Goal: Task Accomplishment & Management: Manage account settings

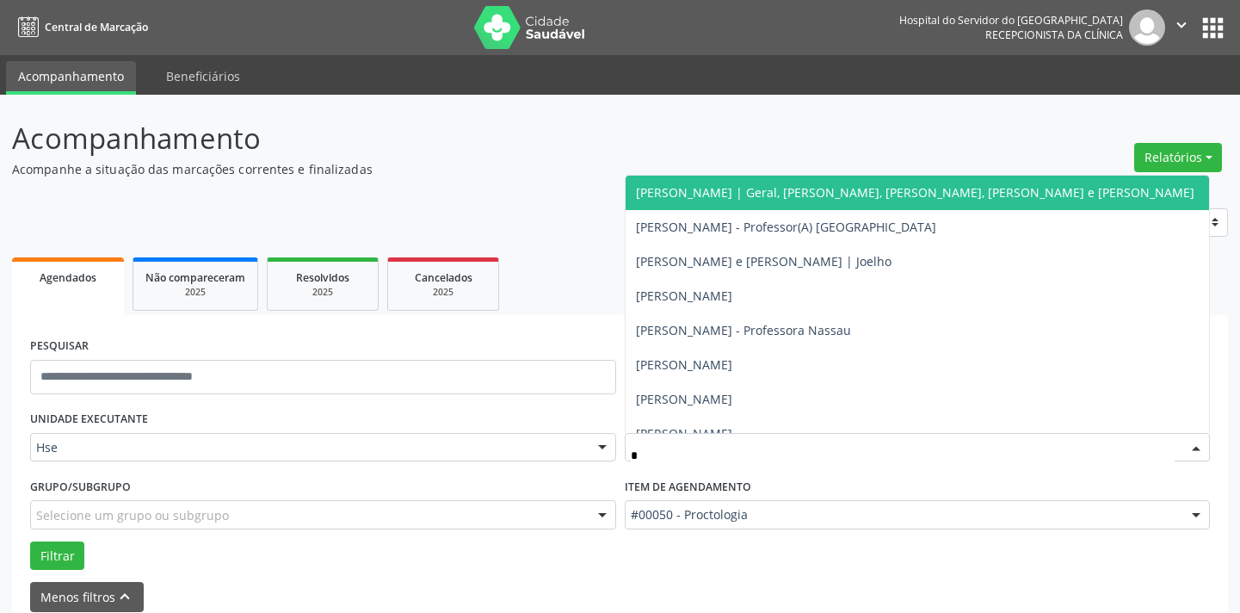
scroll to position [82, 0]
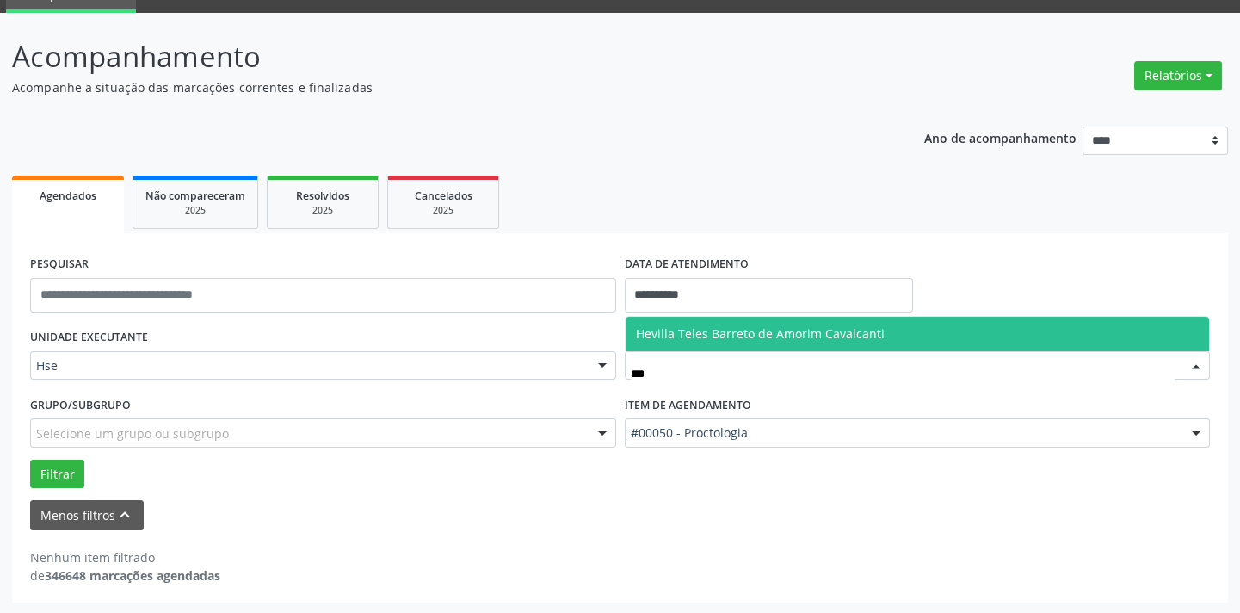
type input "****"
click at [745, 342] on span "Hevilla Teles Barreto de Amorim Cavalcanti" at bounding box center [917, 334] width 584 height 34
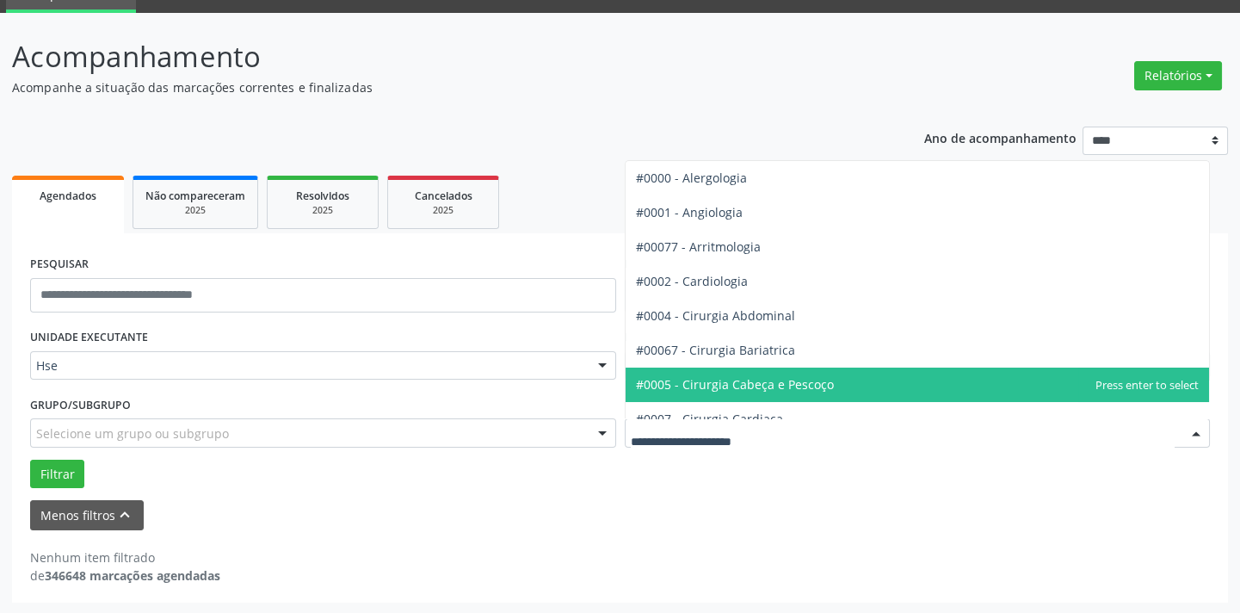
click at [739, 431] on input "text" at bounding box center [903, 441] width 545 height 34
type input "*****"
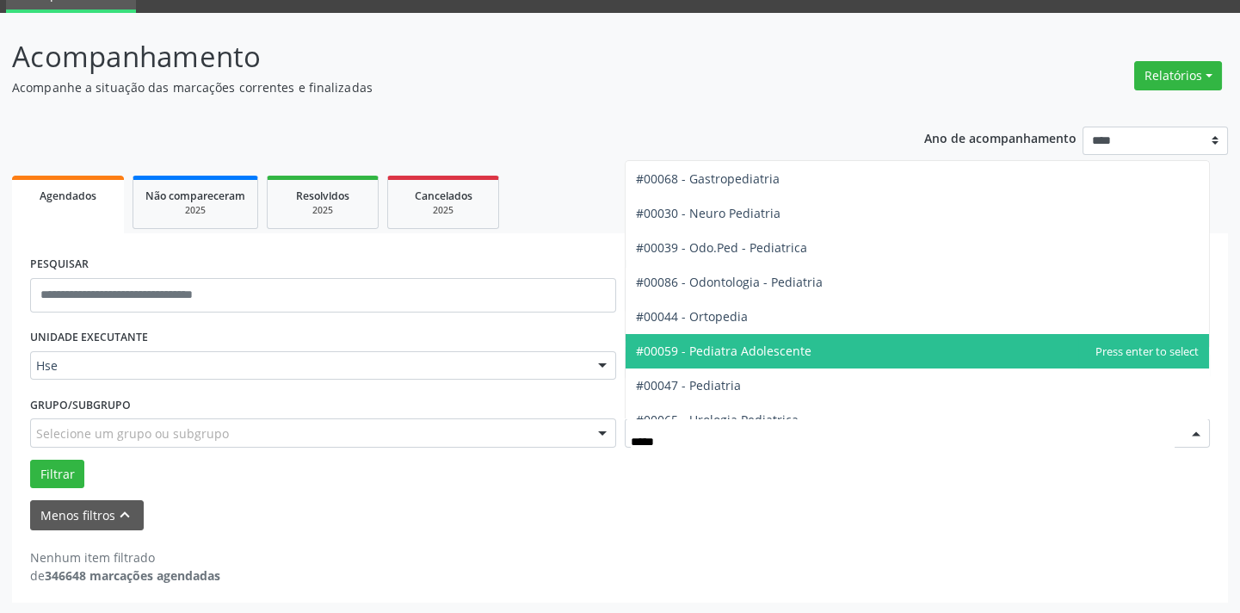
scroll to position [52, 0]
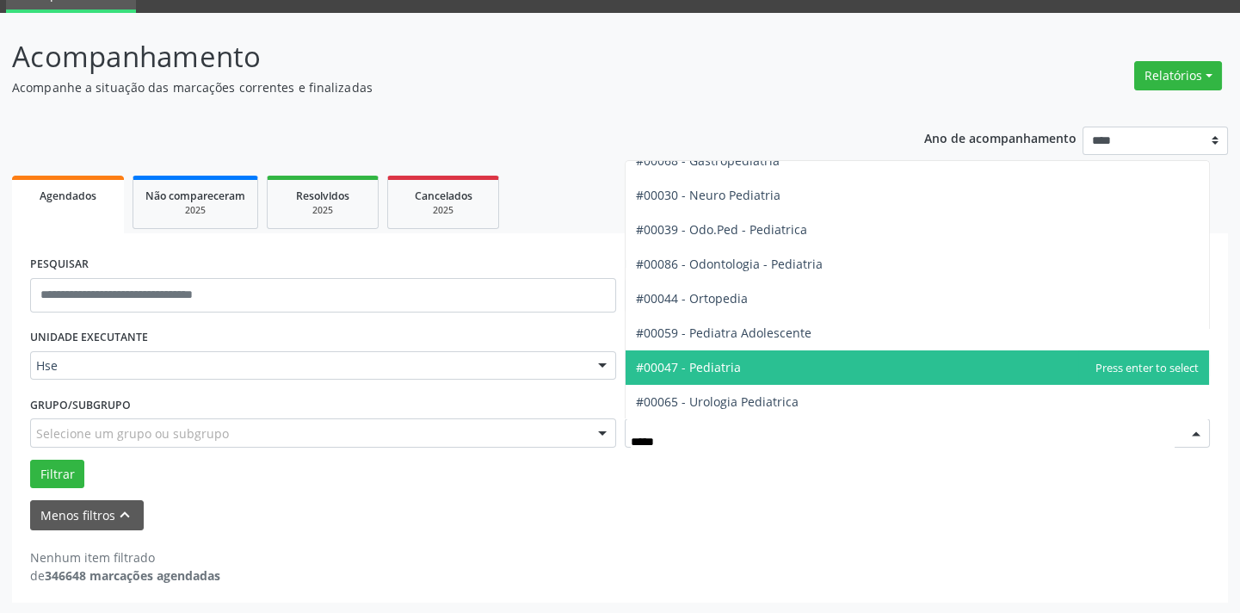
click at [756, 361] on span "#00047 - Pediatria" at bounding box center [917, 367] width 584 height 34
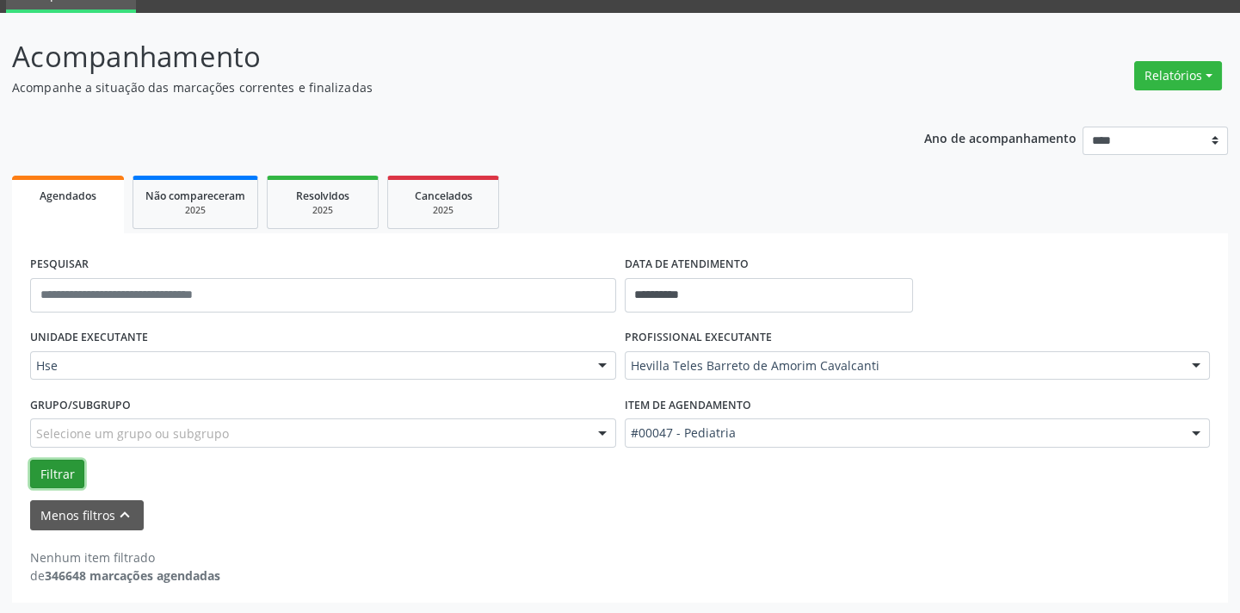
click at [68, 471] on button "Filtrar" at bounding box center [57, 473] width 54 height 29
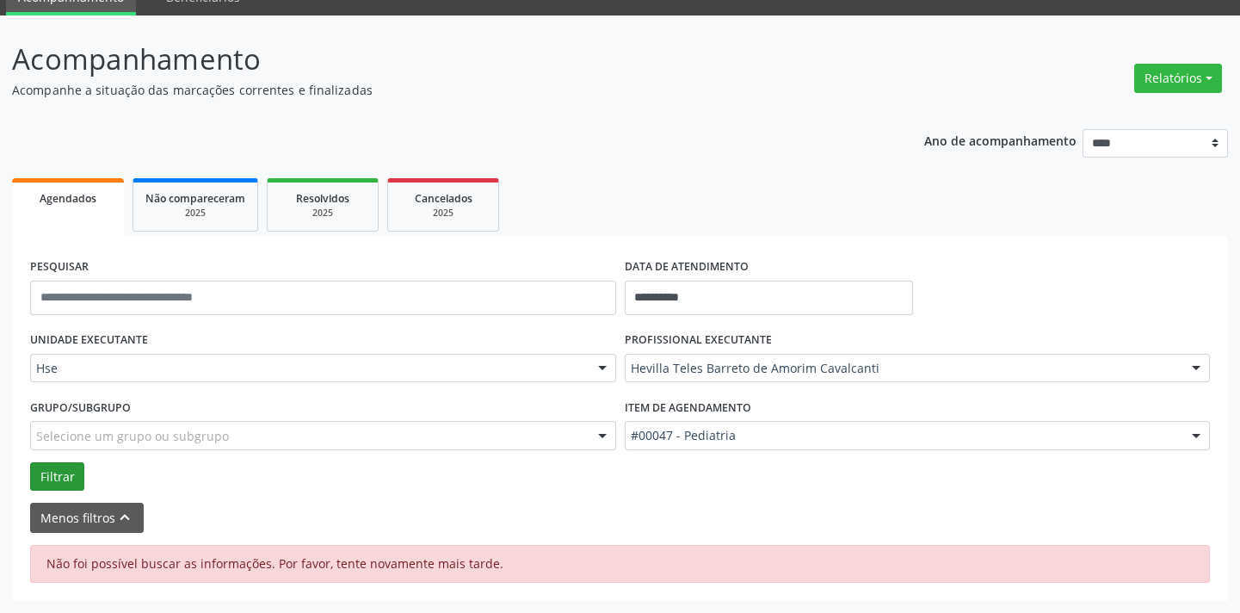
scroll to position [77, 0]
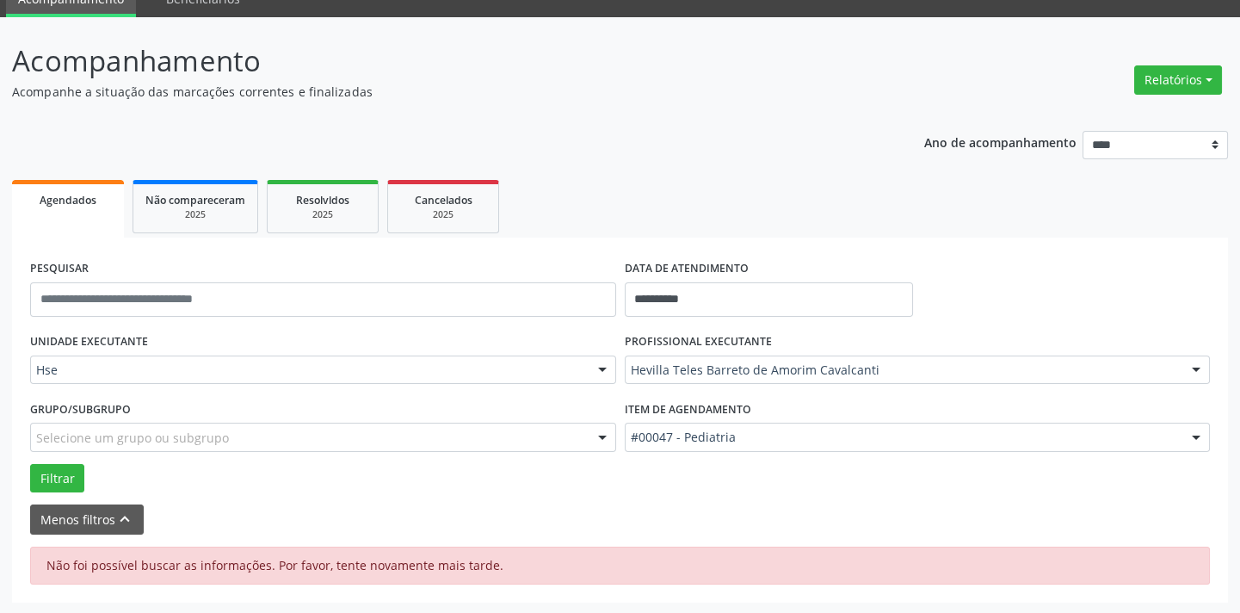
click at [1119, 387] on div "PROFISSIONAL EXECUTANTE Hevilla Teles Barreto de Amorim Cavalcanti Todos os pro…" at bounding box center [917, 362] width 595 height 67
click at [1119, 378] on div "Hevilla Teles Barreto de Amorim Cavalcanti" at bounding box center [918, 369] width 586 height 29
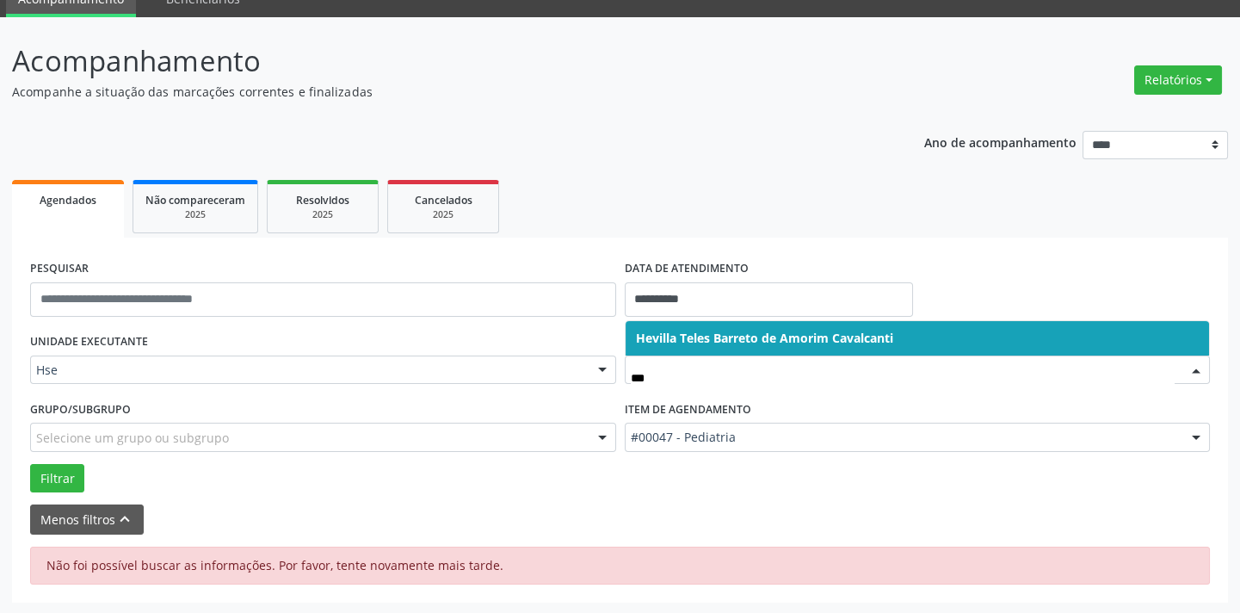
type input "****"
click at [1076, 342] on span "Hevilla Teles Barreto de Amorim Cavalcanti" at bounding box center [917, 338] width 584 height 34
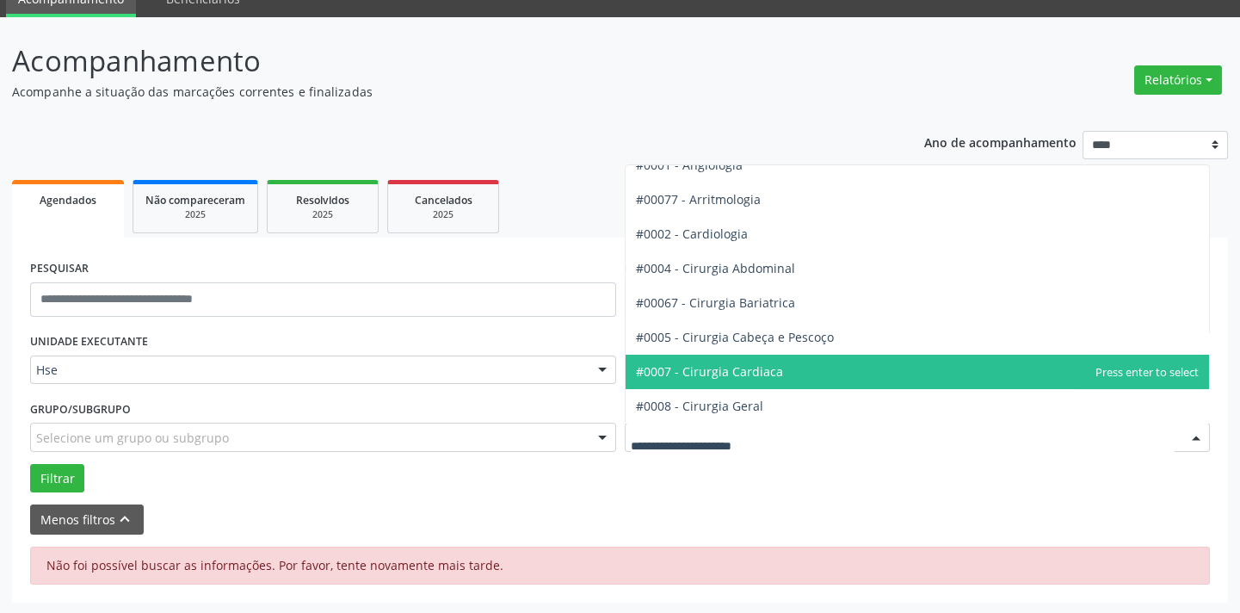
click at [916, 425] on div at bounding box center [918, 436] width 586 height 29
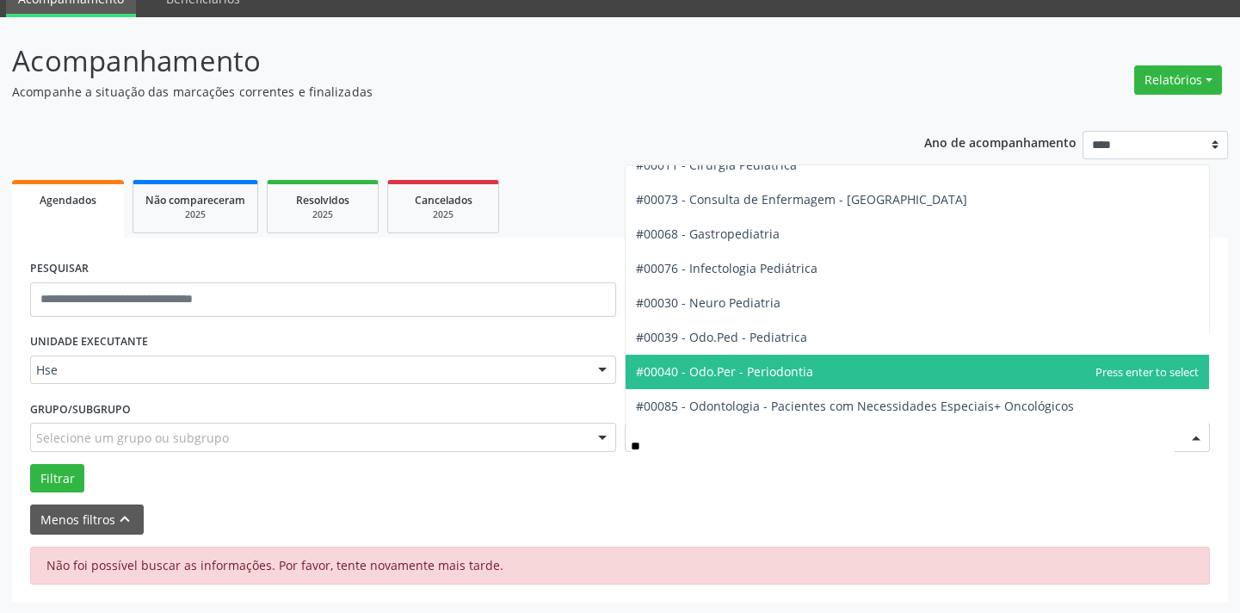
type input "***"
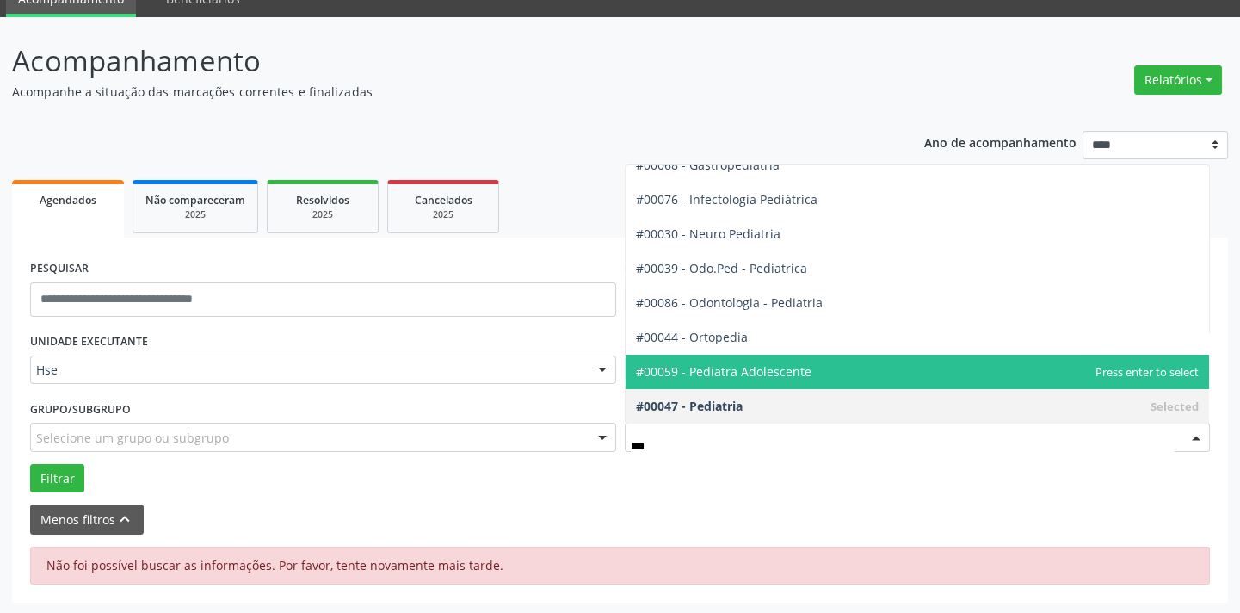
scroll to position [120, 0]
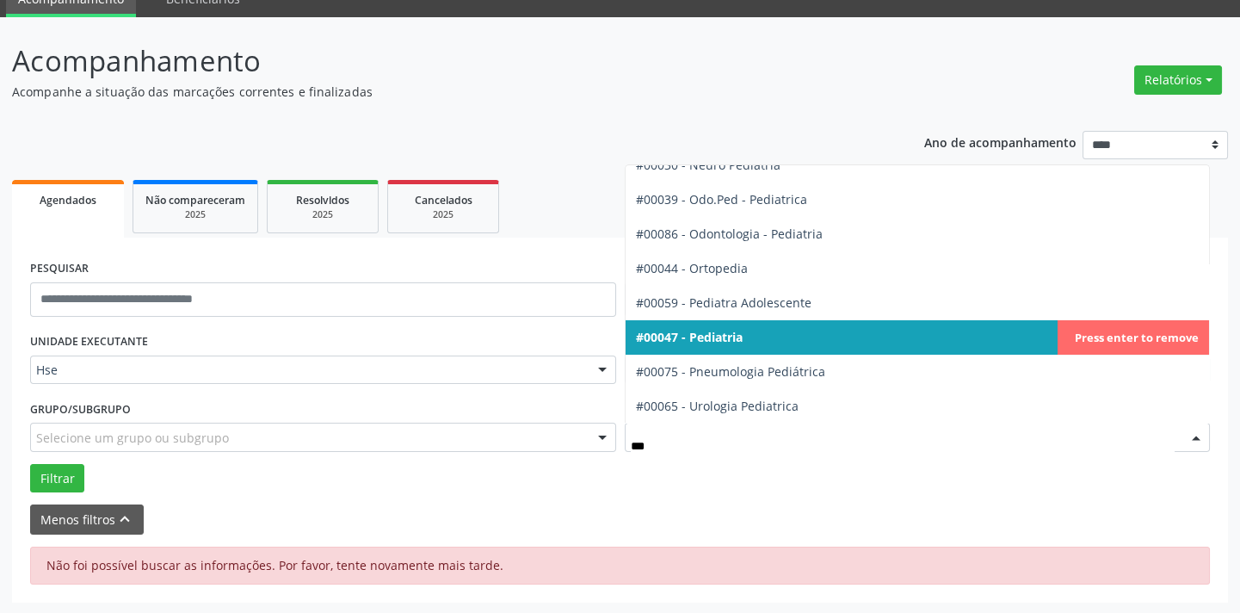
click at [804, 325] on span "#00047 - Pediatria" at bounding box center [917, 337] width 584 height 34
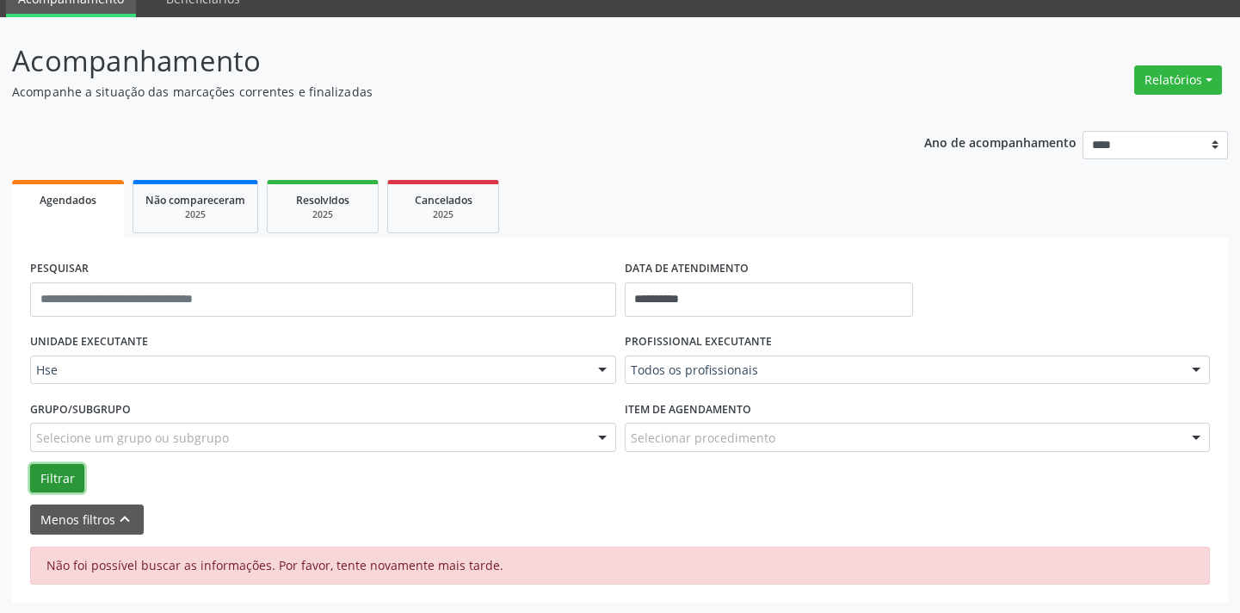
click at [48, 464] on button "Filtrar" at bounding box center [57, 478] width 54 height 29
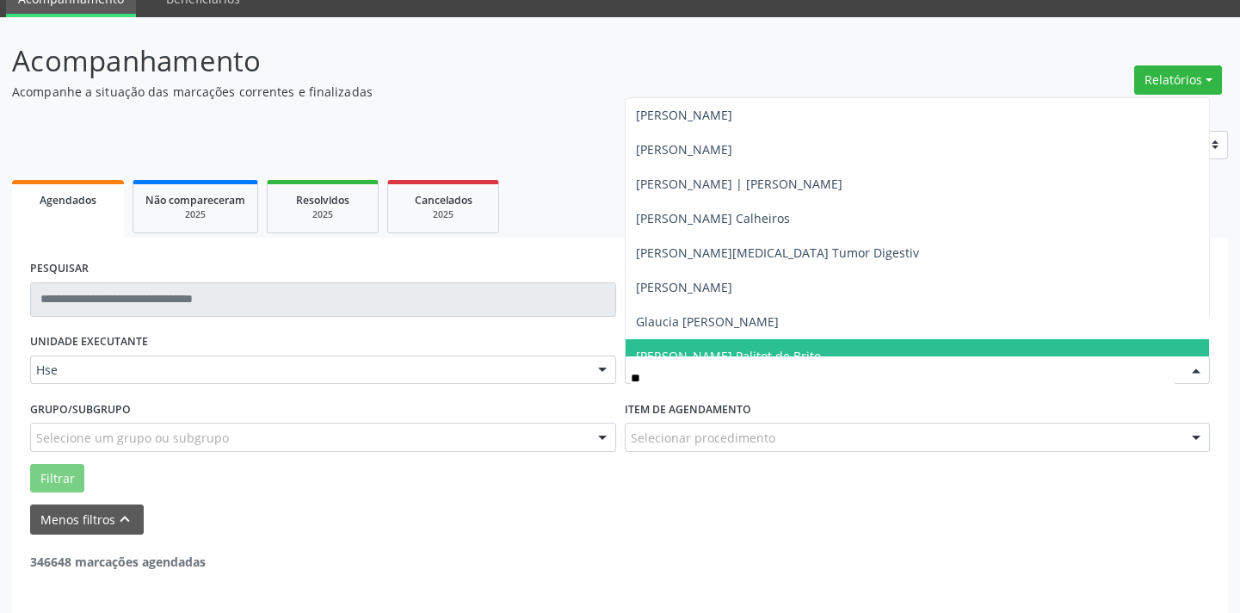
type input "***"
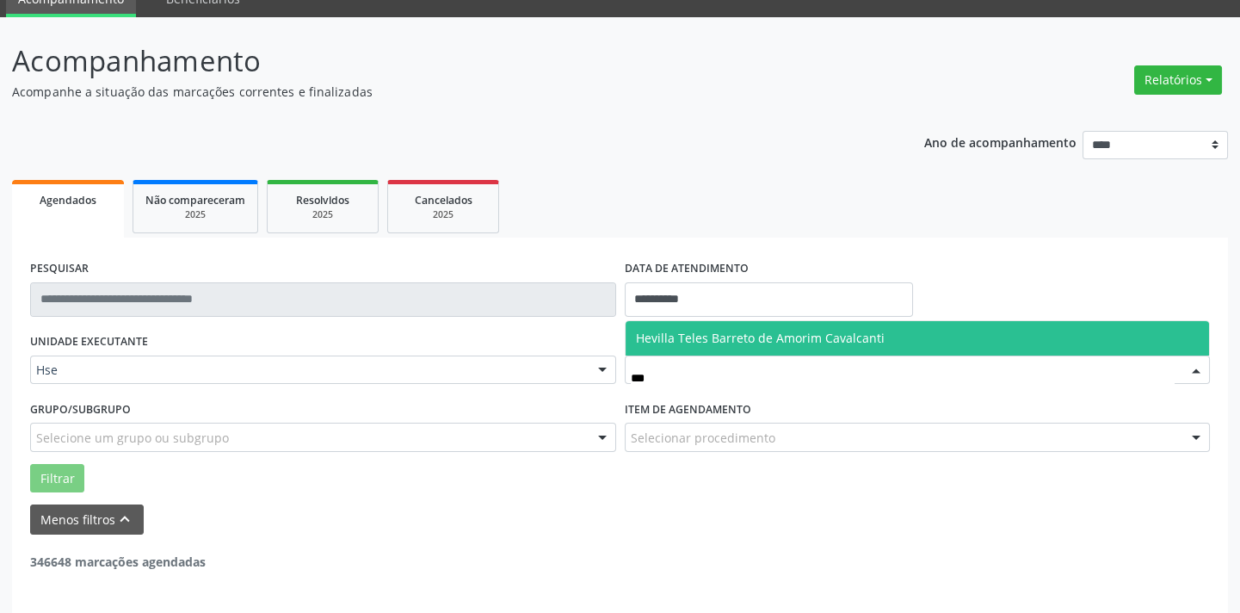
click at [714, 337] on span "Hevilla Teles Barreto de Amorim Cavalcanti" at bounding box center [760, 338] width 249 height 16
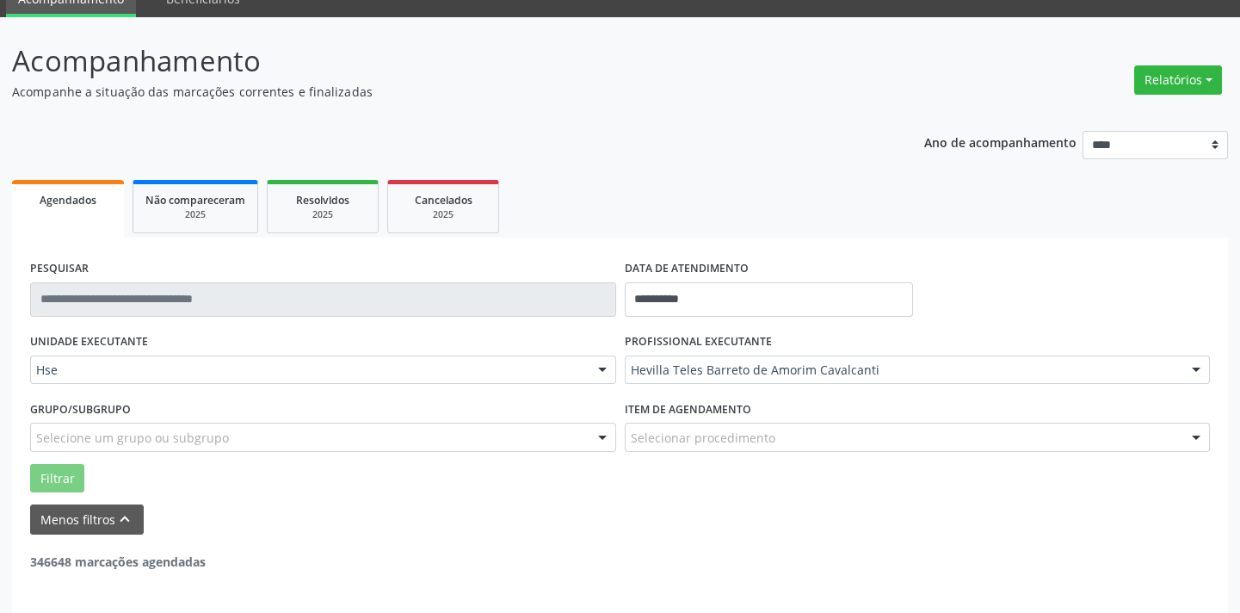
click at [691, 447] on div "Selecionar procedimento" at bounding box center [918, 436] width 586 height 29
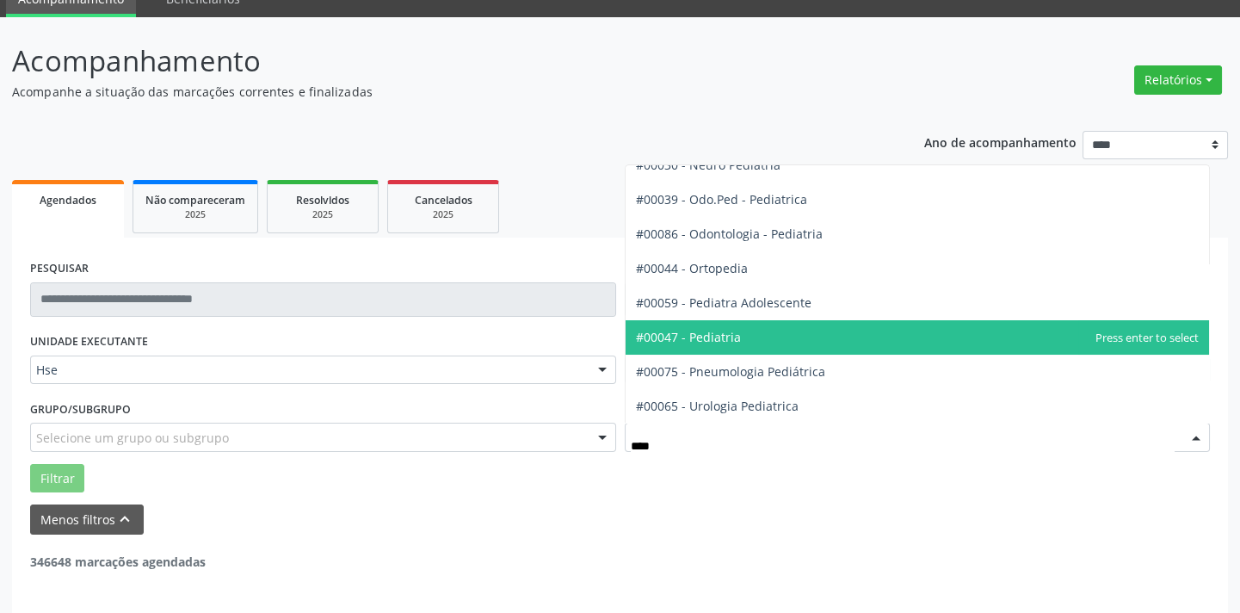
scroll to position [0, 0]
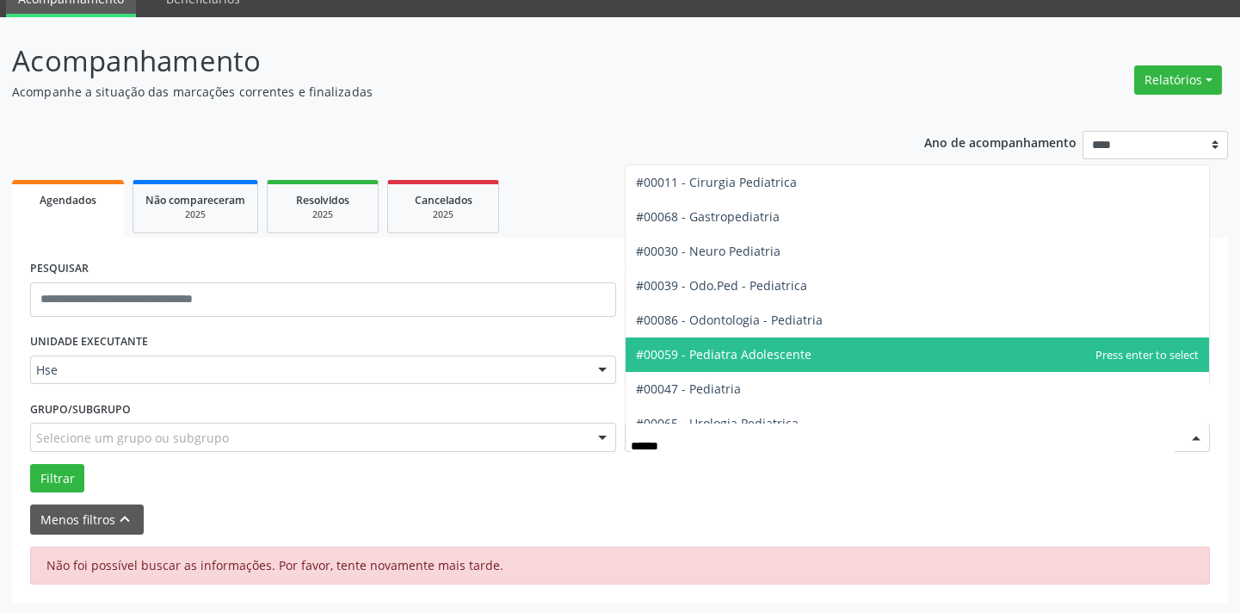
type input "*******"
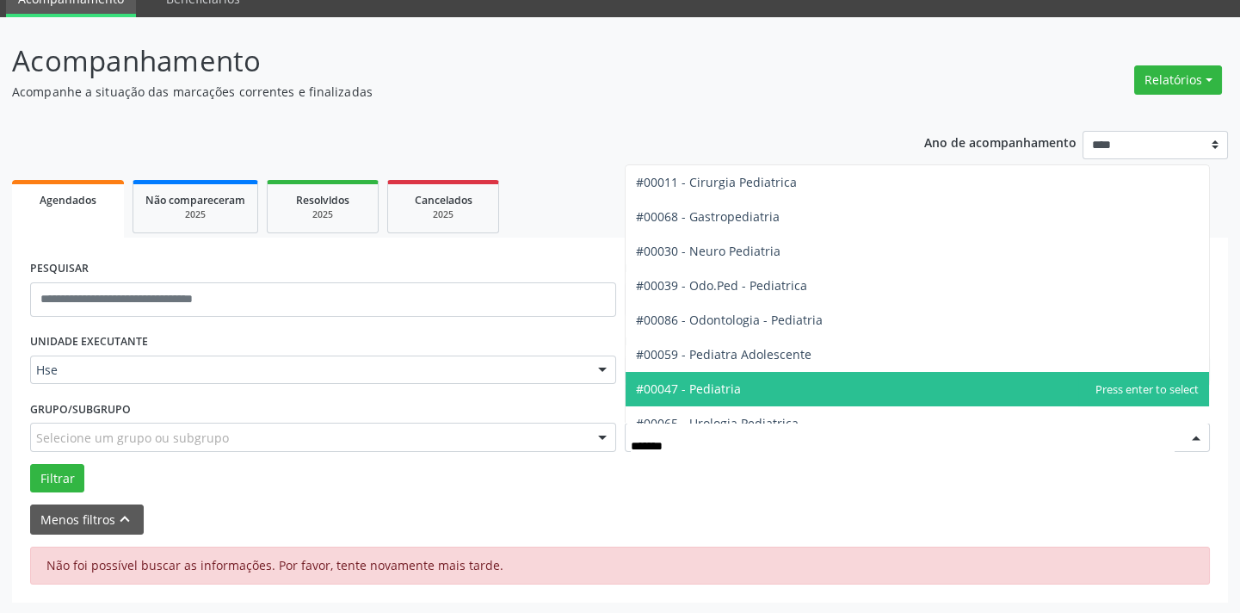
click at [725, 380] on span "#00047 - Pediatria" at bounding box center [688, 388] width 105 height 16
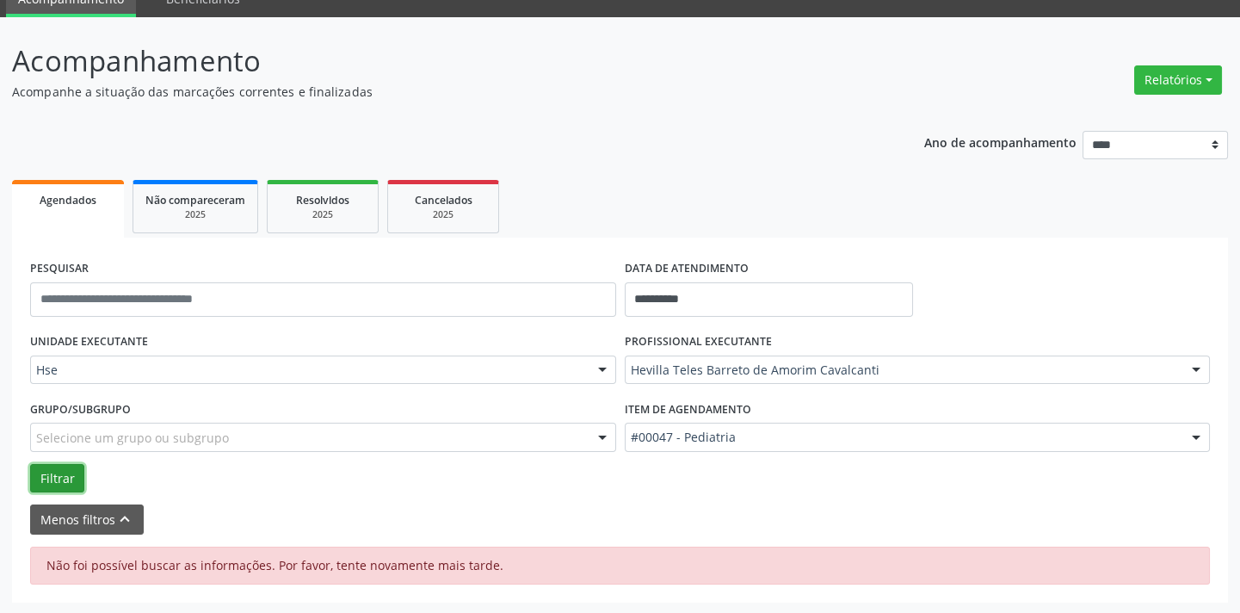
click at [58, 473] on button "Filtrar" at bounding box center [57, 478] width 54 height 29
click at [781, 422] on div "#00047 - Pediatria" at bounding box center [918, 436] width 586 height 29
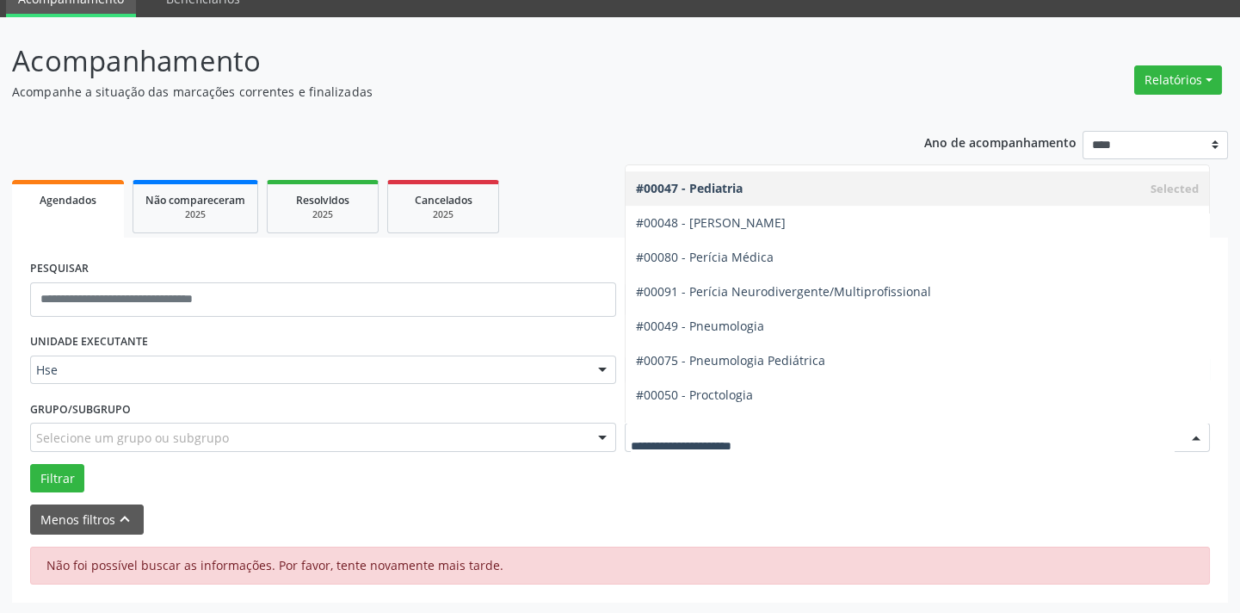
scroll to position [2581, 0]
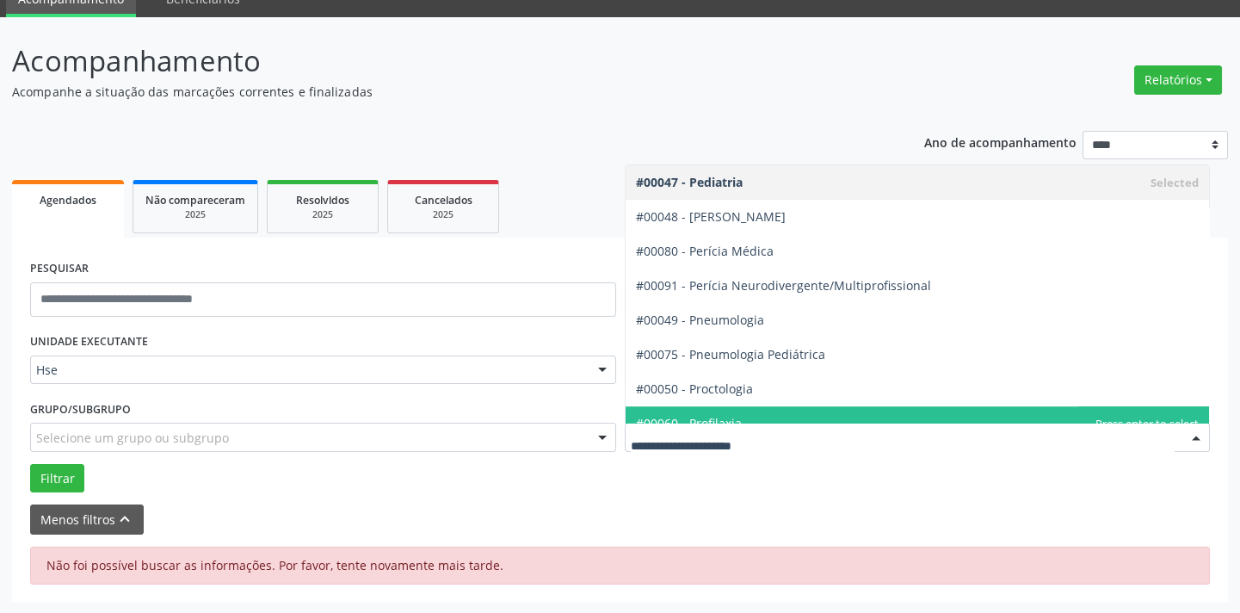
click at [763, 505] on div "Menos filtros keyboard_arrow_up" at bounding box center [620, 519] width 1188 height 30
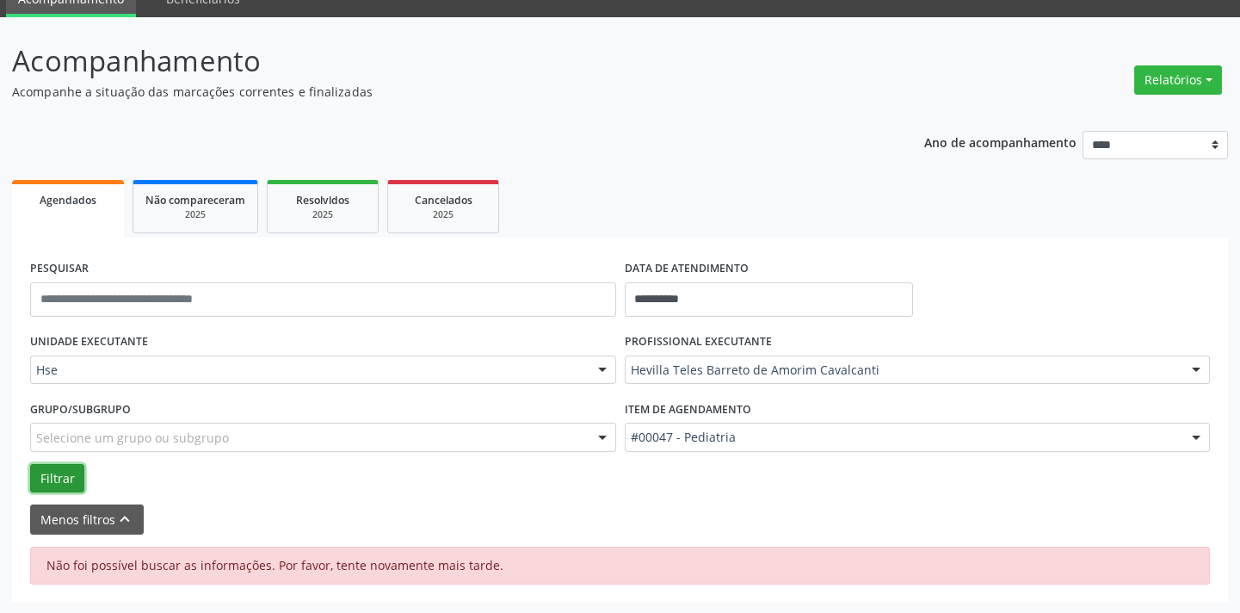
click at [73, 478] on button "Filtrar" at bounding box center [57, 478] width 54 height 29
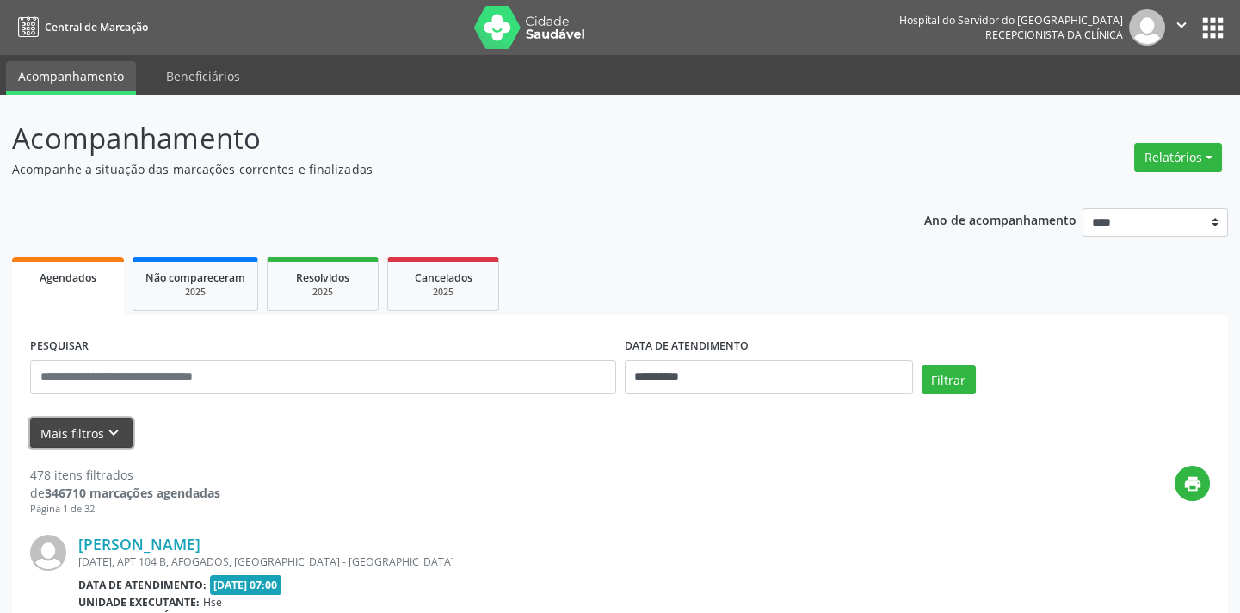
click at [61, 447] on button "Mais filtros keyboard_arrow_down" at bounding box center [81, 433] width 102 height 30
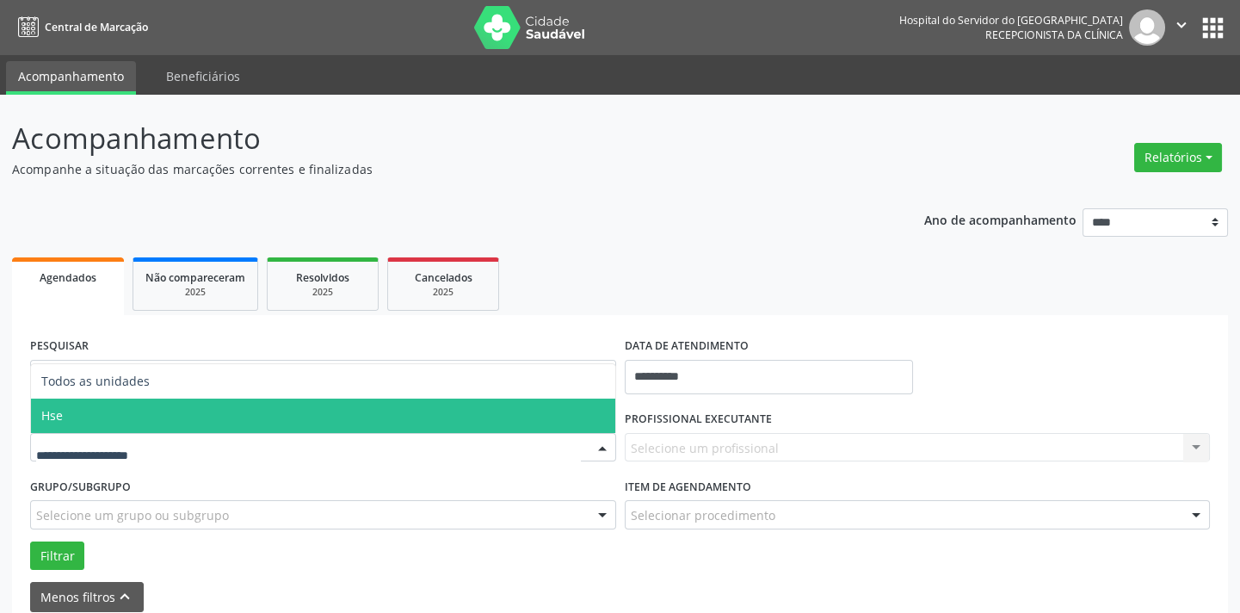
click at [110, 421] on span "Hse" at bounding box center [323, 415] width 584 height 34
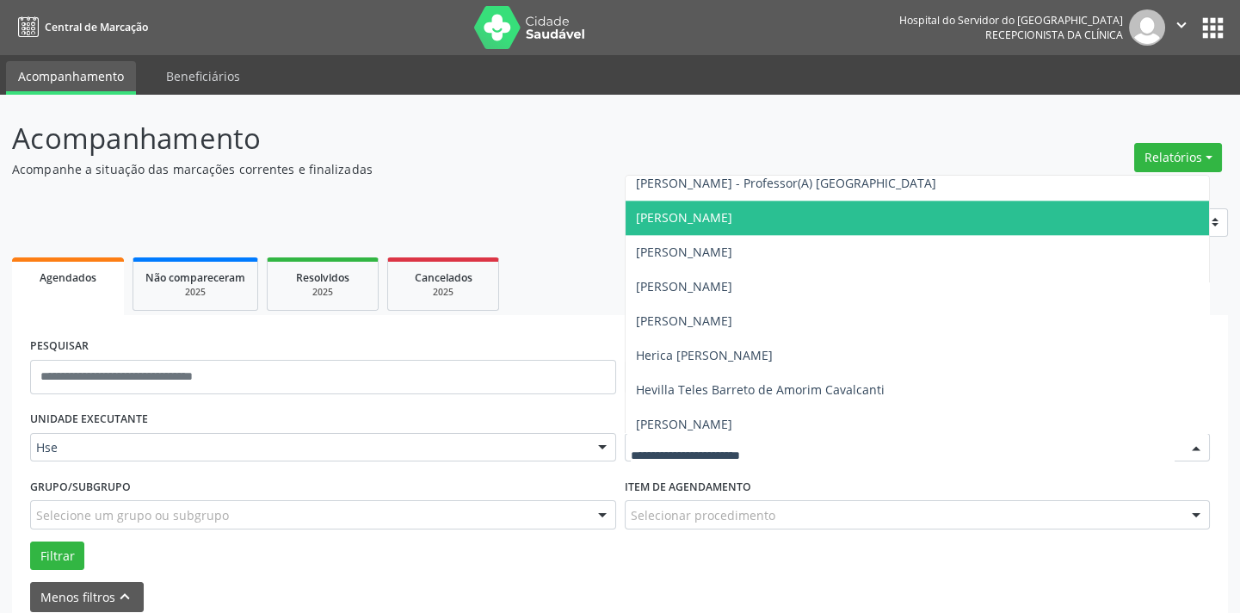
scroll to position [4614, 0]
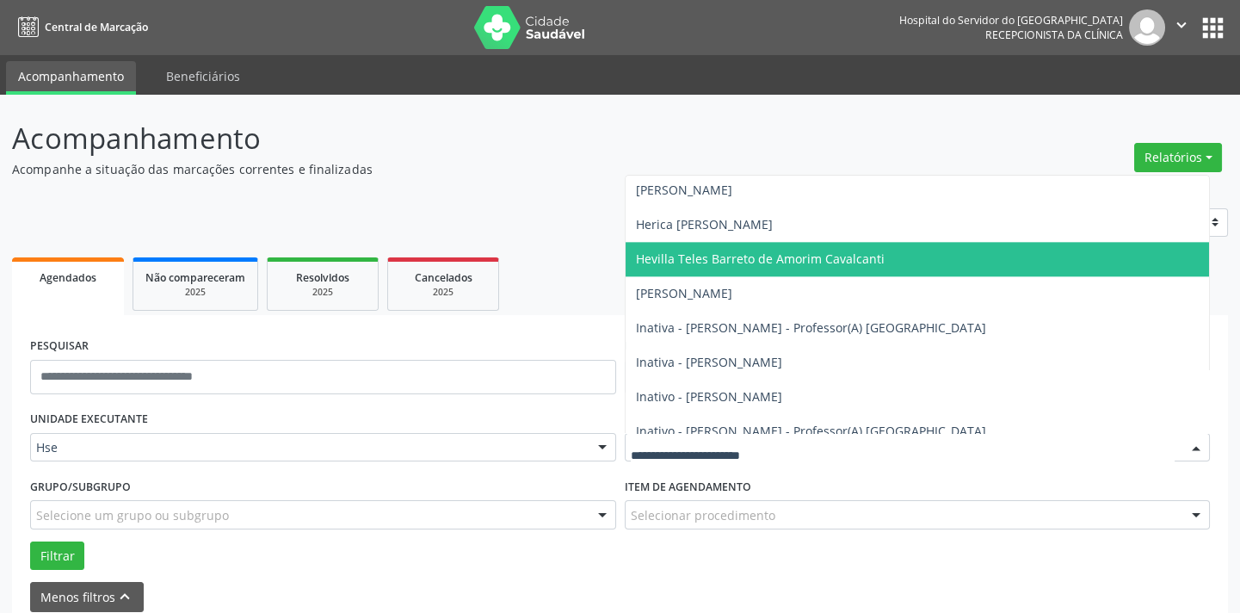
click at [709, 254] on span "Hevilla Teles Barreto de Amorim Cavalcanti" at bounding box center [760, 258] width 249 height 16
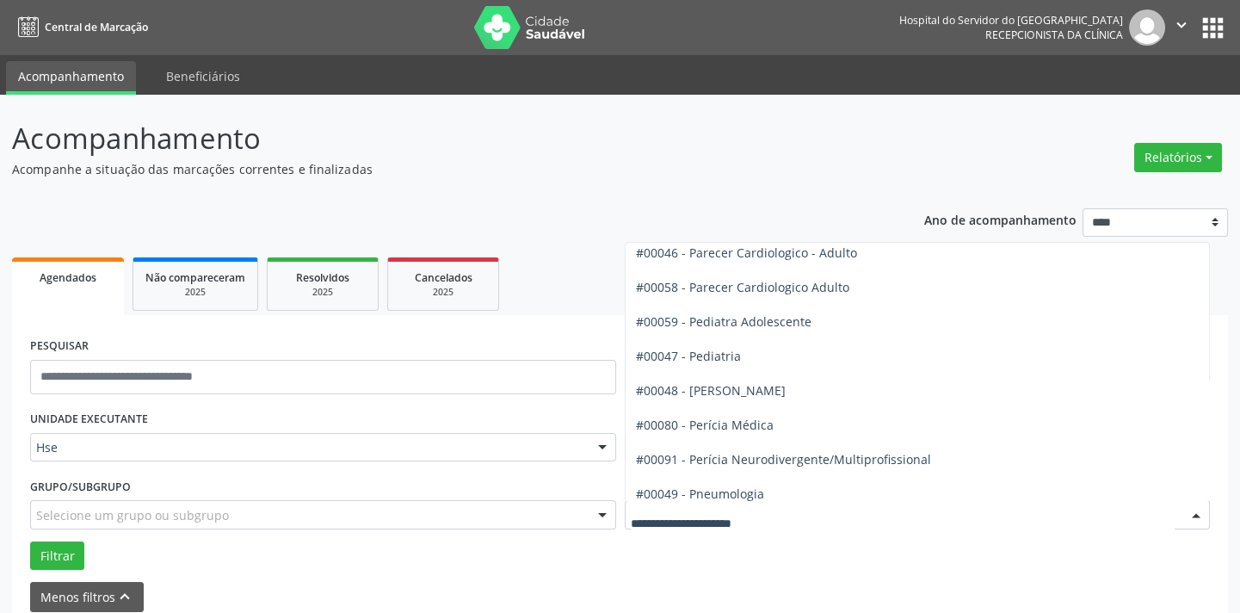
scroll to position [2424, 0]
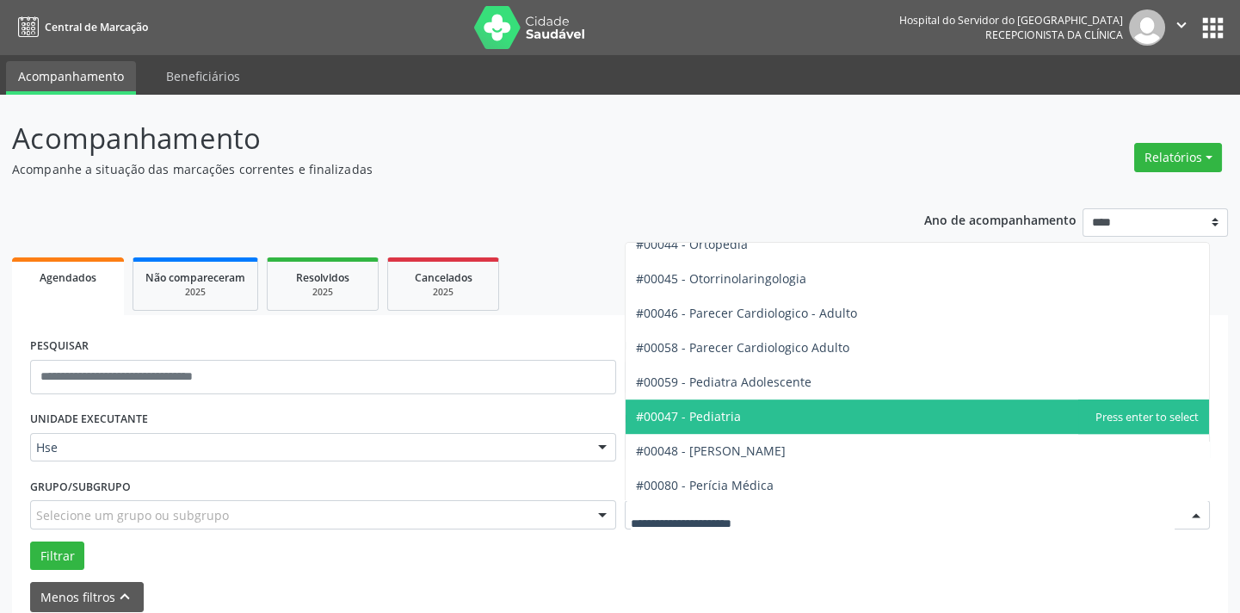
click at [737, 419] on span "#00047 - Pediatria" at bounding box center [688, 416] width 105 height 16
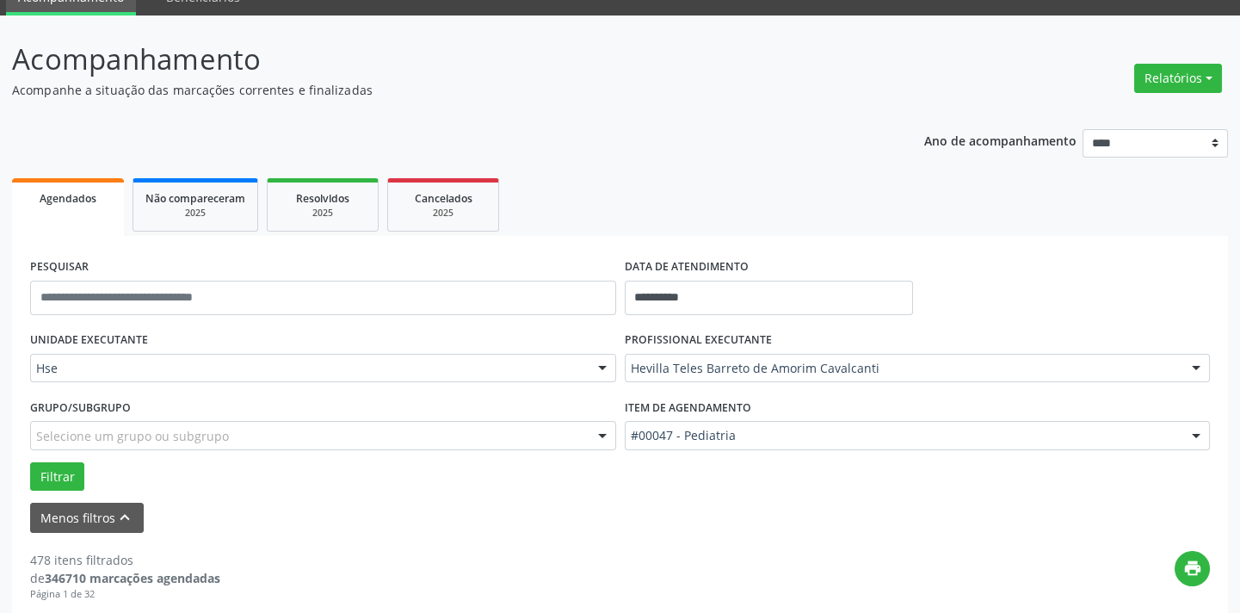
scroll to position [312, 0]
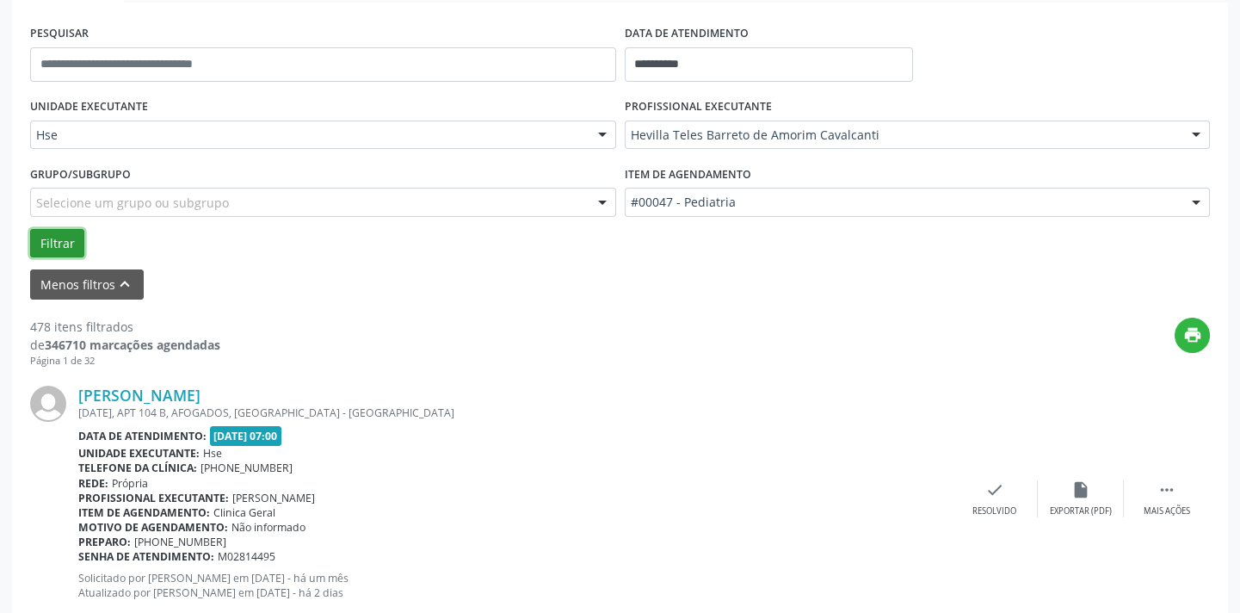
click at [49, 233] on button "Filtrar" at bounding box center [57, 243] width 54 height 29
click at [975, 490] on div "check Resolvido" at bounding box center [995, 498] width 86 height 37
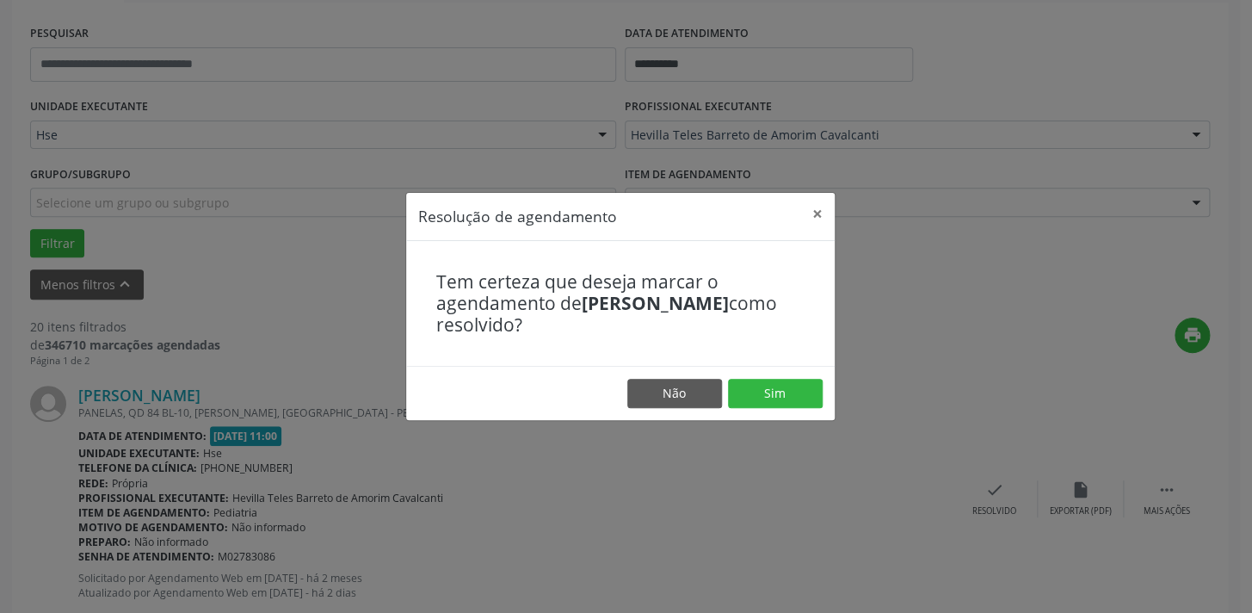
click at [763, 373] on footer "Não Sim" at bounding box center [620, 393] width 428 height 54
drag, startPoint x: 761, startPoint y: 378, endPoint x: 761, endPoint y: 401, distance: 23.2
click at [761, 387] on footer "Não Sim" at bounding box center [620, 393] width 428 height 54
click at [761, 401] on button "Sim" at bounding box center [775, 393] width 95 height 29
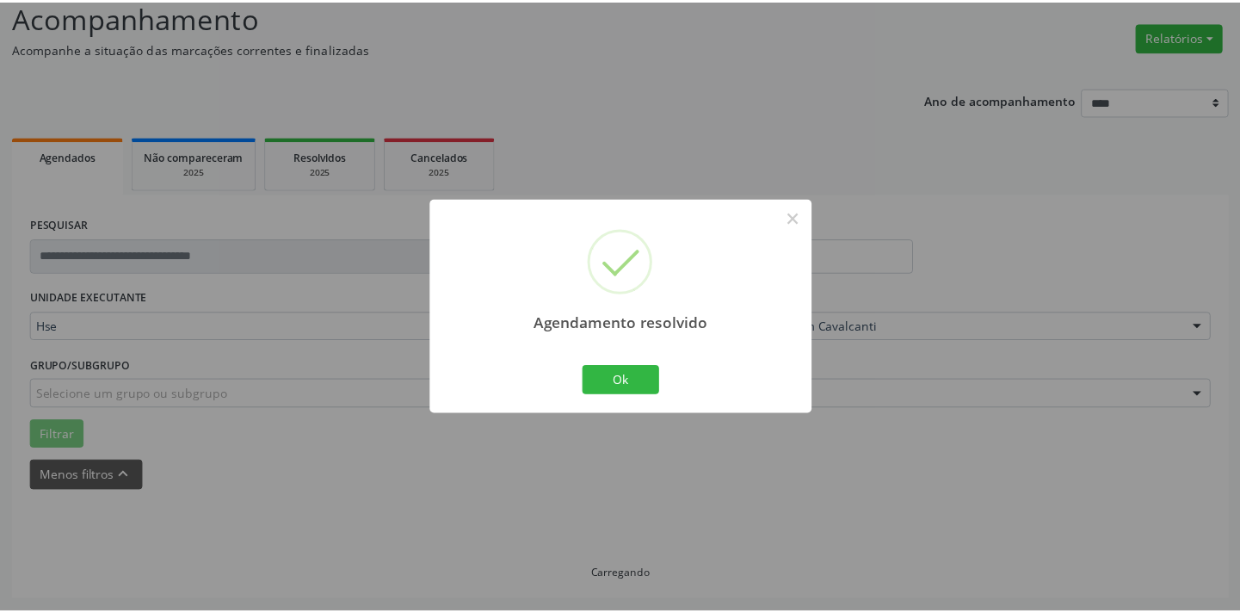
scroll to position [120, 0]
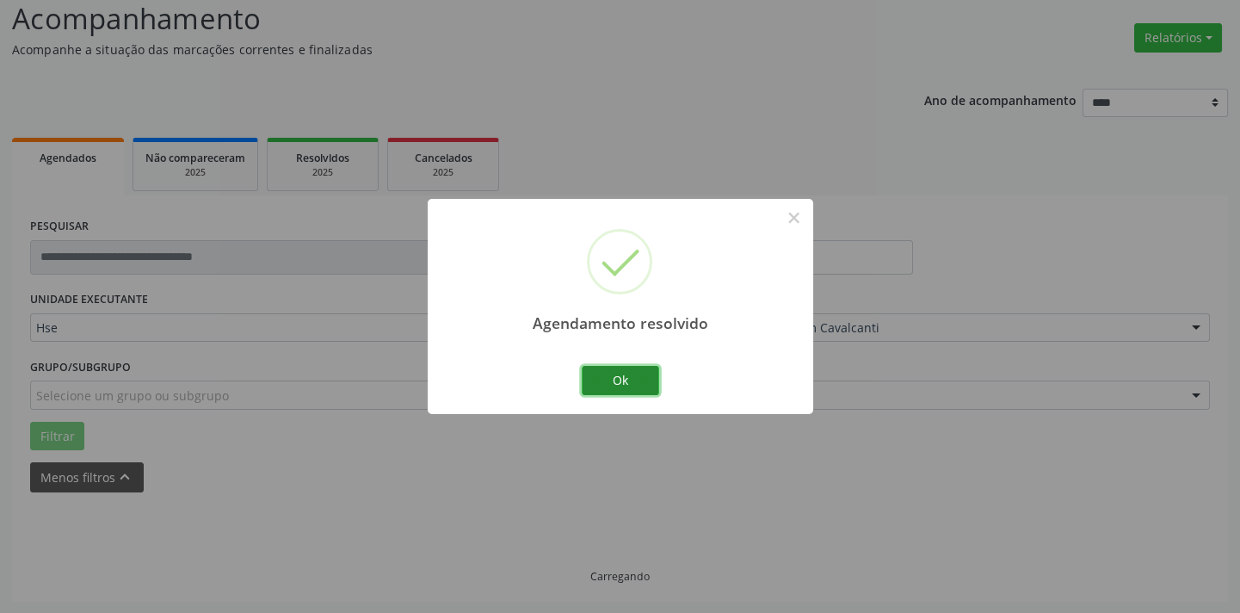
click at [636, 385] on button "Ok" at bounding box center [620, 380] width 77 height 29
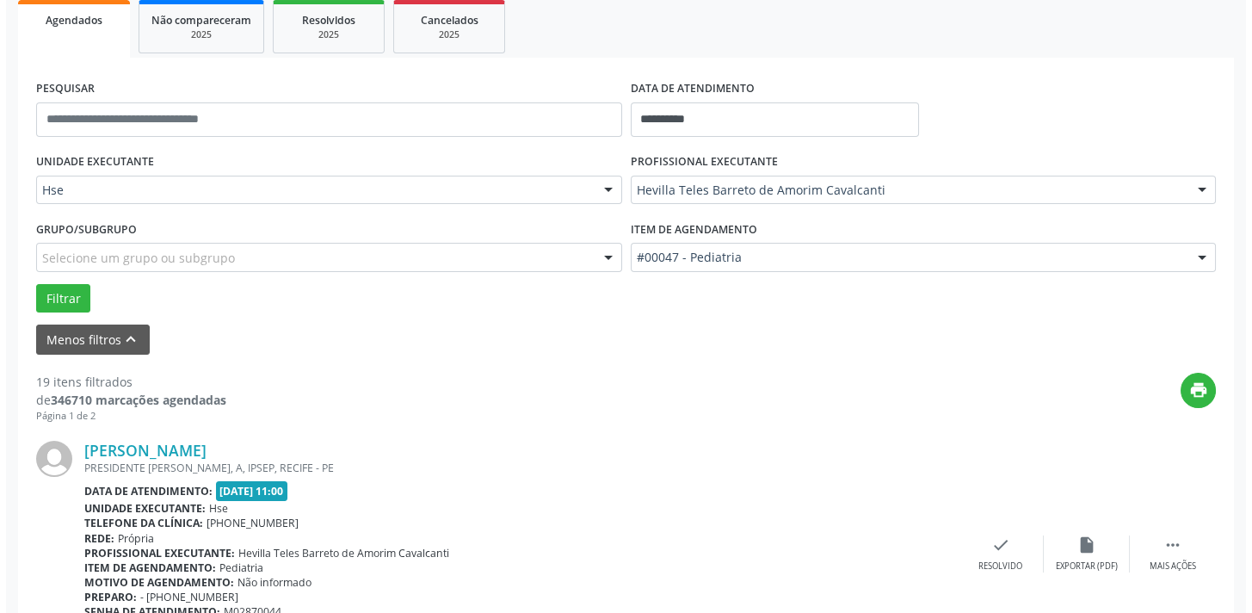
scroll to position [275, 0]
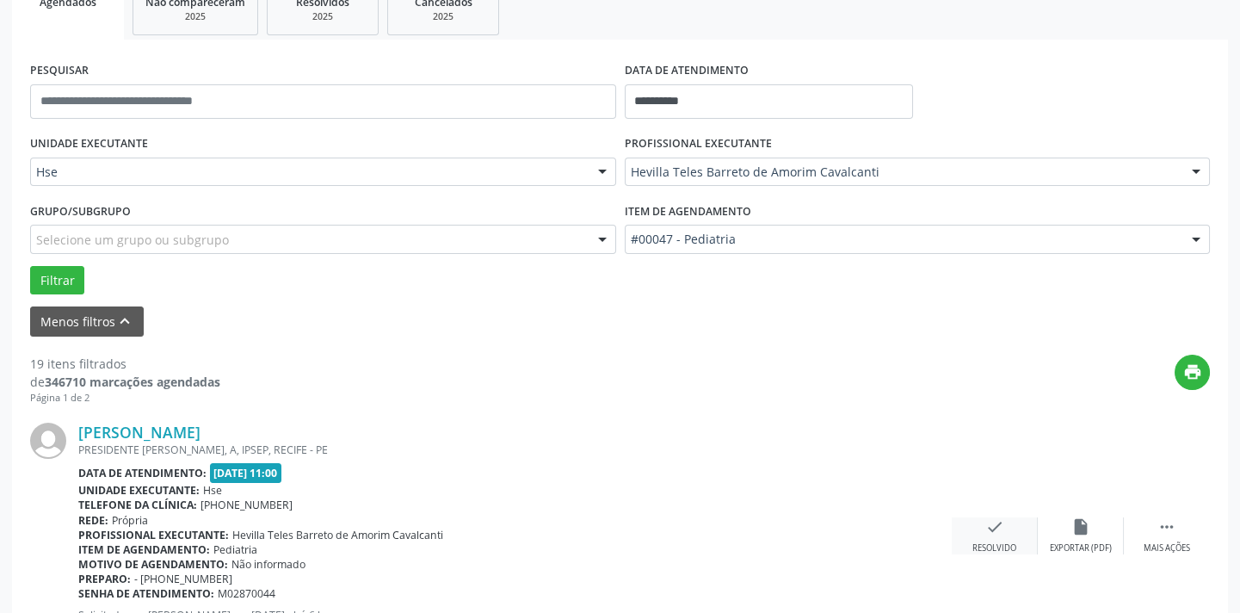
click at [1002, 525] on icon "check" at bounding box center [994, 526] width 19 height 19
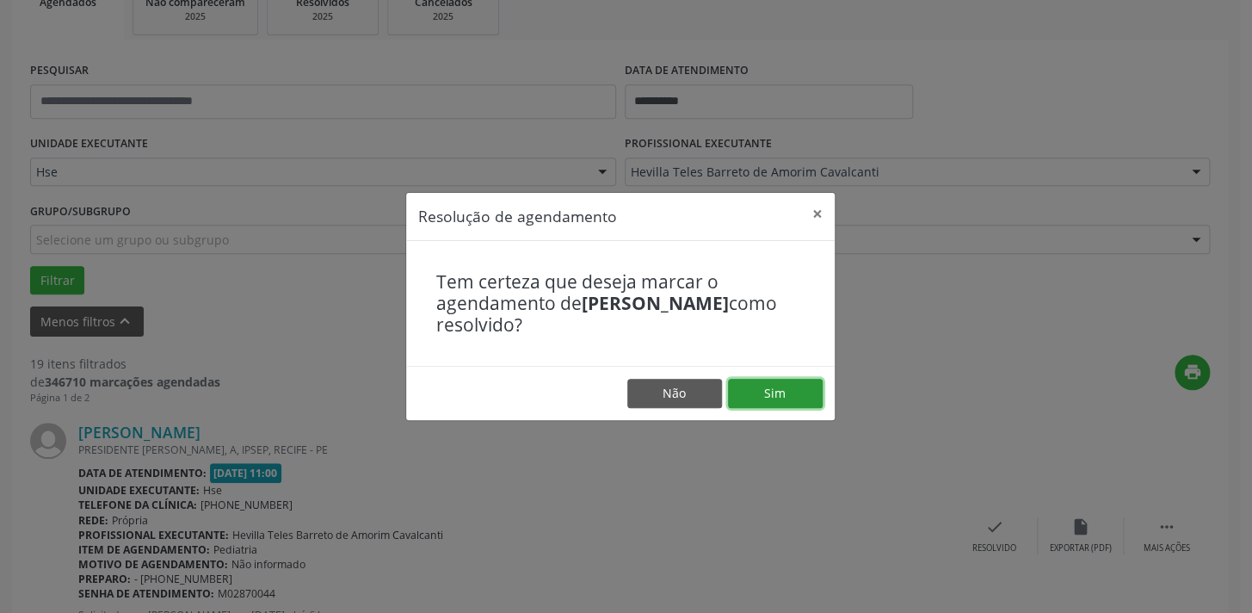
click at [783, 387] on button "Sim" at bounding box center [775, 393] width 95 height 29
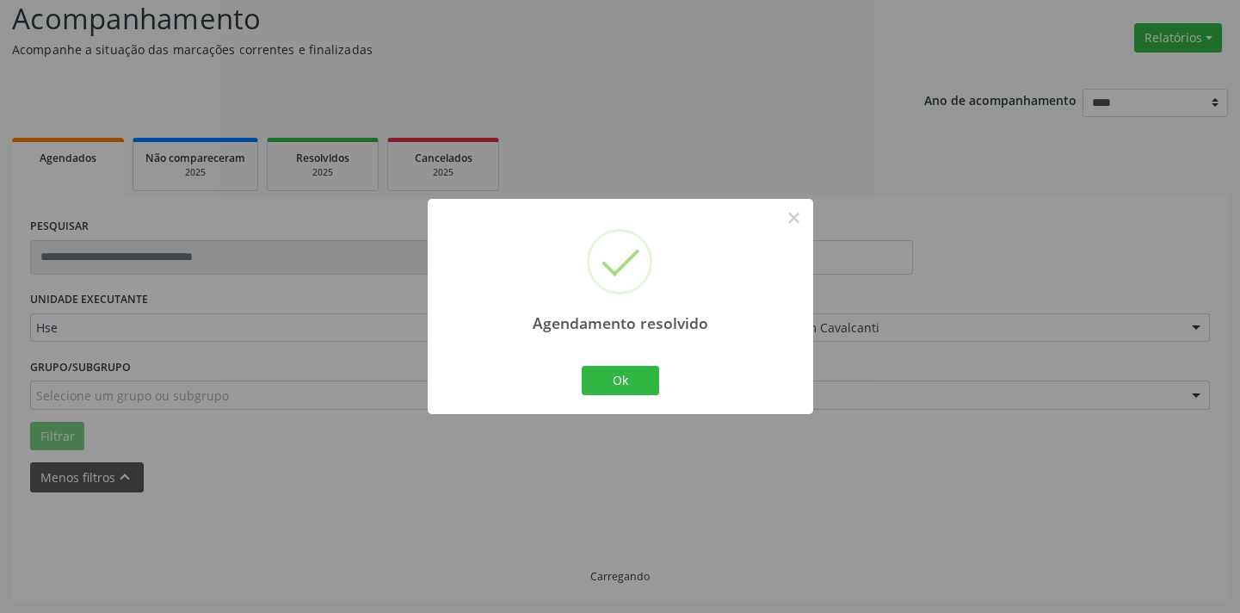
scroll to position [138, 0]
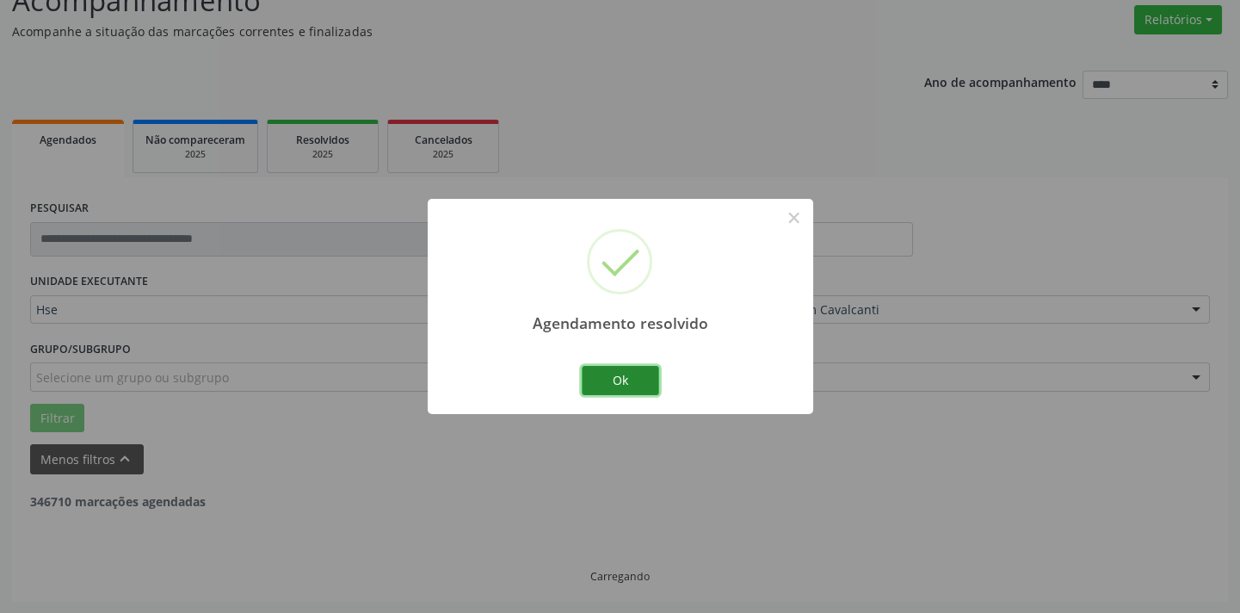
click at [650, 387] on button "Ok" at bounding box center [620, 380] width 77 height 29
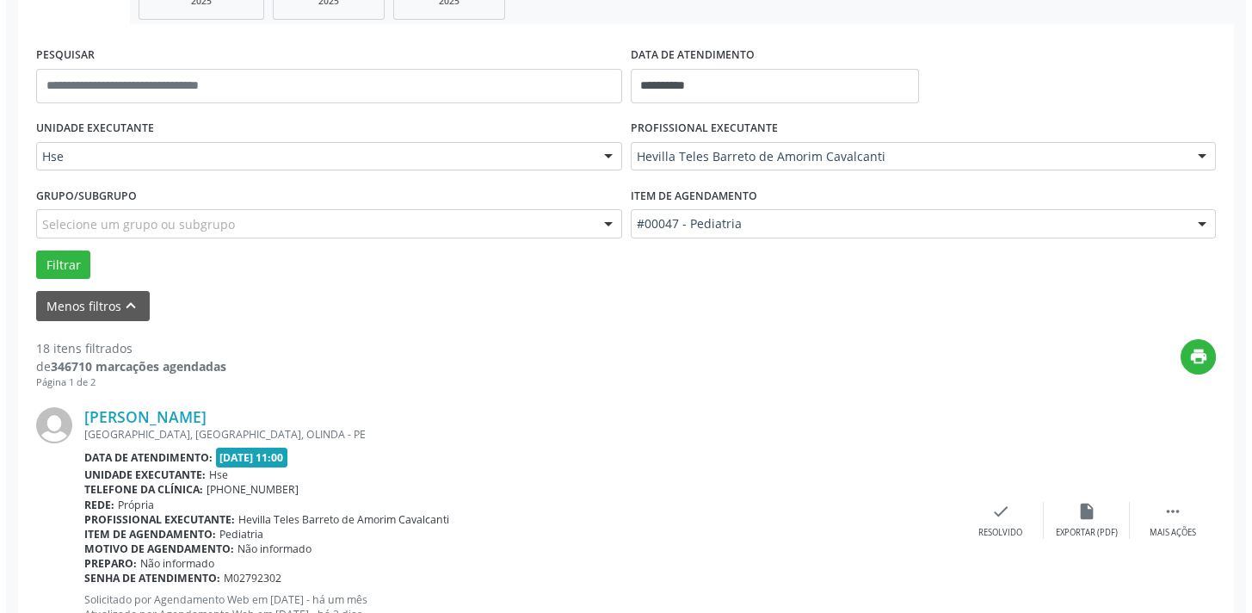
scroll to position [293, 0]
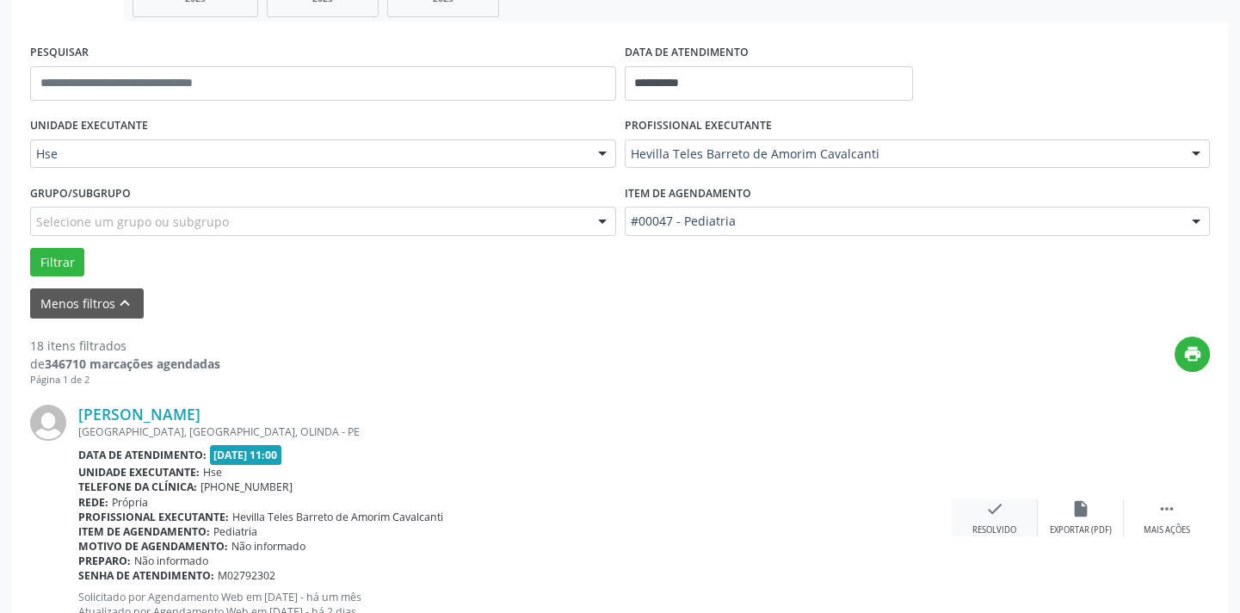
click at [974, 505] on div "check Resolvido" at bounding box center [995, 517] width 86 height 37
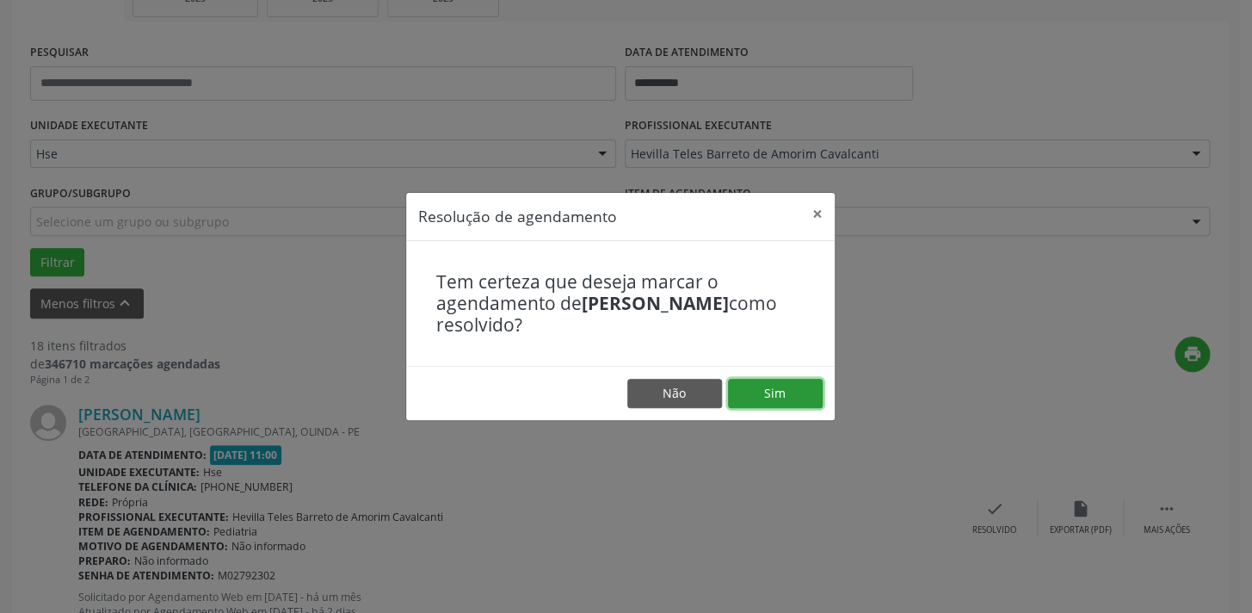
click at [785, 398] on button "Sim" at bounding box center [775, 393] width 95 height 29
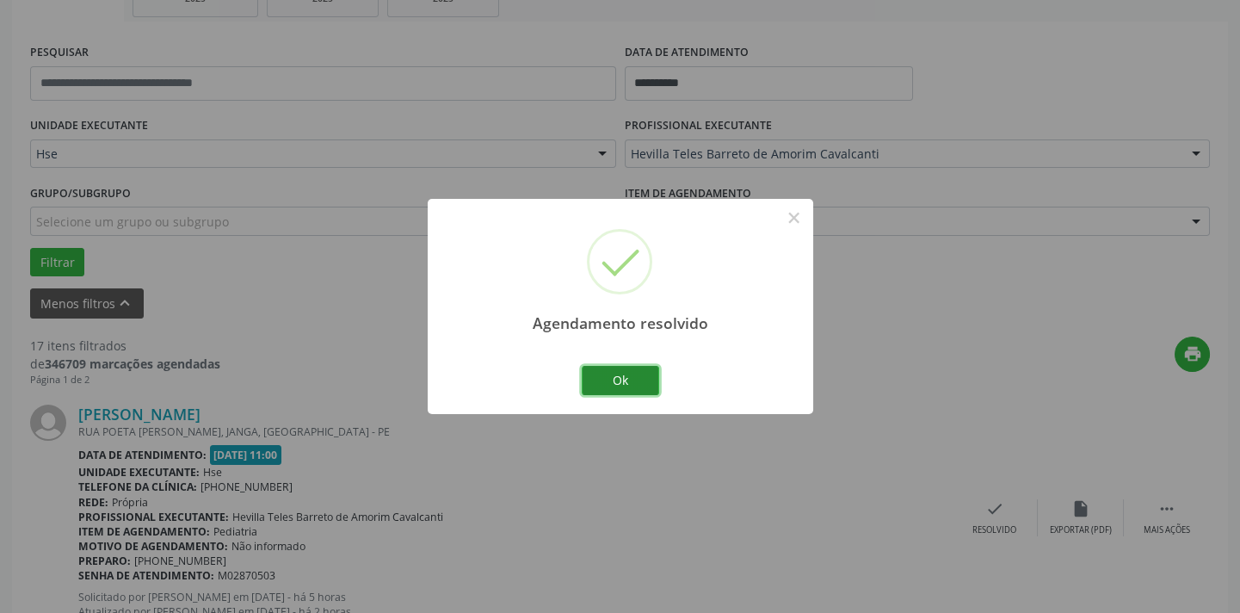
click at [613, 384] on button "Ok" at bounding box center [620, 380] width 77 height 29
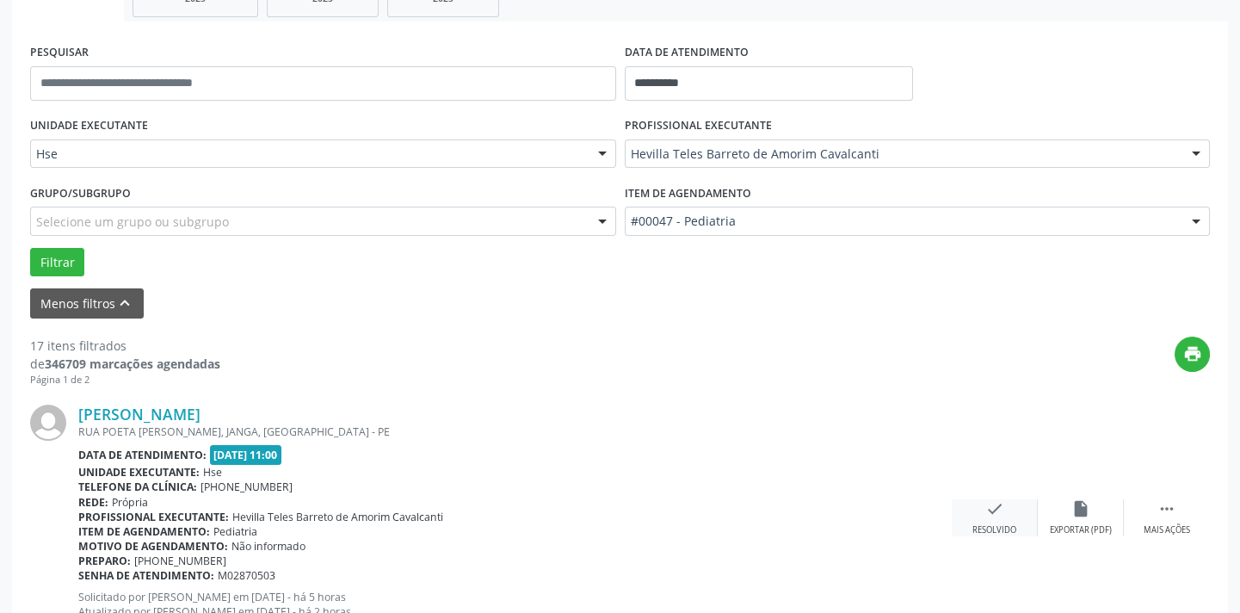
click at [982, 499] on div "check Resolvido" at bounding box center [995, 517] width 86 height 37
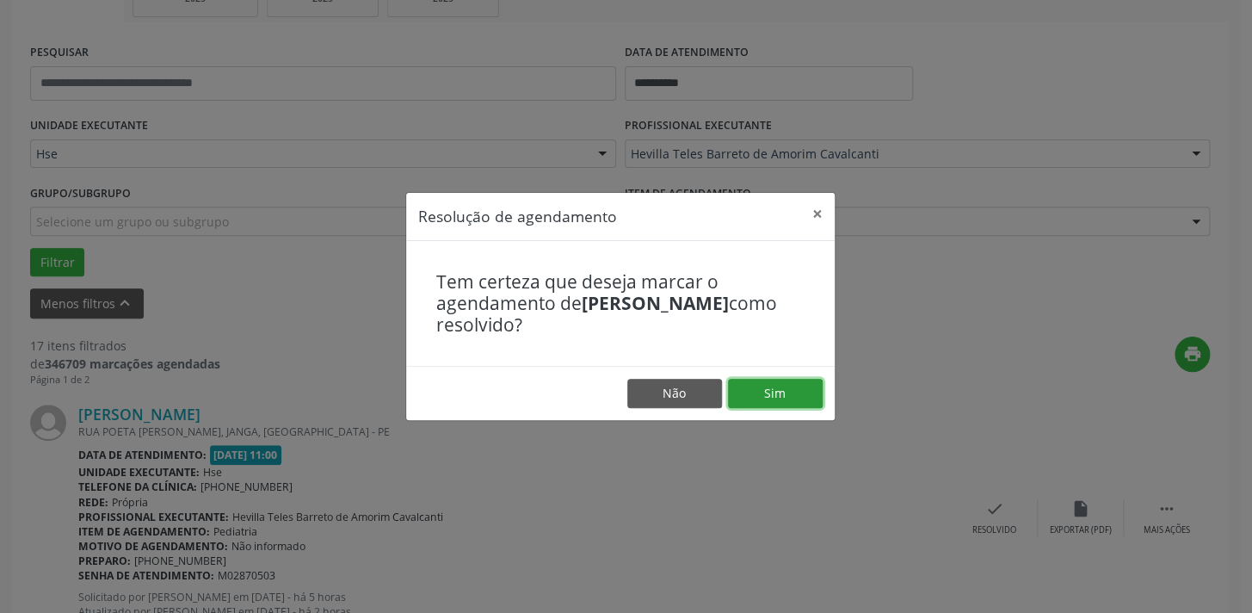
click at [809, 400] on button "Sim" at bounding box center [775, 393] width 95 height 29
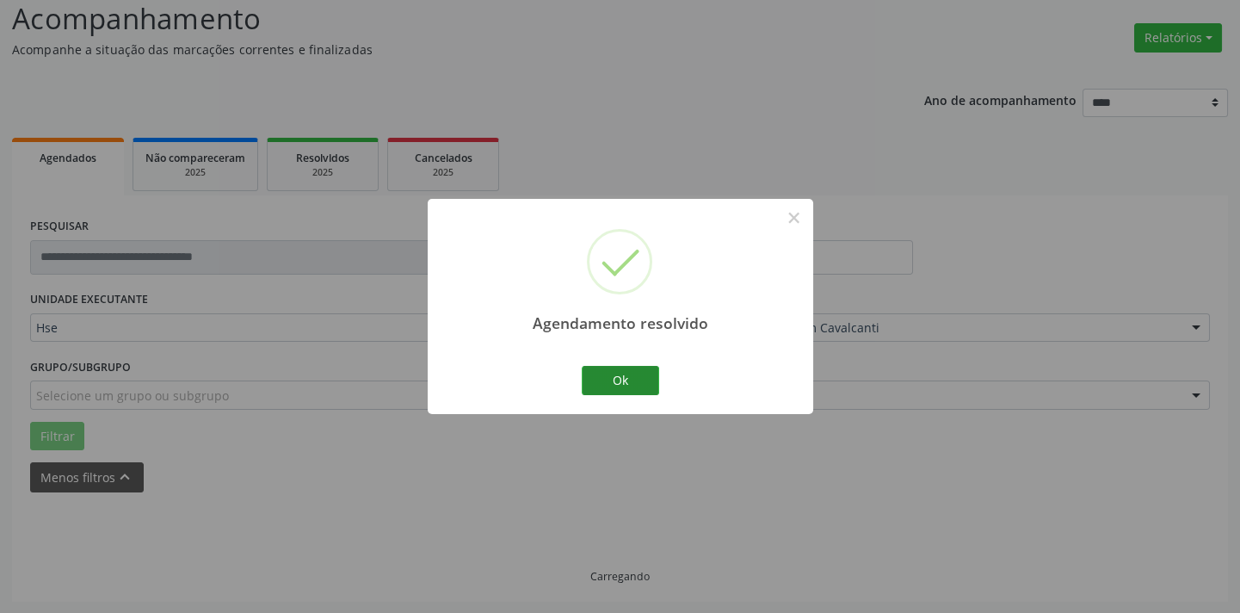
scroll to position [138, 0]
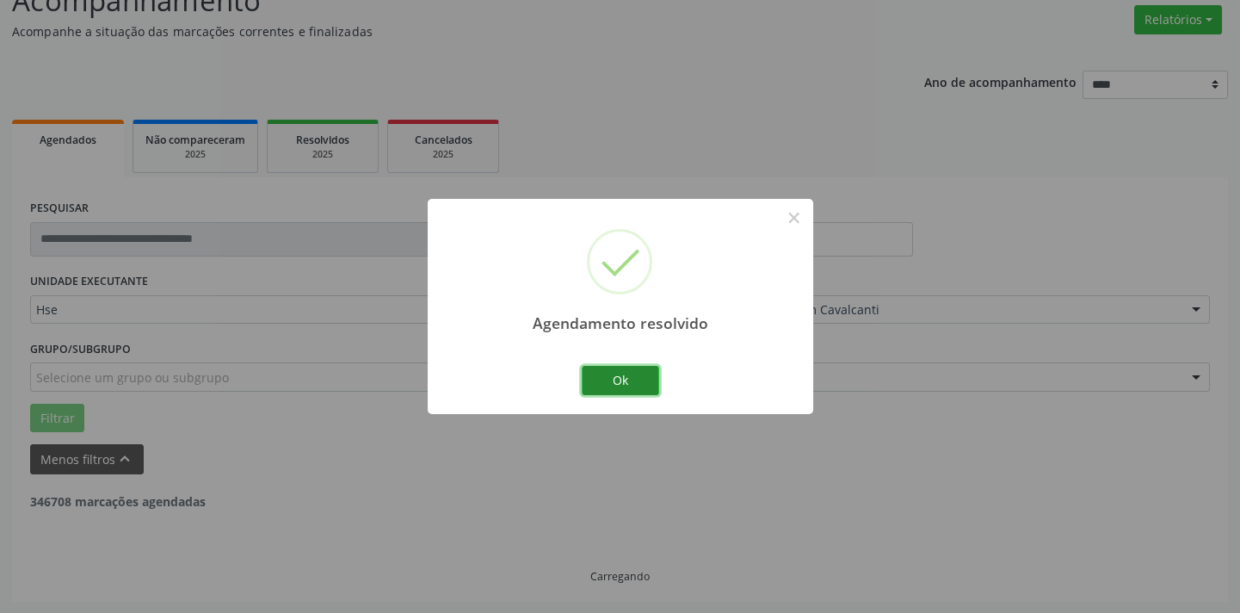
click at [656, 391] on button "Ok" at bounding box center [620, 380] width 77 height 29
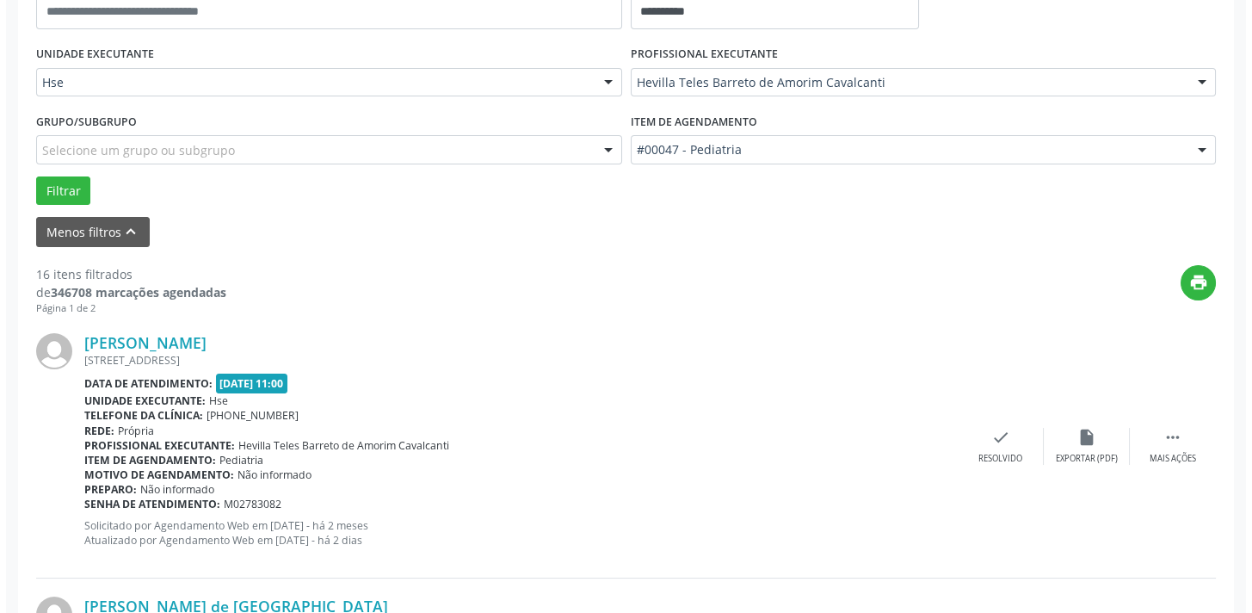
scroll to position [372, 0]
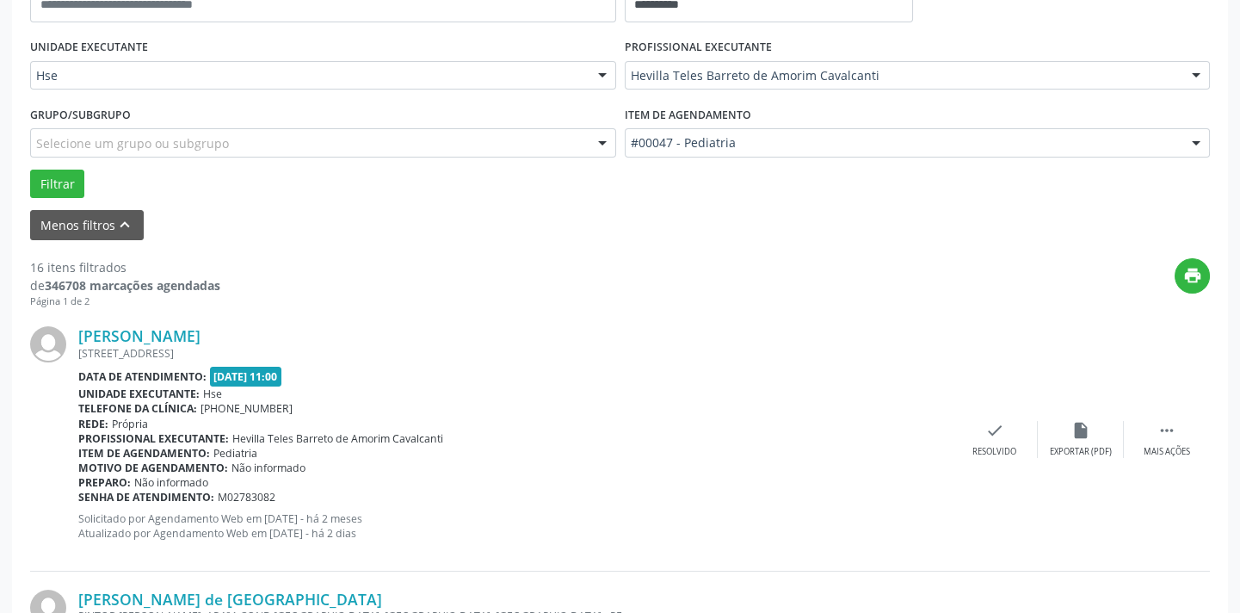
click at [941, 431] on div "Profissional executante: Hevilla Teles Barreto de Amorim Cavalcanti" at bounding box center [514, 438] width 873 height 15
click at [972, 429] on div "check Resolvido" at bounding box center [995, 439] width 86 height 37
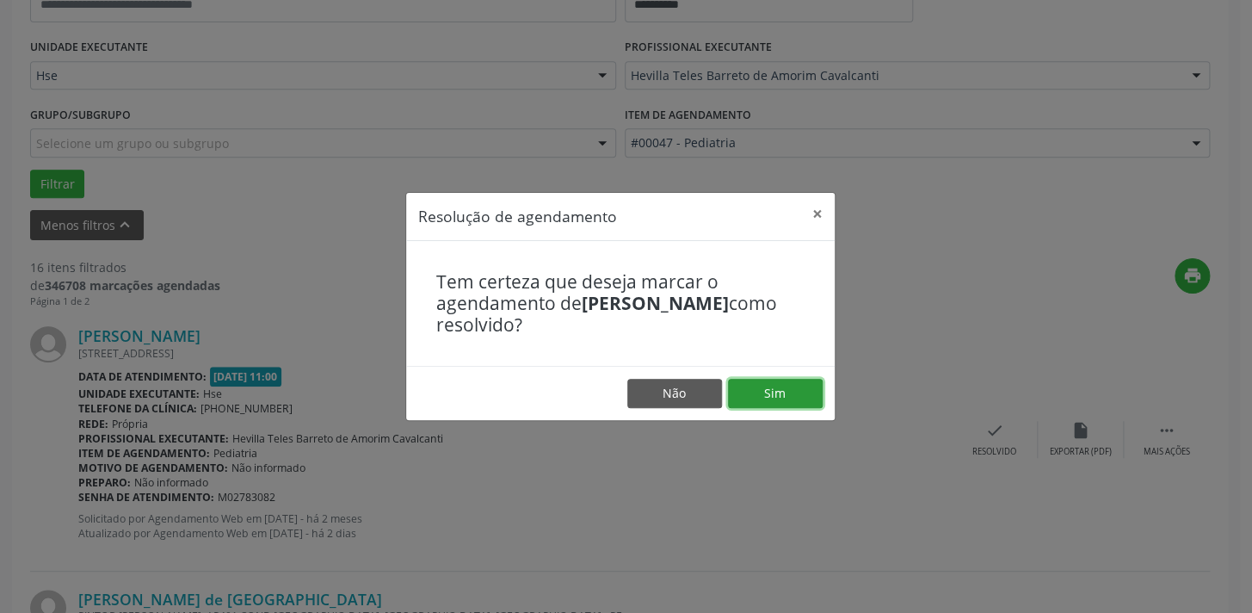
click at [793, 397] on button "Sim" at bounding box center [775, 393] width 95 height 29
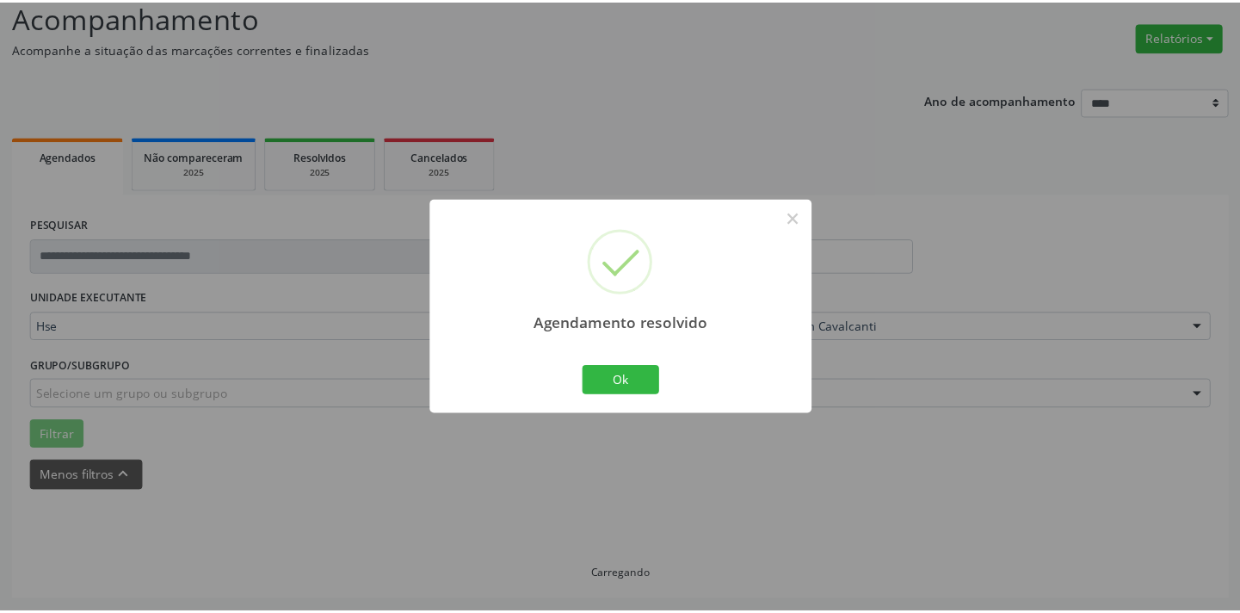
scroll to position [120, 0]
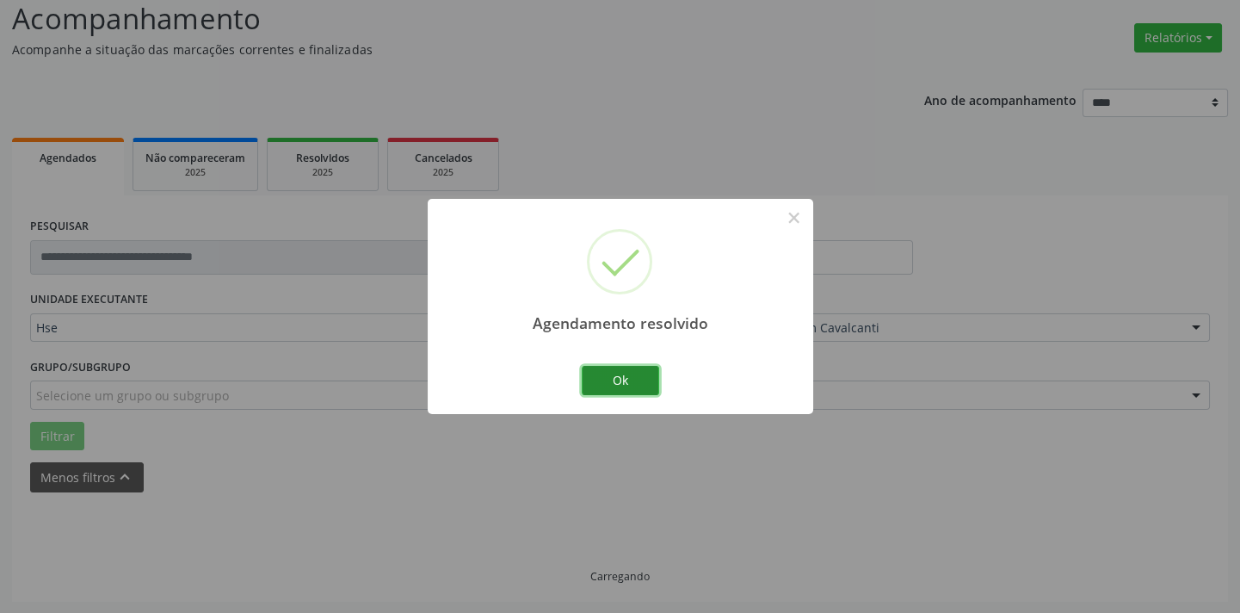
click at [638, 387] on button "Ok" at bounding box center [620, 380] width 77 height 29
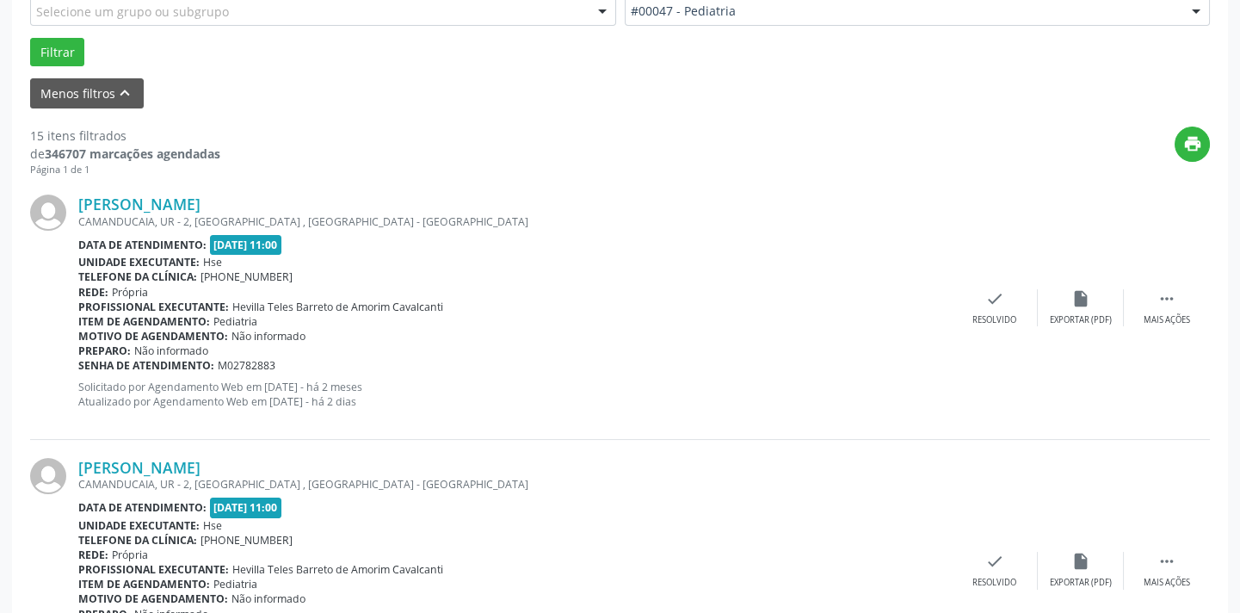
scroll to position [588, 0]
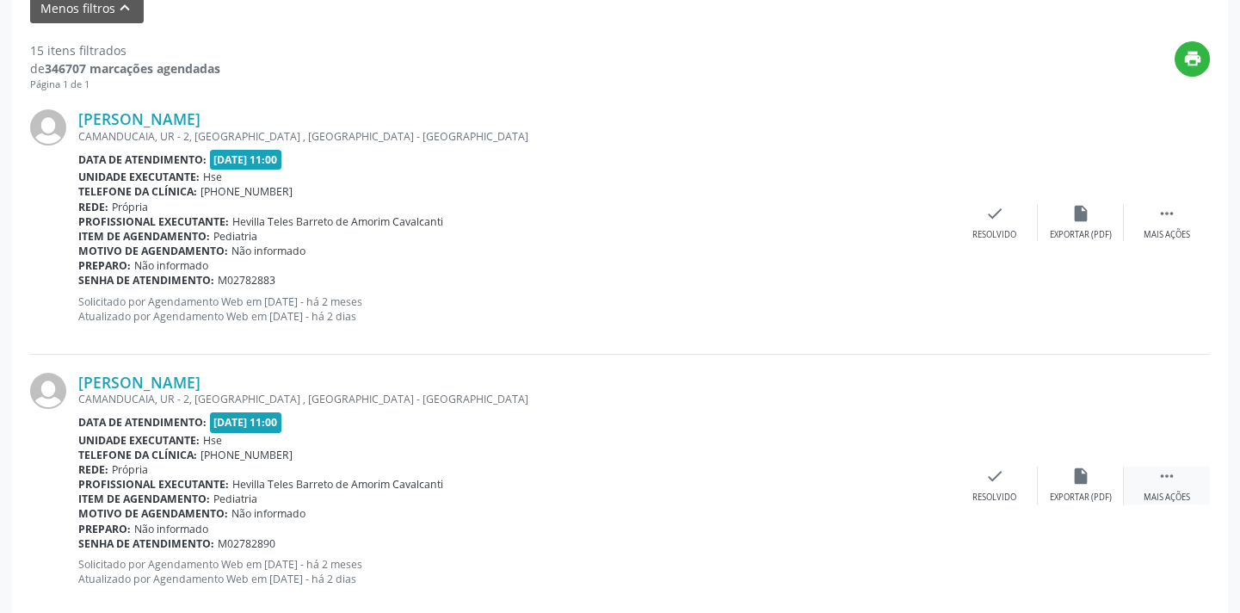
click at [1174, 479] on icon "" at bounding box center [1166, 475] width 19 height 19
click at [1064, 462] on div "[PERSON_NAME] [GEOGRAPHIC_DATA], UR - 2, [GEOGRAPHIC_DATA] , [GEOGRAPHIC_DATA] …" at bounding box center [620, 485] width 1180 height 262
click at [1062, 478] on div "alarm_off Não compareceu" at bounding box center [1081, 484] width 86 height 37
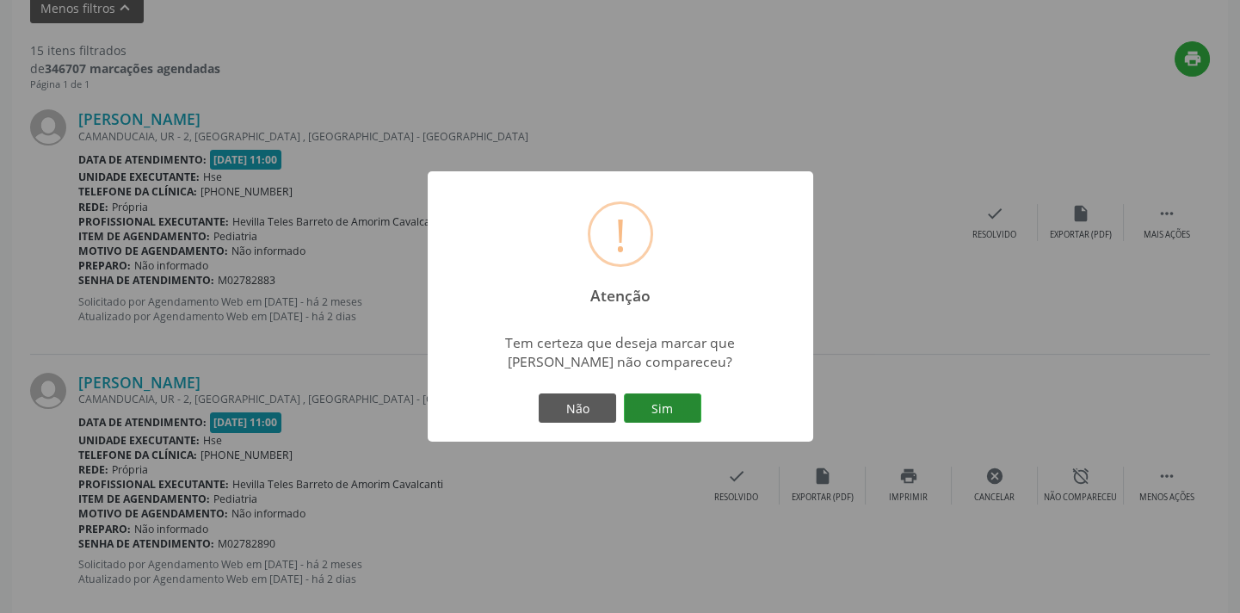
click at [687, 404] on button "Sim" at bounding box center [662, 407] width 77 height 29
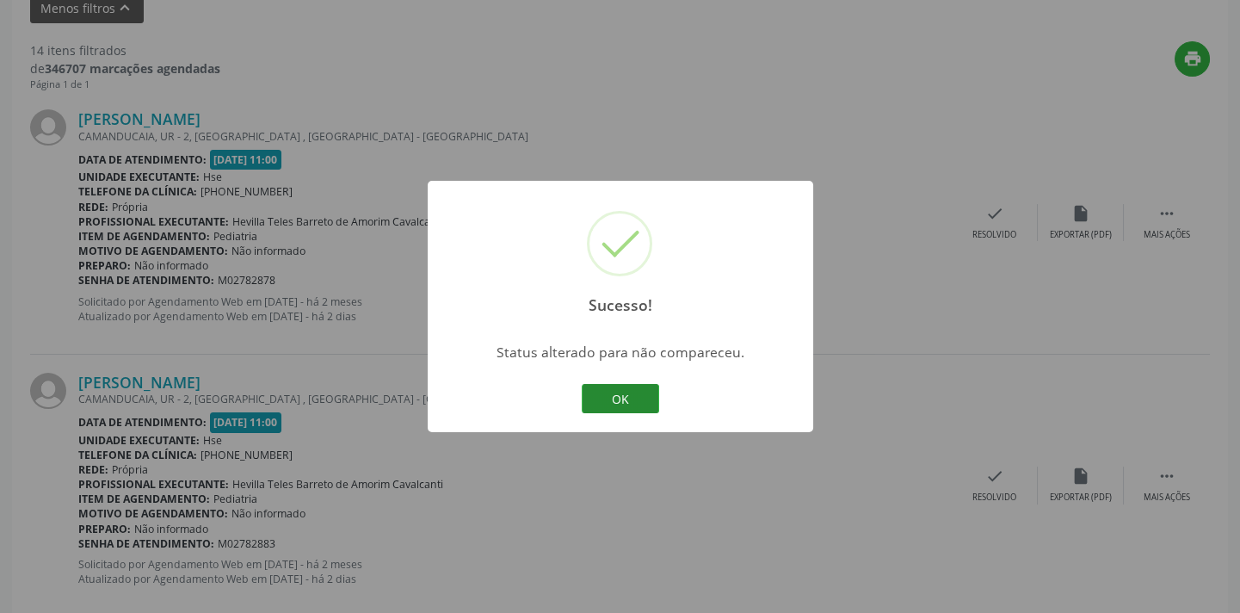
click at [648, 408] on button "OK" at bounding box center [620, 398] width 77 height 29
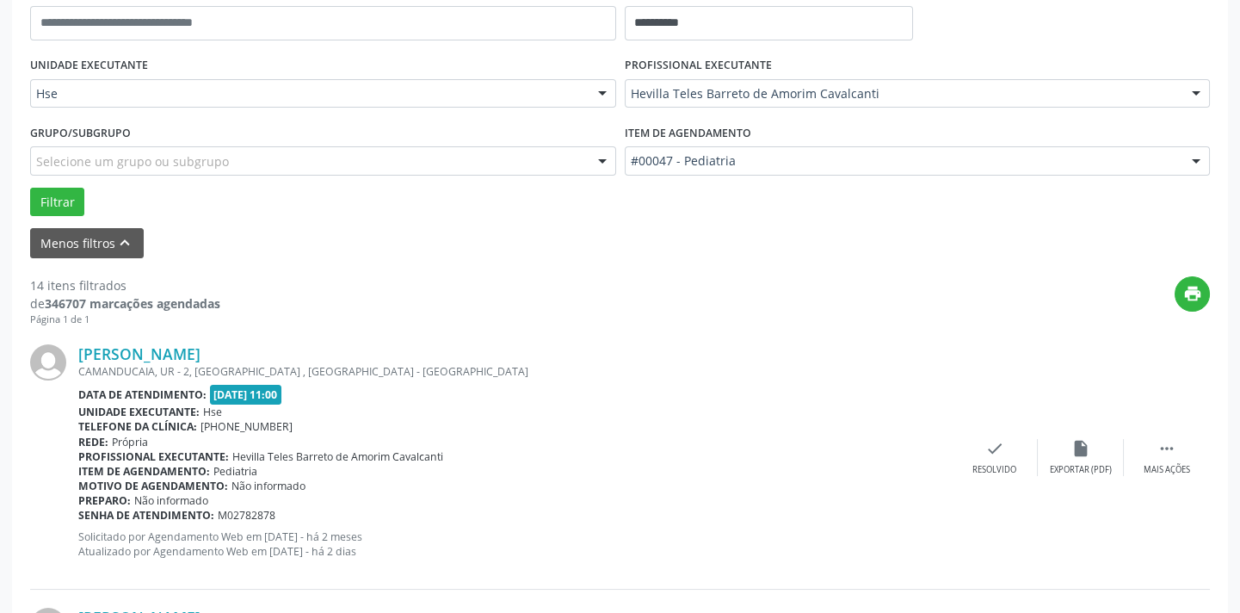
scroll to position [432, 0]
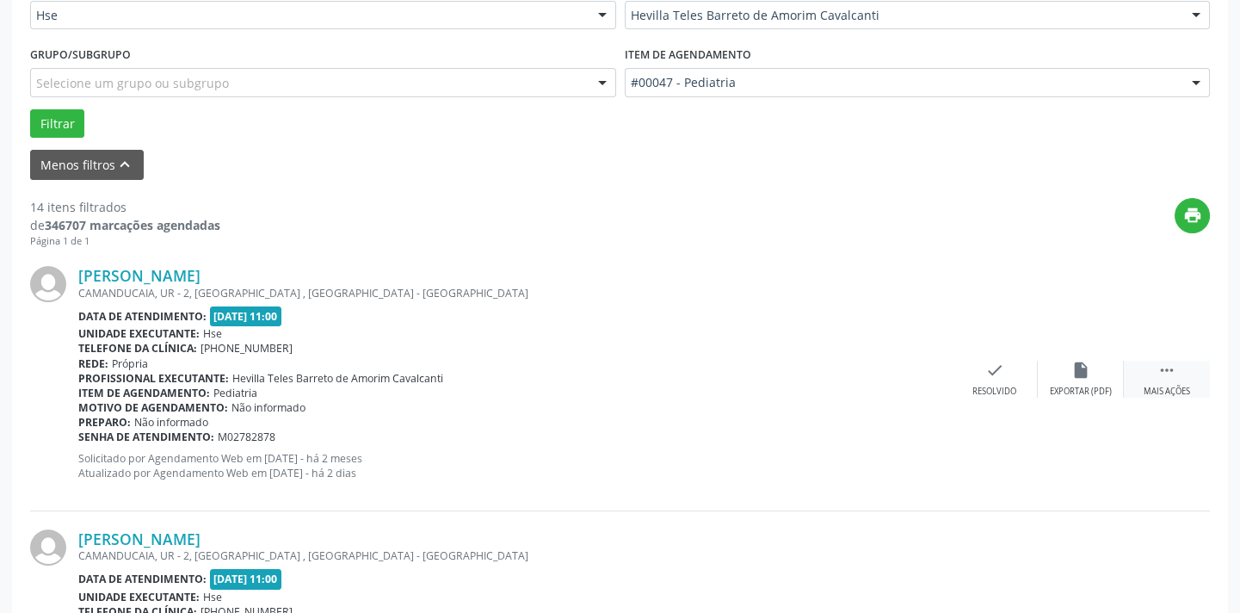
click at [1141, 382] on div " Mais ações" at bounding box center [1167, 378] width 86 height 37
click at [1063, 379] on div "alarm_off Não compareceu" at bounding box center [1081, 378] width 86 height 37
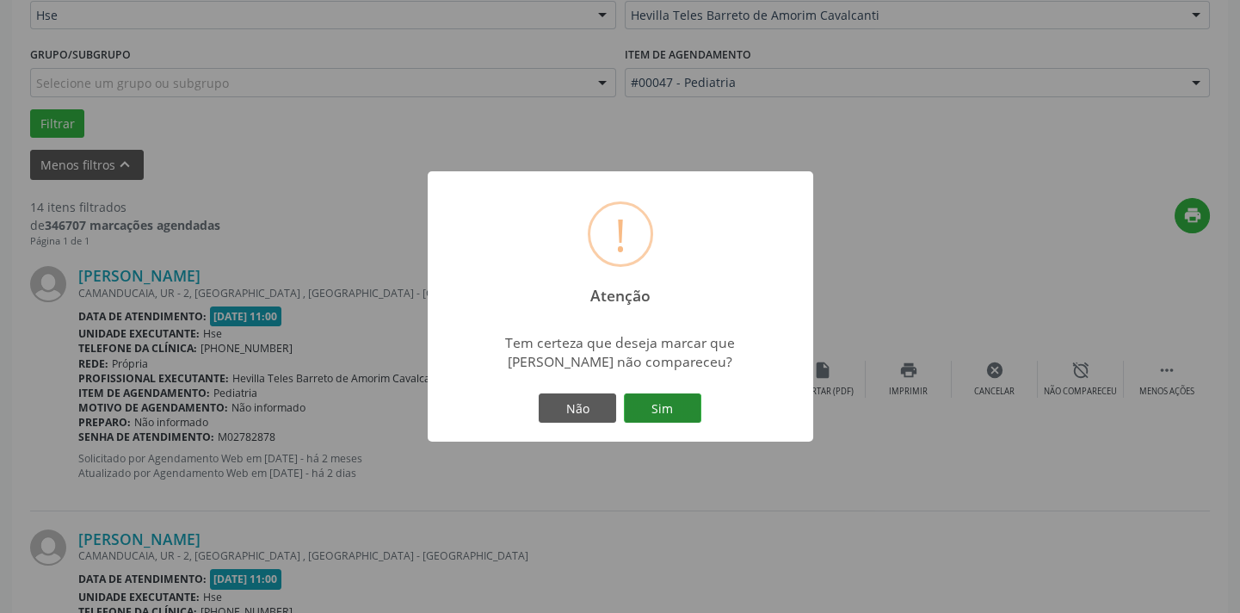
click at [644, 401] on button "Sim" at bounding box center [662, 407] width 77 height 29
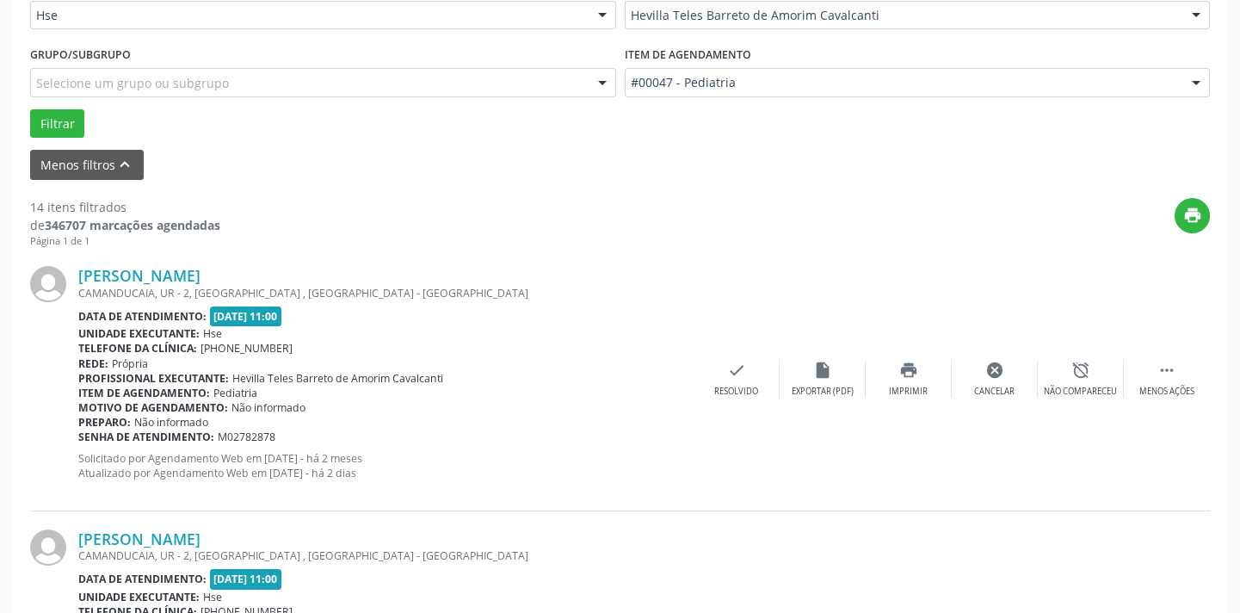
scroll to position [138, 0]
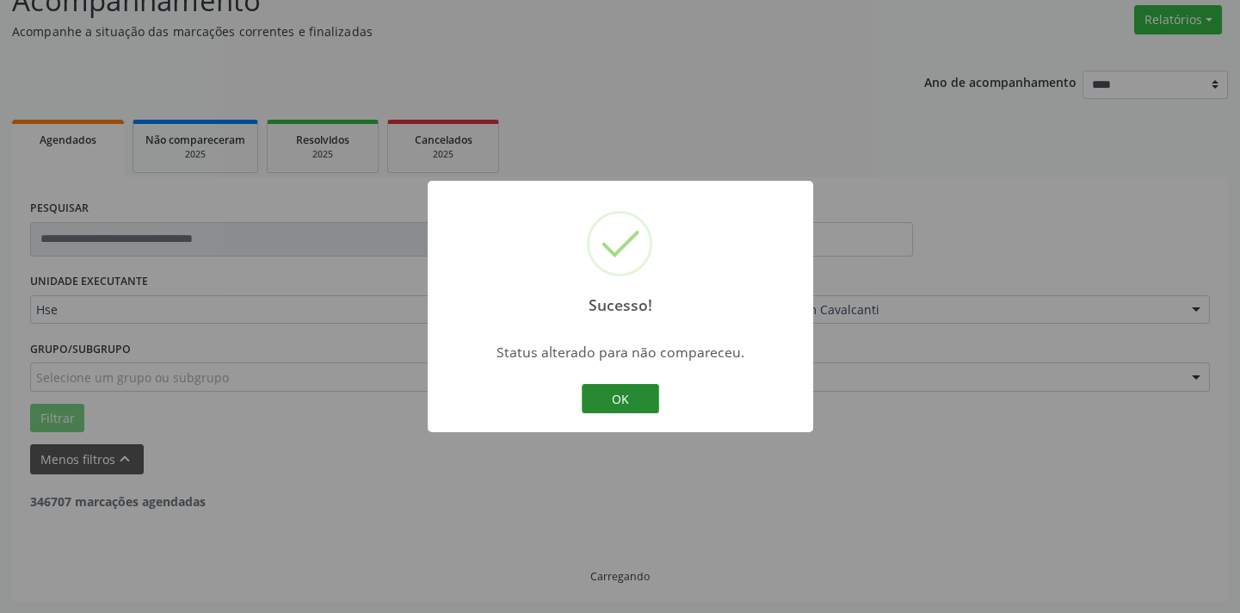
click at [642, 401] on button "OK" at bounding box center [620, 398] width 77 height 29
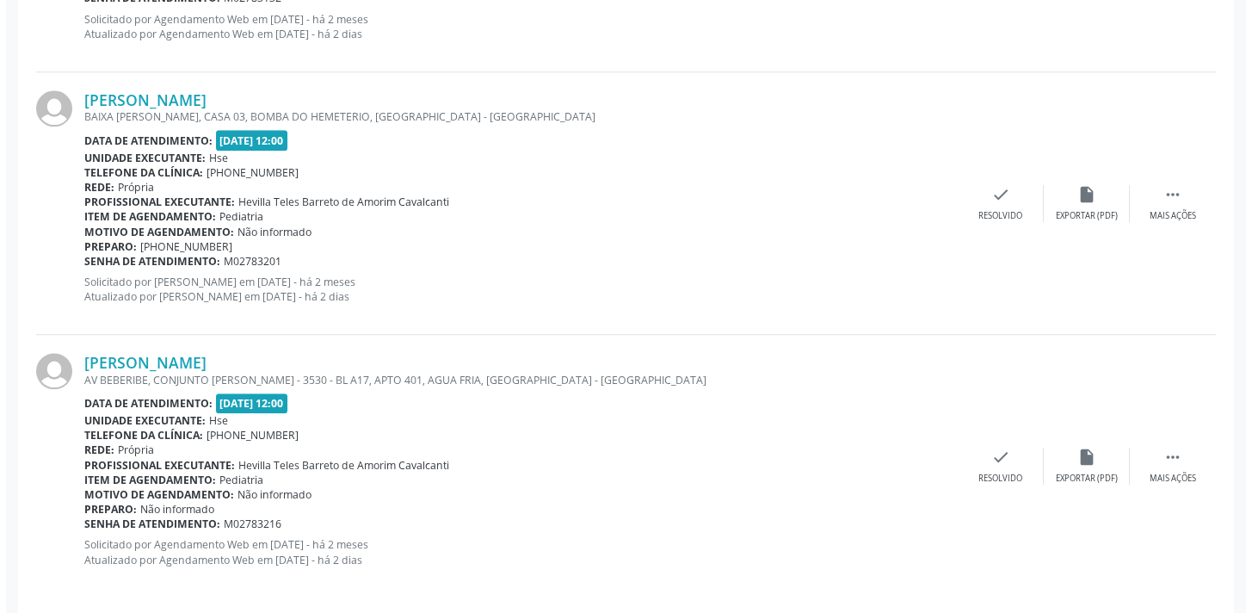
scroll to position [3509, 0]
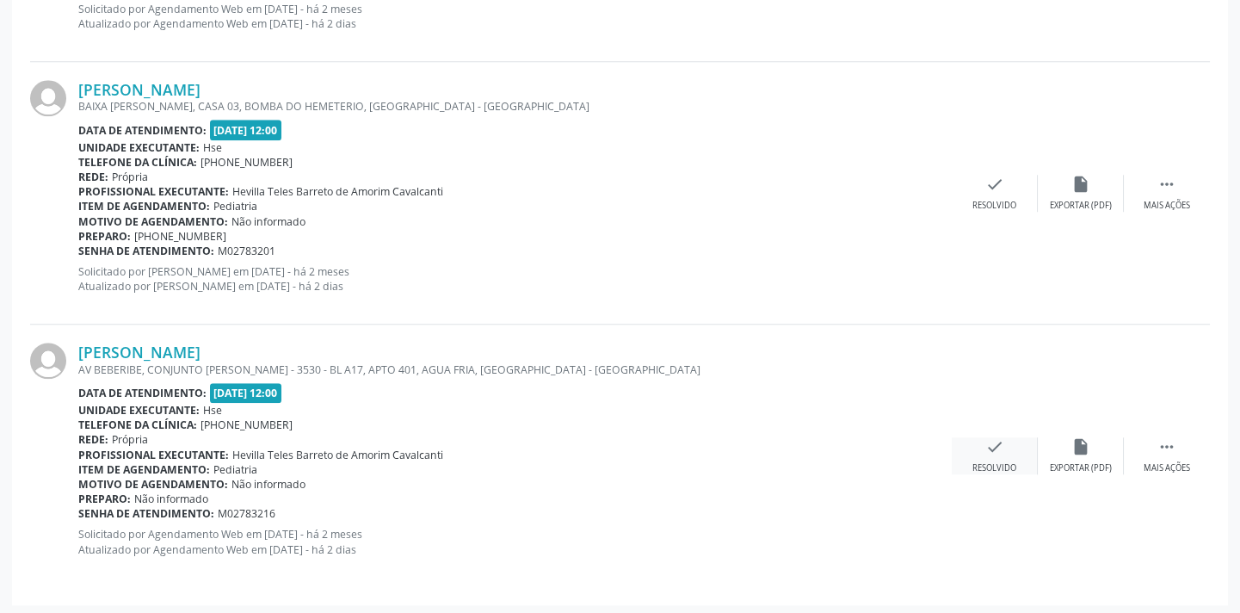
click at [995, 438] on icon "check" at bounding box center [994, 446] width 19 height 19
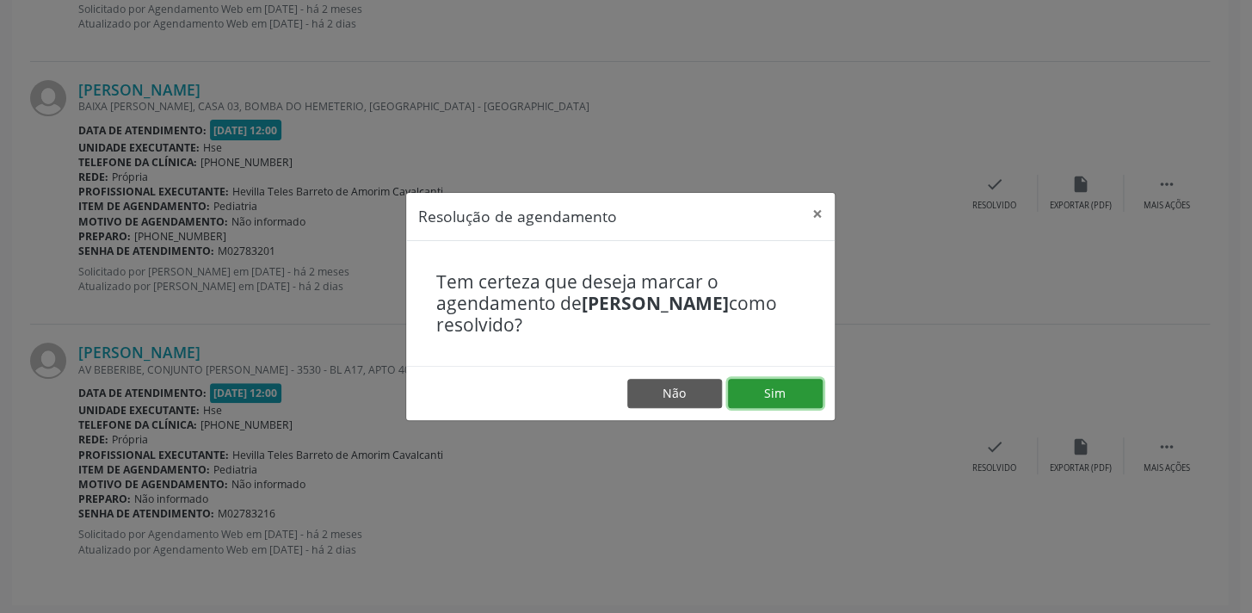
click at [782, 390] on button "Sim" at bounding box center [775, 393] width 95 height 29
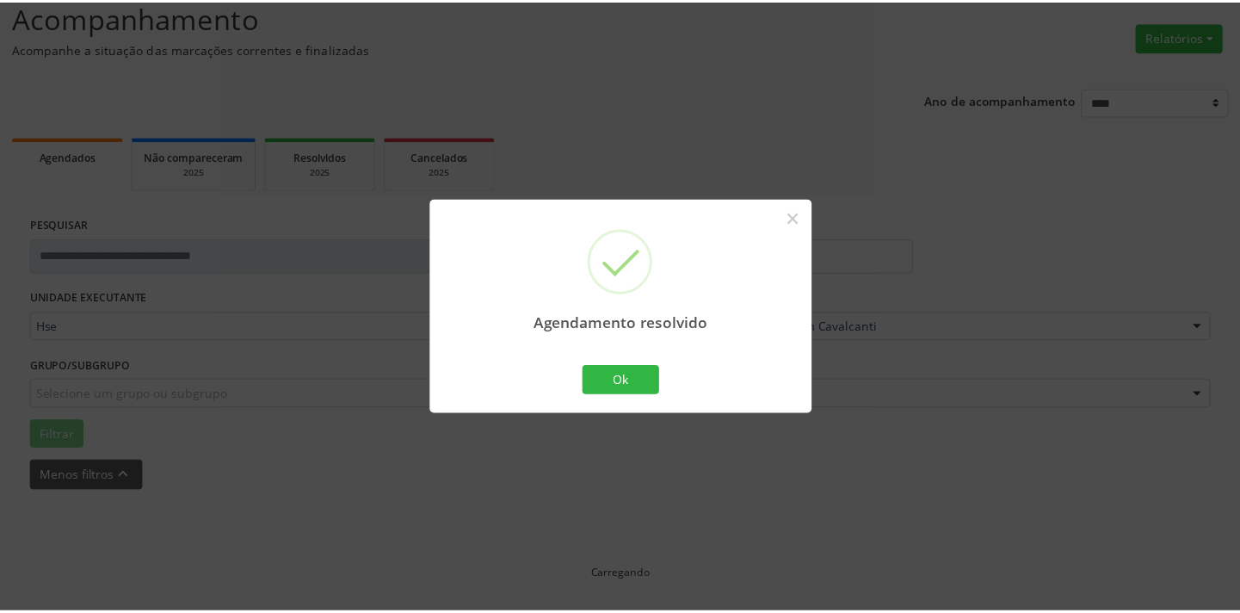
scroll to position [120, 0]
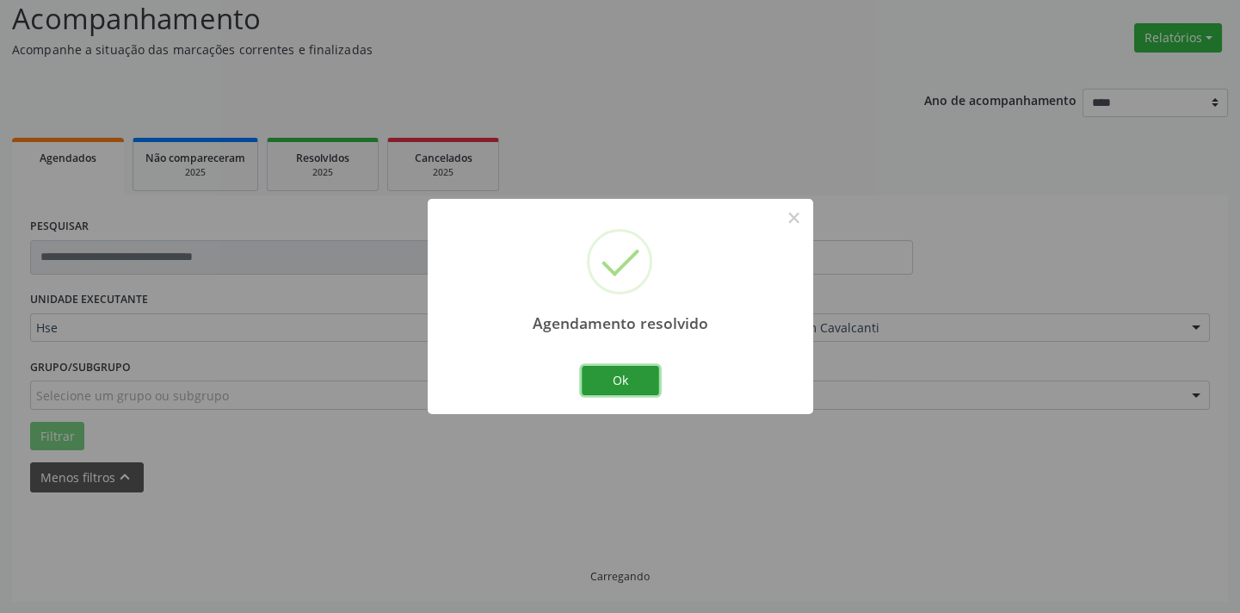
click at [601, 391] on button "Ok" at bounding box center [620, 380] width 77 height 29
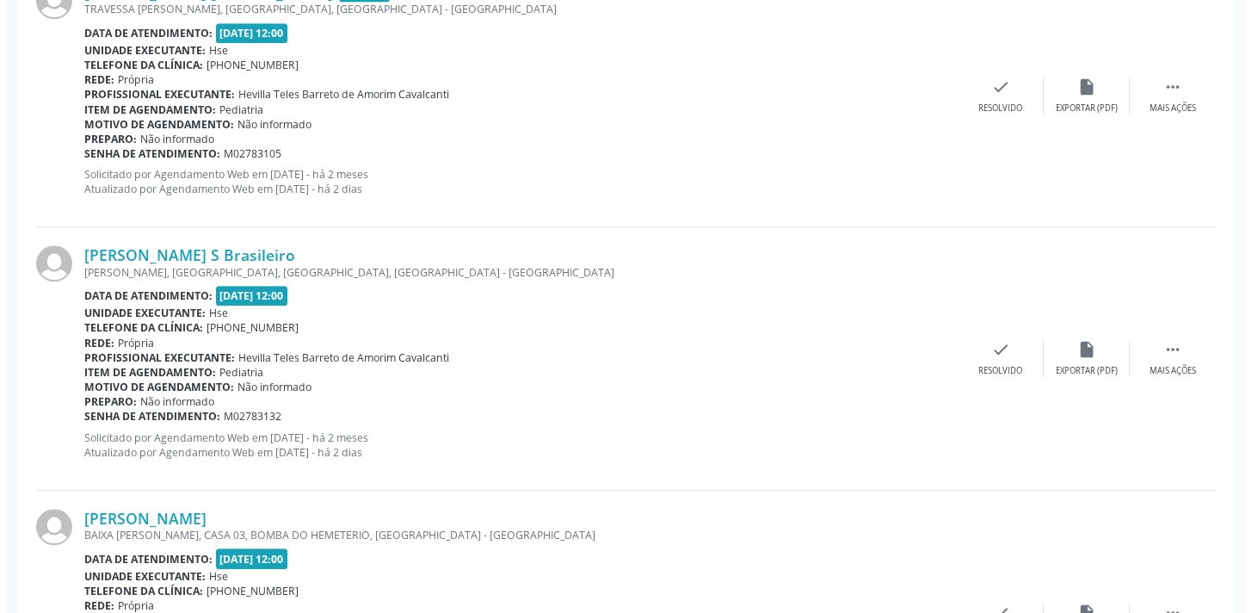
scroll to position [3245, 0]
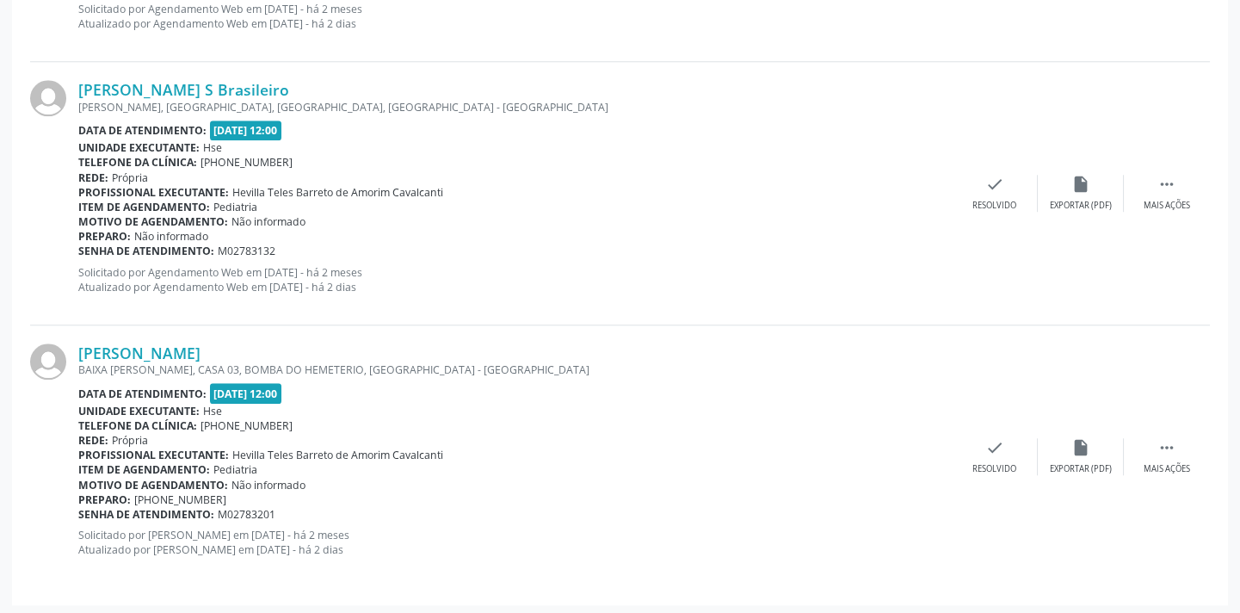
click at [997, 473] on div "[PERSON_NAME] [GEOGRAPHIC_DATA] RIBEIRO, CASA 03, BOMBA DO HEMETERIO, [GEOGRAPH…" at bounding box center [620, 456] width 1180 height 262
click at [1003, 438] on icon "check" at bounding box center [994, 447] width 19 height 19
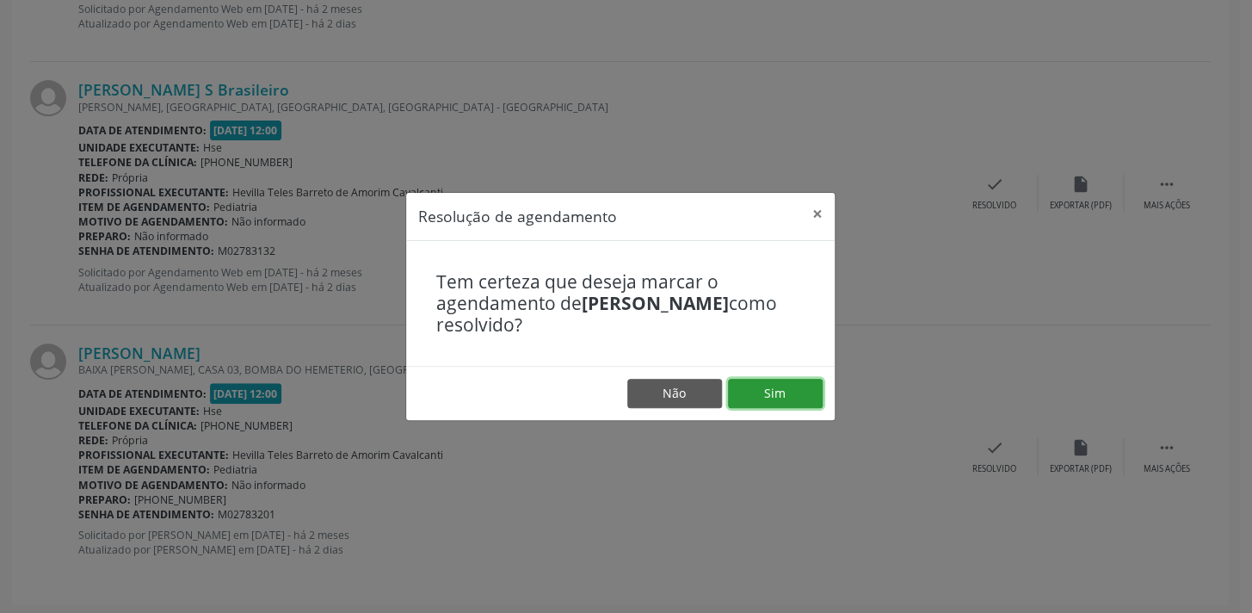
click at [805, 404] on button "Sim" at bounding box center [775, 393] width 95 height 29
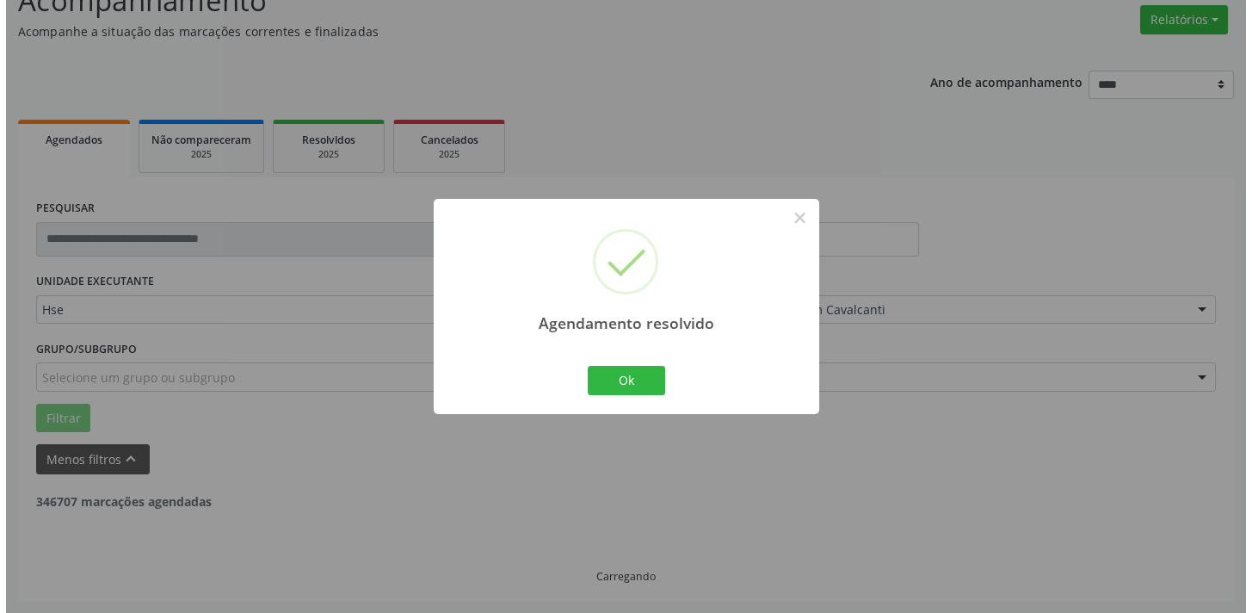
scroll to position [2984, 0]
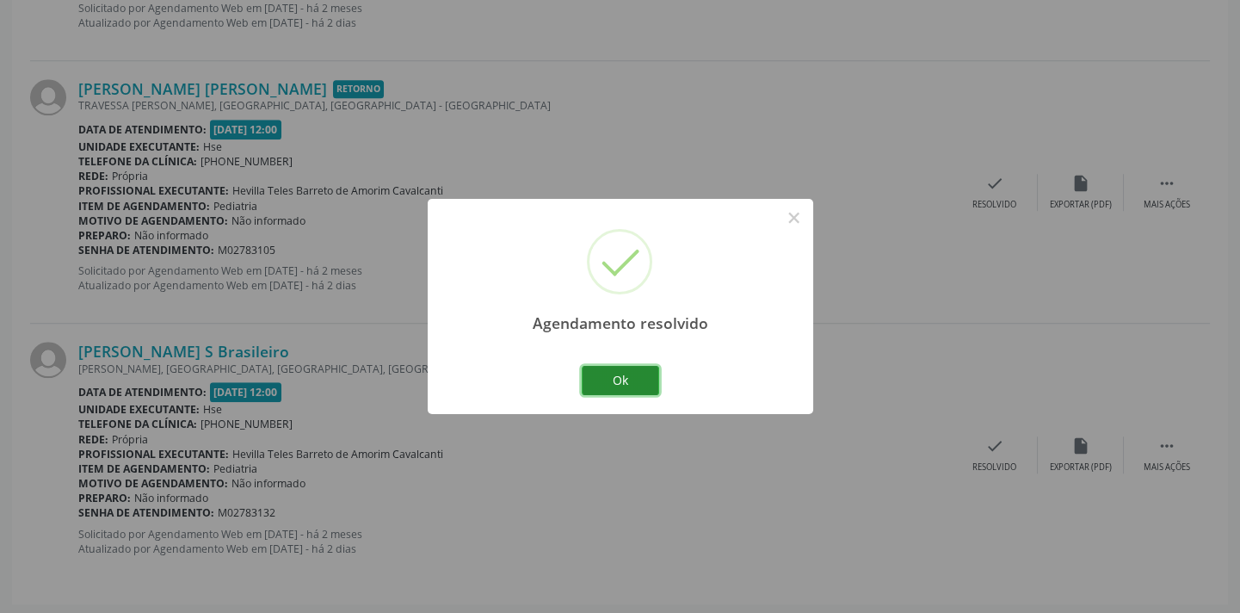
click at [623, 377] on button "Ok" at bounding box center [620, 380] width 77 height 29
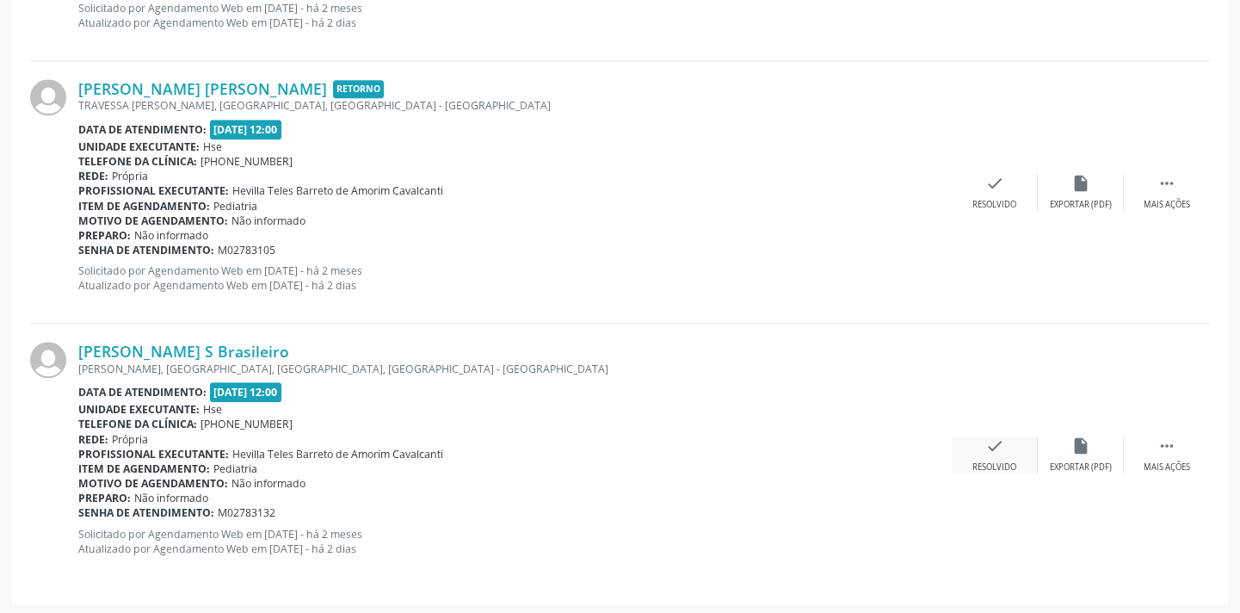
click at [999, 447] on icon "check" at bounding box center [994, 445] width 19 height 19
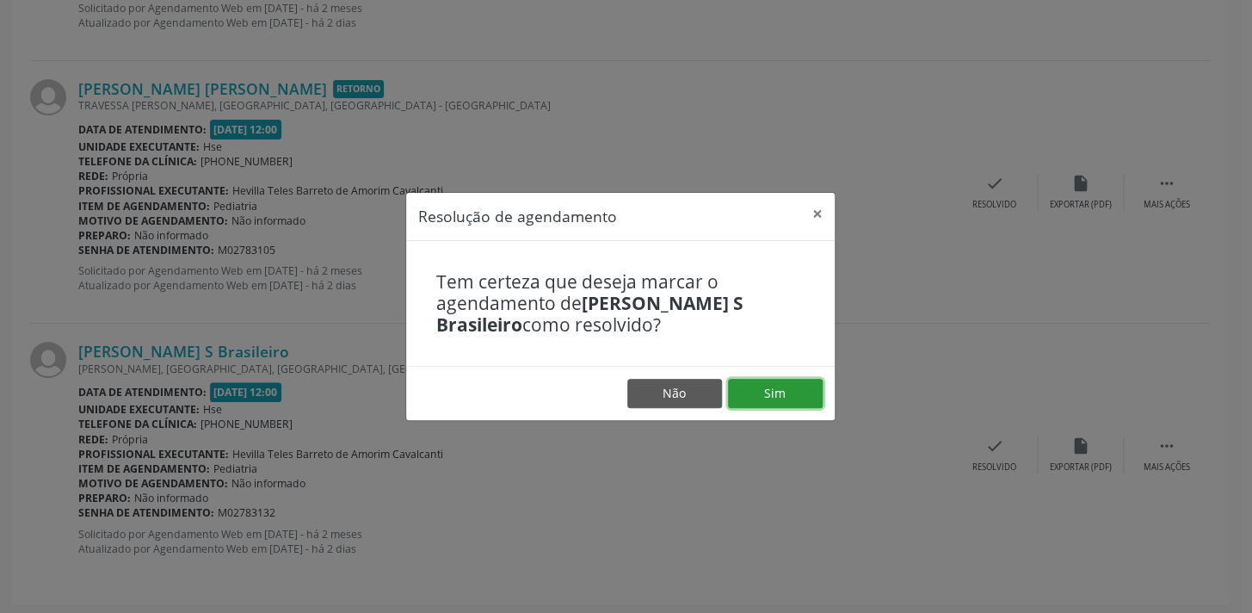
click at [798, 401] on button "Sim" at bounding box center [775, 393] width 95 height 29
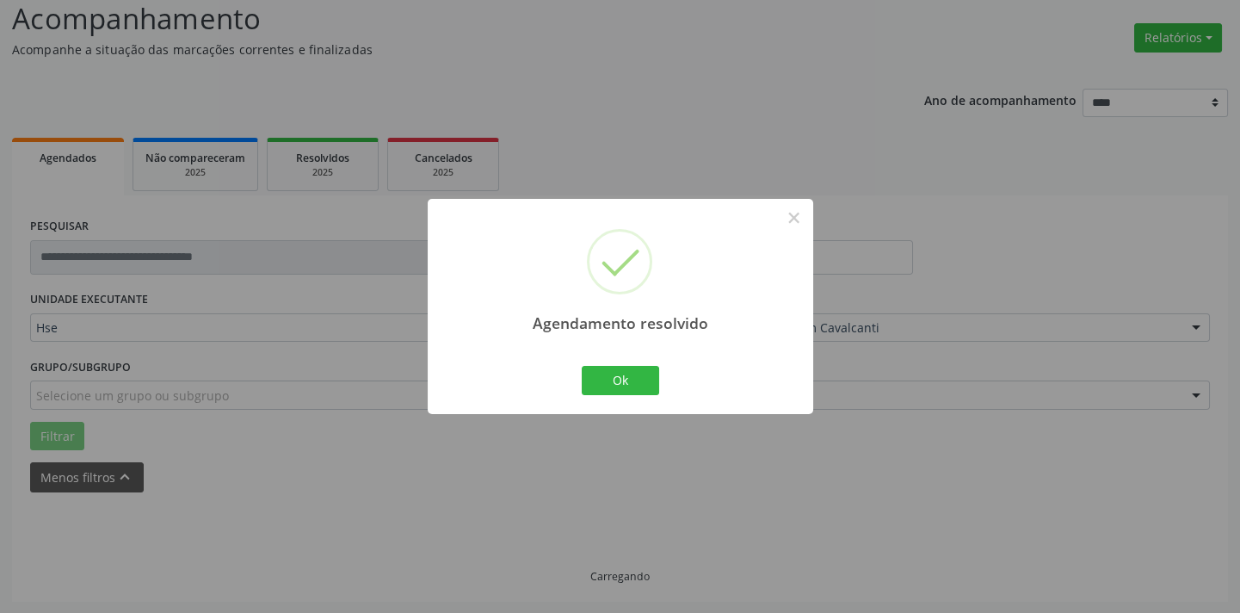
scroll to position [2720, 0]
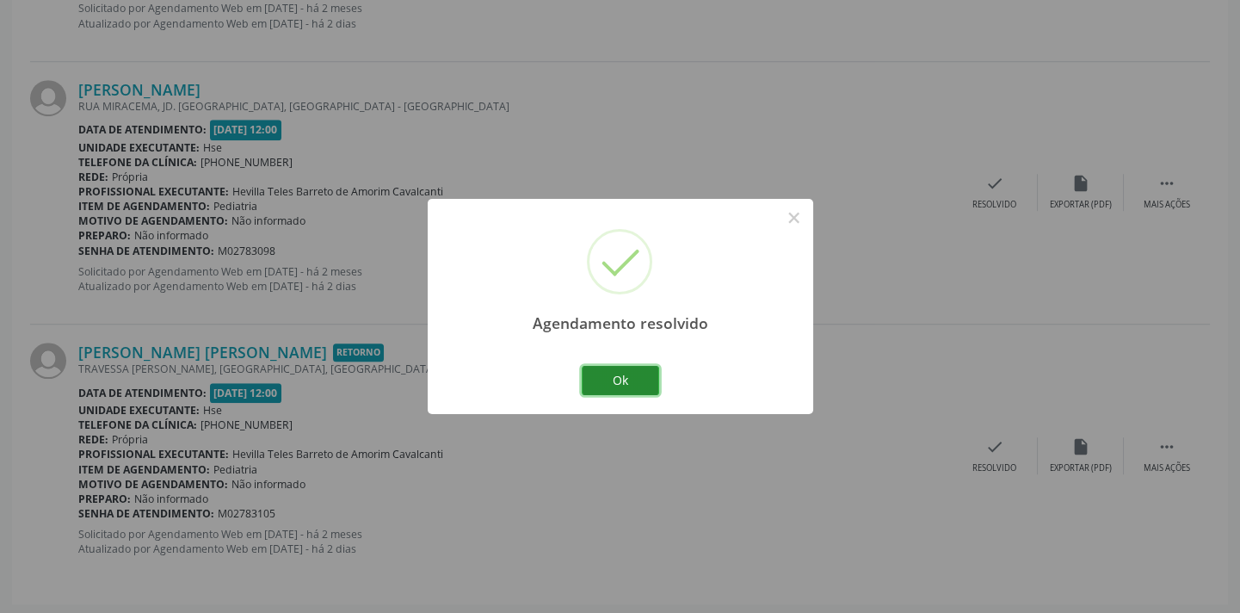
click at [650, 391] on button "Ok" at bounding box center [620, 380] width 77 height 29
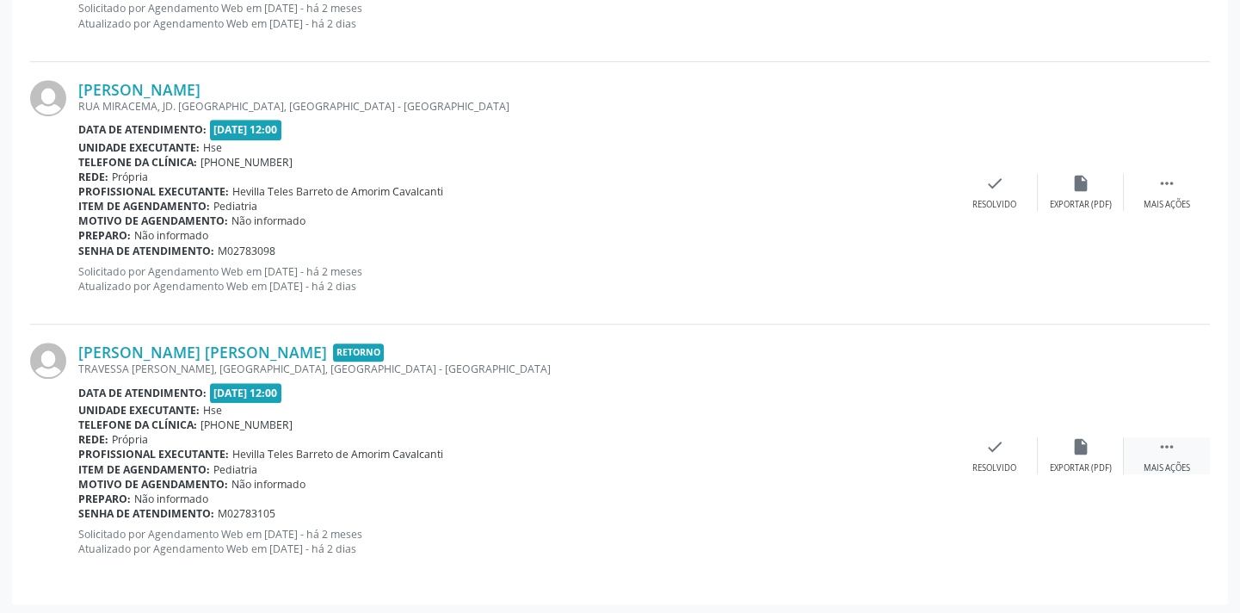
click at [1167, 453] on div " Mais ações" at bounding box center [1167, 455] width 86 height 37
click at [1072, 447] on icon "alarm_off" at bounding box center [1080, 446] width 19 height 19
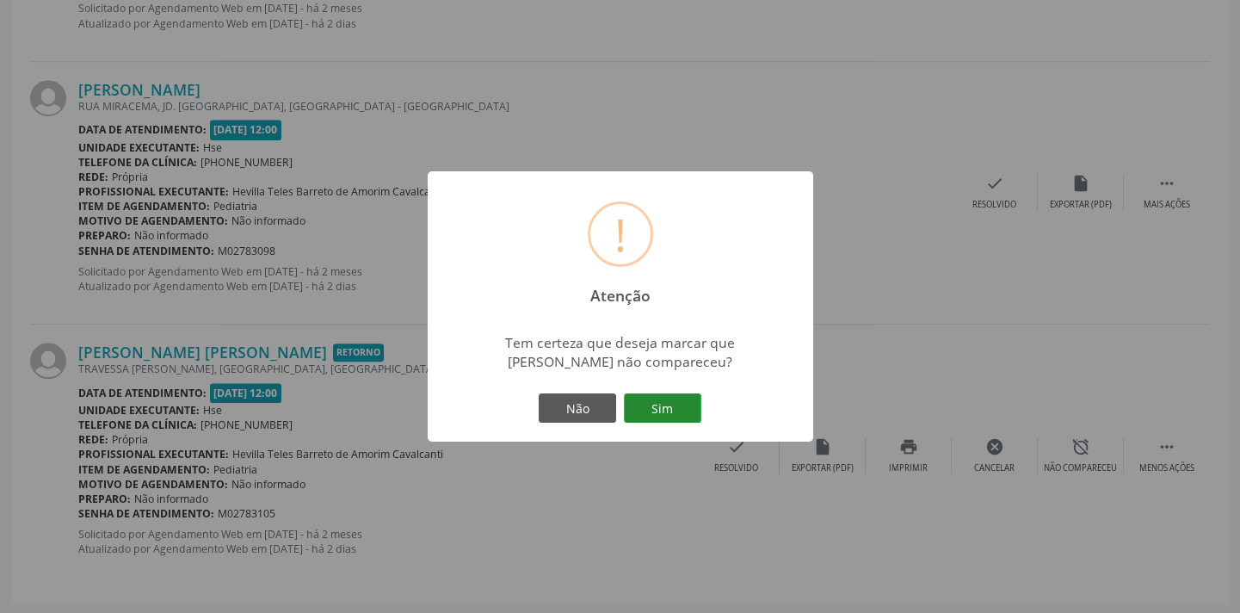
click at [648, 408] on button "Sim" at bounding box center [662, 407] width 77 height 29
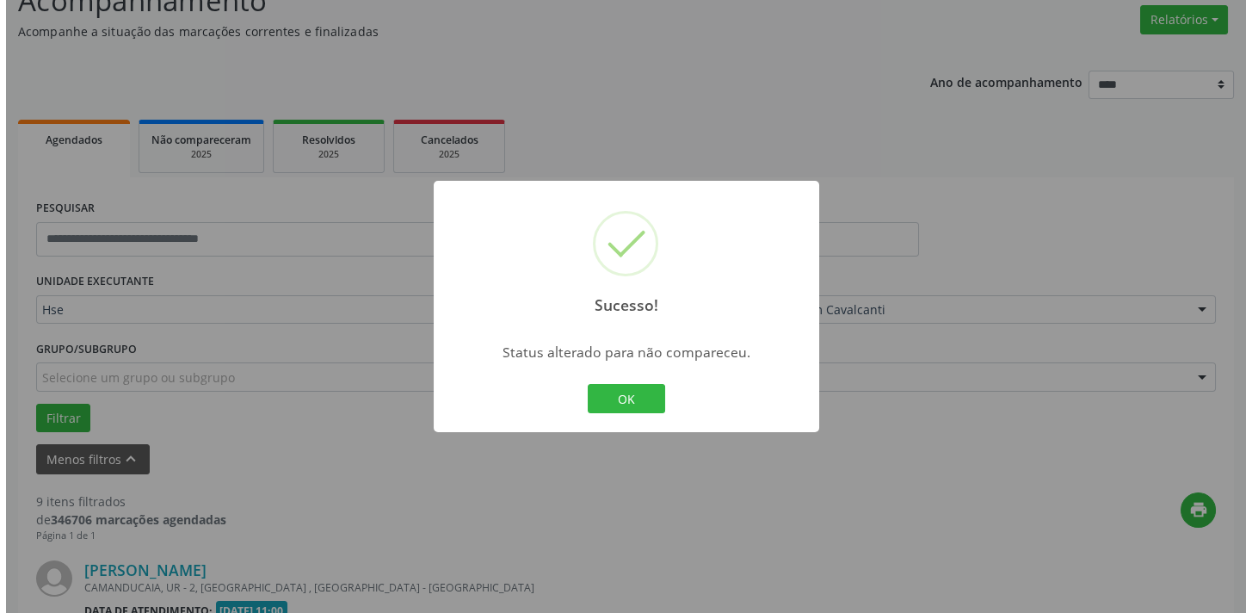
scroll to position [2459, 0]
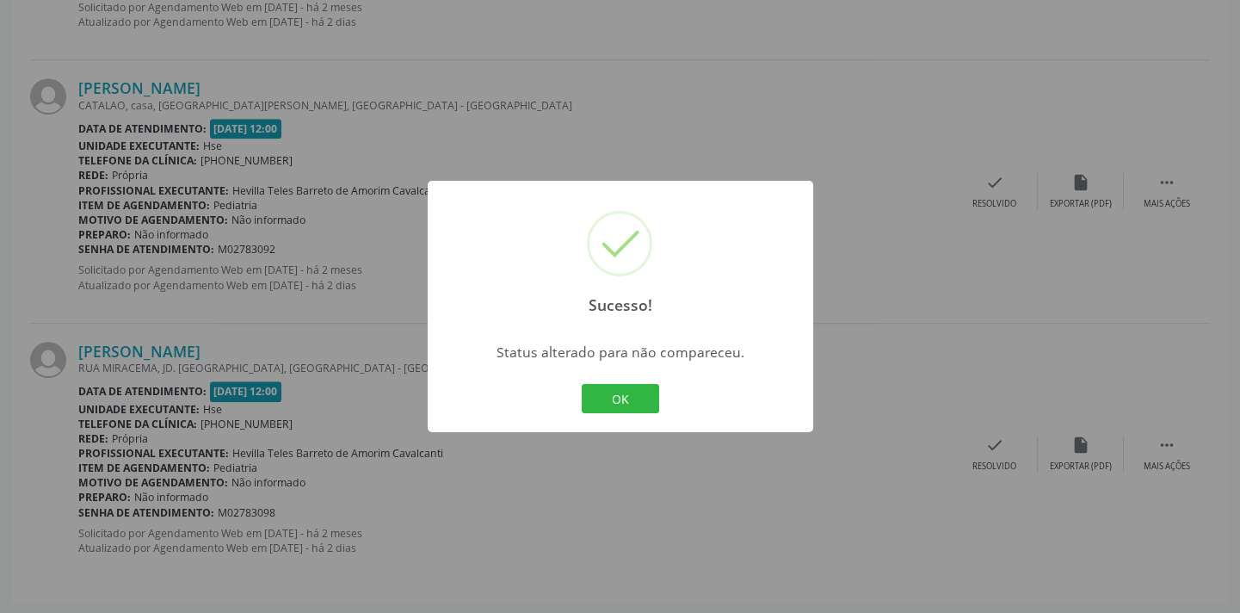
click at [648, 408] on button "OK" at bounding box center [620, 398] width 77 height 29
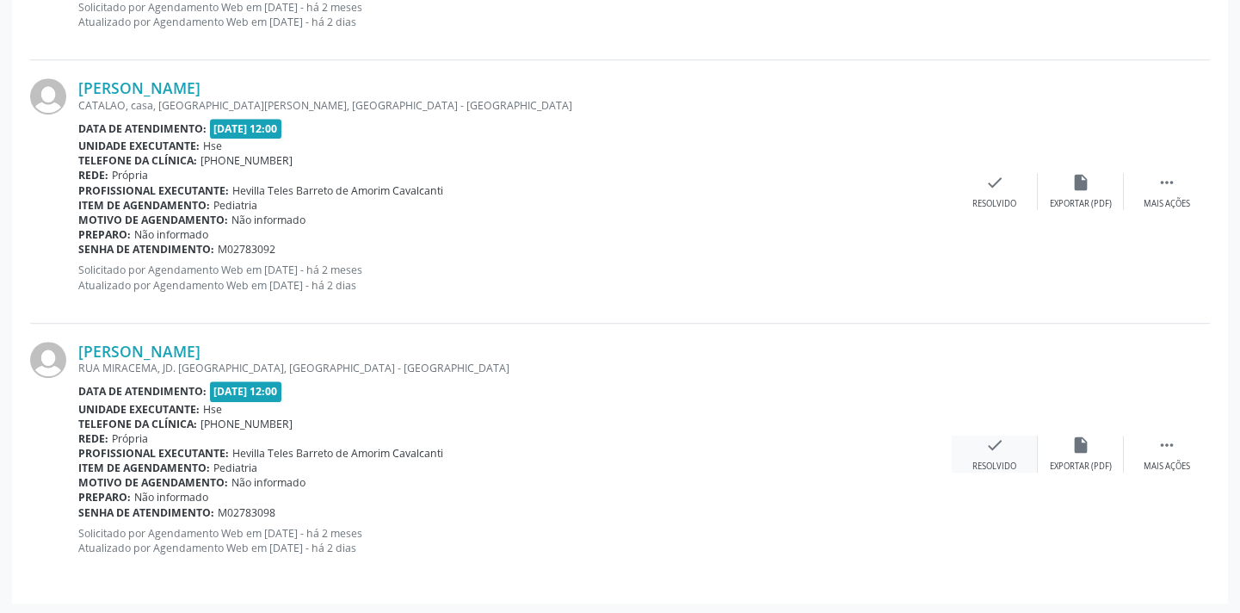
click at [989, 444] on icon "check" at bounding box center [994, 444] width 19 height 19
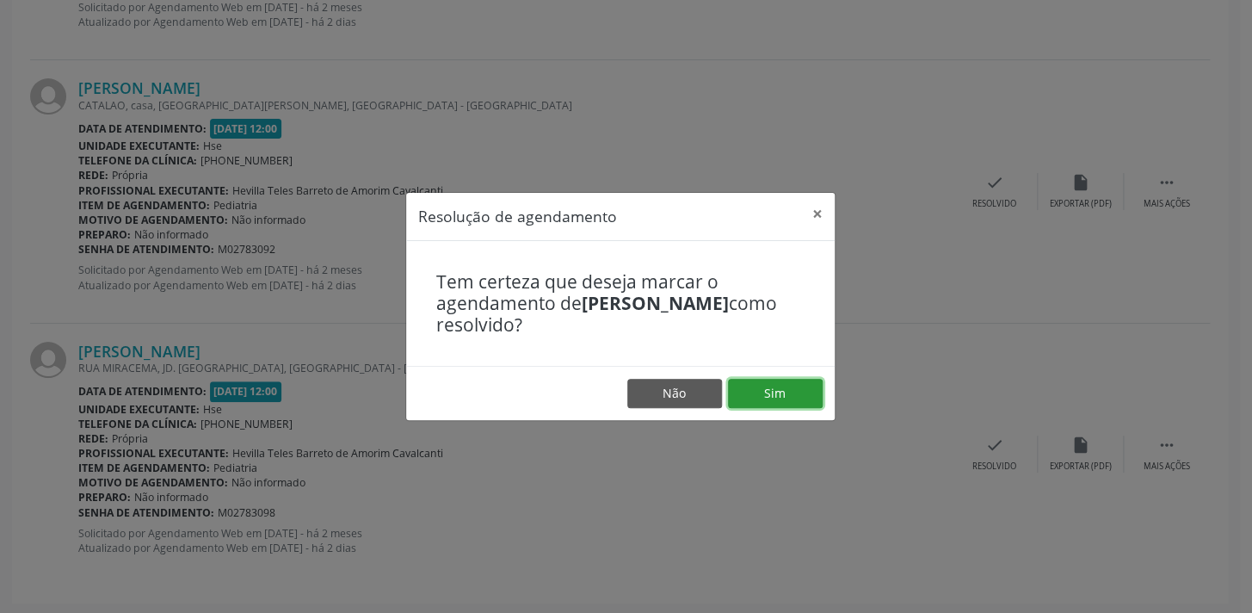
click at [781, 405] on button "Sim" at bounding box center [775, 393] width 95 height 29
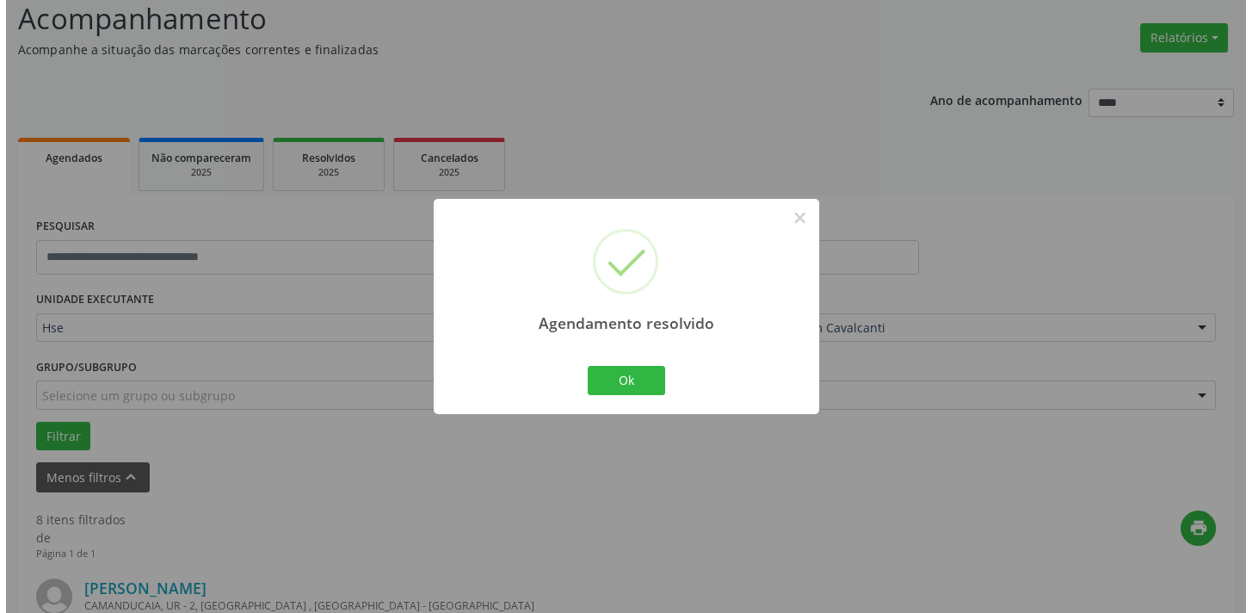
scroll to position [2196, 0]
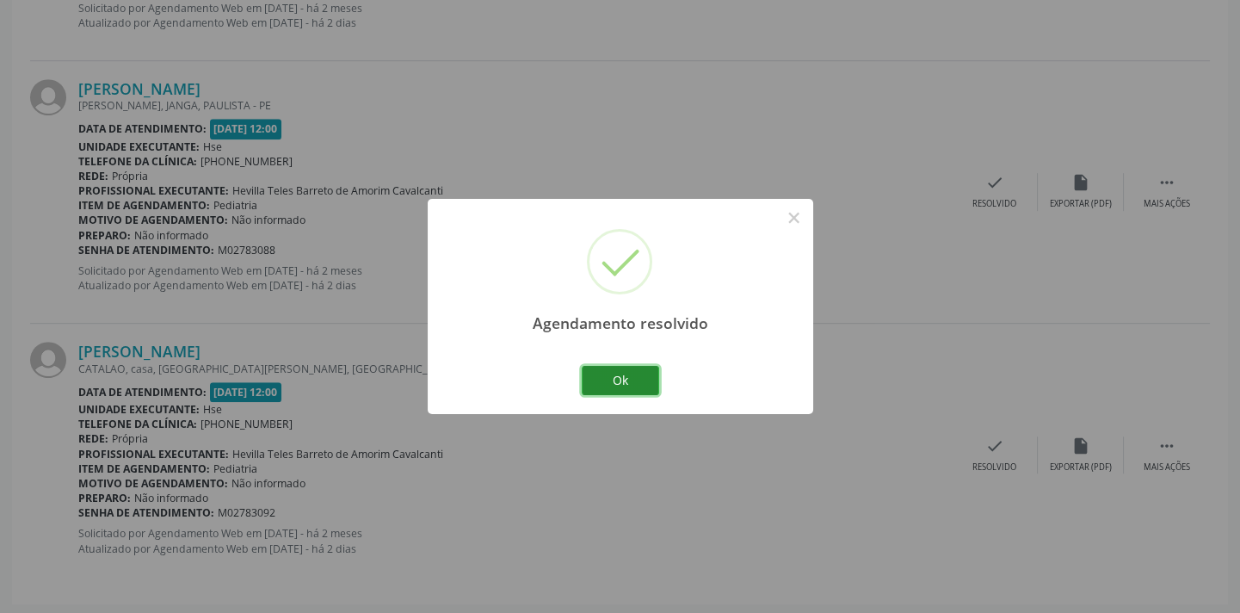
click at [626, 384] on button "Ok" at bounding box center [620, 380] width 77 height 29
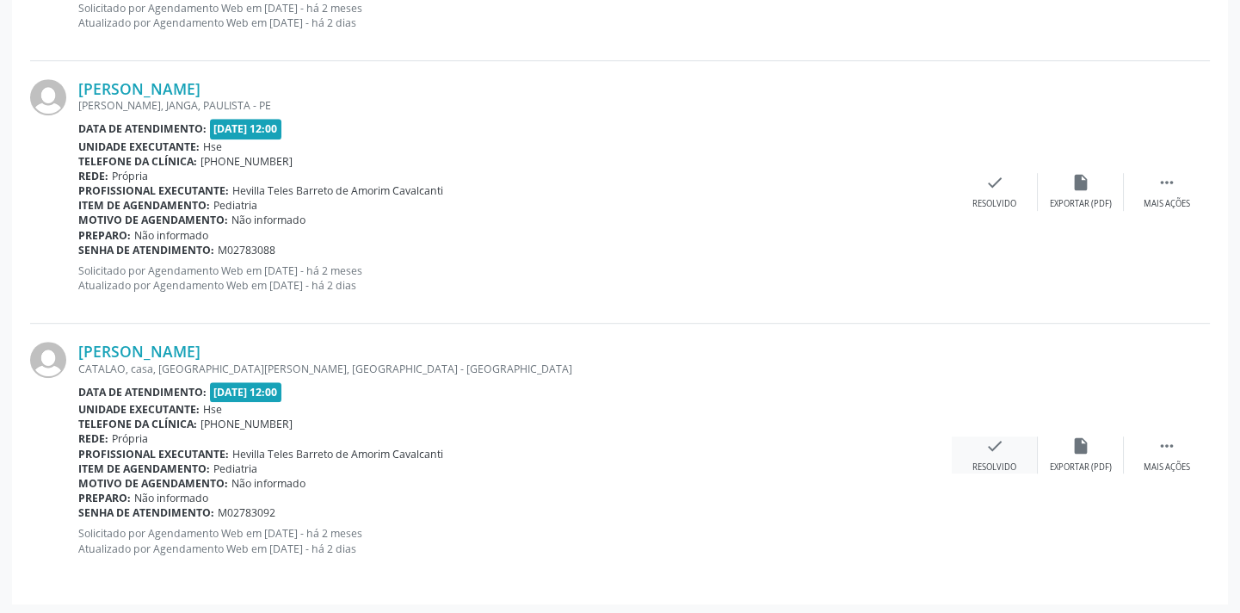
click at [978, 444] on div "check Resolvido" at bounding box center [995, 454] width 86 height 37
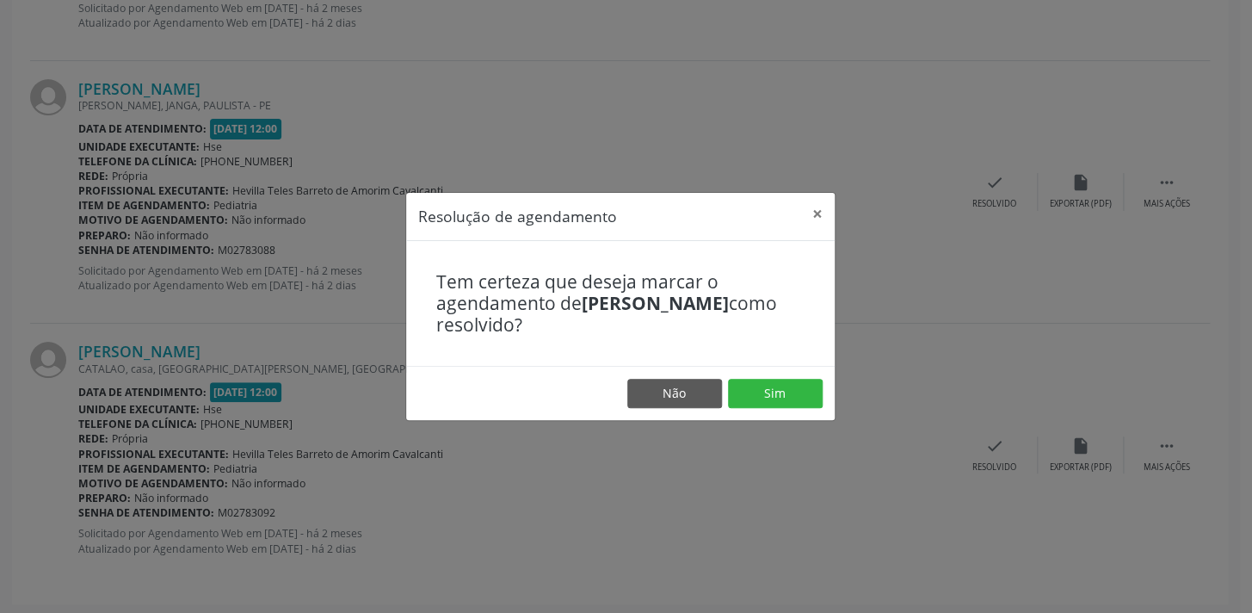
click at [798, 414] on footer "Não Sim" at bounding box center [620, 393] width 428 height 54
click at [798, 398] on button "Sim" at bounding box center [775, 393] width 95 height 29
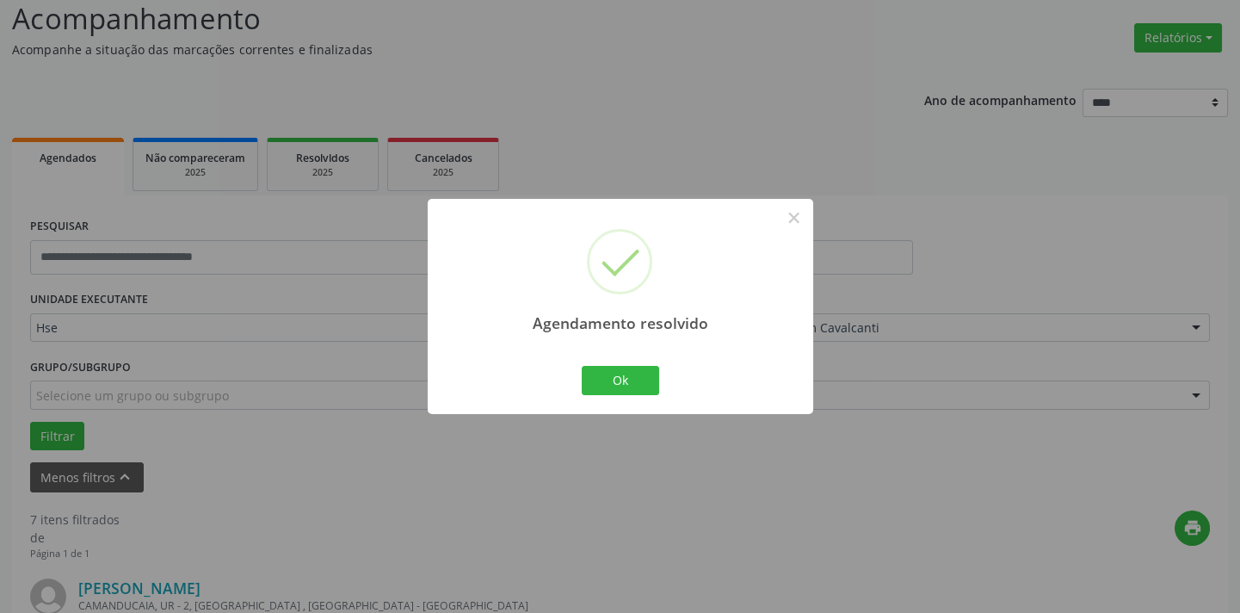
scroll to position [1933, 0]
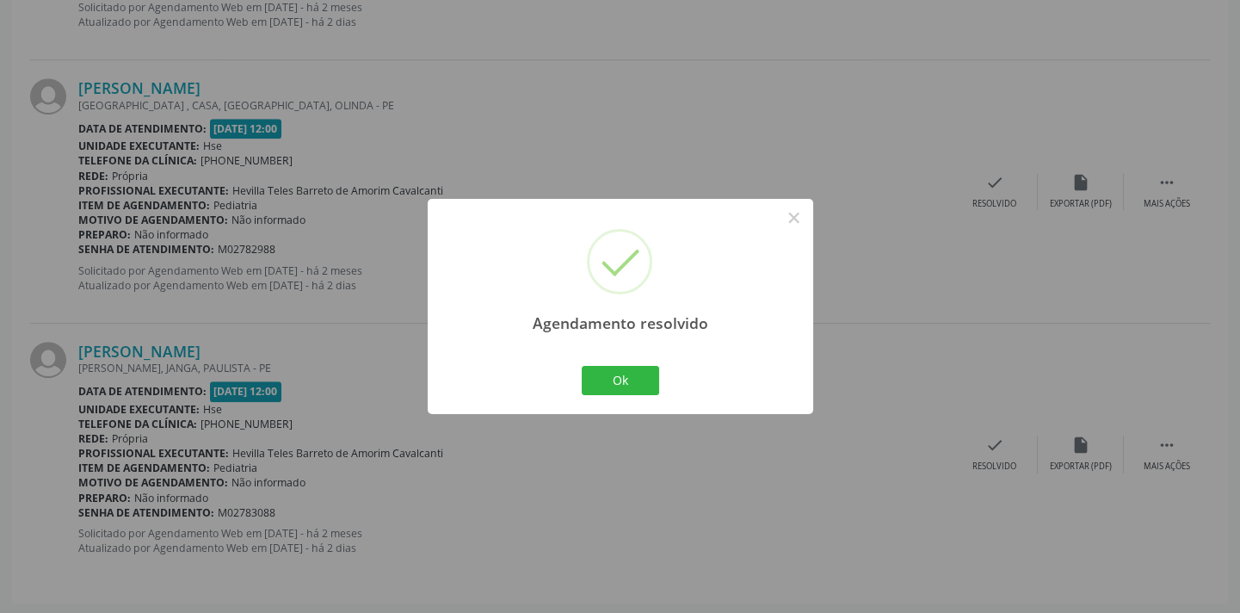
click at [661, 381] on div "Ok Cancel" at bounding box center [619, 380] width 85 height 36
click at [651, 381] on button "Ok" at bounding box center [620, 380] width 77 height 29
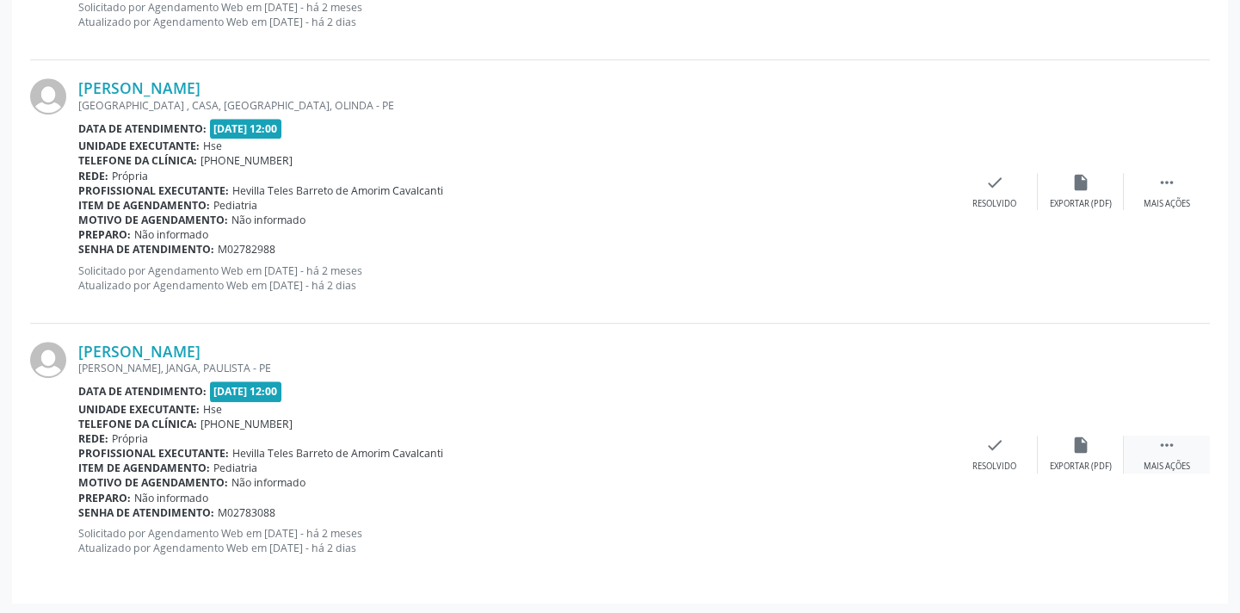
click at [1163, 440] on icon "" at bounding box center [1166, 444] width 19 height 19
click at [1073, 440] on icon "alarm_off" at bounding box center [1080, 444] width 19 height 19
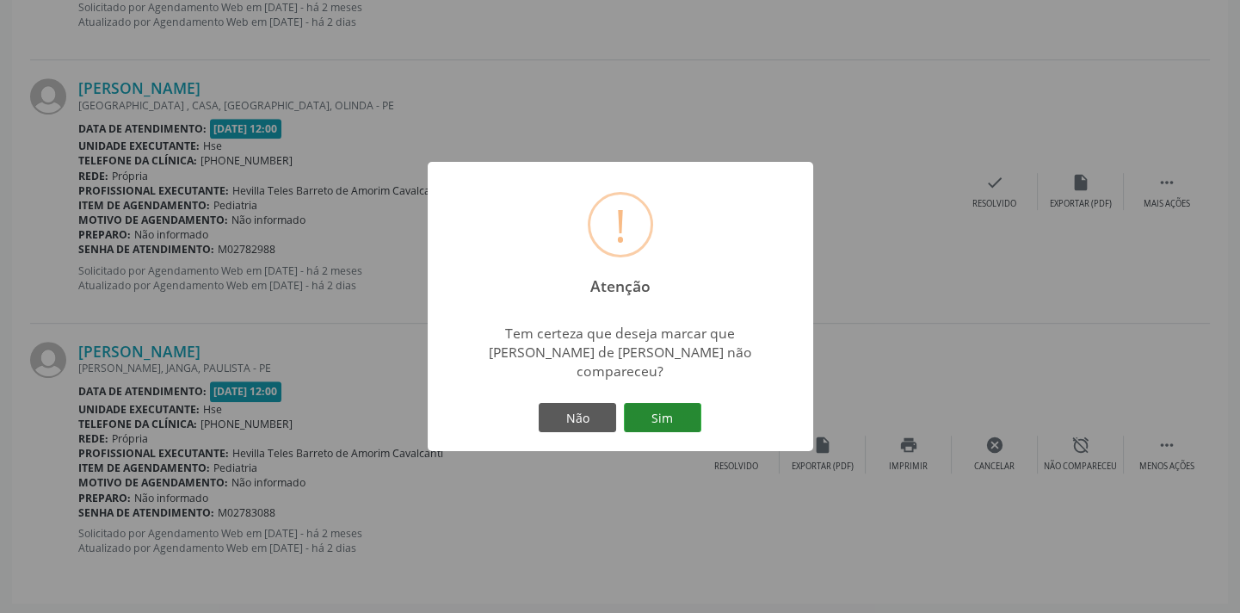
click at [687, 408] on button "Sim" at bounding box center [662, 417] width 77 height 29
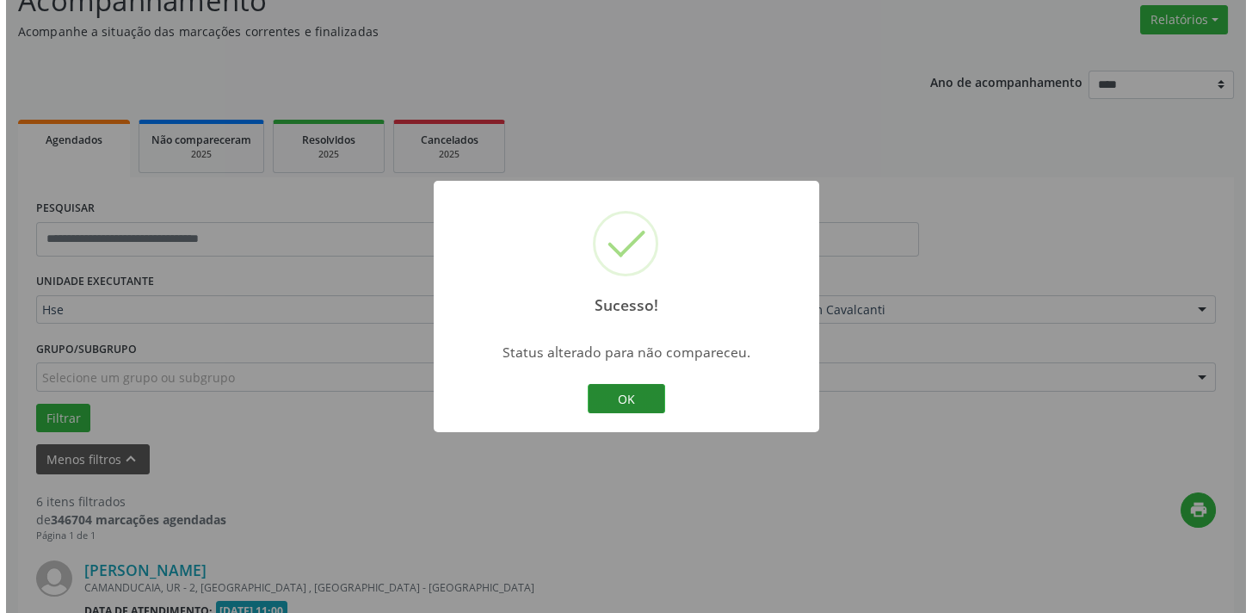
scroll to position [1671, 0]
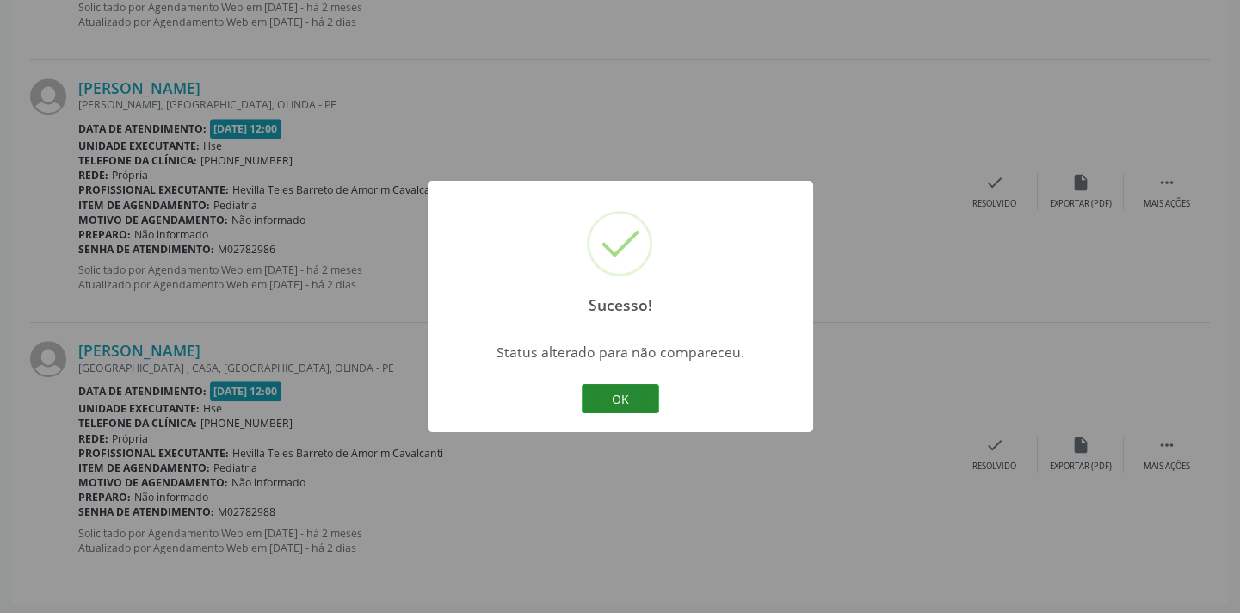
click at [619, 397] on button "OK" at bounding box center [620, 398] width 77 height 29
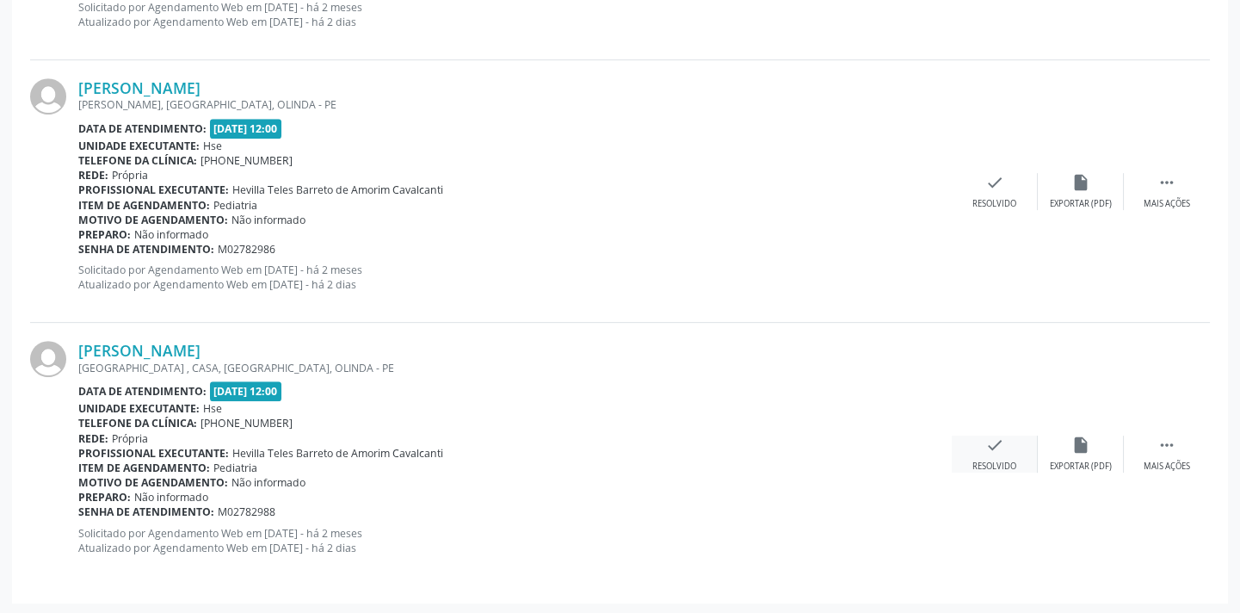
click at [999, 447] on icon "check" at bounding box center [994, 444] width 19 height 19
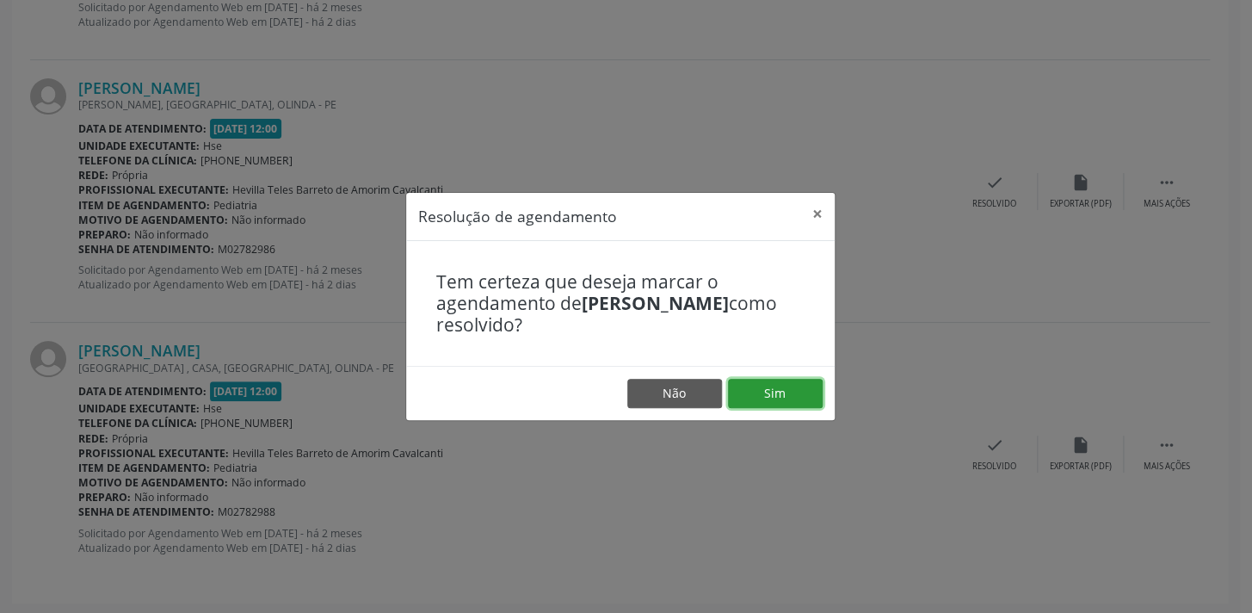
click at [755, 384] on button "Sim" at bounding box center [775, 393] width 95 height 29
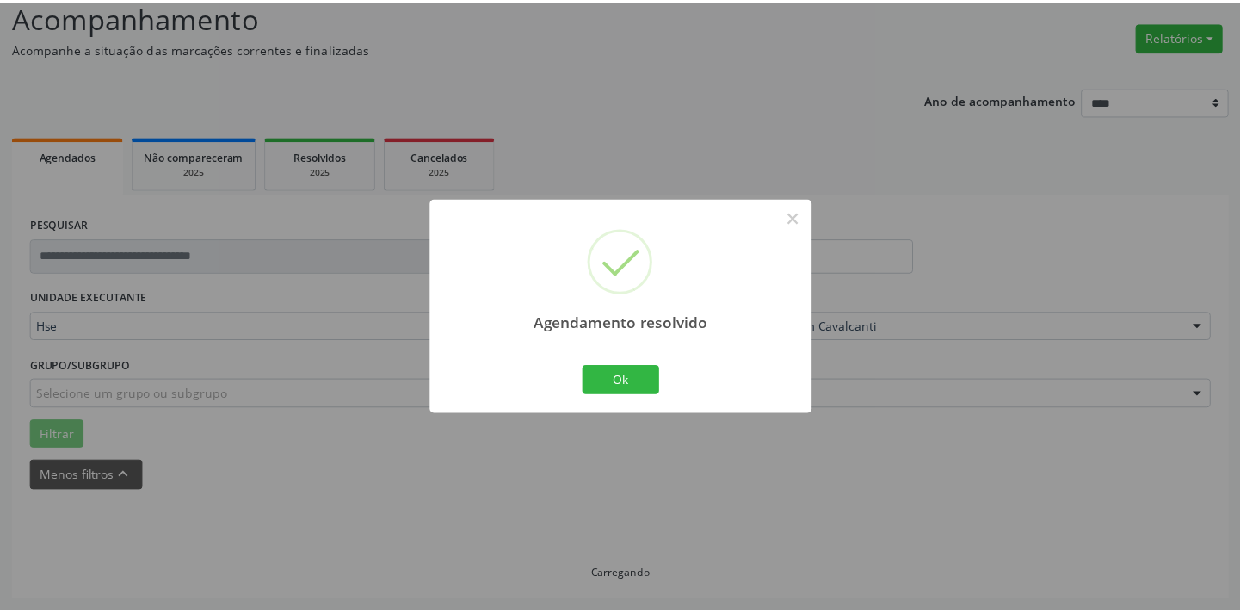
scroll to position [120, 0]
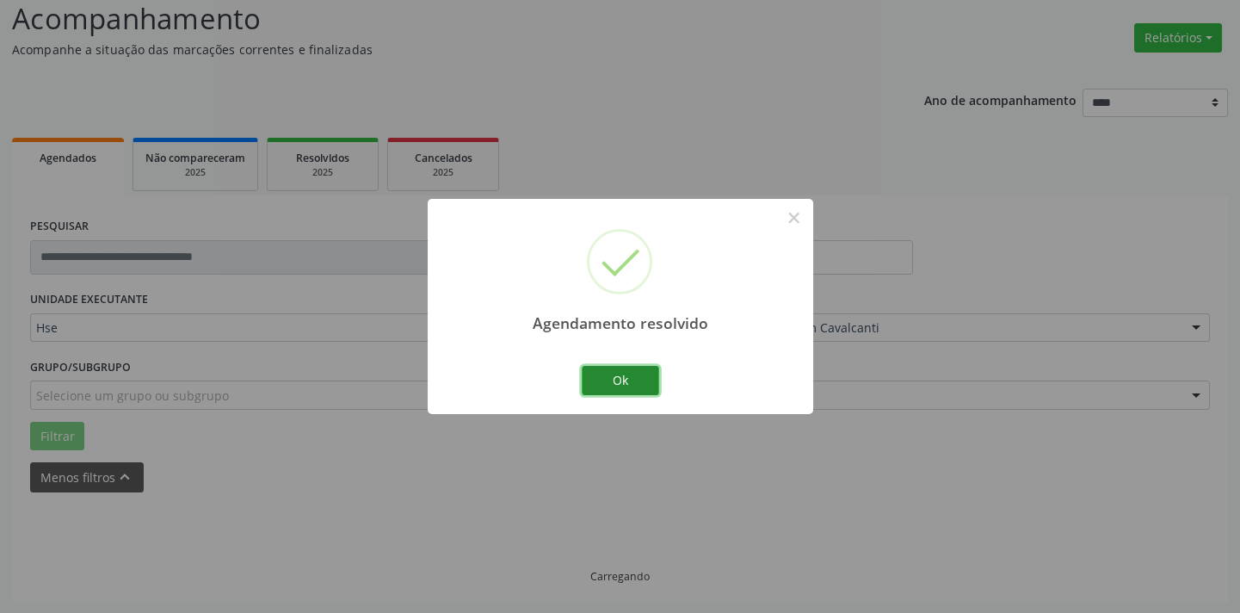
click at [647, 390] on button "Ok" at bounding box center [620, 380] width 77 height 29
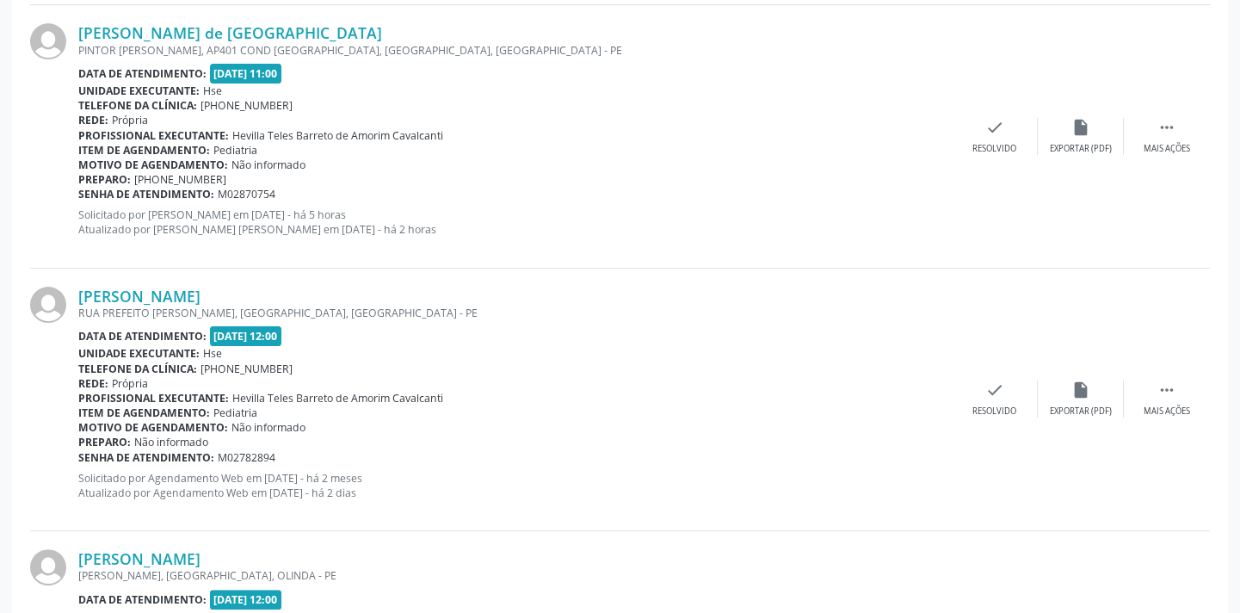
scroll to position [1408, 0]
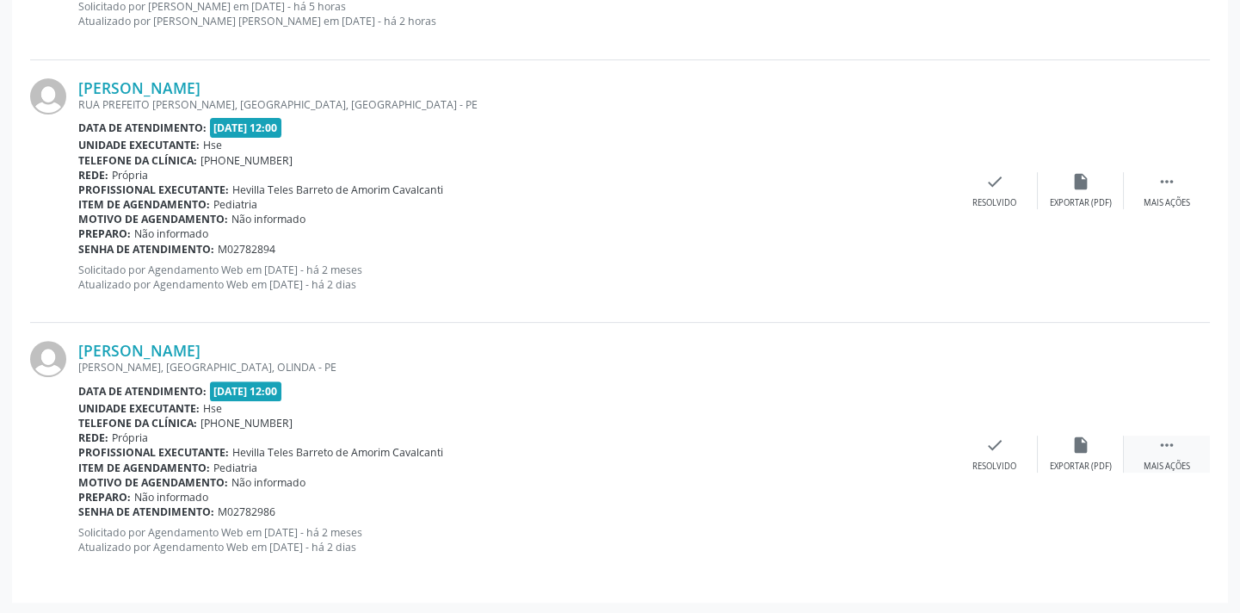
click at [1146, 436] on div " Mais ações" at bounding box center [1167, 453] width 86 height 37
click at [1066, 453] on div "alarm_off Não compareceu" at bounding box center [1081, 453] width 86 height 37
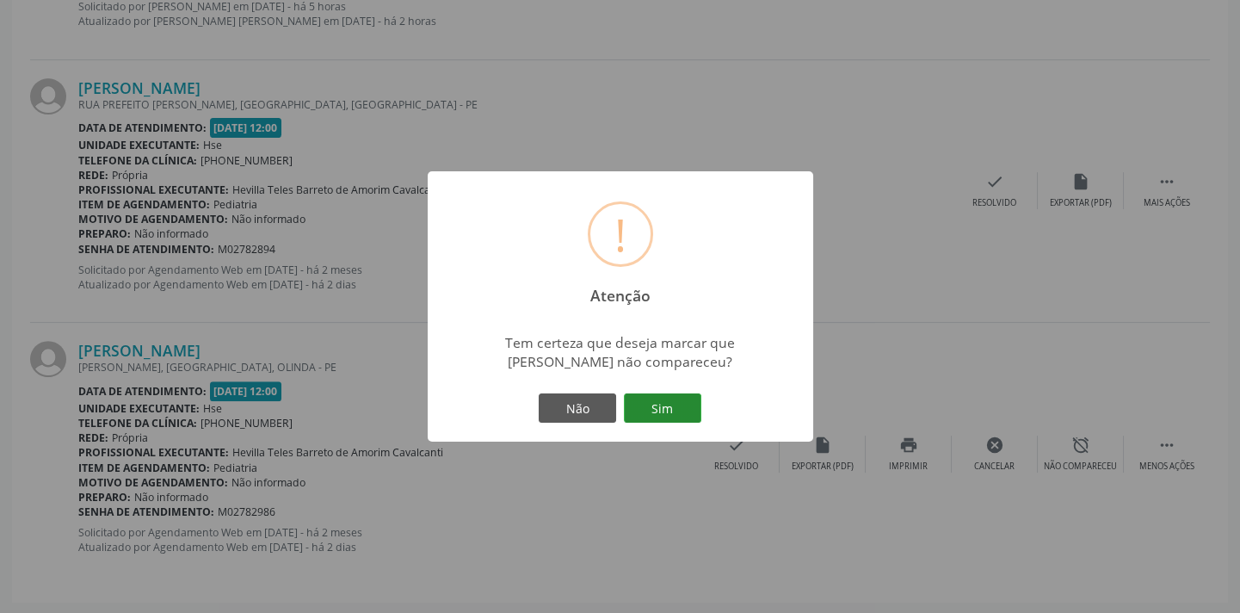
click at [681, 406] on button "Sim" at bounding box center [662, 407] width 77 height 29
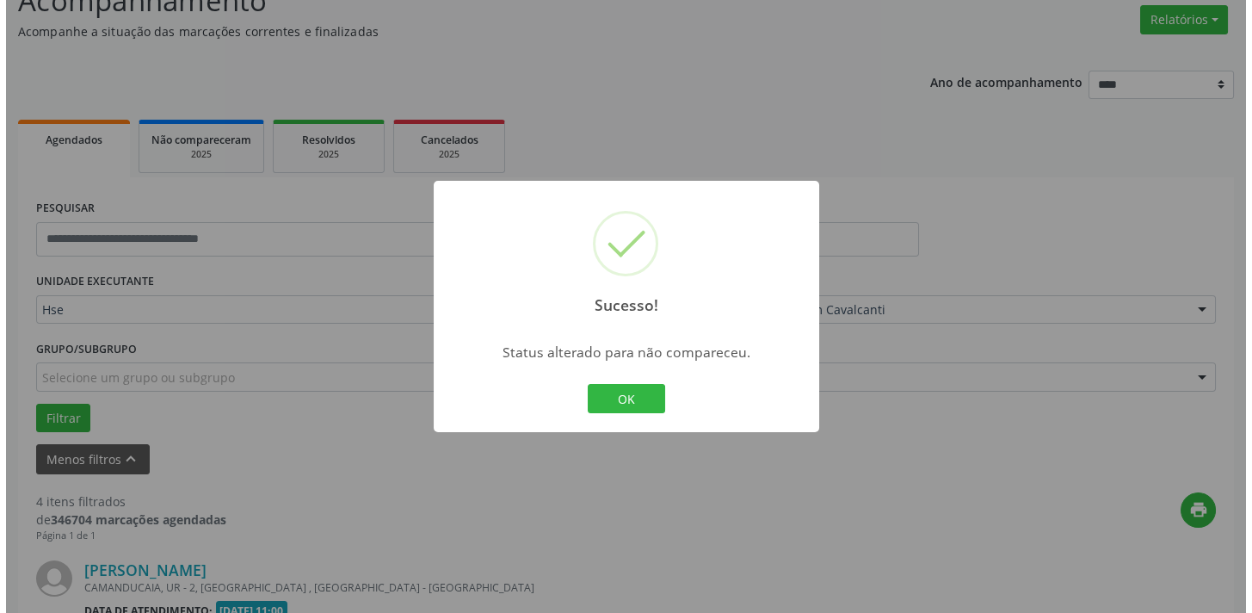
scroll to position [1145, 0]
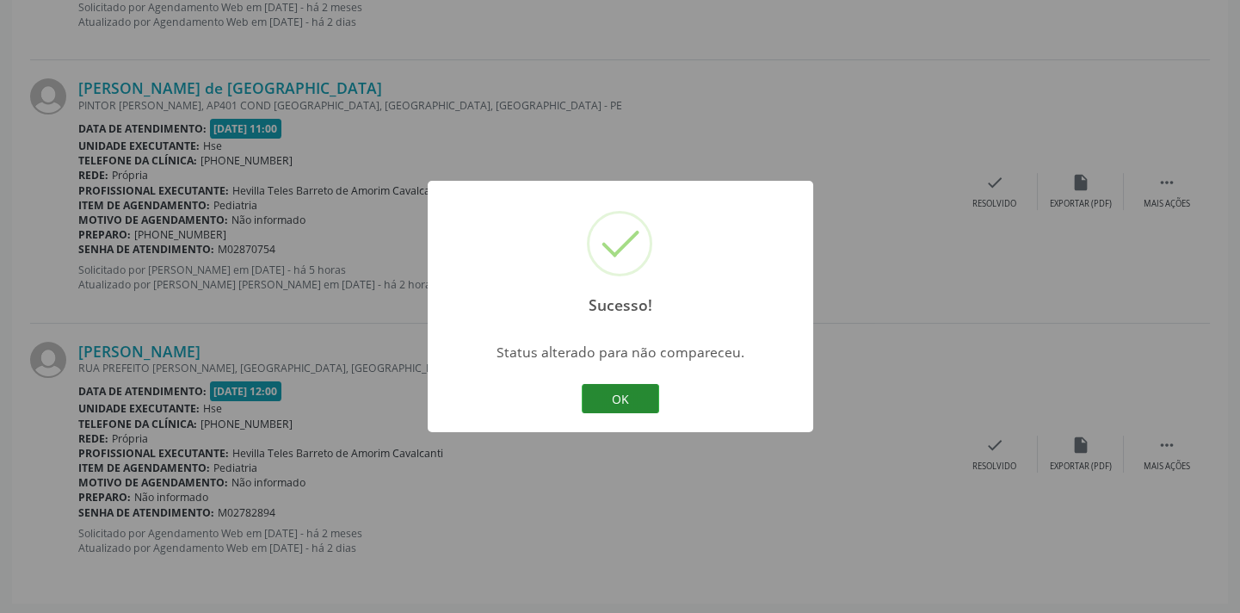
click at [654, 395] on button "OK" at bounding box center [620, 398] width 77 height 29
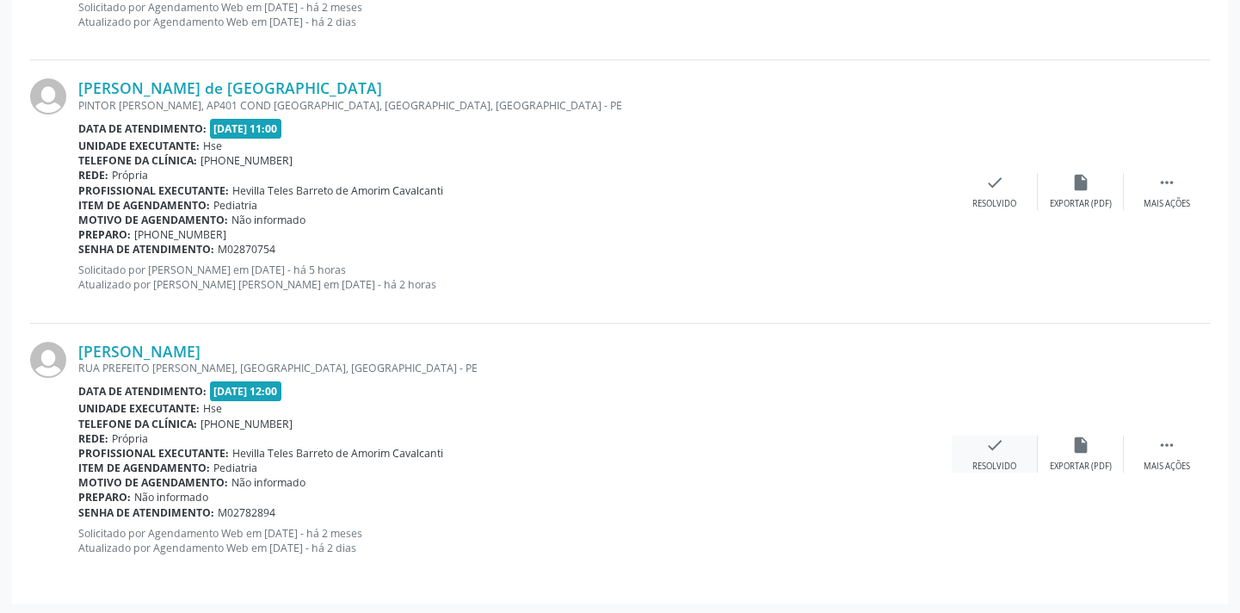
click at [1004, 452] on div "check Resolvido" at bounding box center [995, 453] width 86 height 37
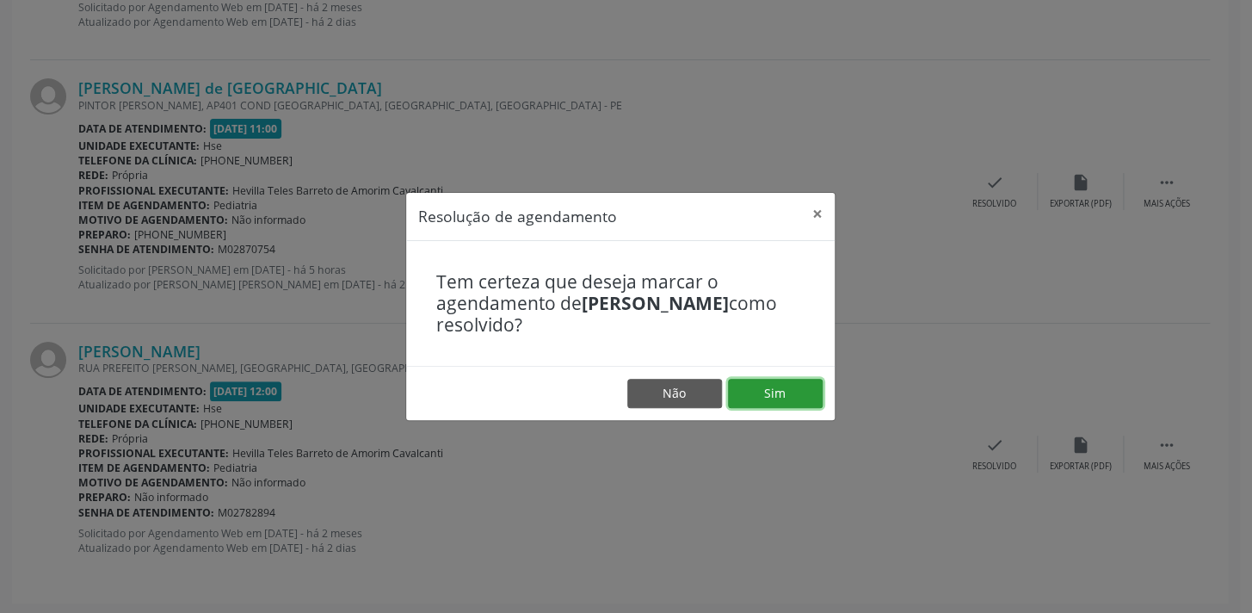
click at [782, 404] on button "Sim" at bounding box center [775, 393] width 95 height 29
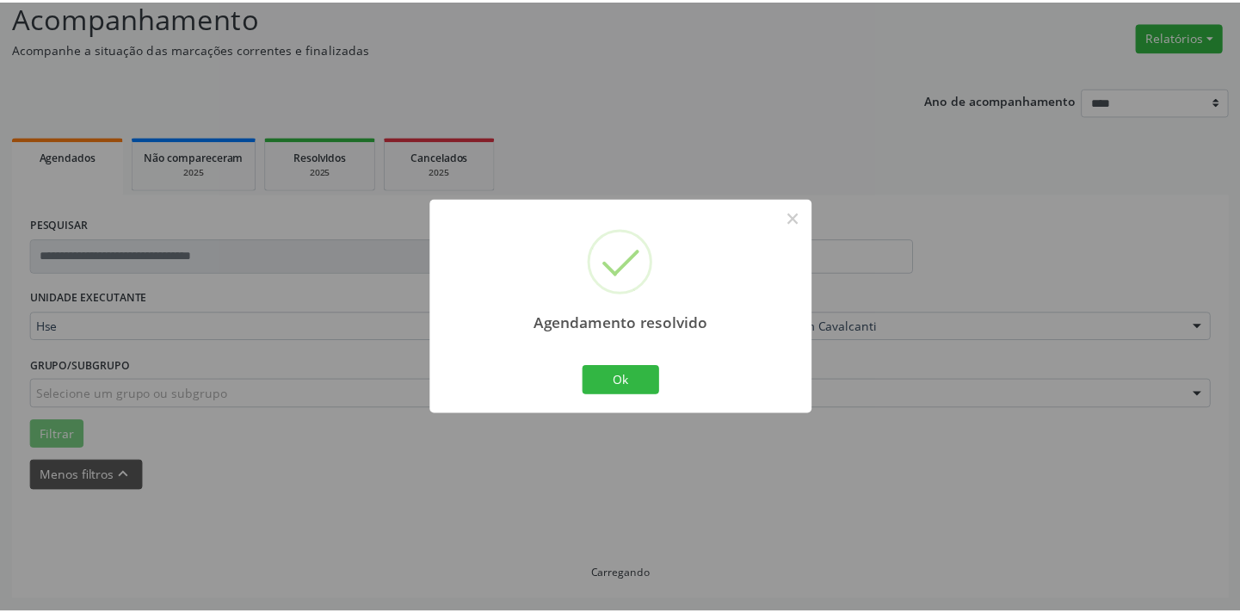
scroll to position [120, 0]
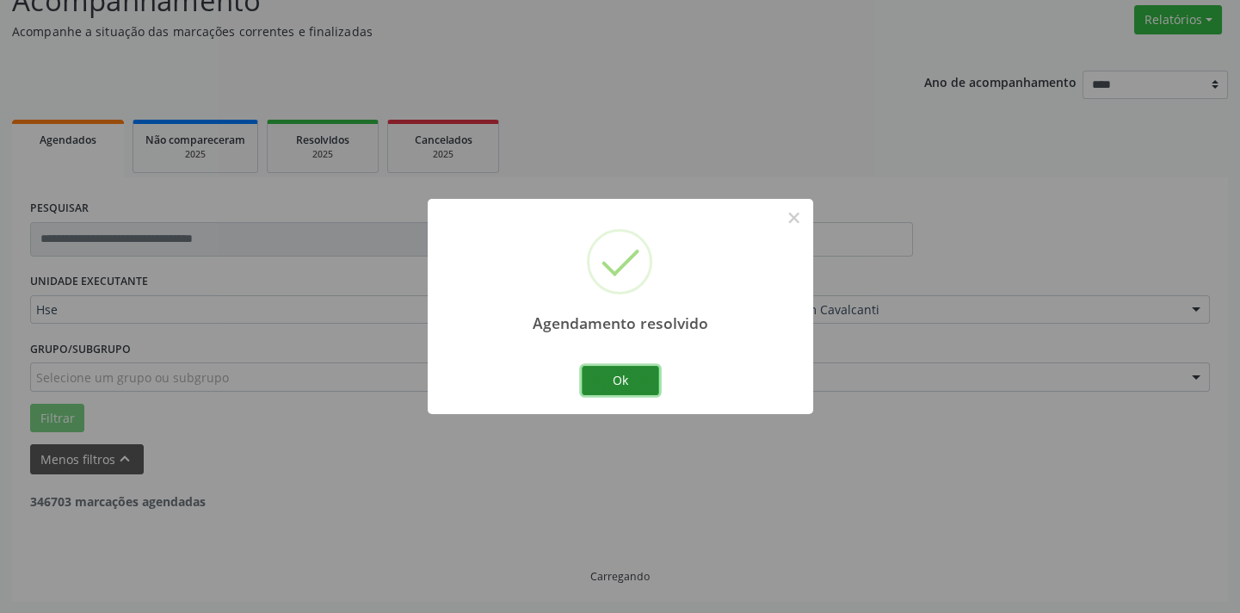
click at [645, 373] on button "Ok" at bounding box center [620, 380] width 77 height 29
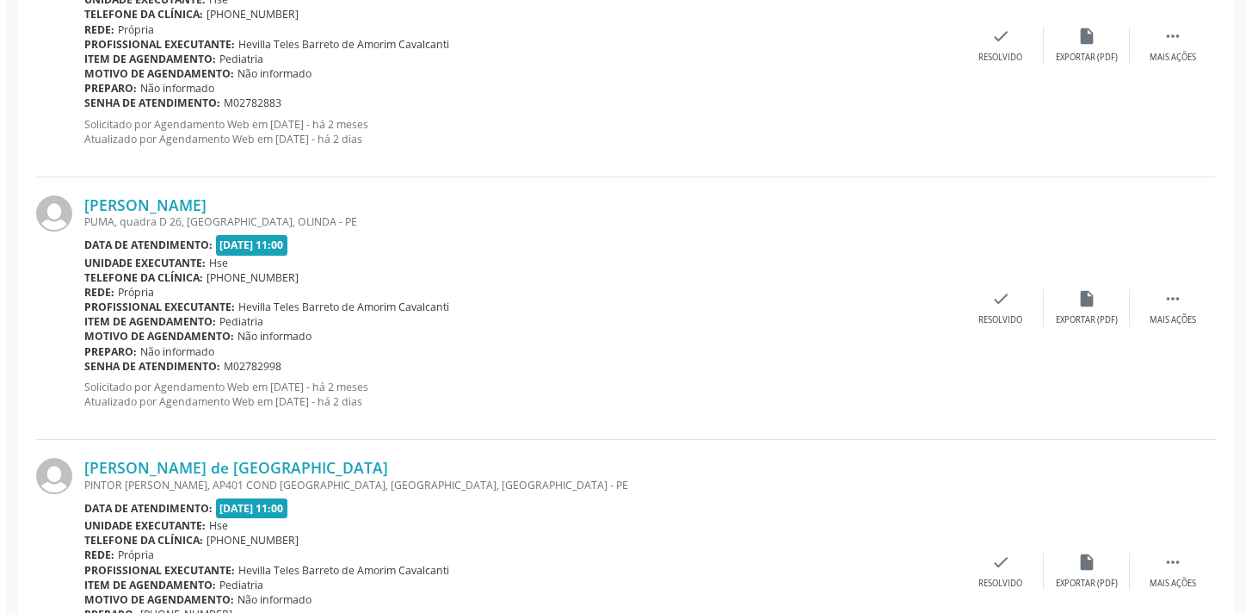
scroll to position [884, 0]
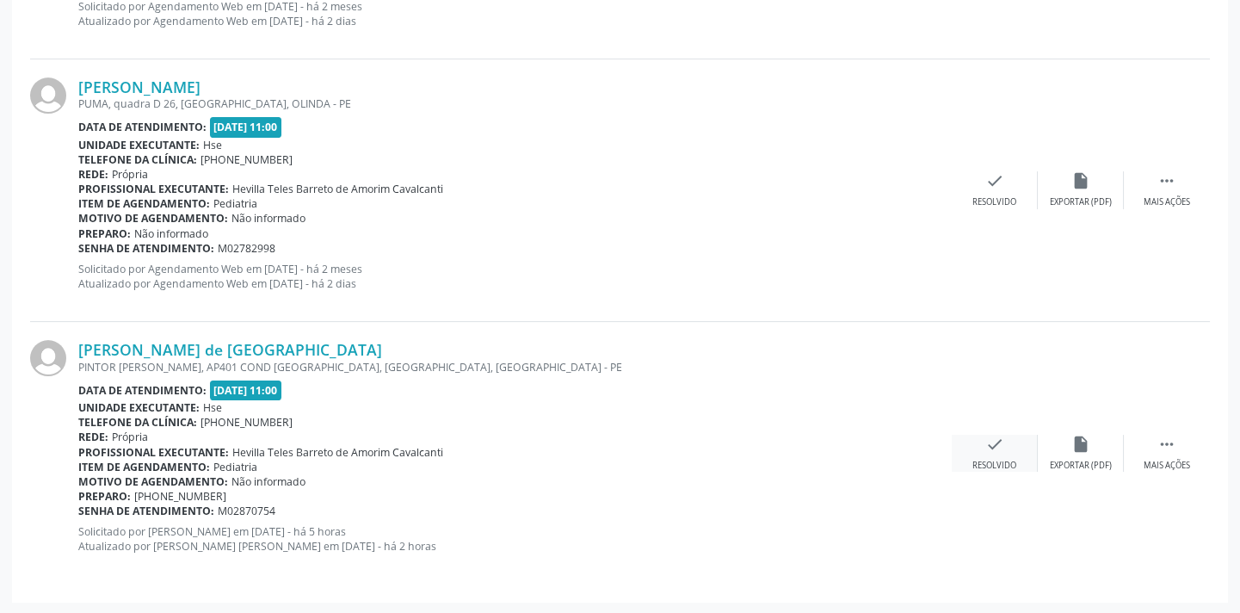
click at [987, 434] on icon "check" at bounding box center [994, 443] width 19 height 19
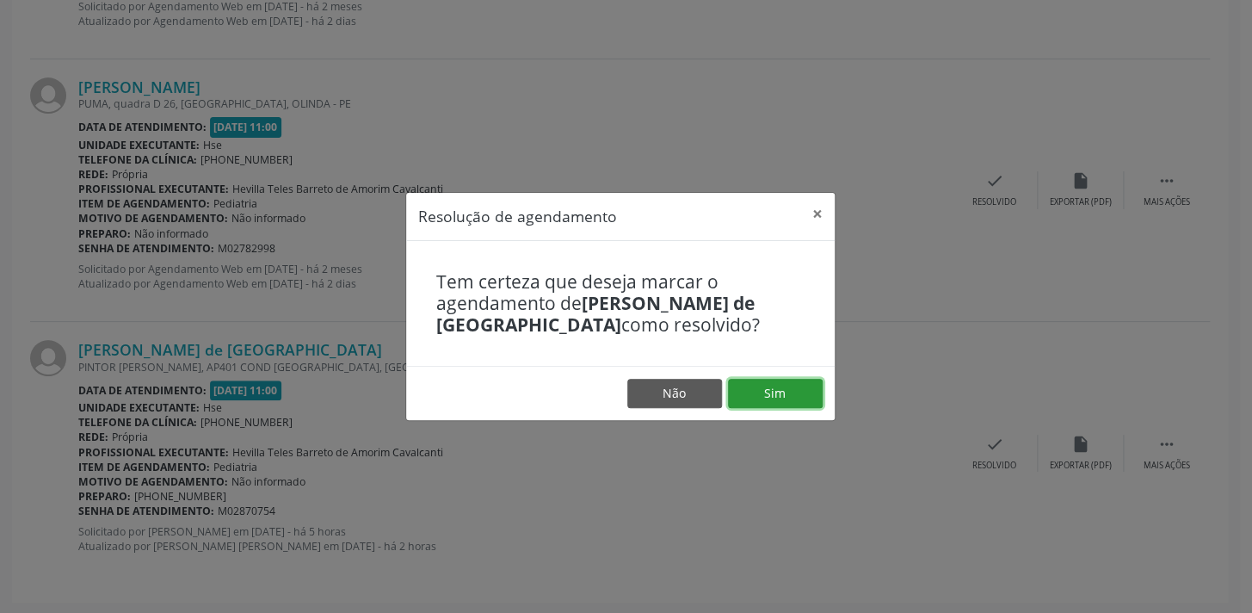
click at [794, 385] on button "Sim" at bounding box center [775, 393] width 95 height 29
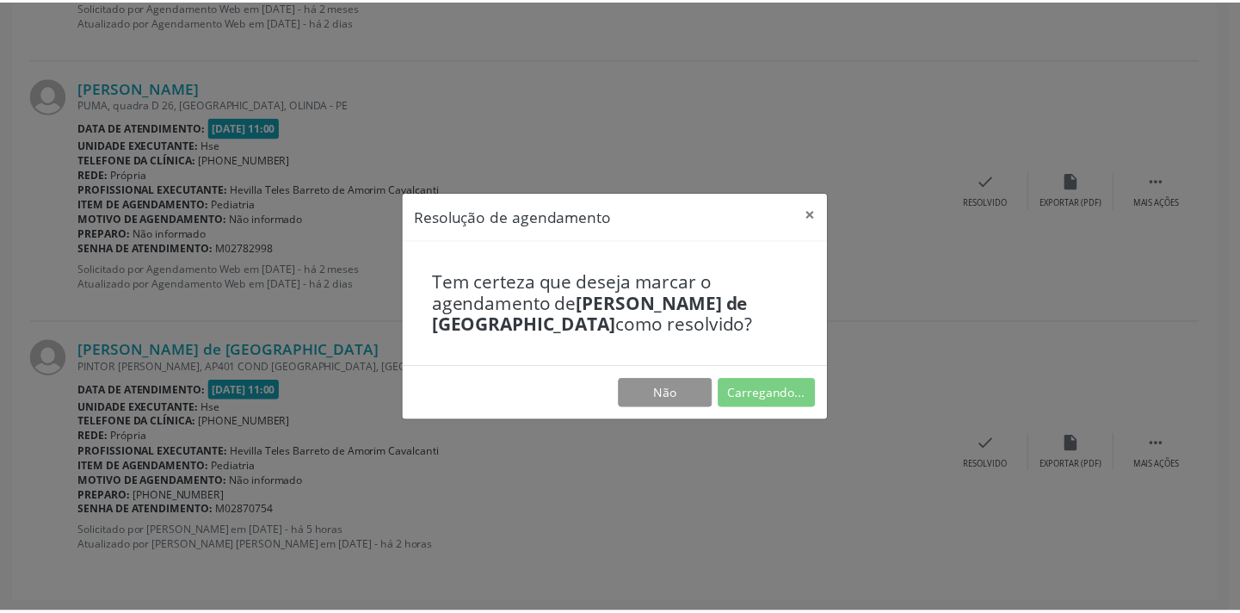
scroll to position [120, 0]
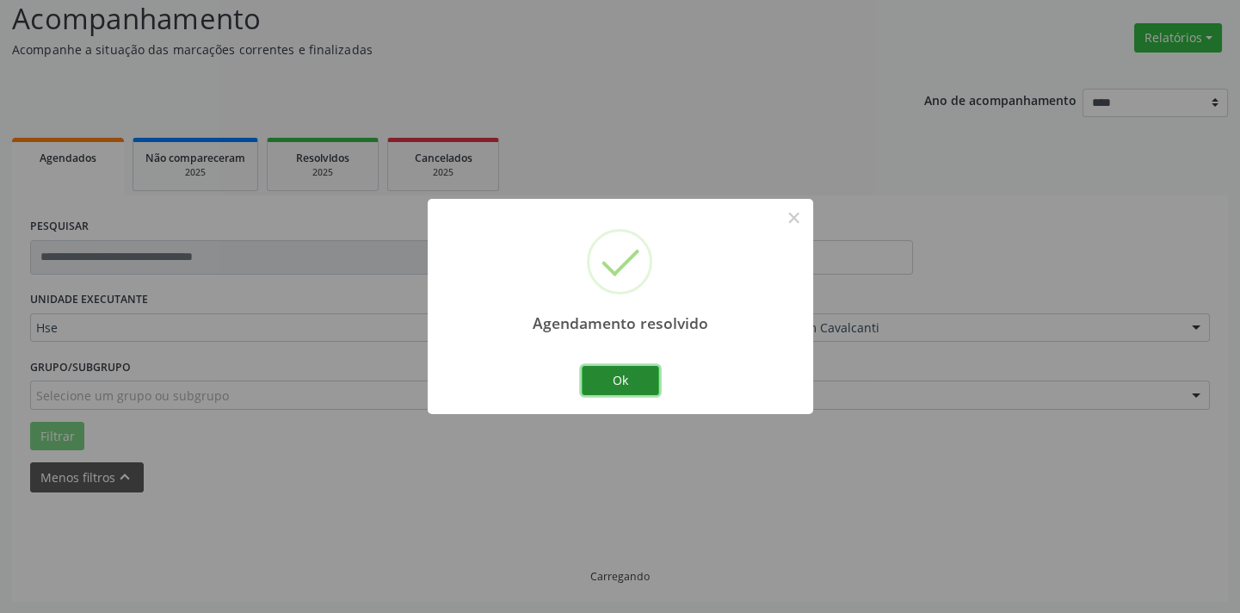
click at [636, 389] on button "Ok" at bounding box center [620, 380] width 77 height 29
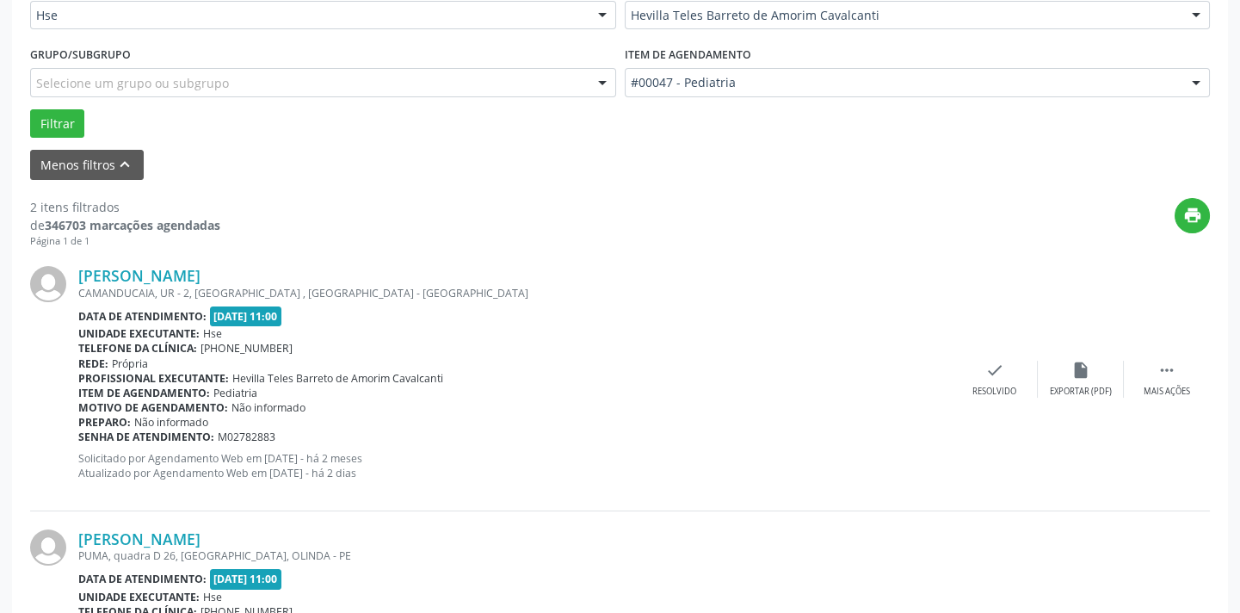
scroll to position [620, 0]
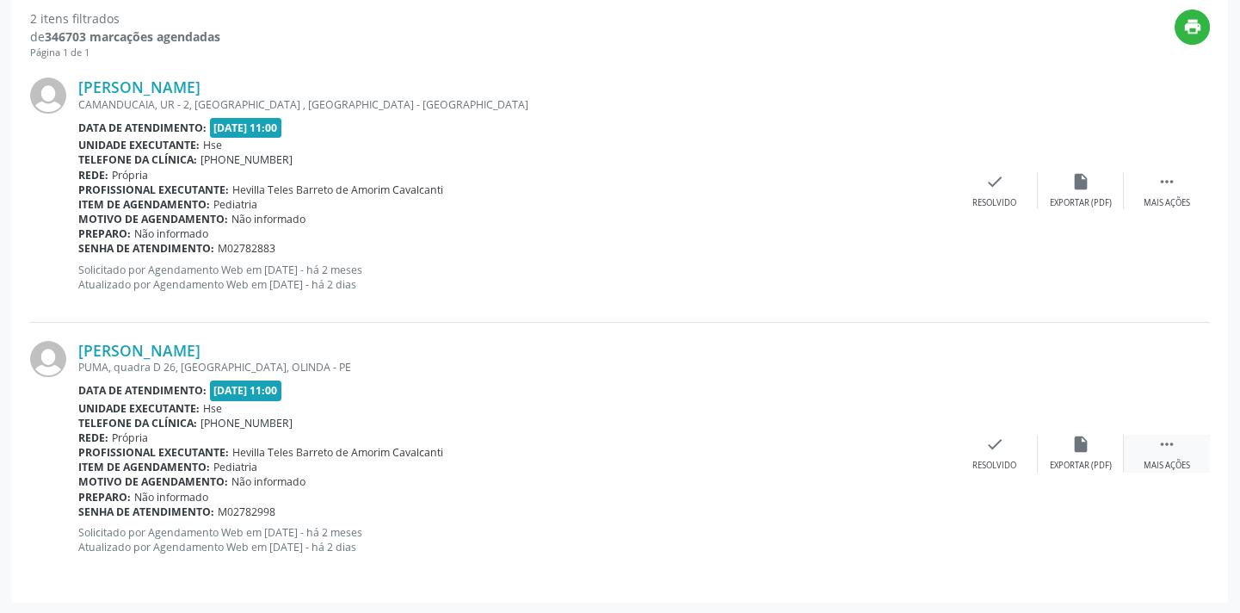
click at [1168, 453] on div " Mais ações" at bounding box center [1167, 452] width 86 height 37
click at [1047, 443] on div "alarm_off Não compareceu" at bounding box center [1081, 452] width 86 height 37
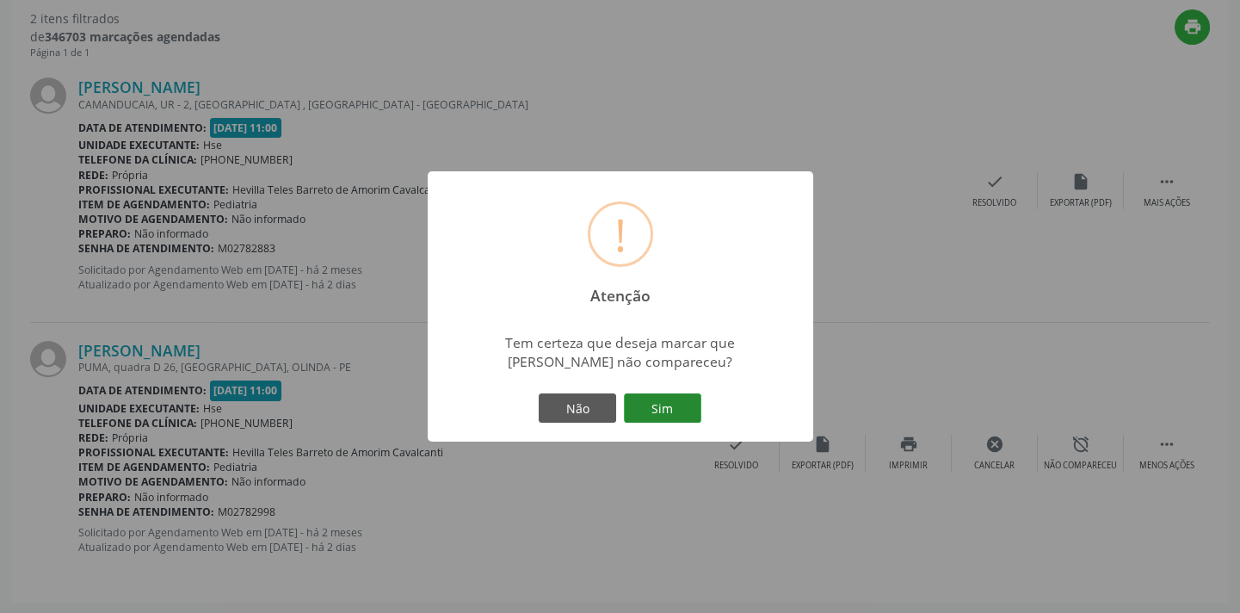
click at [650, 403] on button "Sim" at bounding box center [662, 407] width 77 height 29
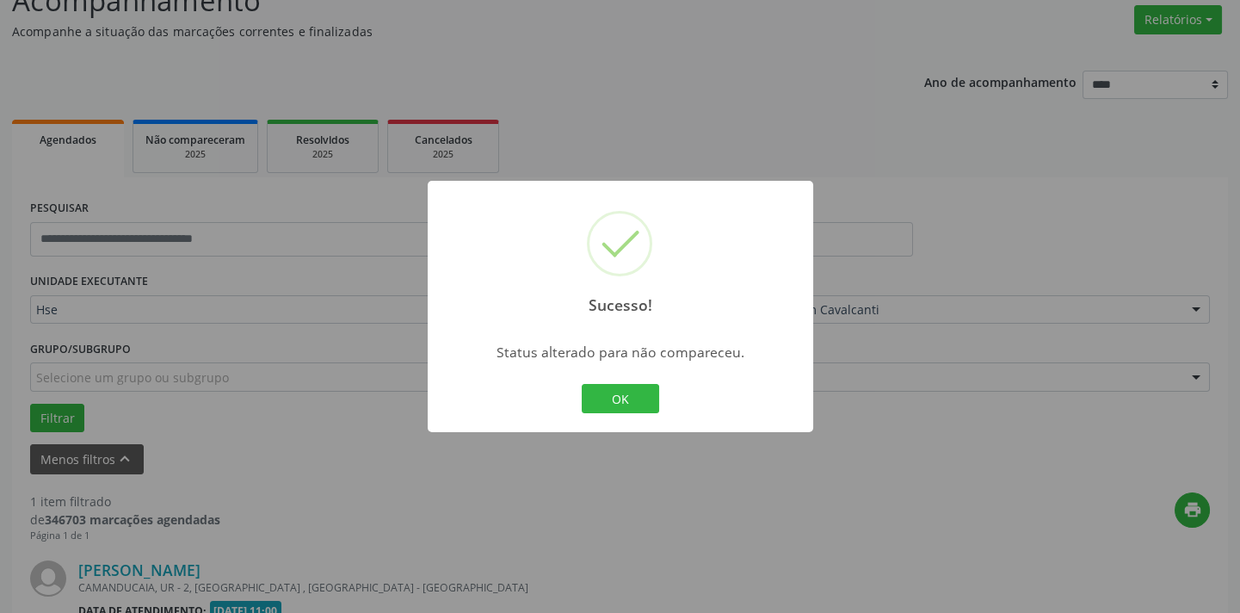
scroll to position [359, 0]
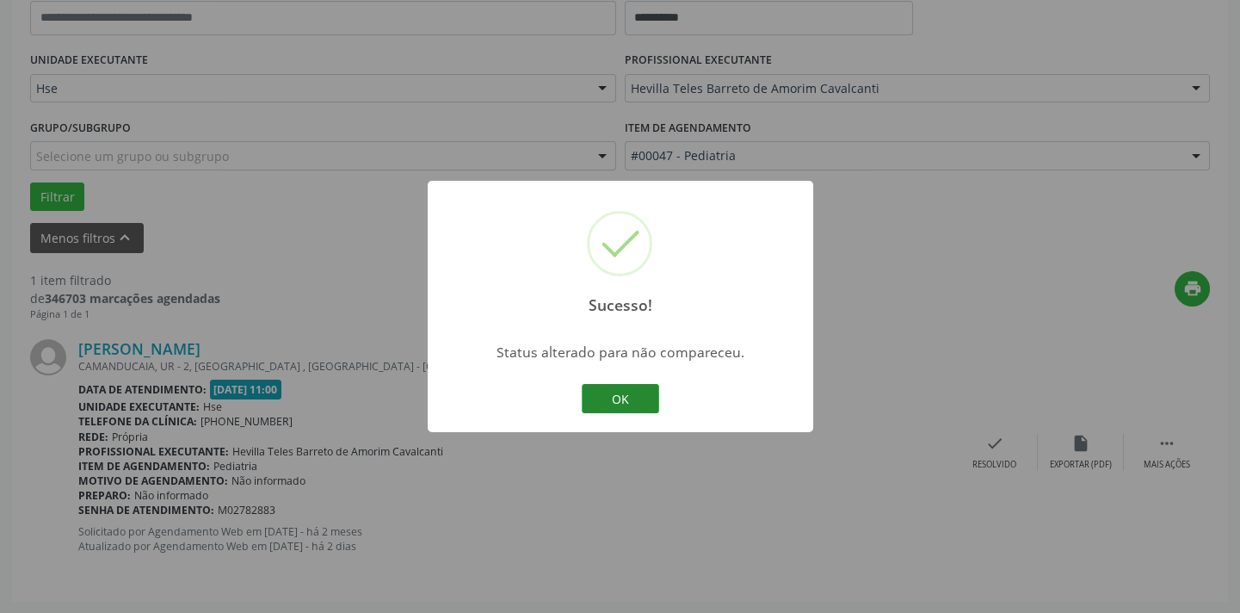
click at [625, 400] on button "OK" at bounding box center [620, 398] width 77 height 29
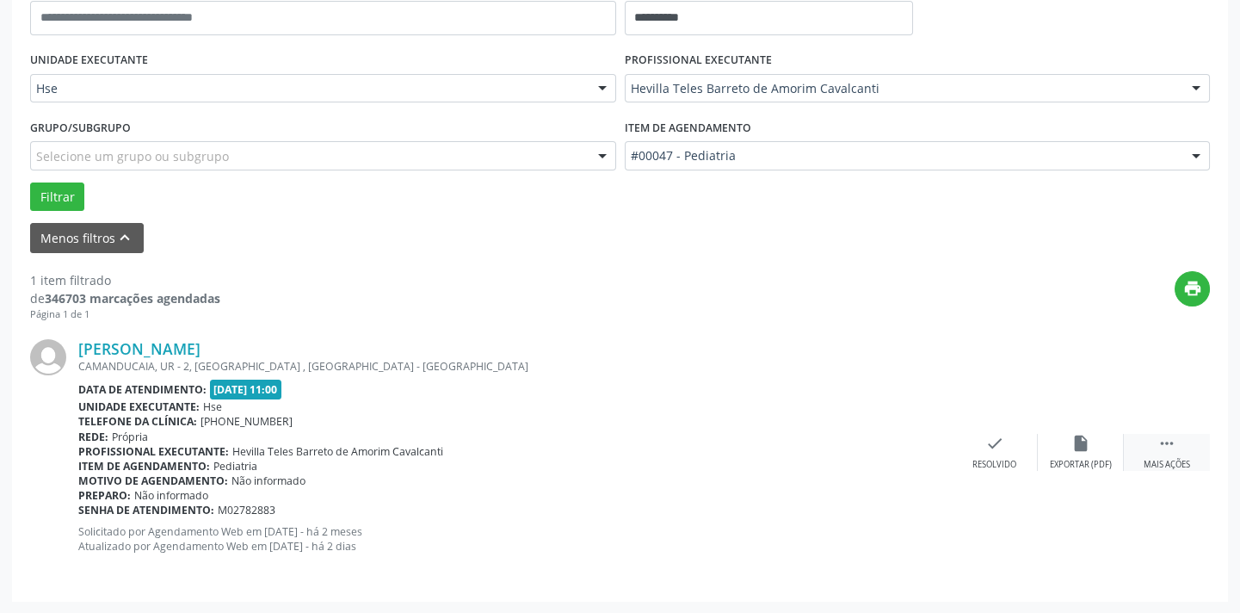
click at [1158, 459] on div "Mais ações" at bounding box center [1166, 465] width 46 height 12
click at [1041, 460] on div "alarm_off Não compareceu" at bounding box center [1081, 452] width 86 height 37
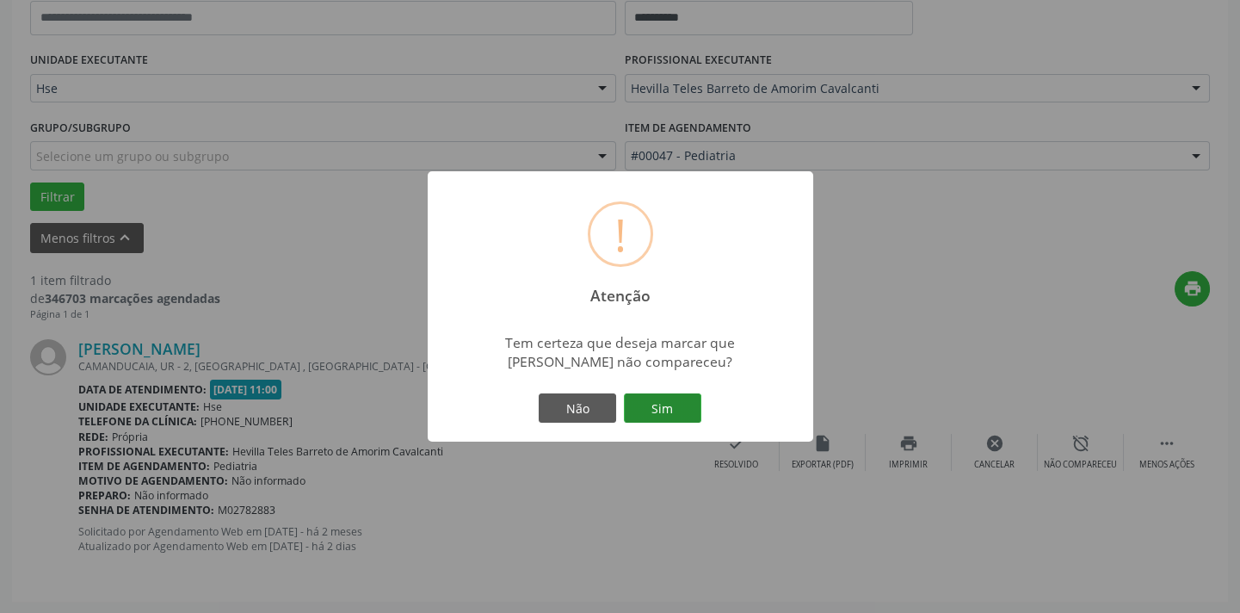
click at [657, 395] on button "Sim" at bounding box center [662, 407] width 77 height 29
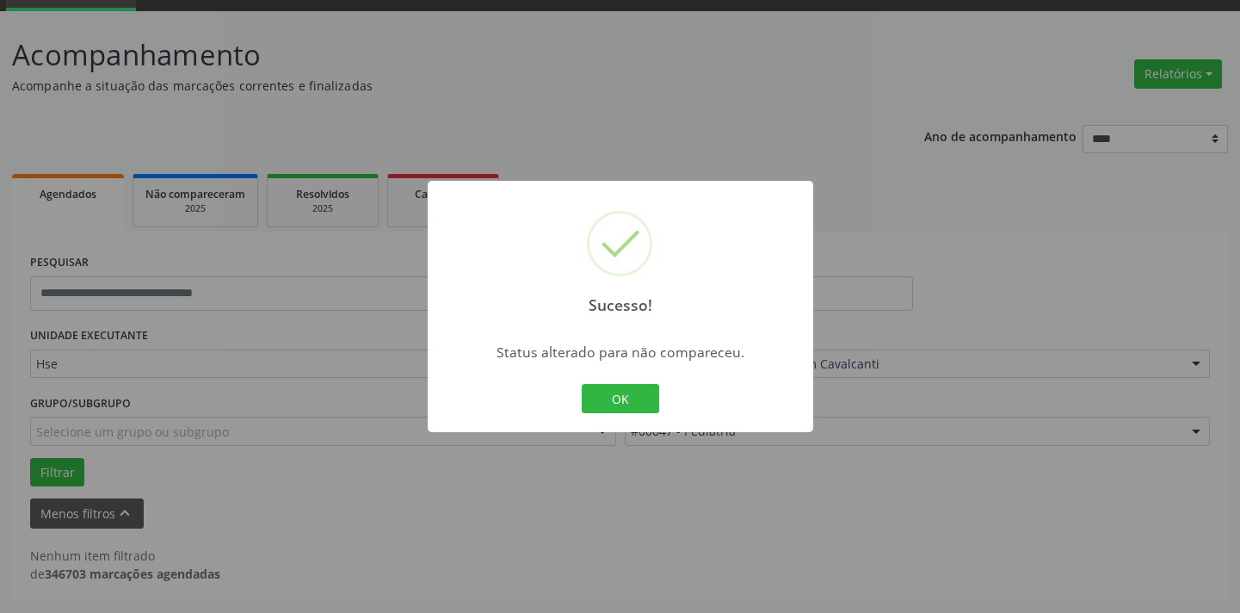
scroll to position [82, 0]
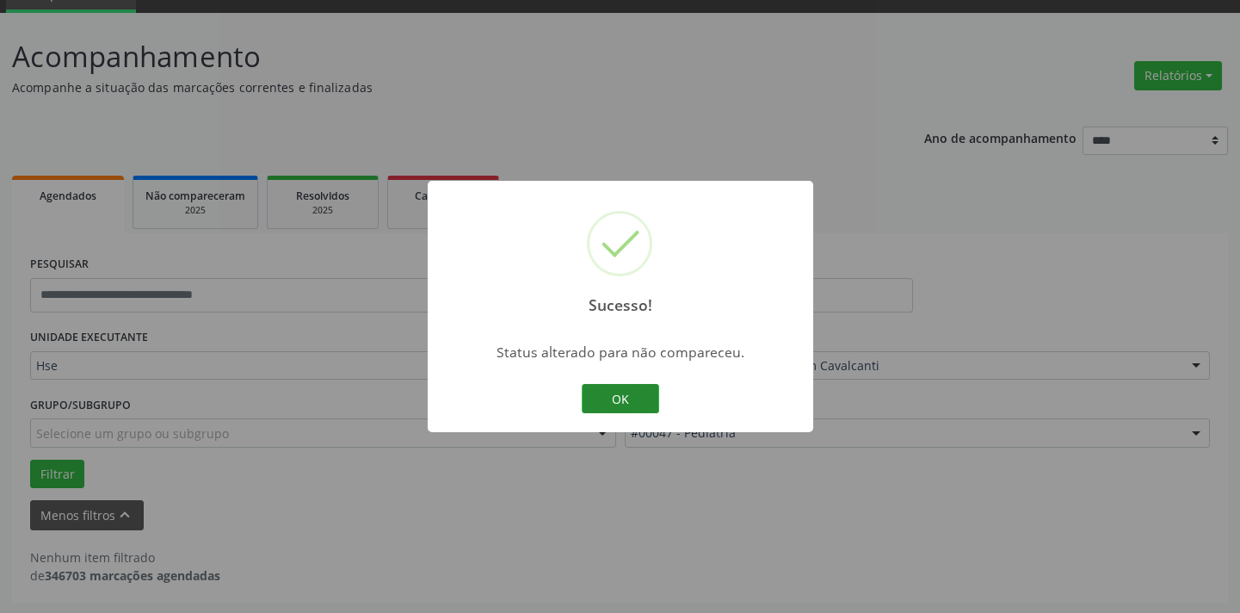
click at [651, 401] on button "OK" at bounding box center [620, 398] width 77 height 29
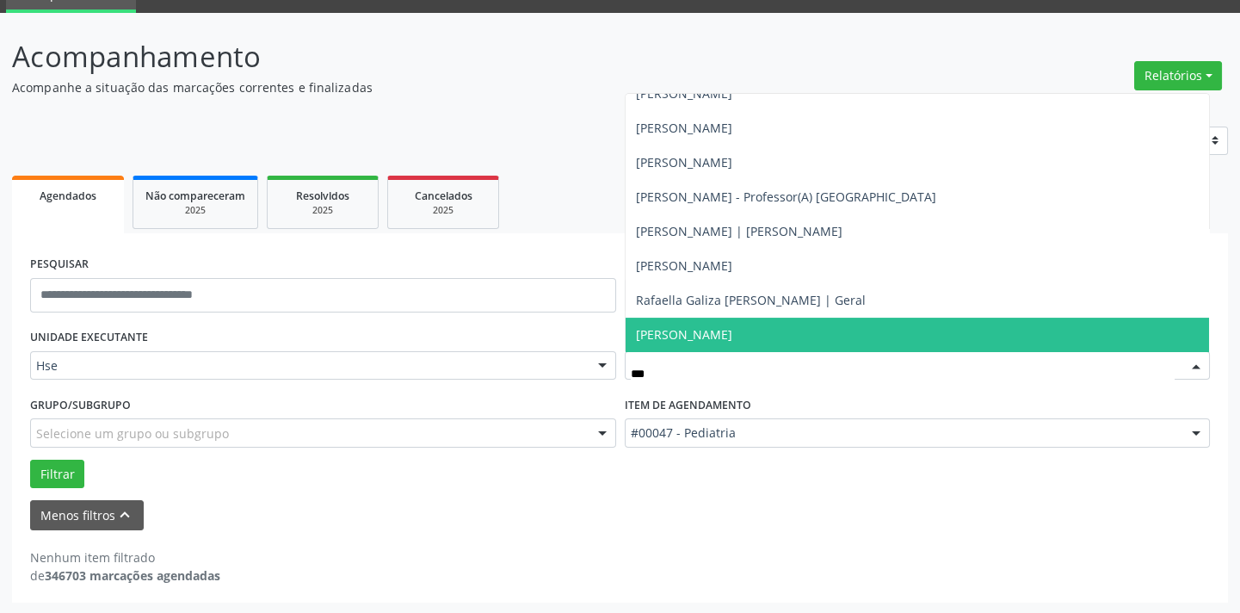
scroll to position [0, 0]
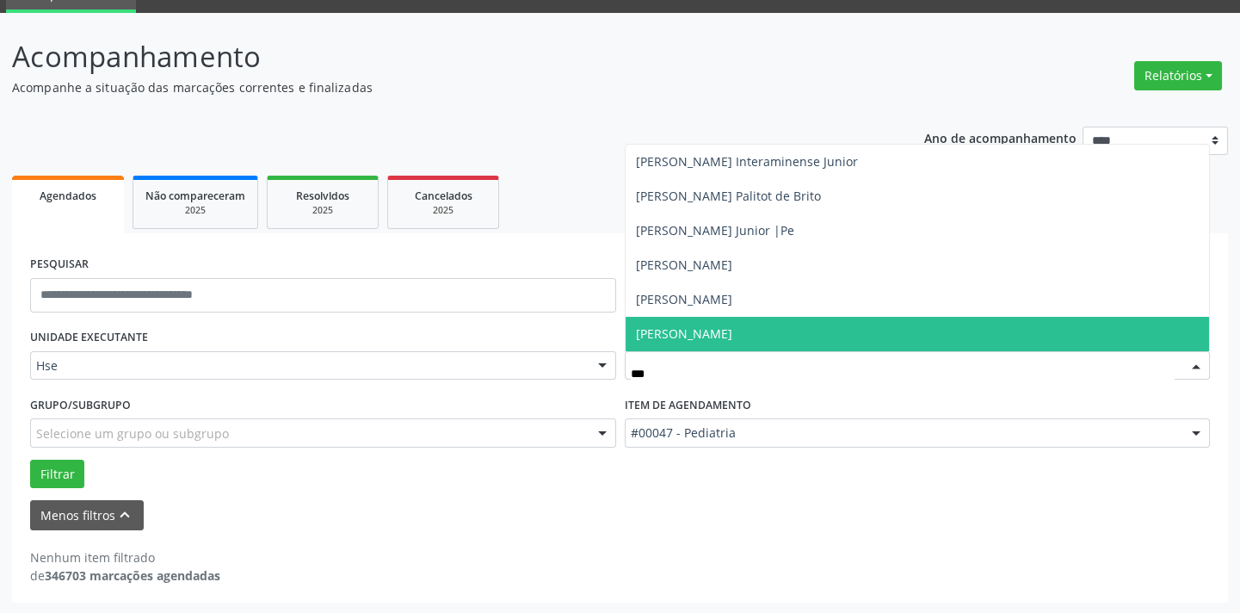
type input "****"
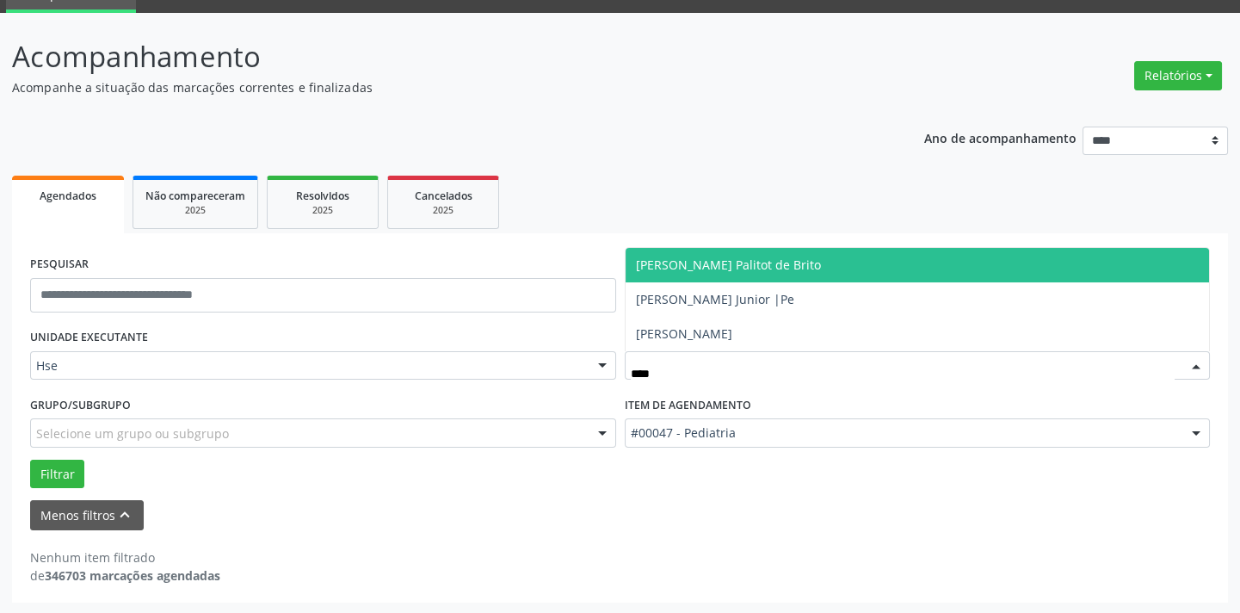
click at [797, 260] on span "[PERSON_NAME] Palitot de Brito" at bounding box center [728, 264] width 185 height 16
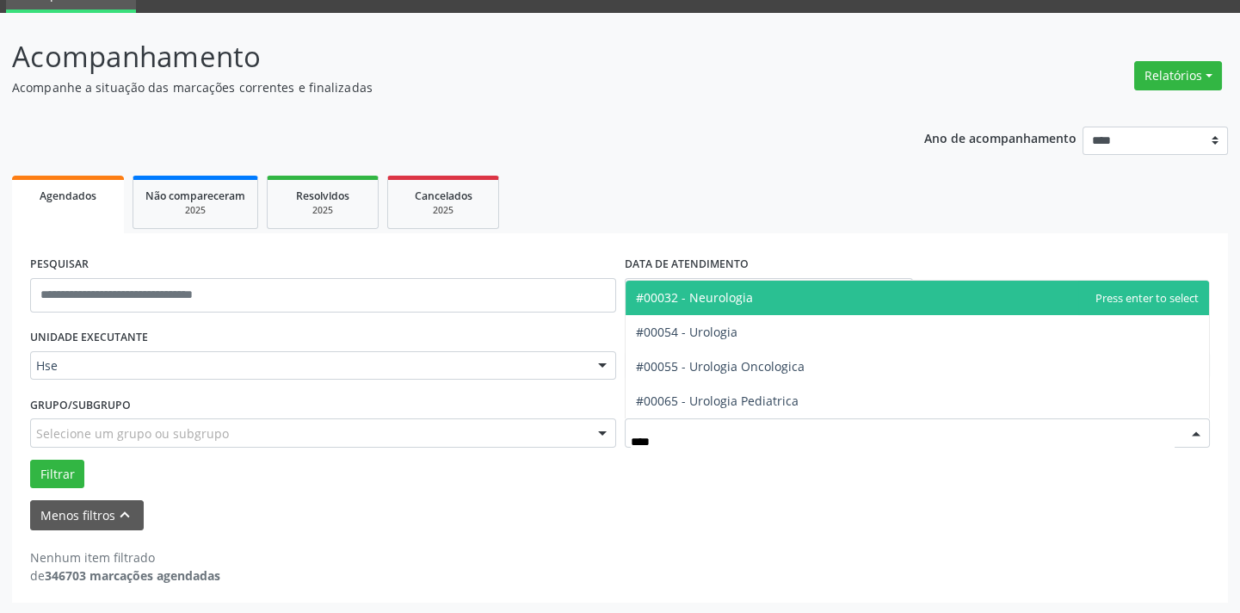
type input "*****"
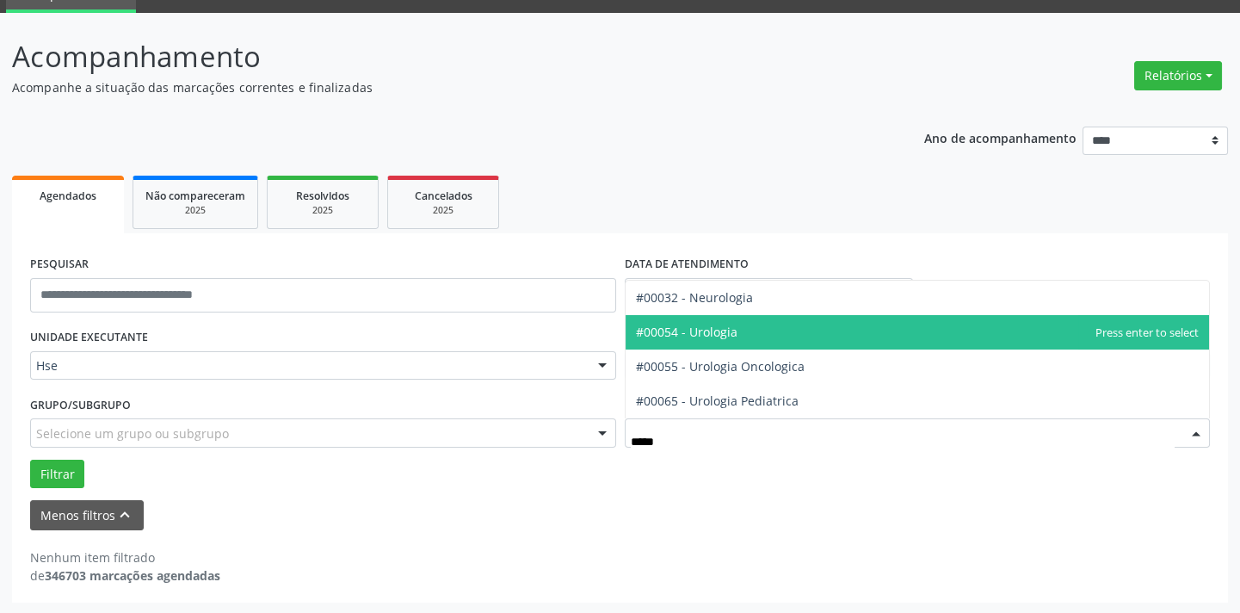
click at [748, 323] on span "#00054 - Urologia" at bounding box center [917, 332] width 584 height 34
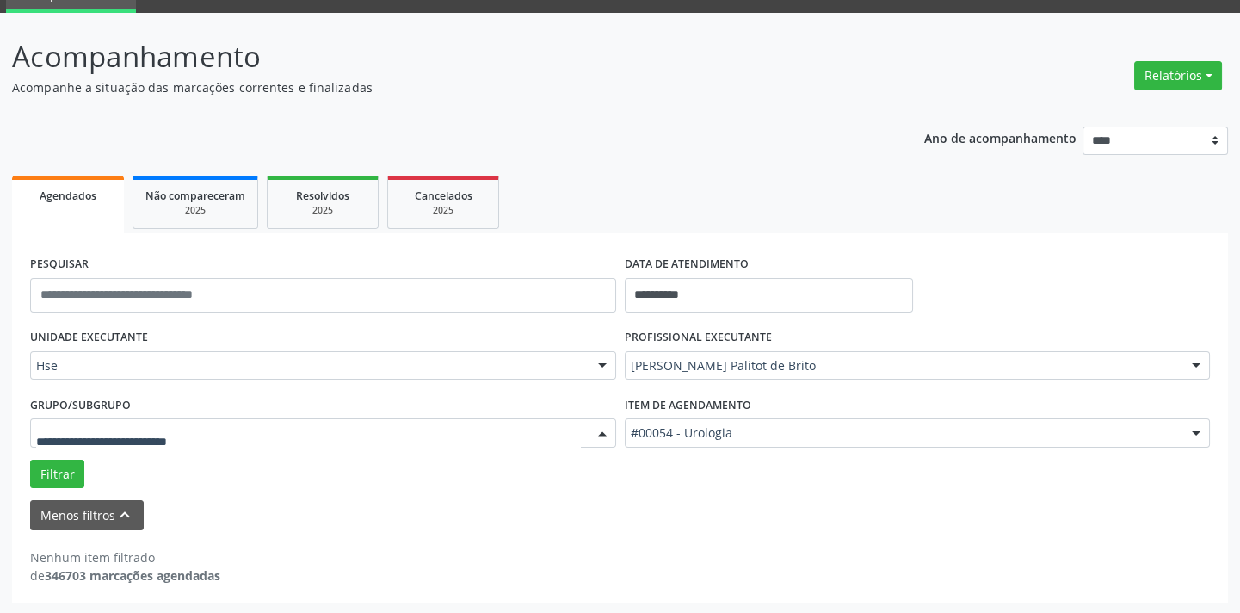
click at [307, 428] on div at bounding box center [323, 432] width 586 height 29
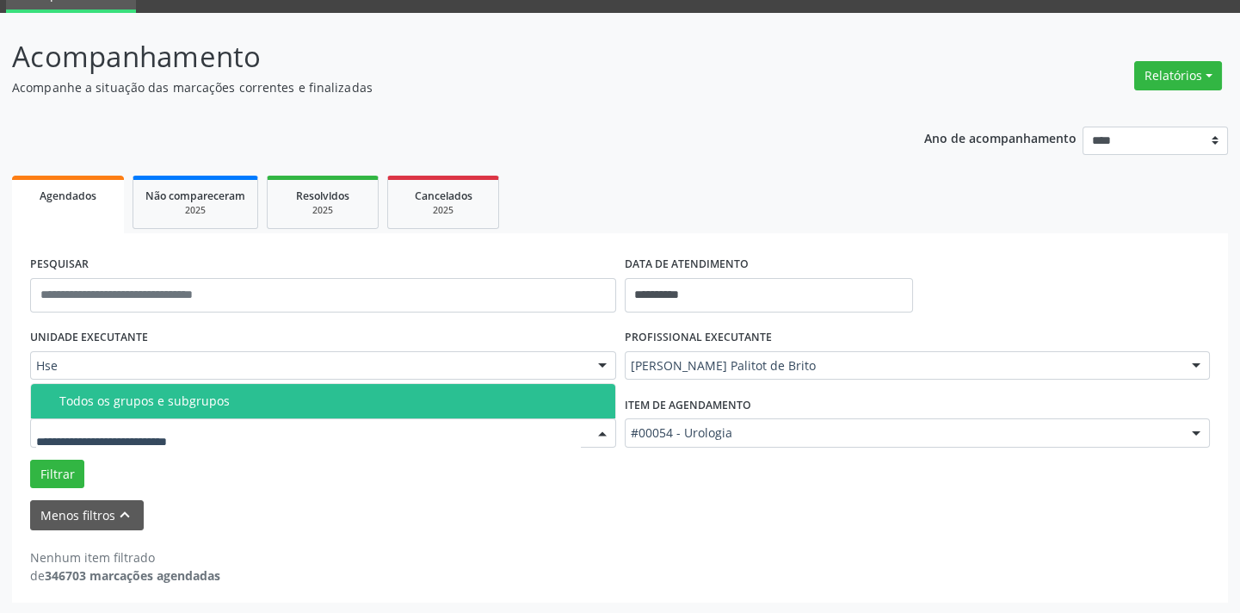
click at [267, 434] on input "text" at bounding box center [308, 441] width 545 height 34
click at [271, 407] on span "Todos os grupos e subgrupos" at bounding box center [323, 401] width 584 height 34
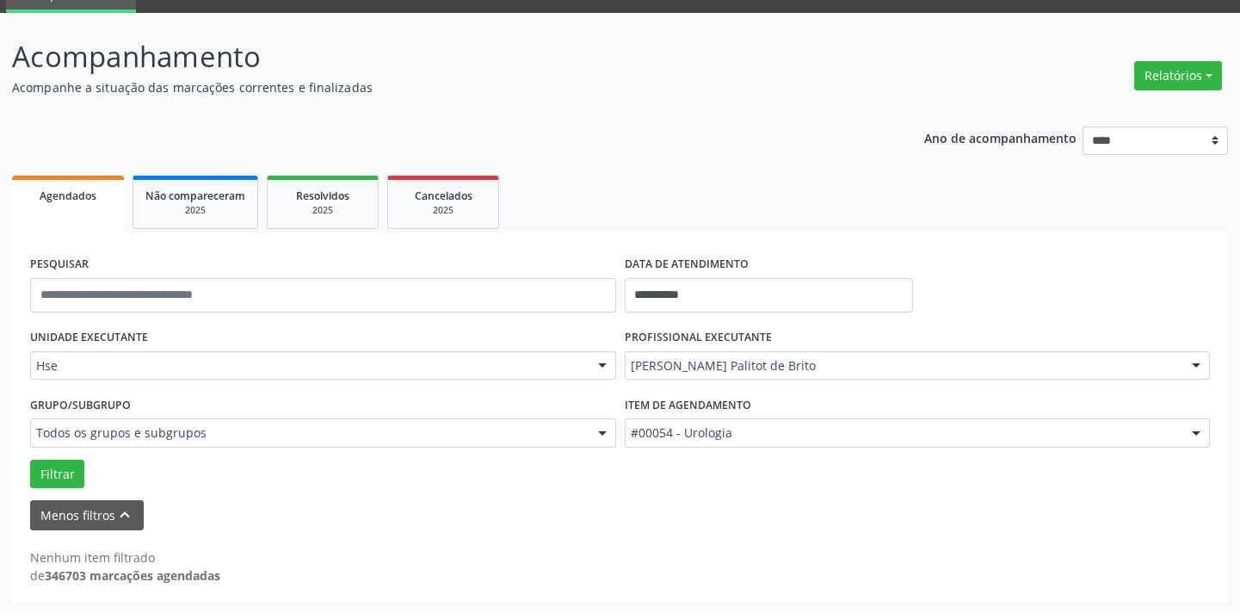
click at [86, 466] on div "Filtrar" at bounding box center [620, 473] width 1188 height 29
click at [73, 466] on button "Filtrar" at bounding box center [57, 473] width 54 height 29
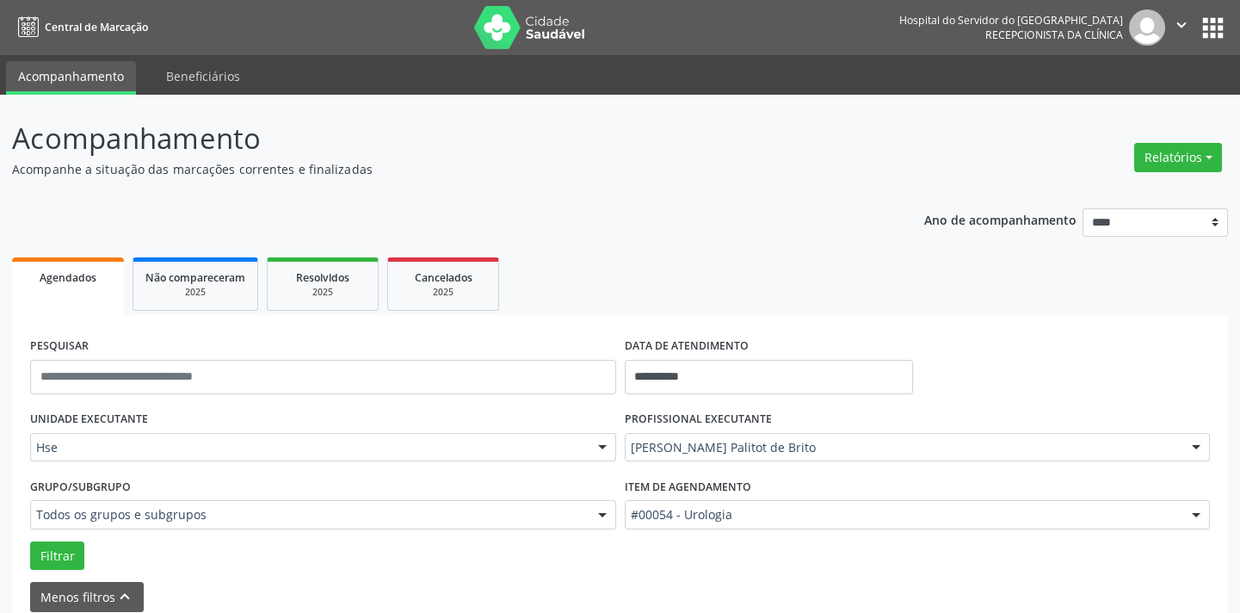
scroll to position [1976, 0]
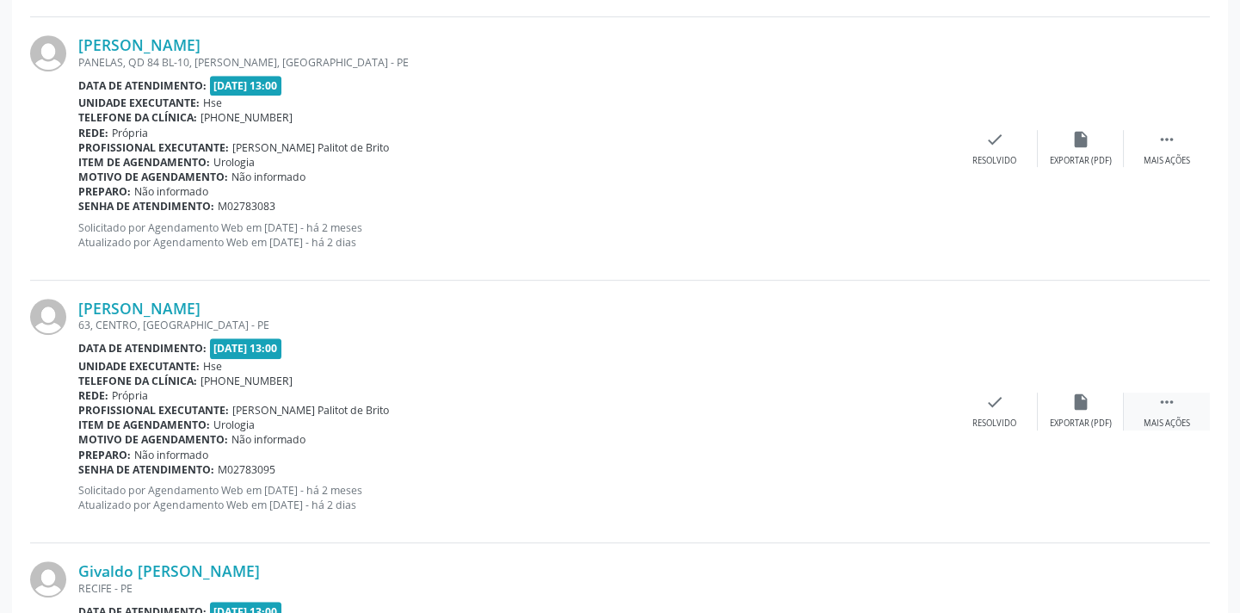
click at [1180, 394] on div " Mais ações" at bounding box center [1167, 410] width 86 height 37
click at [1079, 397] on icon "alarm_off" at bounding box center [1080, 401] width 19 height 19
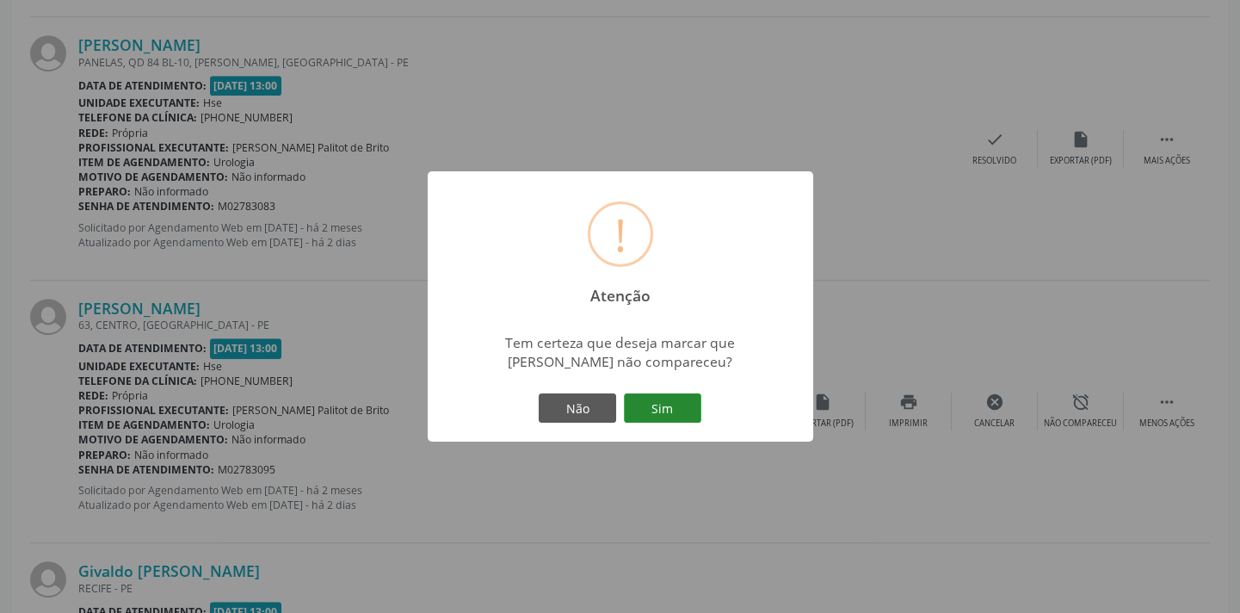
click at [681, 404] on button "Sim" at bounding box center [662, 407] width 77 height 29
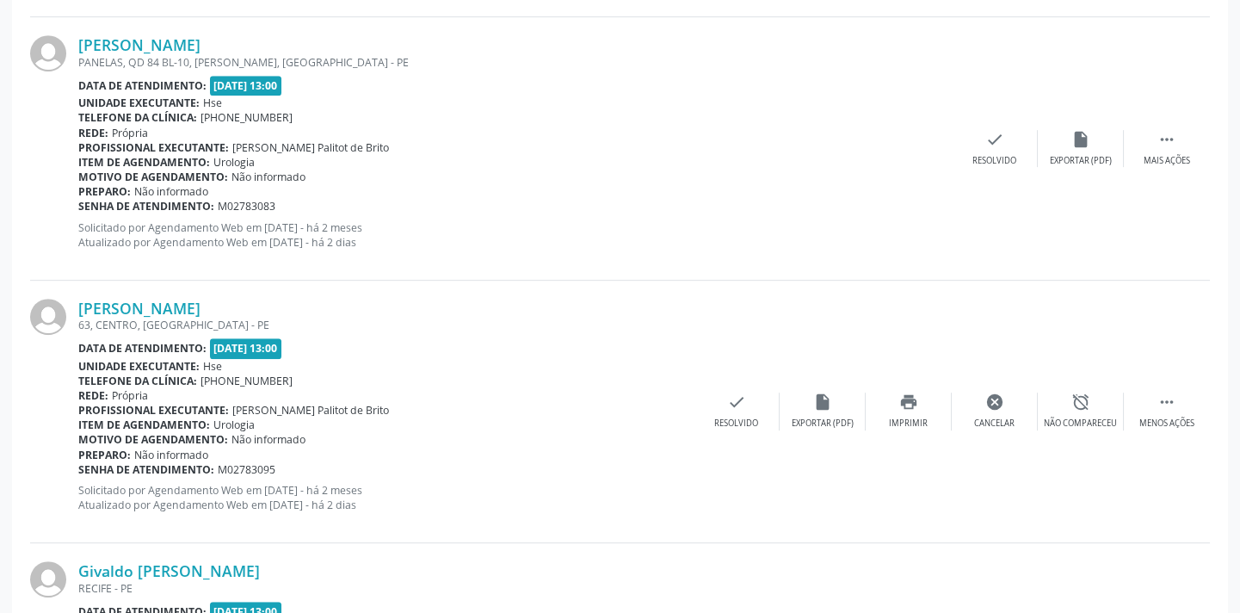
scroll to position [138, 0]
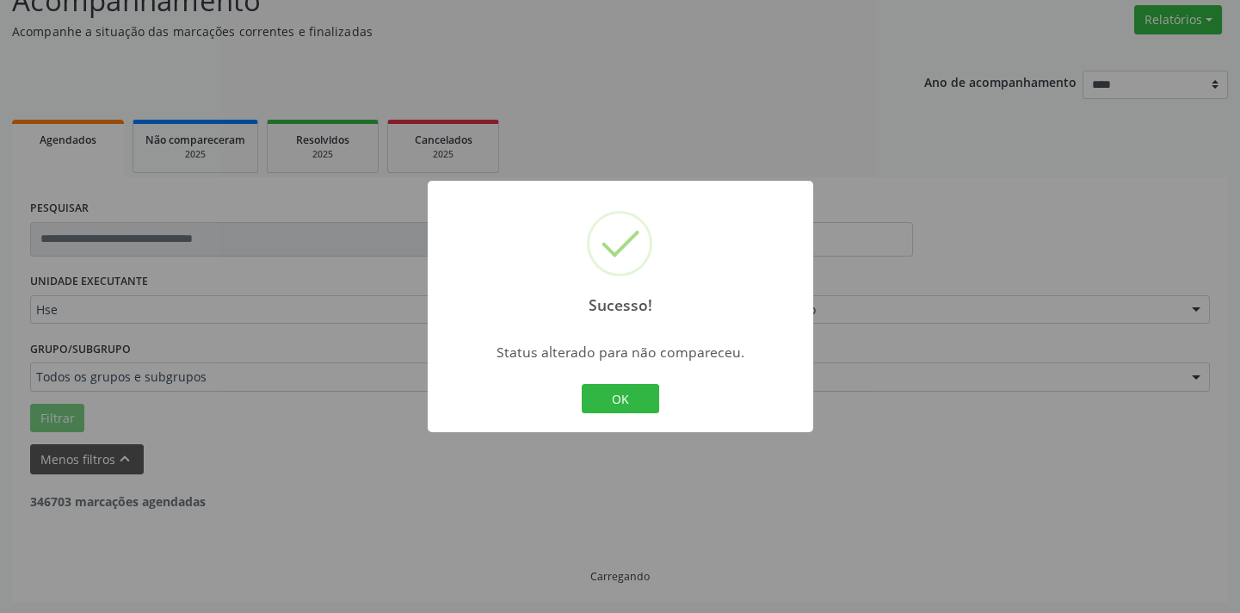
click at [645, 382] on div "OK Cancel" at bounding box center [619, 398] width 85 height 36
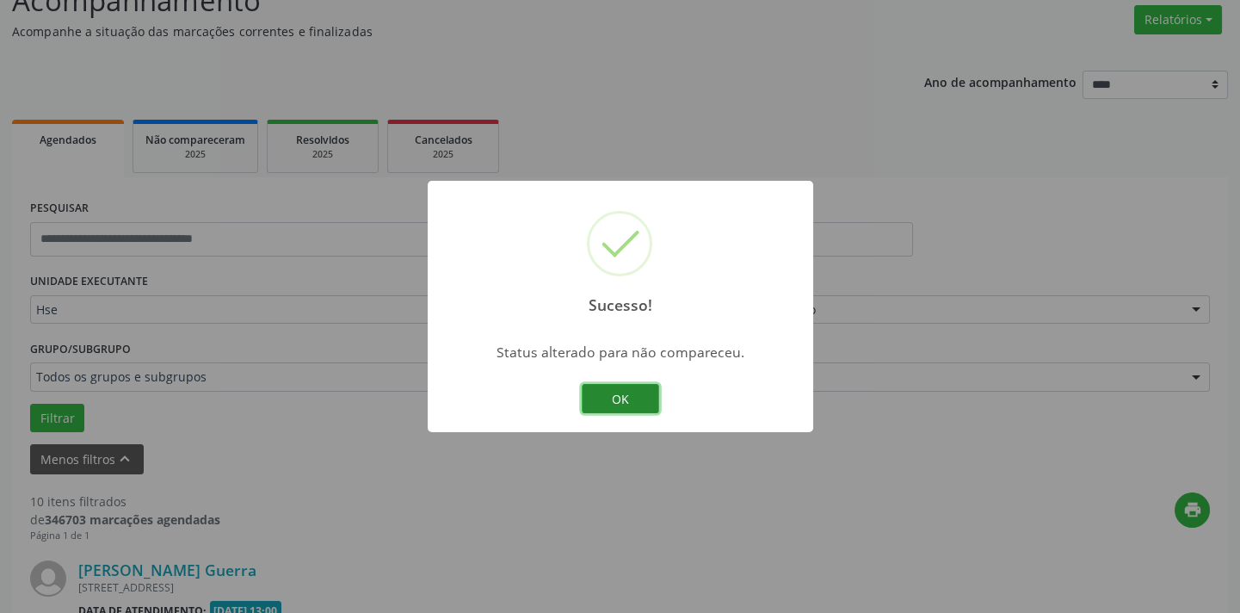
click at [644, 404] on button "OK" at bounding box center [620, 398] width 77 height 29
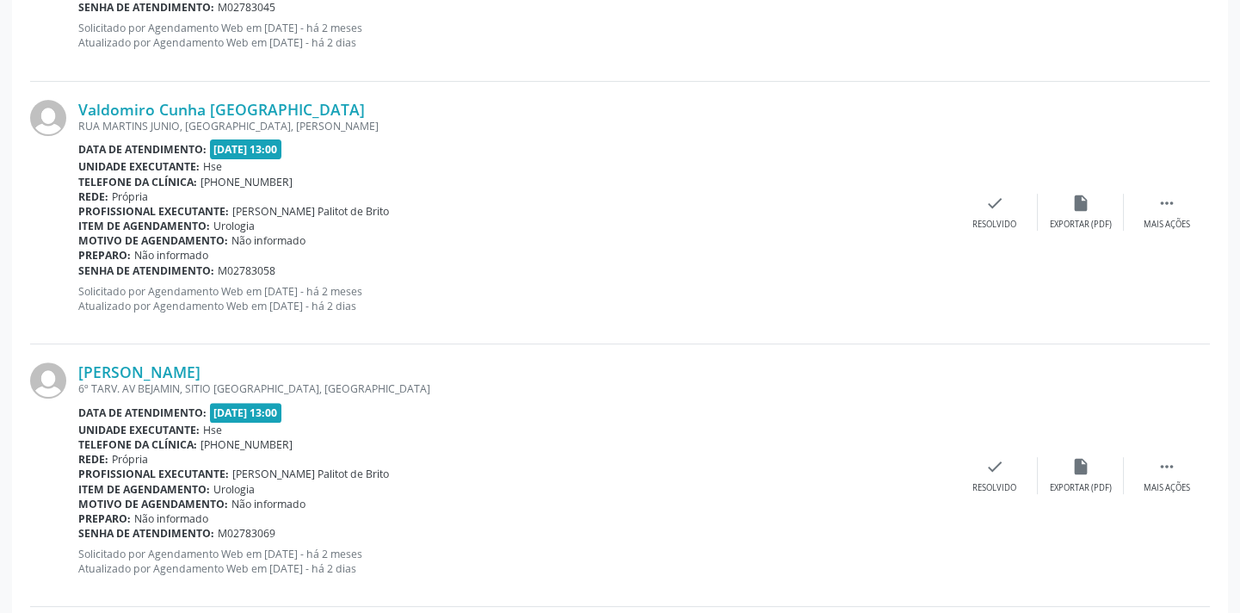
scroll to position [1439, 0]
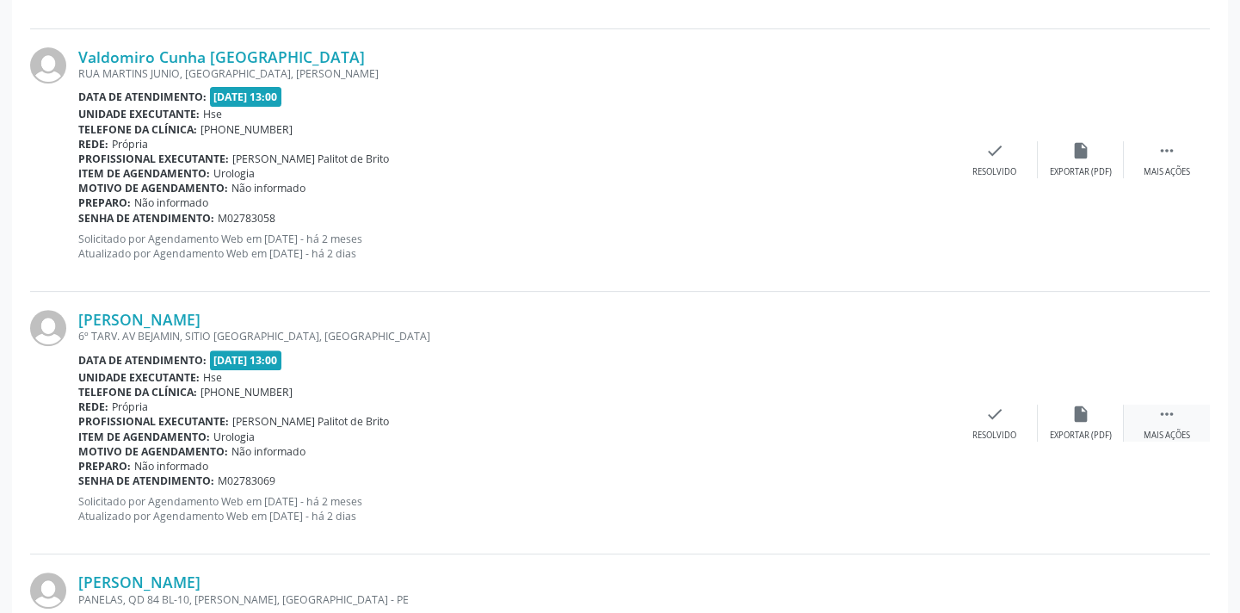
click at [1177, 407] on div " Mais ações" at bounding box center [1167, 422] width 86 height 37
click at [1088, 414] on icon "alarm_off" at bounding box center [1080, 413] width 19 height 19
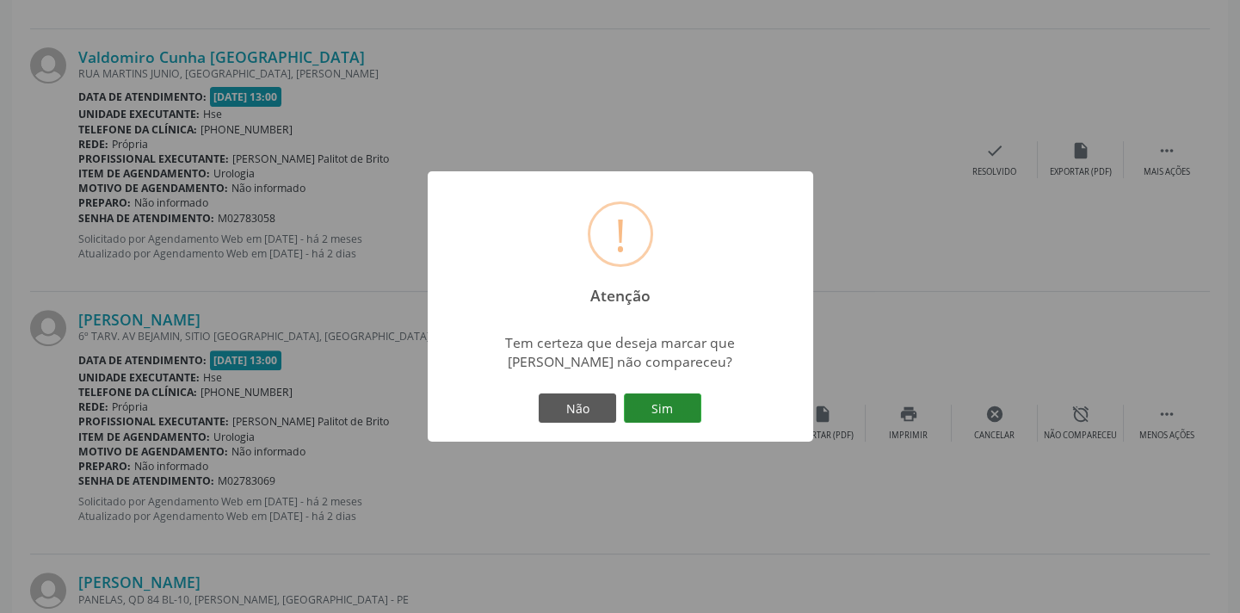
click at [655, 405] on button "Sim" at bounding box center [662, 407] width 77 height 29
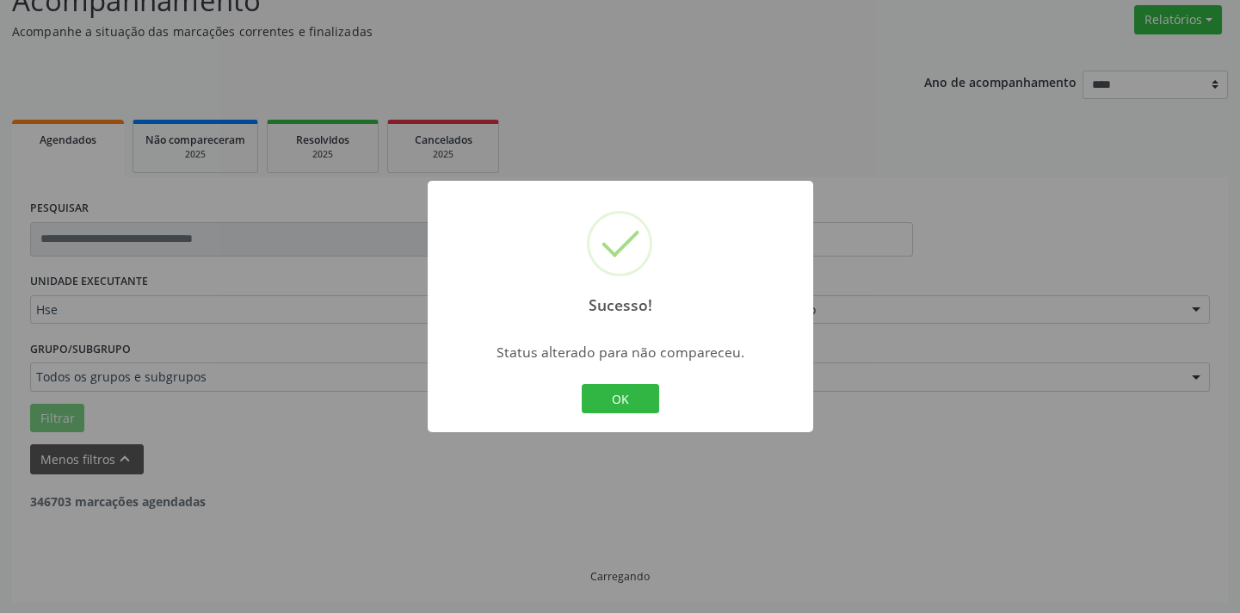
click at [595, 404] on button "OK" at bounding box center [620, 398] width 77 height 29
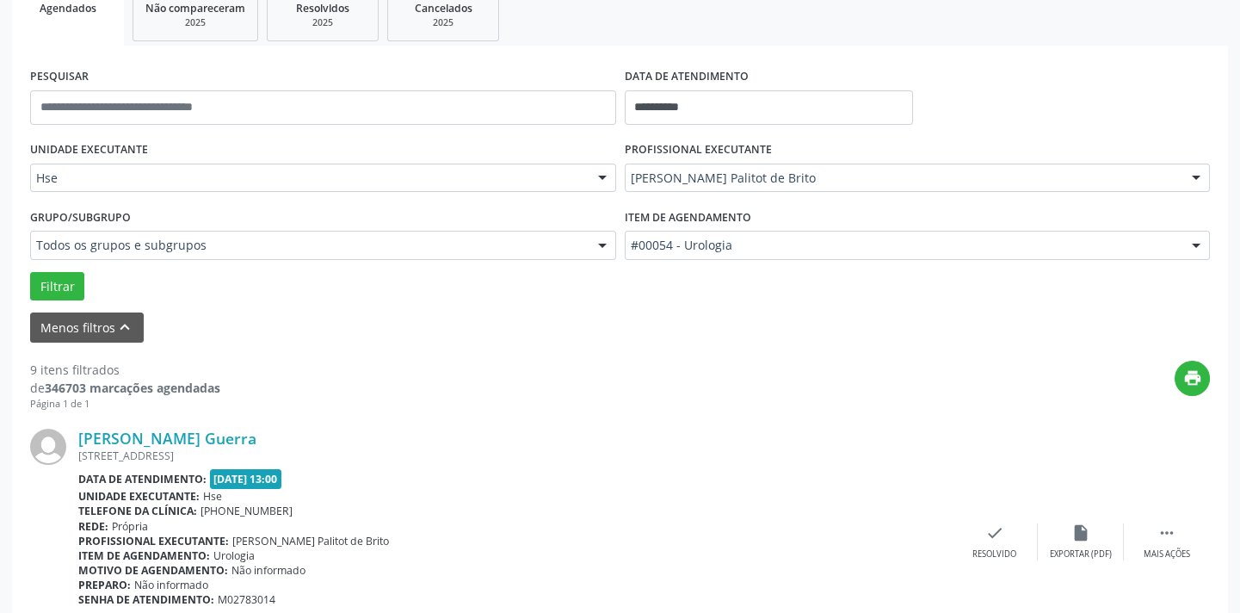
scroll to position [364, 0]
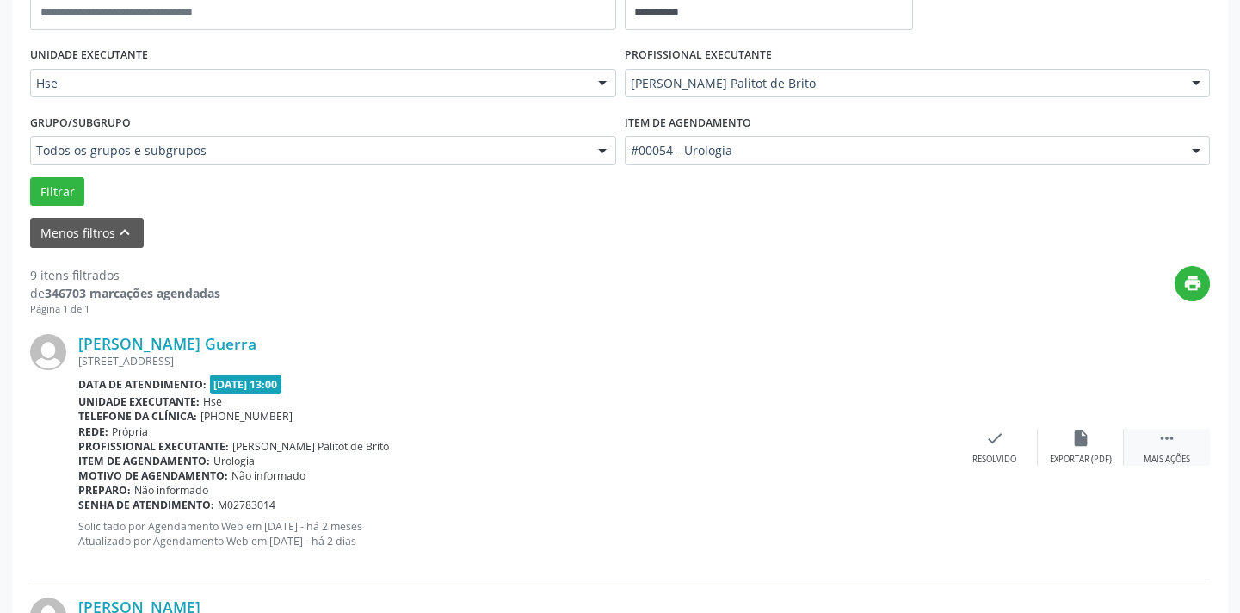
click at [1189, 443] on div " Mais ações" at bounding box center [1167, 446] width 86 height 37
click at [1091, 447] on div "alarm_off Não compareceu" at bounding box center [1081, 446] width 86 height 37
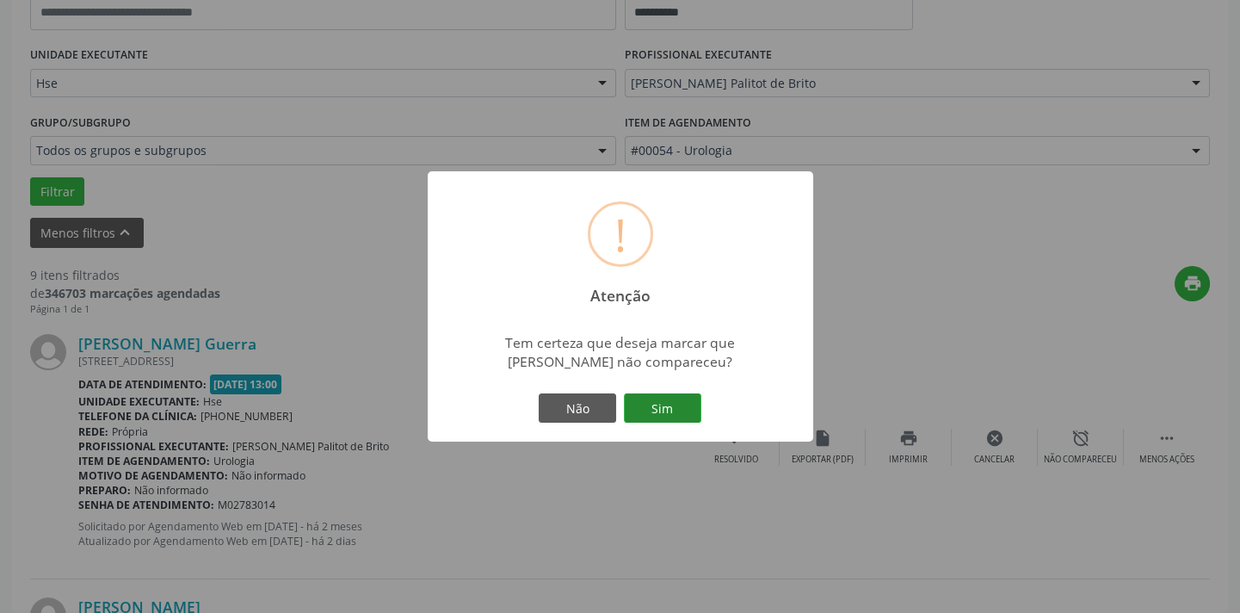
click at [647, 406] on button "Sim" at bounding box center [662, 407] width 77 height 29
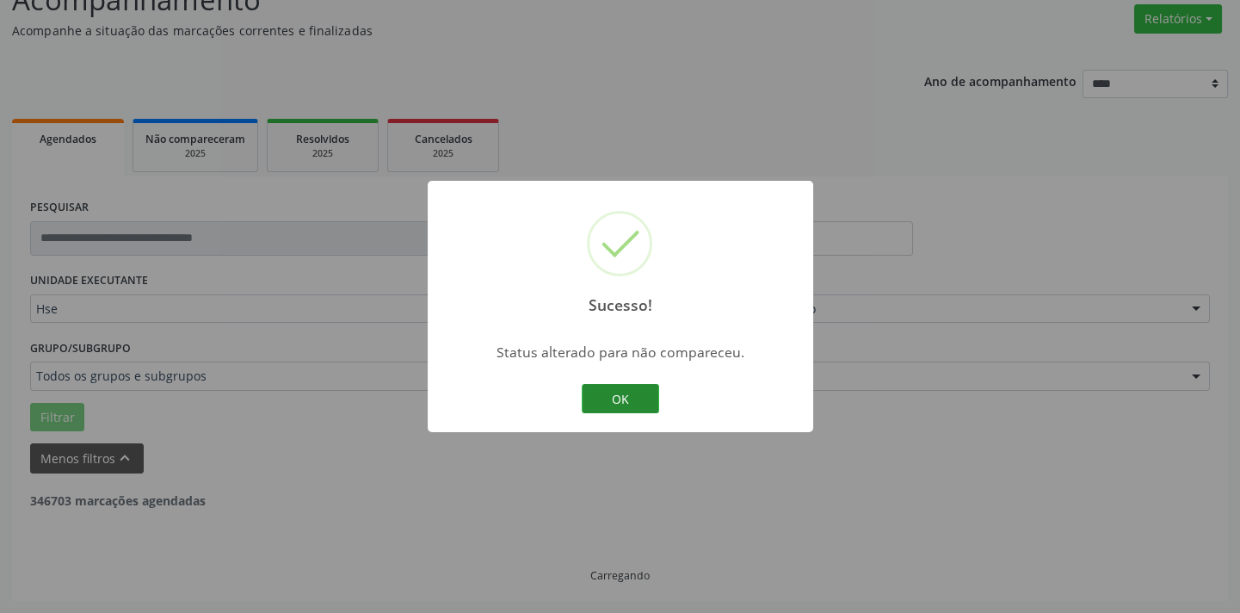
click at [642, 397] on button "OK" at bounding box center [620, 398] width 77 height 29
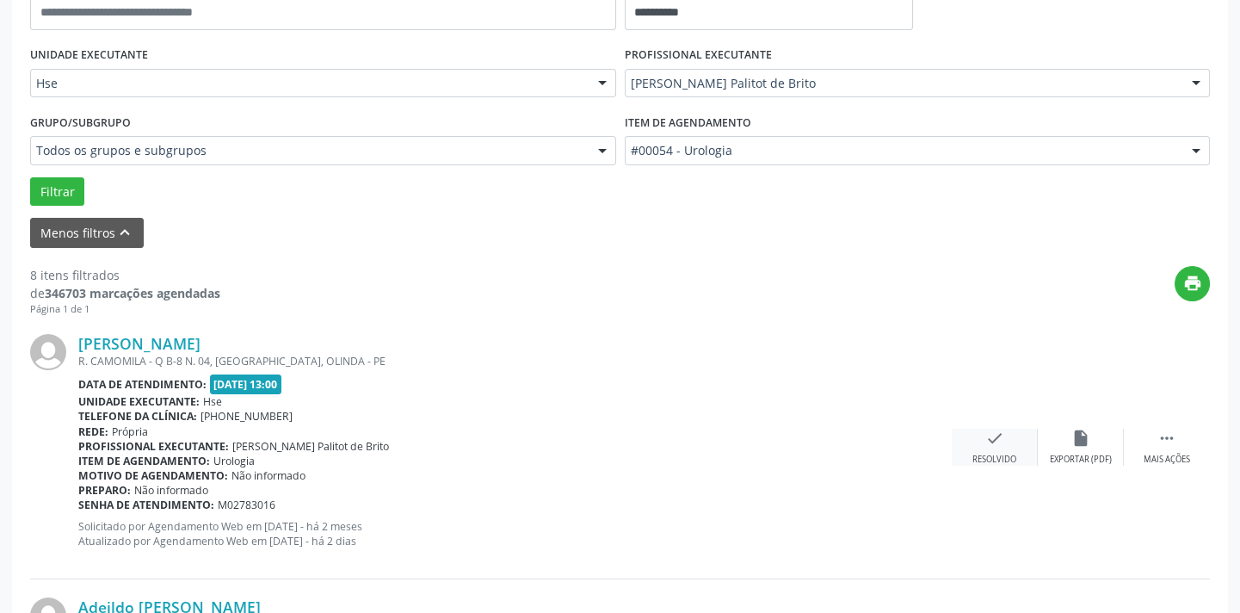
click at [1015, 440] on div "check Resolvido" at bounding box center [995, 446] width 86 height 37
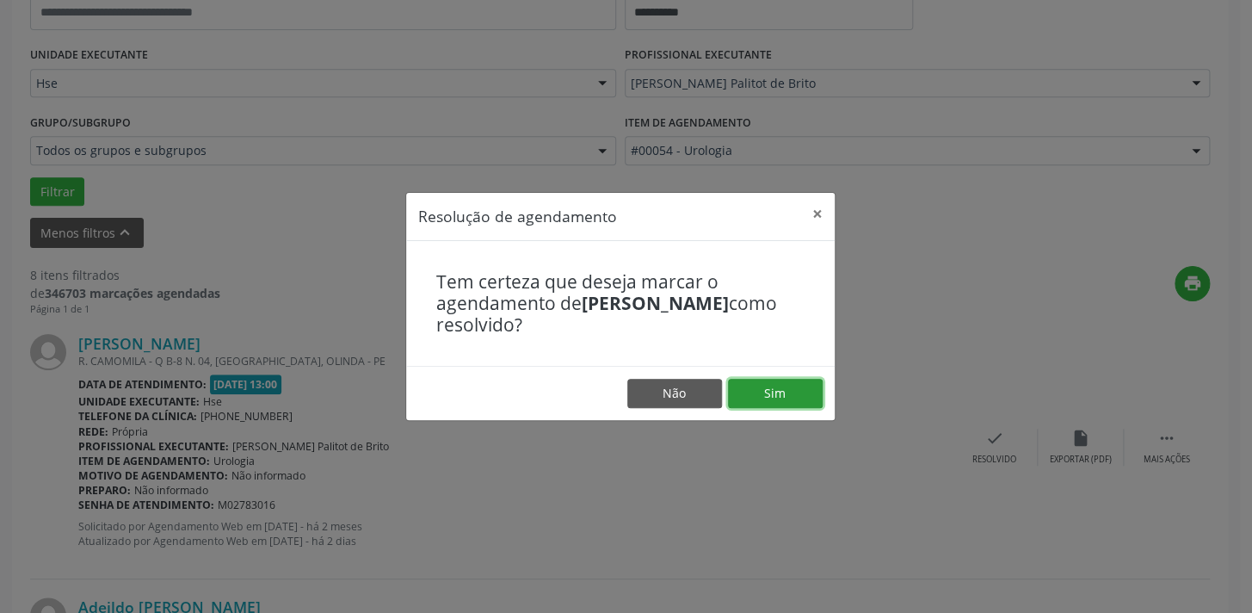
click at [767, 391] on button "Sim" at bounding box center [775, 393] width 95 height 29
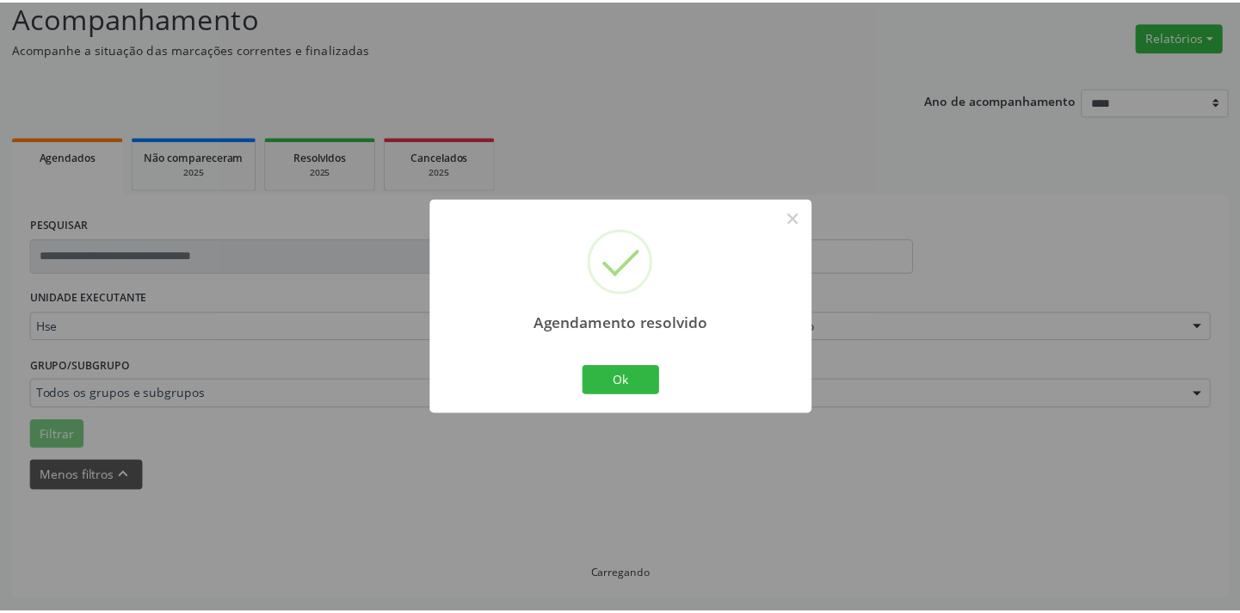
scroll to position [120, 0]
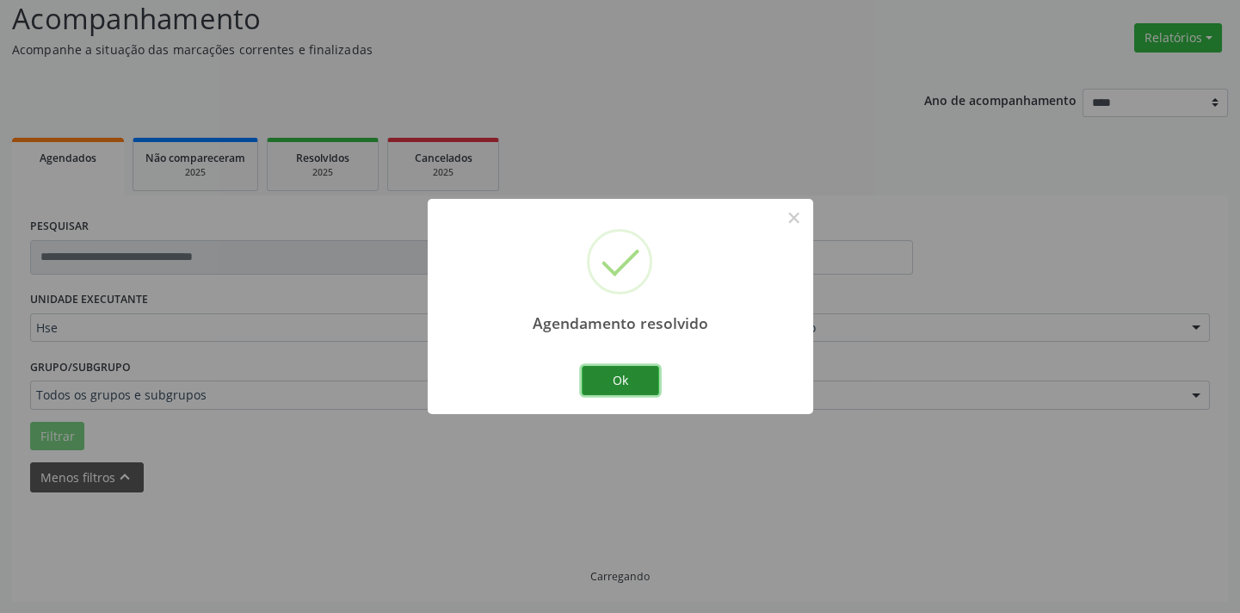
click at [629, 370] on button "Ok" at bounding box center [620, 380] width 77 height 29
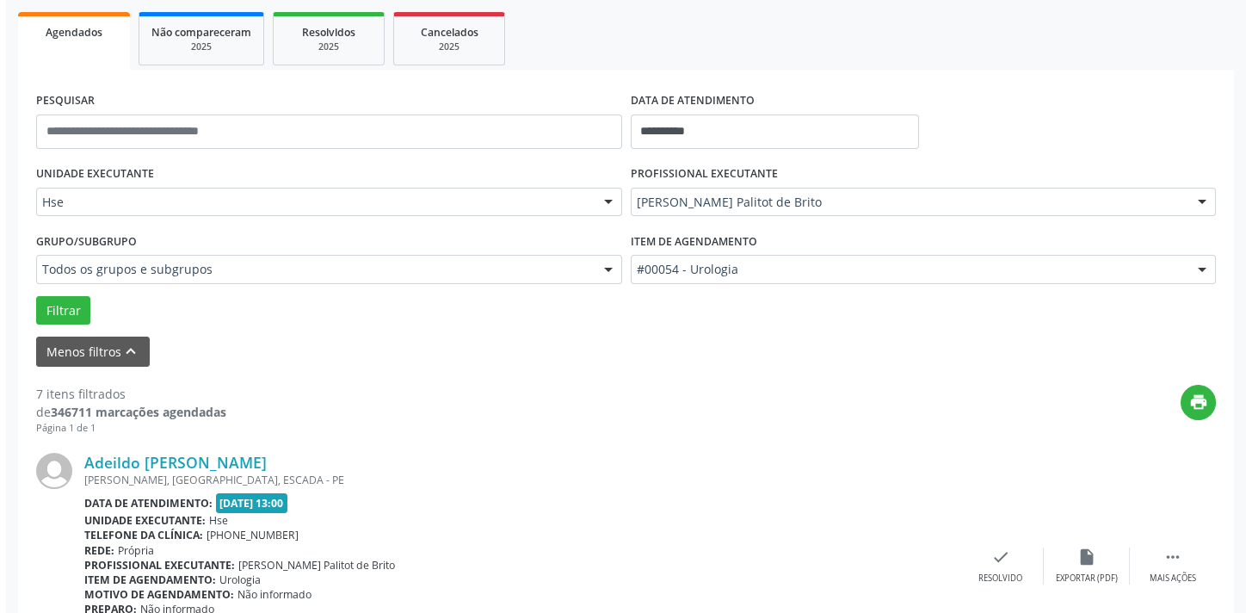
scroll to position [275, 0]
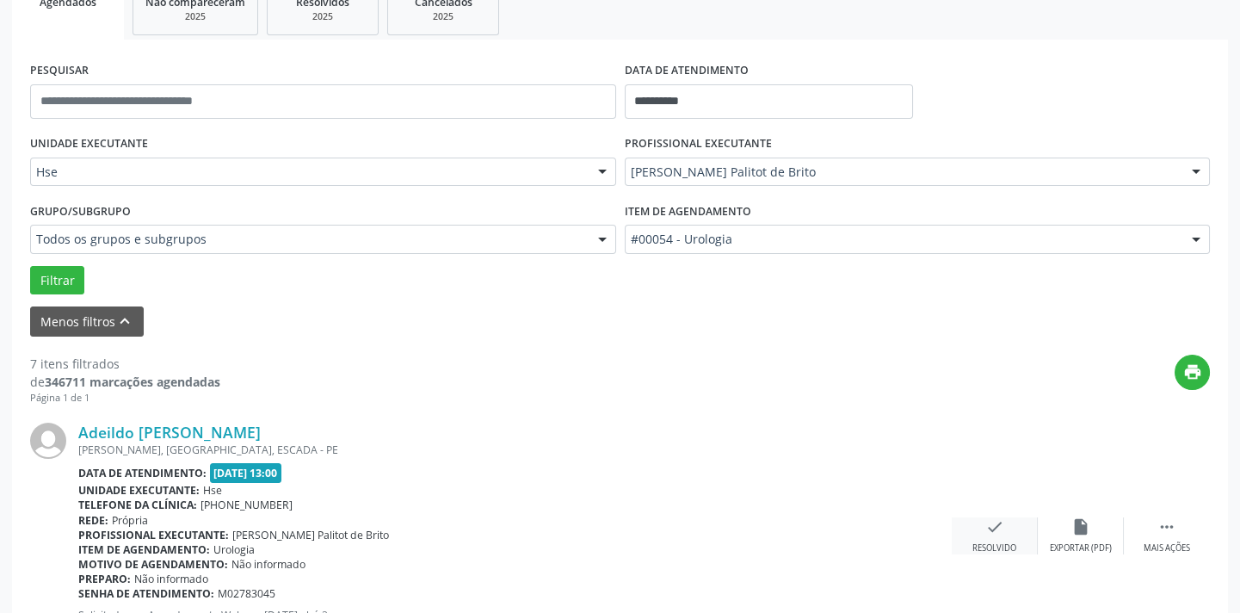
click at [1019, 534] on div "check Resolvido" at bounding box center [995, 535] width 86 height 37
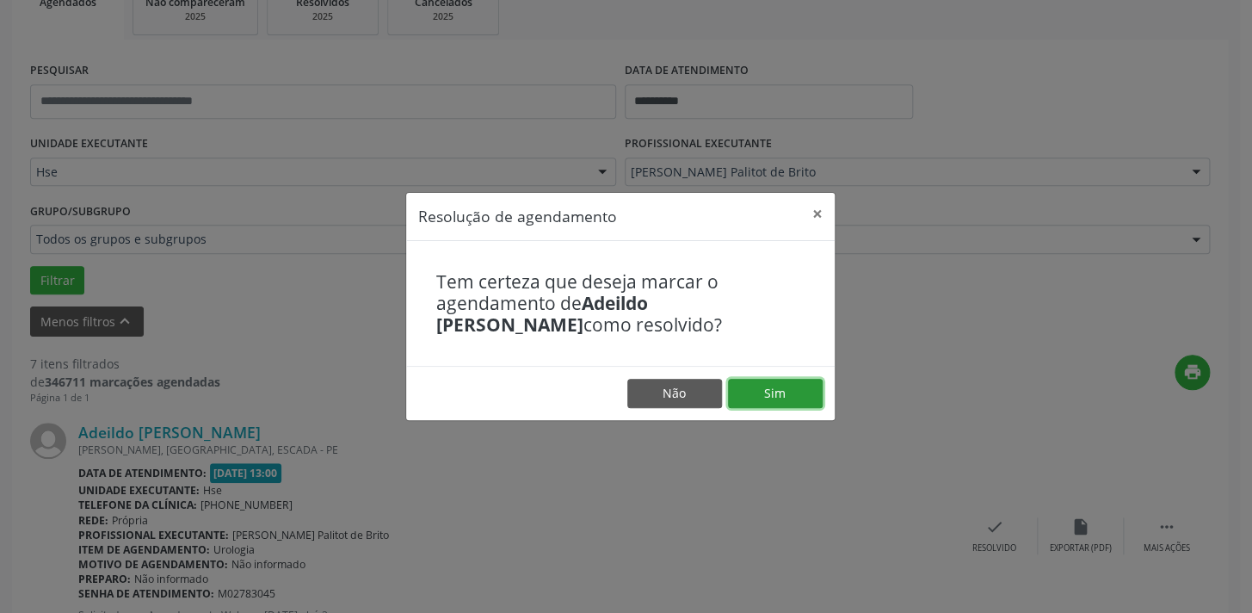
click at [788, 386] on button "Sim" at bounding box center [775, 393] width 95 height 29
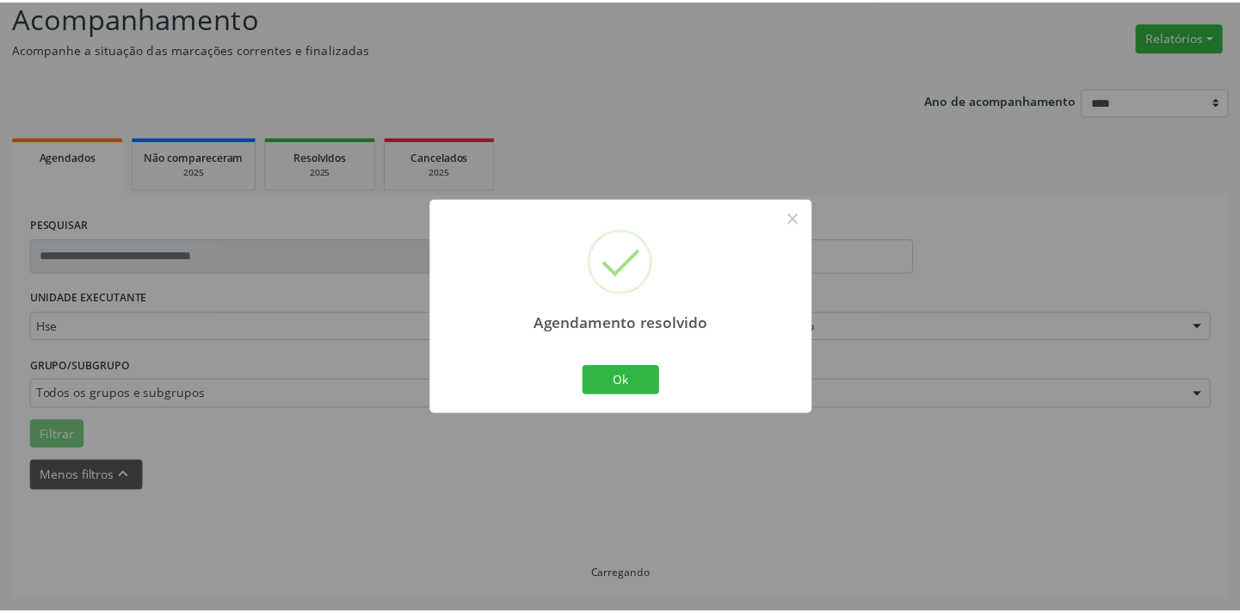
scroll to position [120, 0]
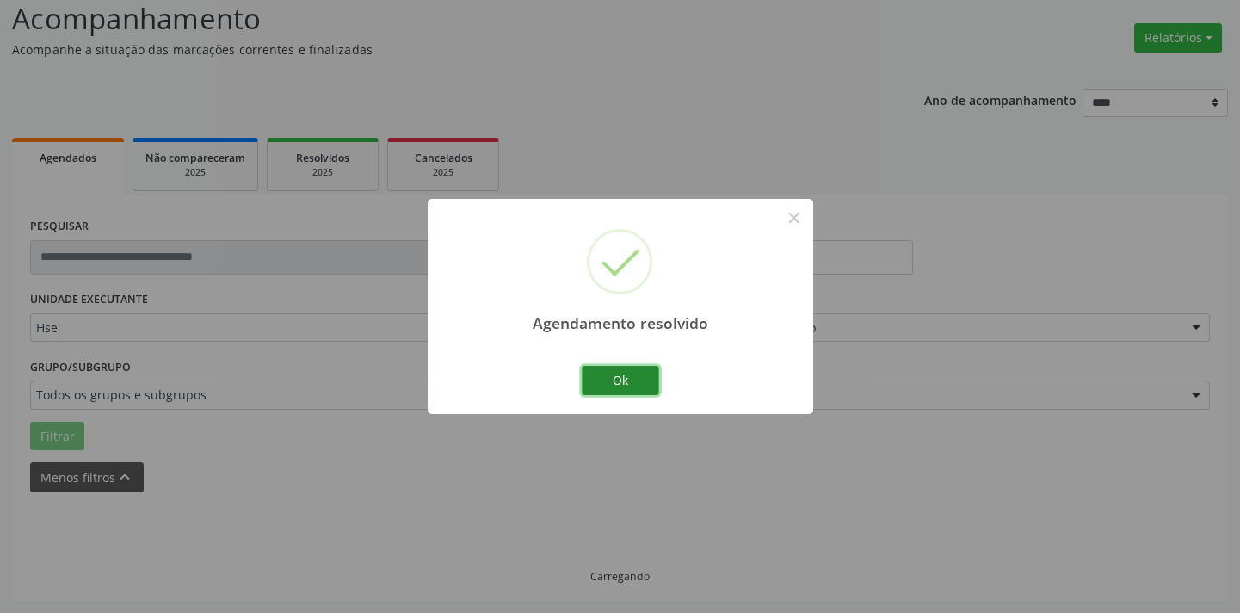
click at [622, 383] on button "Ok" at bounding box center [620, 380] width 77 height 29
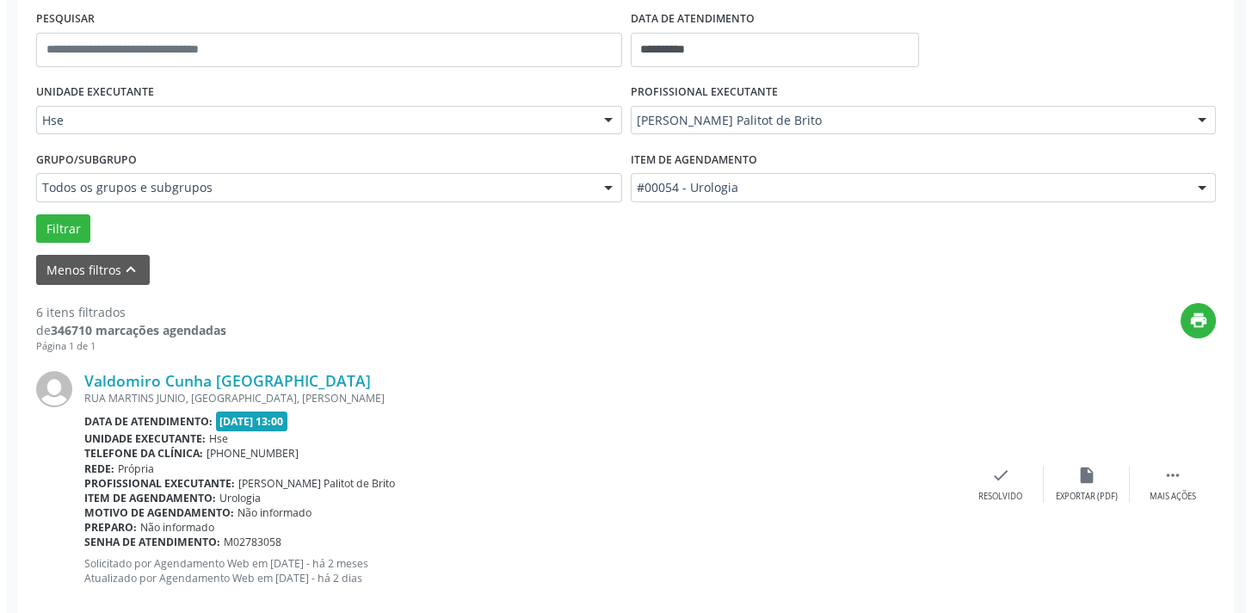
scroll to position [354, 0]
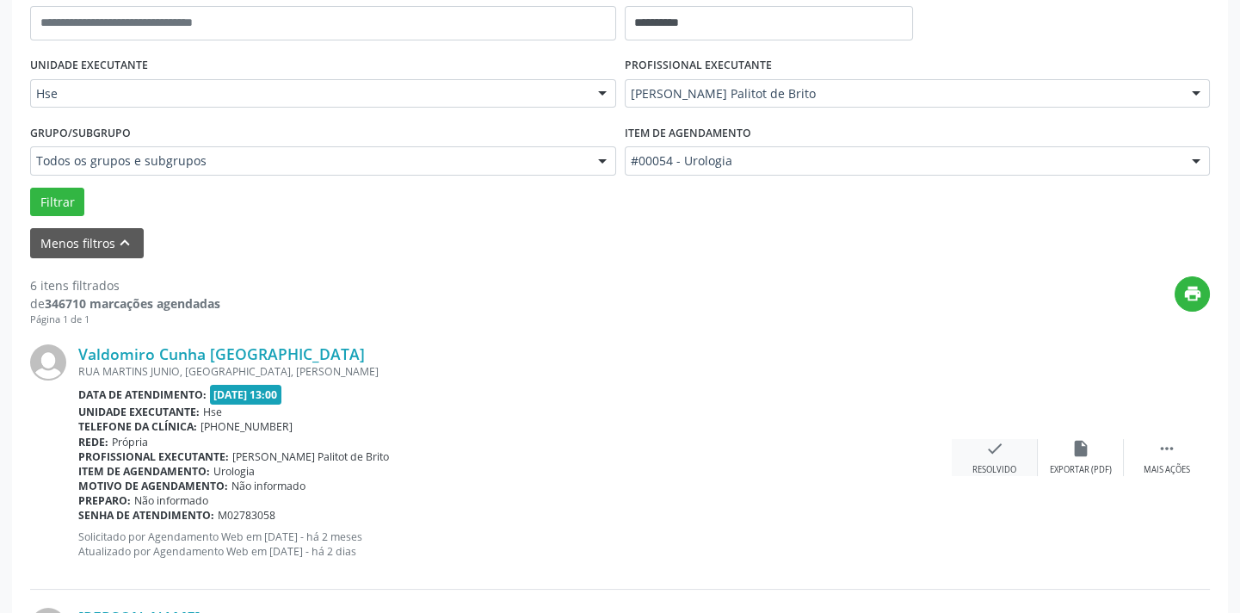
click at [1001, 449] on icon "check" at bounding box center [994, 448] width 19 height 19
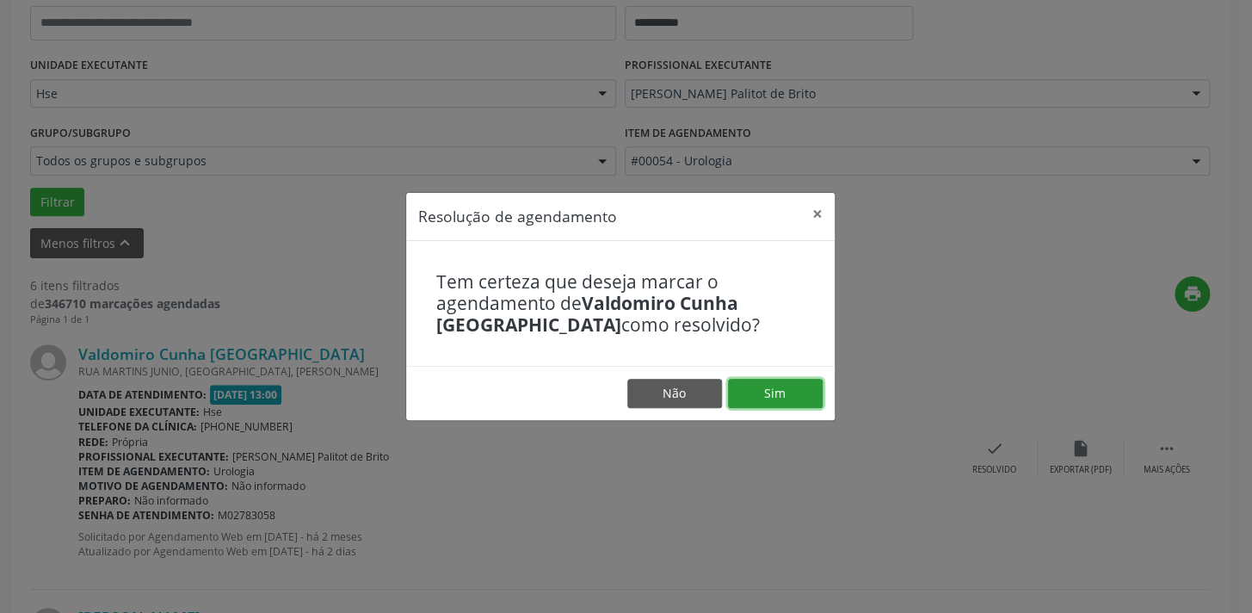
click at [806, 392] on button "Sim" at bounding box center [775, 393] width 95 height 29
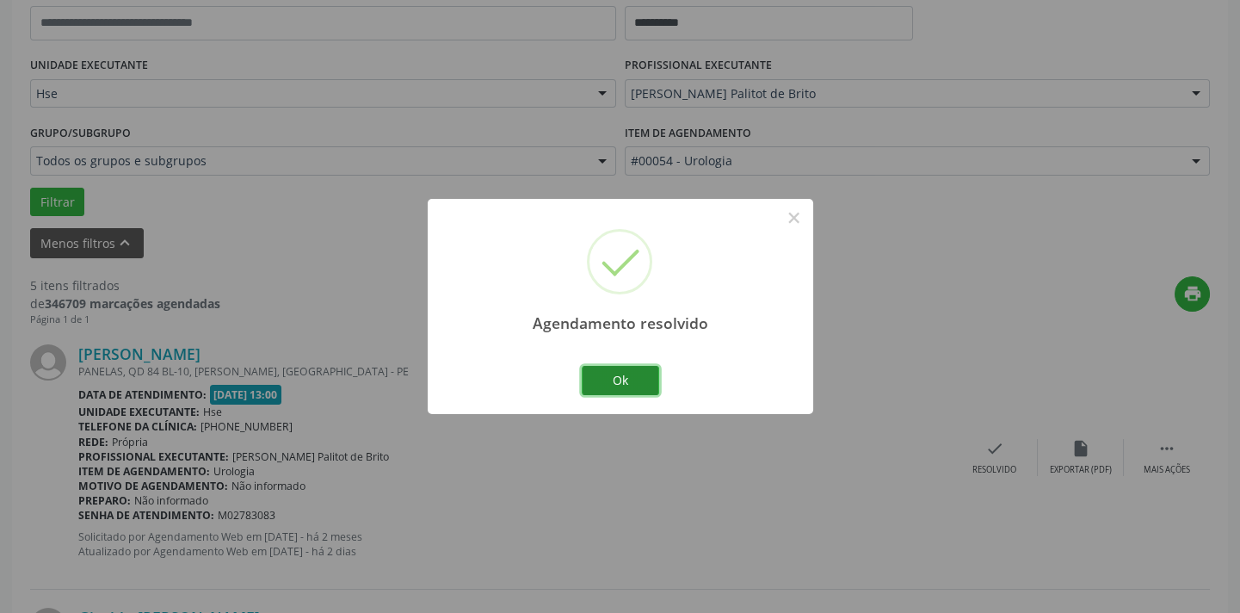
click at [594, 378] on button "Ok" at bounding box center [620, 380] width 77 height 29
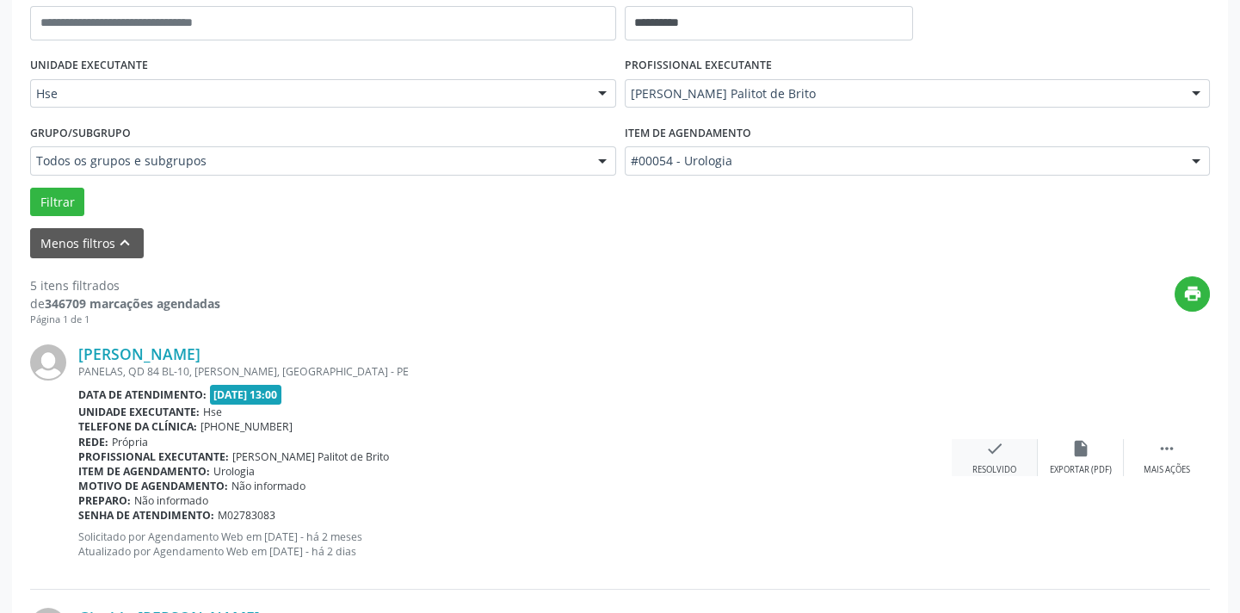
click at [1013, 447] on div "check Resolvido" at bounding box center [995, 457] width 86 height 37
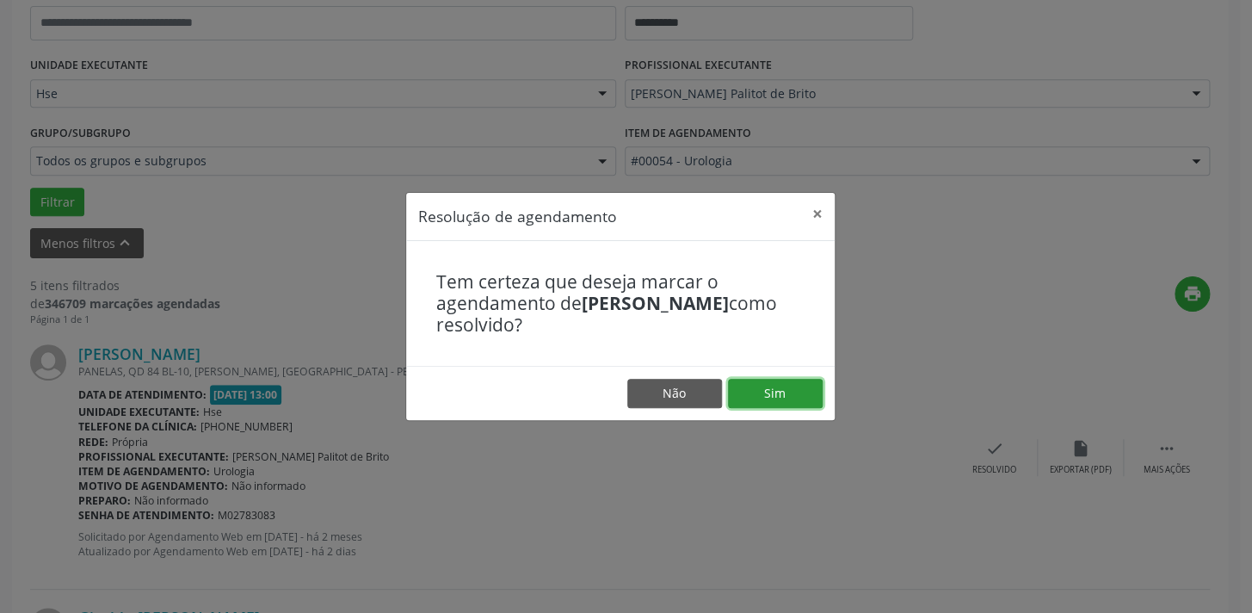
click at [801, 385] on button "Sim" at bounding box center [775, 393] width 95 height 29
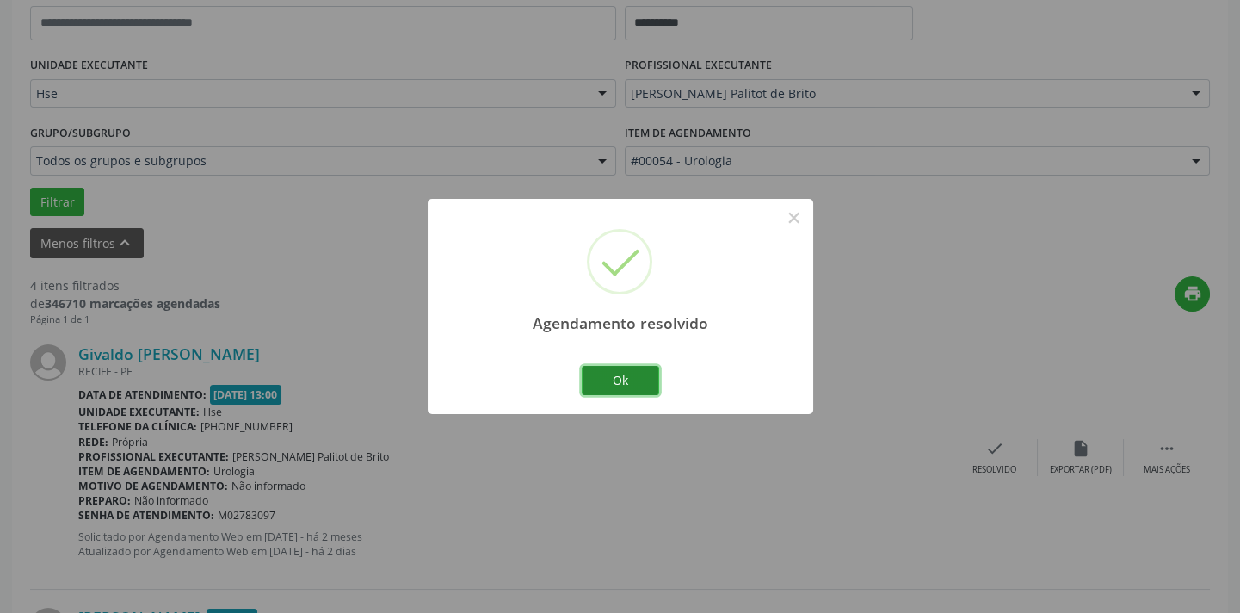
click at [654, 377] on button "Ok" at bounding box center [620, 380] width 77 height 29
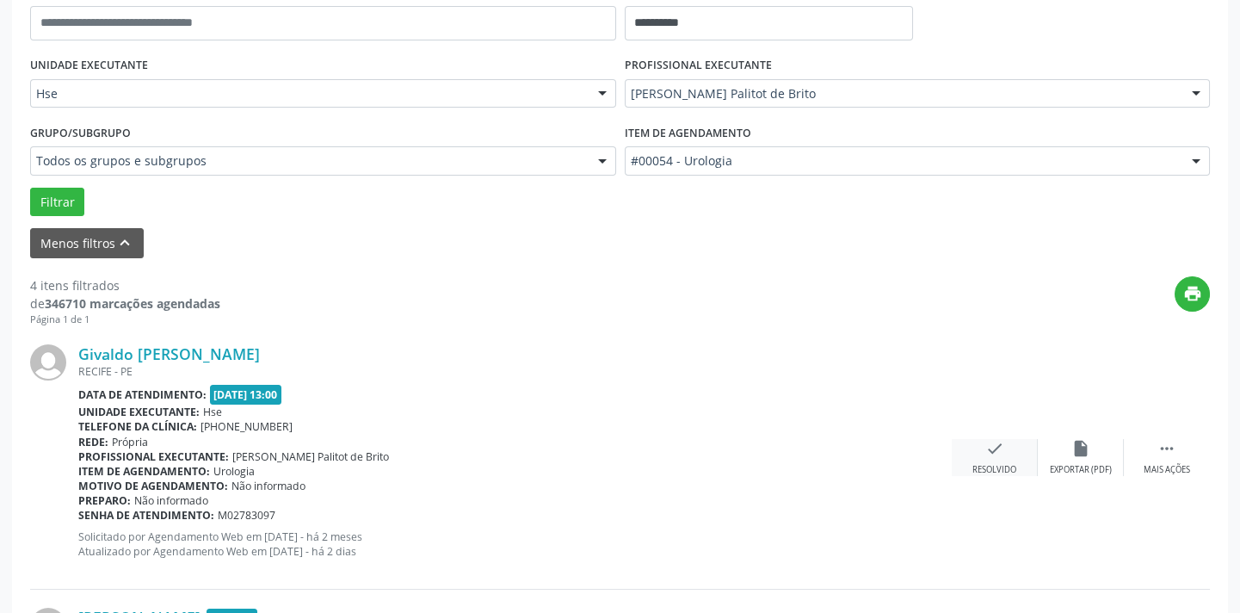
click at [1000, 450] on icon "check" at bounding box center [994, 448] width 19 height 19
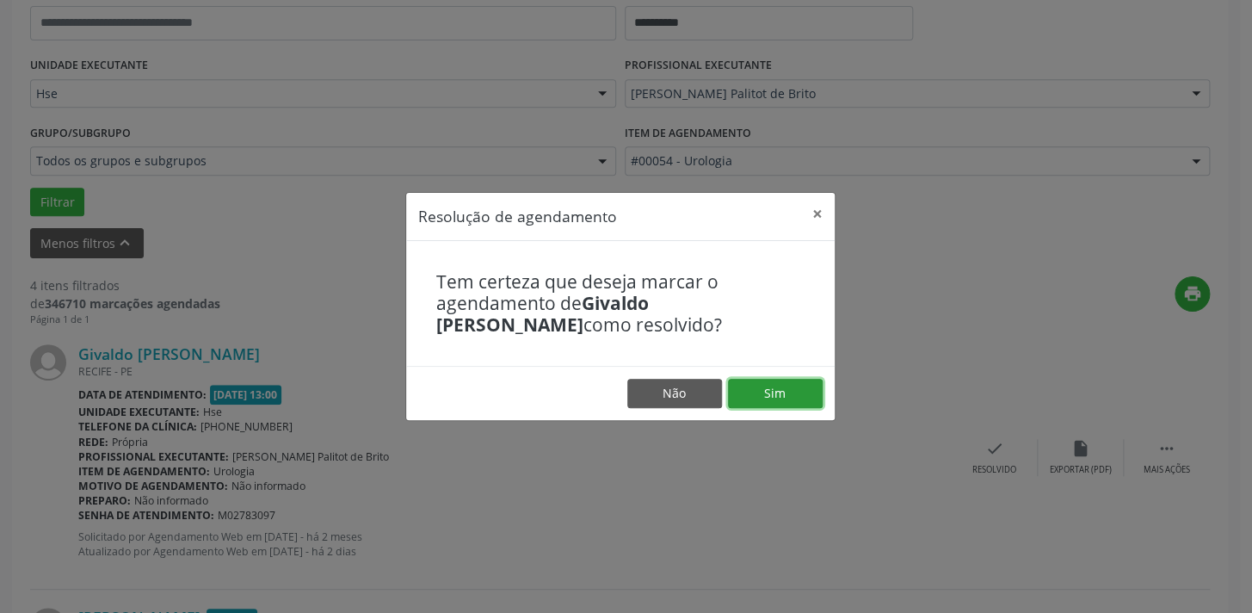
click at [798, 400] on button "Sim" at bounding box center [775, 393] width 95 height 29
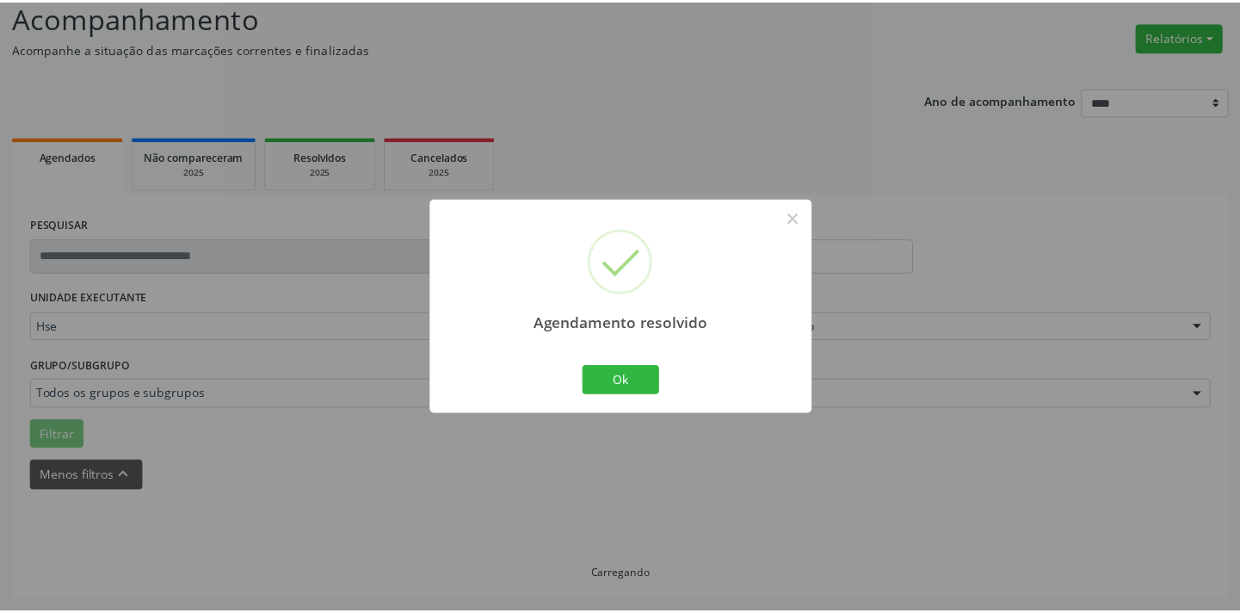
scroll to position [120, 0]
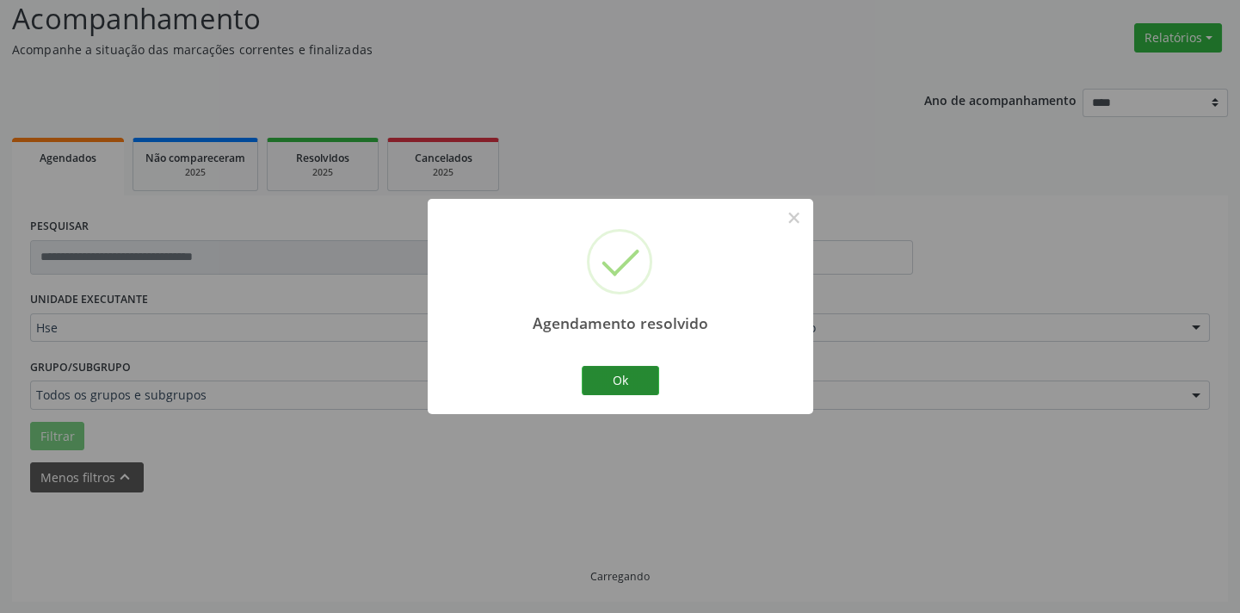
drag, startPoint x: 611, startPoint y: 360, endPoint x: 613, endPoint y: 369, distance: 8.8
click at [612, 362] on div "Agendamento resolvido × Ok Cancel" at bounding box center [620, 306] width 385 height 214
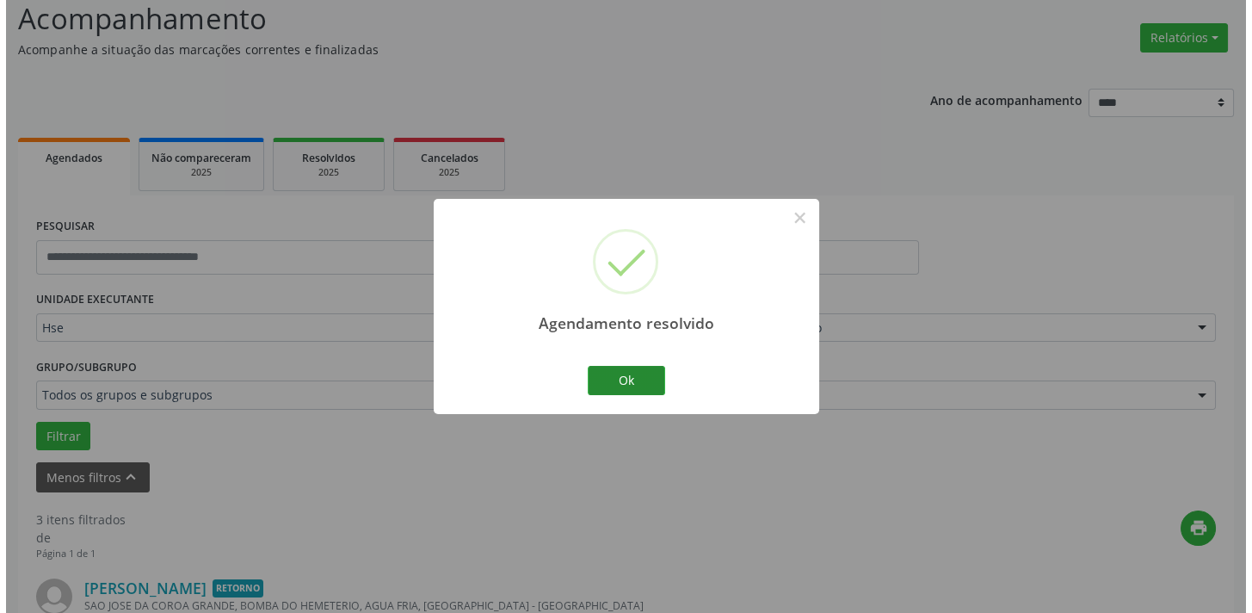
scroll to position [354, 0]
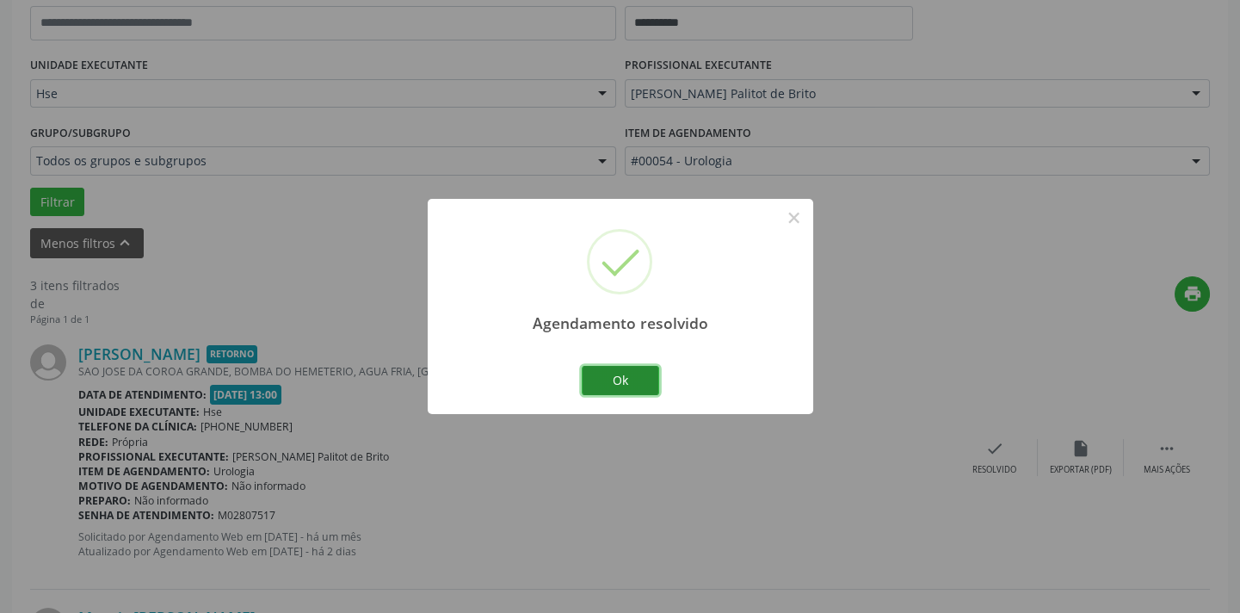
click at [616, 375] on button "Ok" at bounding box center [620, 380] width 77 height 29
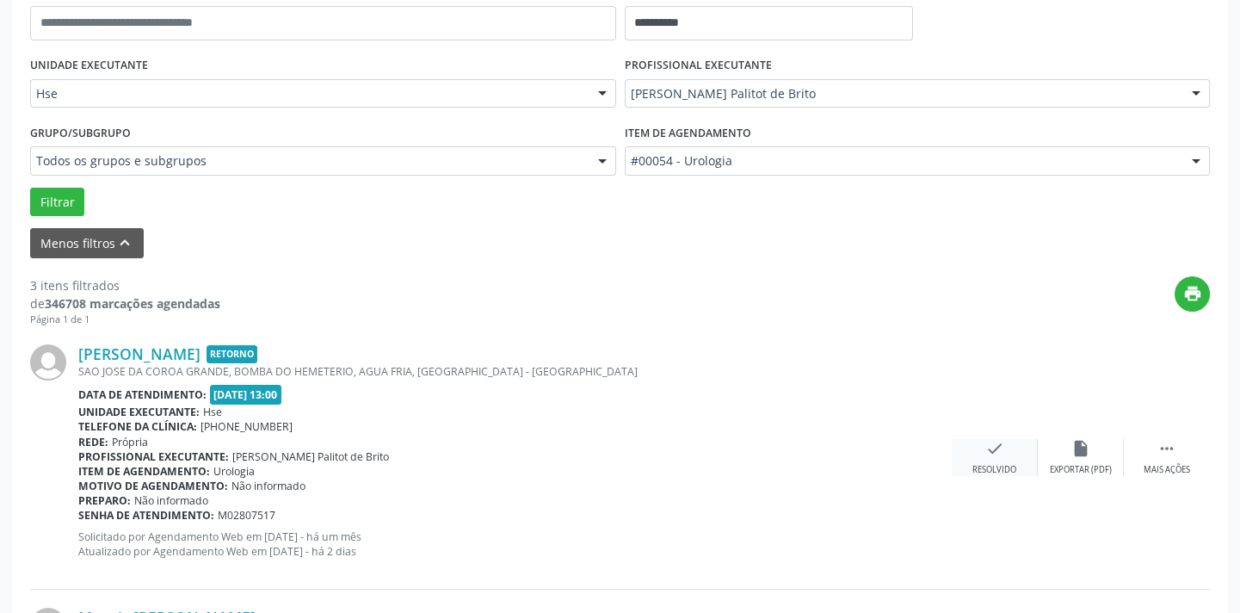
click at [989, 446] on icon "check" at bounding box center [994, 448] width 19 height 19
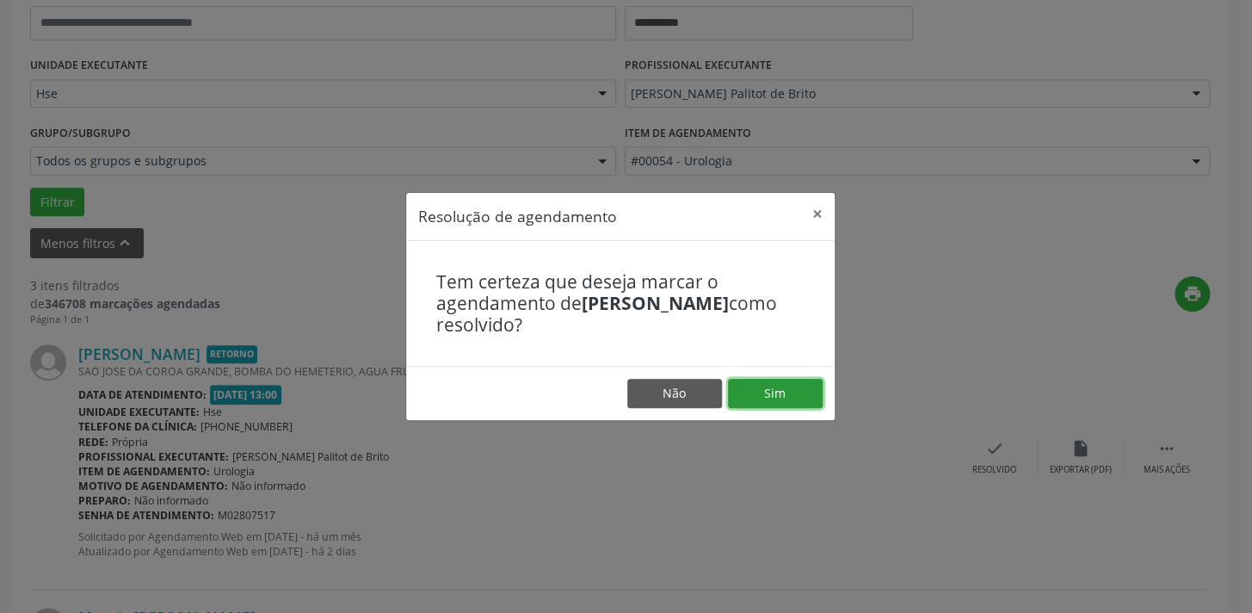
click at [751, 388] on button "Sim" at bounding box center [775, 393] width 95 height 29
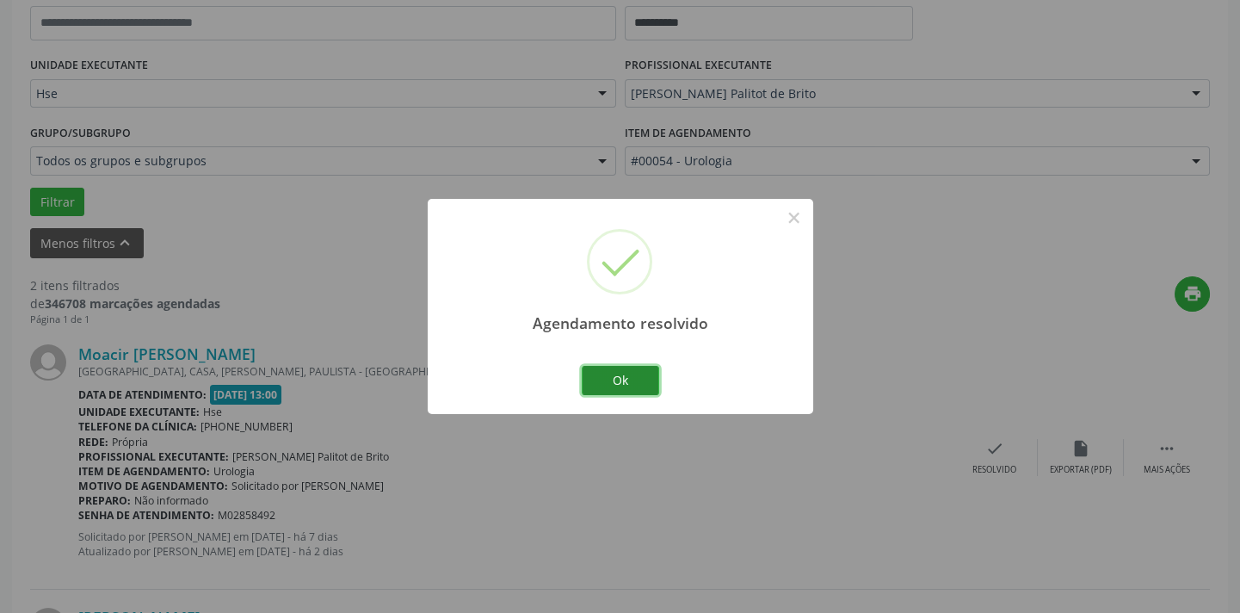
click at [631, 378] on button "Ok" at bounding box center [620, 380] width 77 height 29
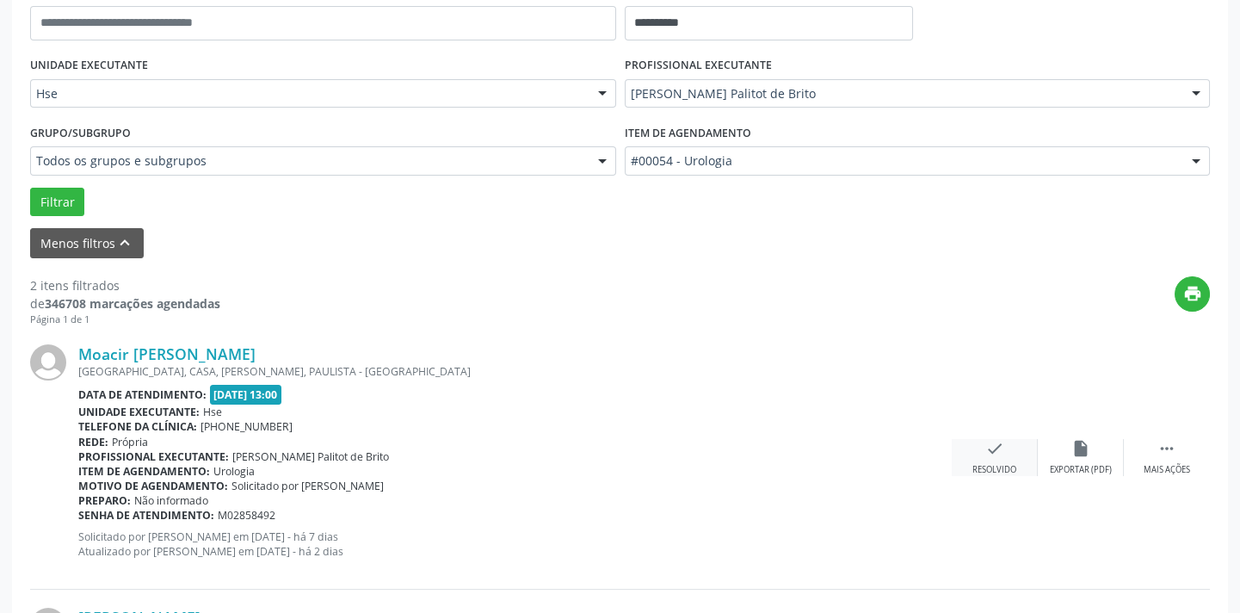
click at [976, 452] on div "check Resolvido" at bounding box center [995, 457] width 86 height 37
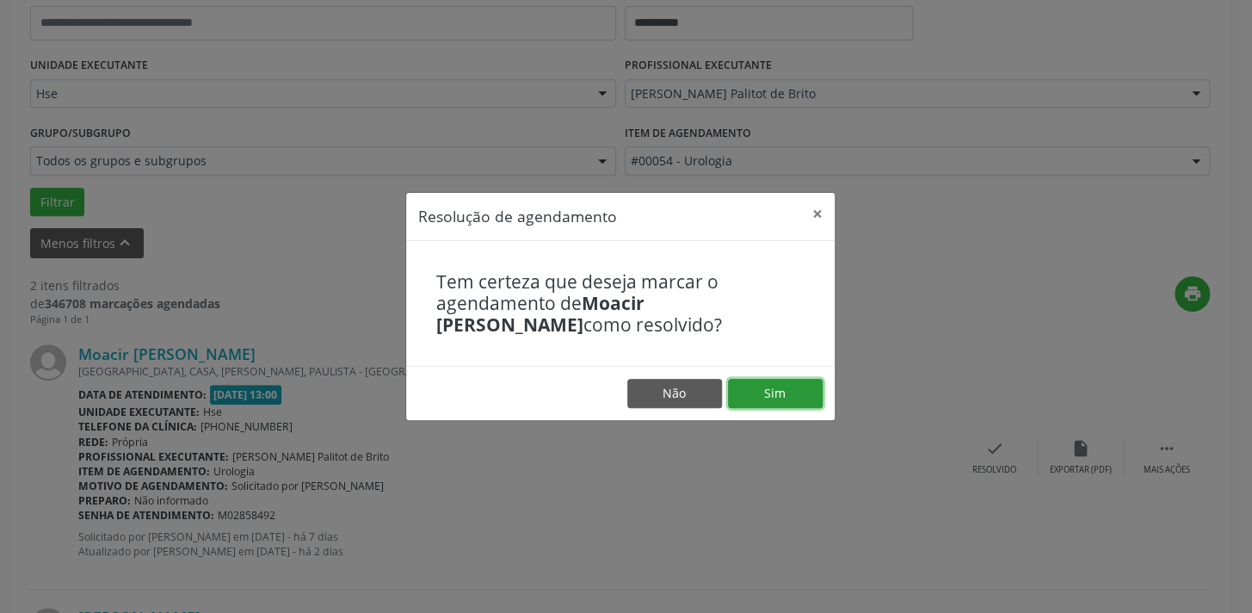
click at [785, 387] on button "Sim" at bounding box center [775, 393] width 95 height 29
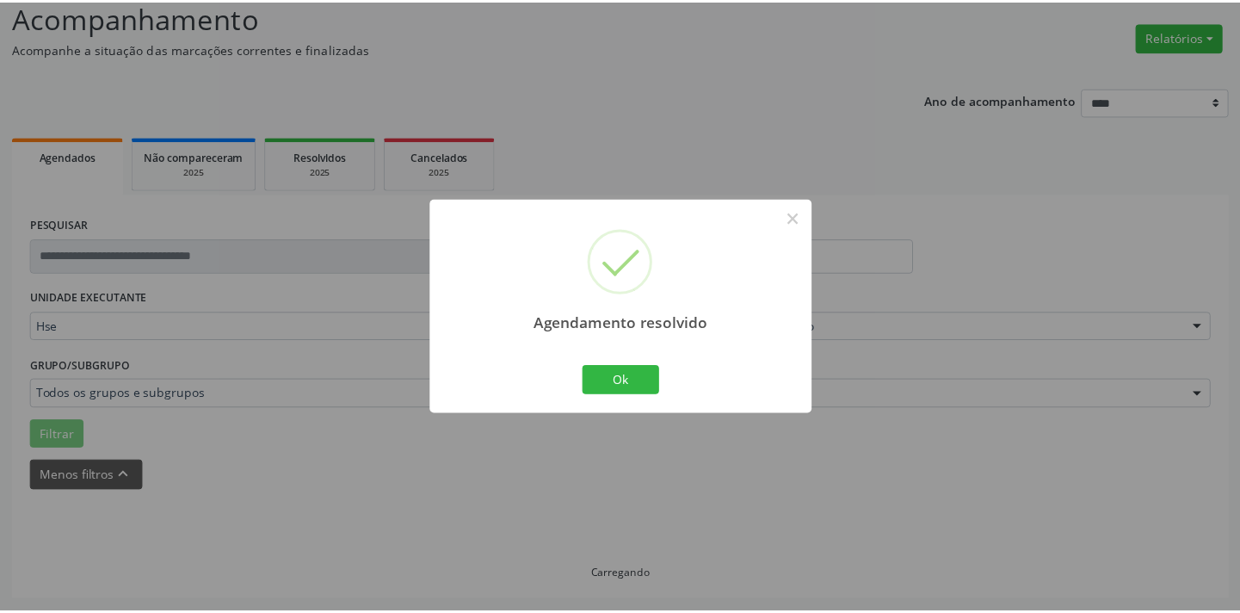
scroll to position [120, 0]
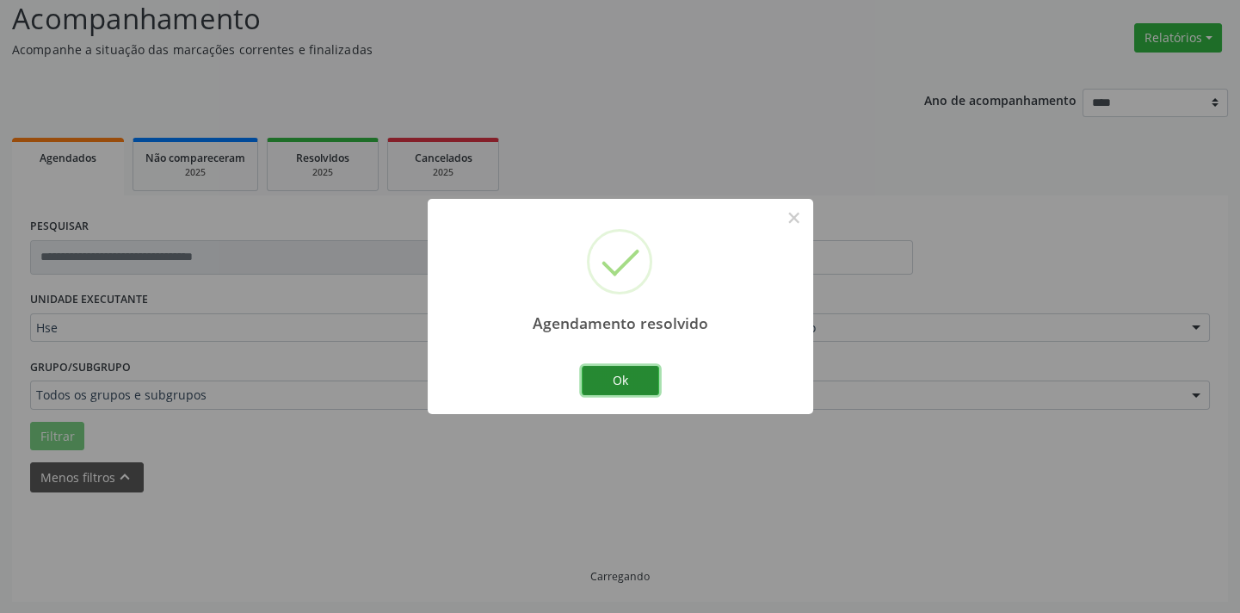
click at [627, 385] on button "Ok" at bounding box center [620, 380] width 77 height 29
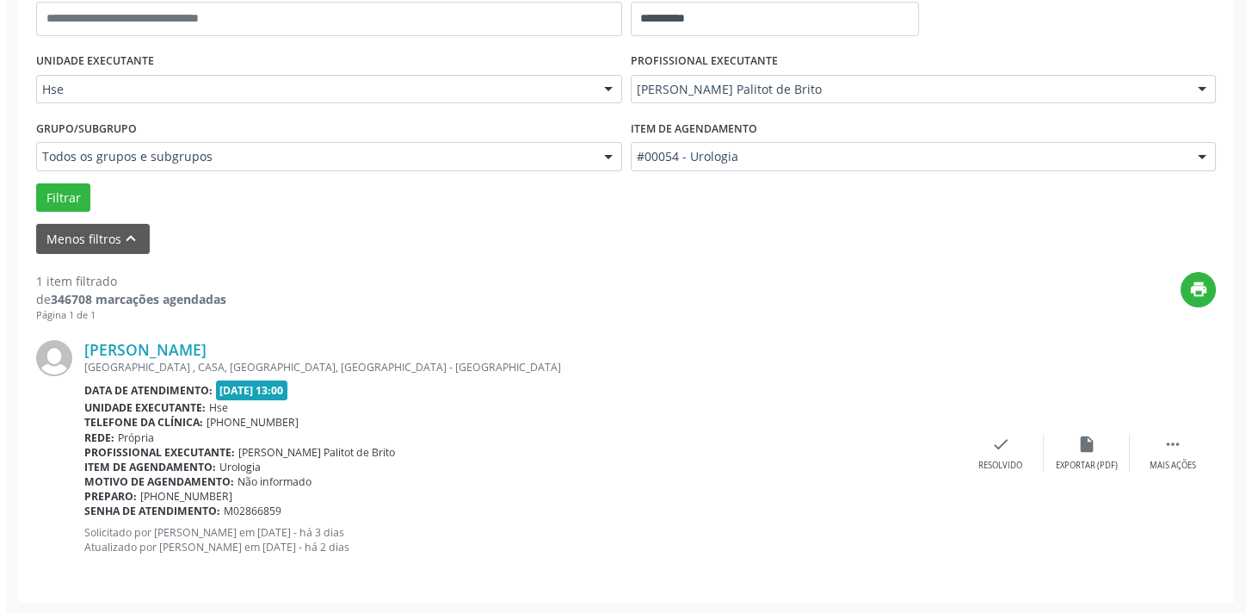
scroll to position [359, 0]
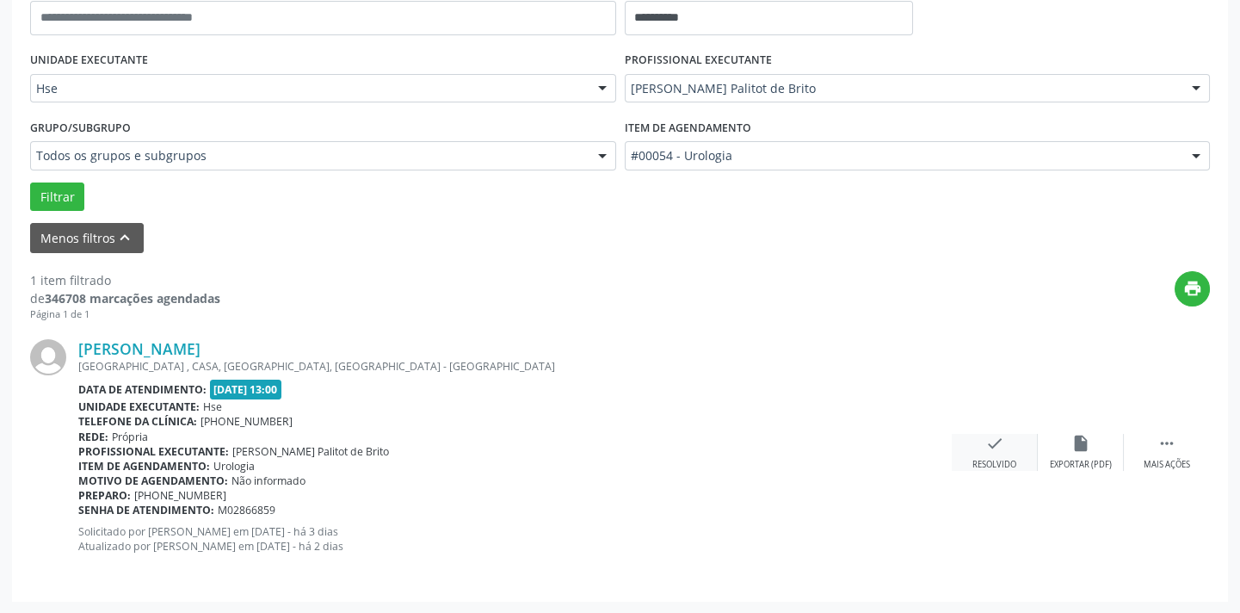
click at [995, 459] on div "Resolvido" at bounding box center [994, 465] width 44 height 12
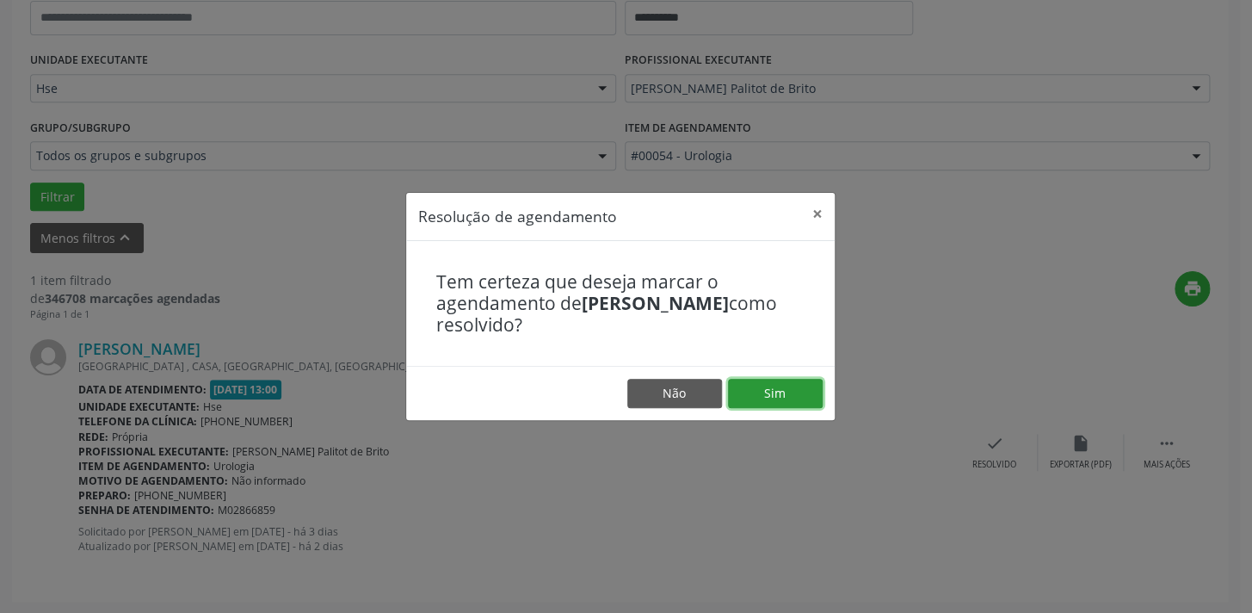
click at [810, 404] on button "Sim" at bounding box center [775, 393] width 95 height 29
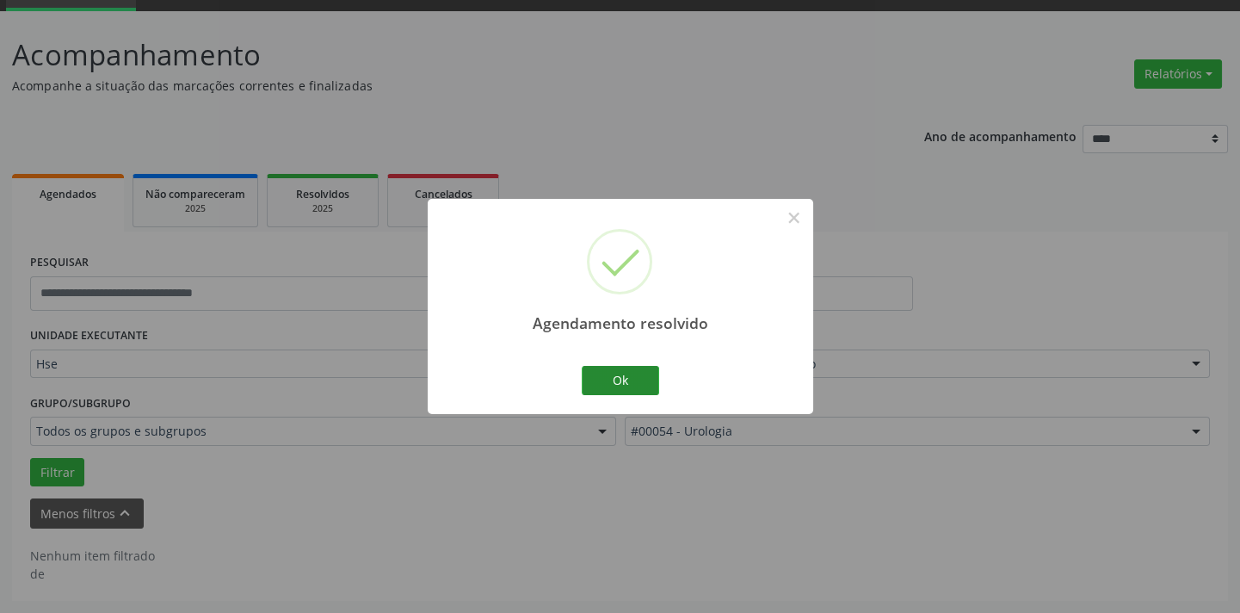
scroll to position [82, 0]
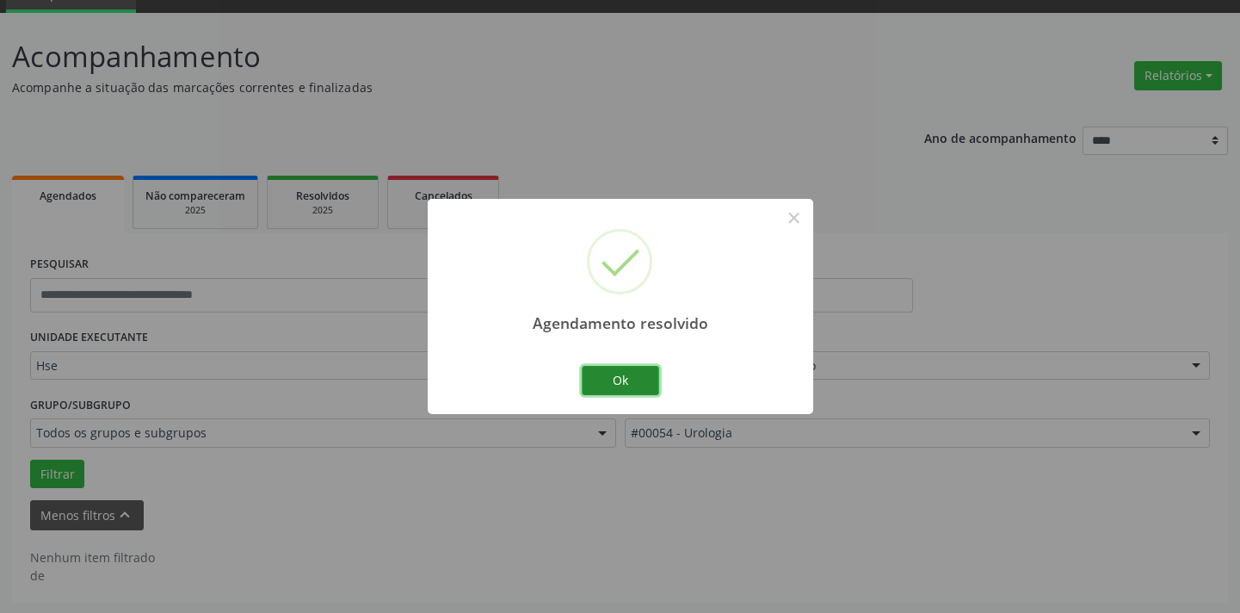
click at [639, 378] on button "Ok" at bounding box center [620, 380] width 77 height 29
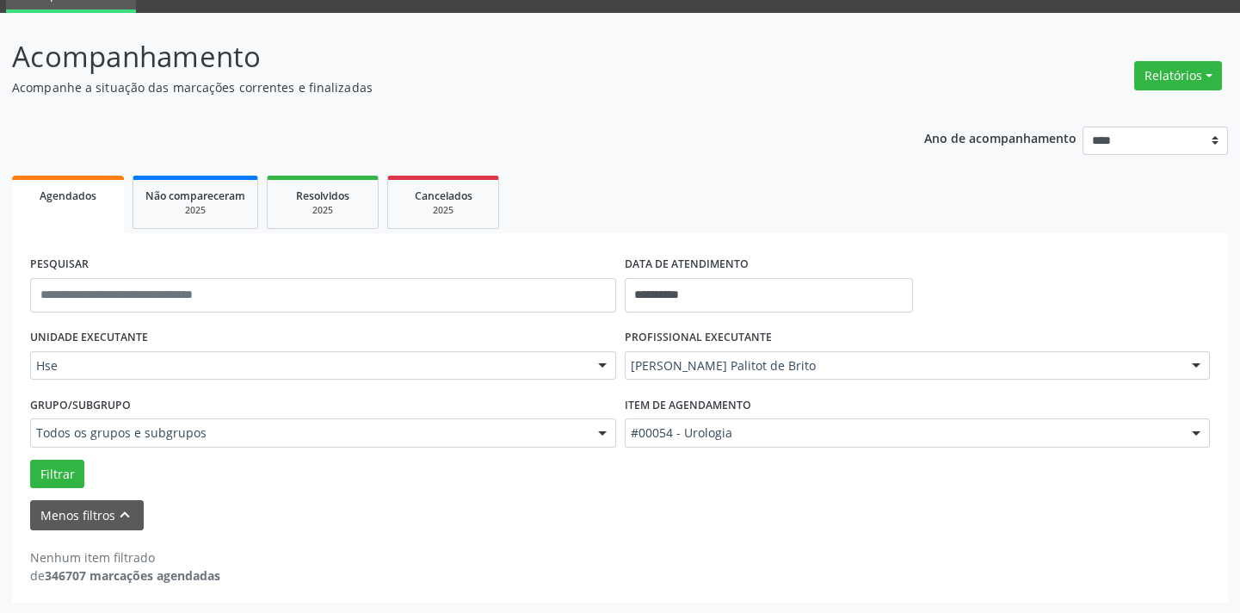
click at [680, 111] on div "**********" at bounding box center [620, 318] width 1216 height 567
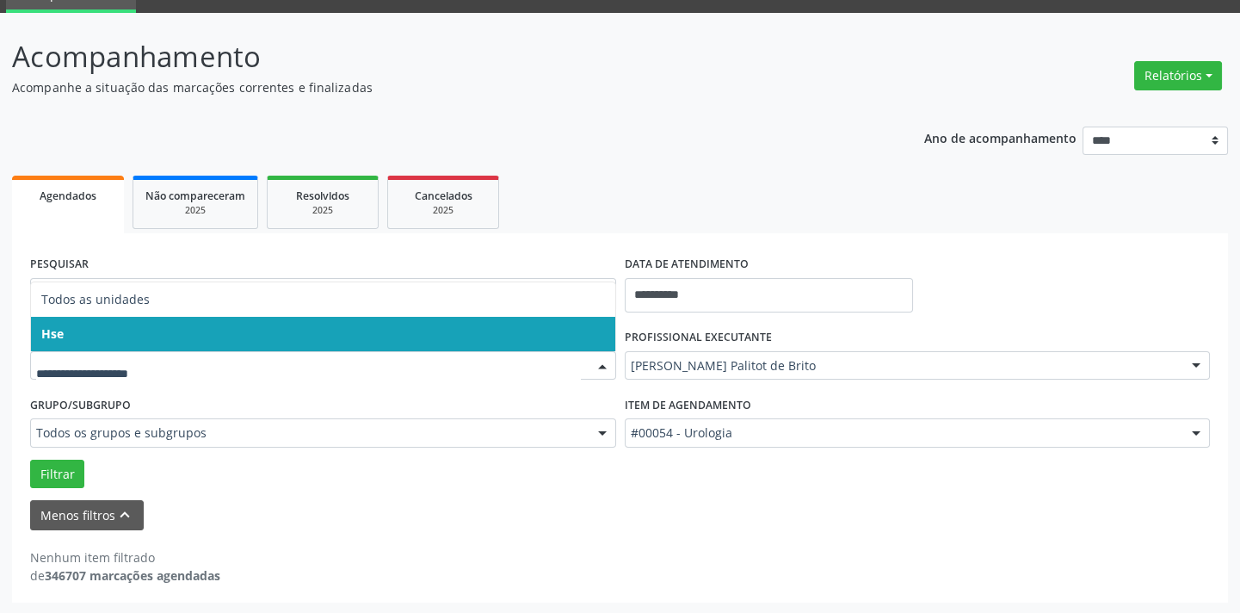
click at [488, 352] on div at bounding box center [323, 365] width 586 height 29
click at [413, 330] on span "Hse" at bounding box center [323, 334] width 584 height 34
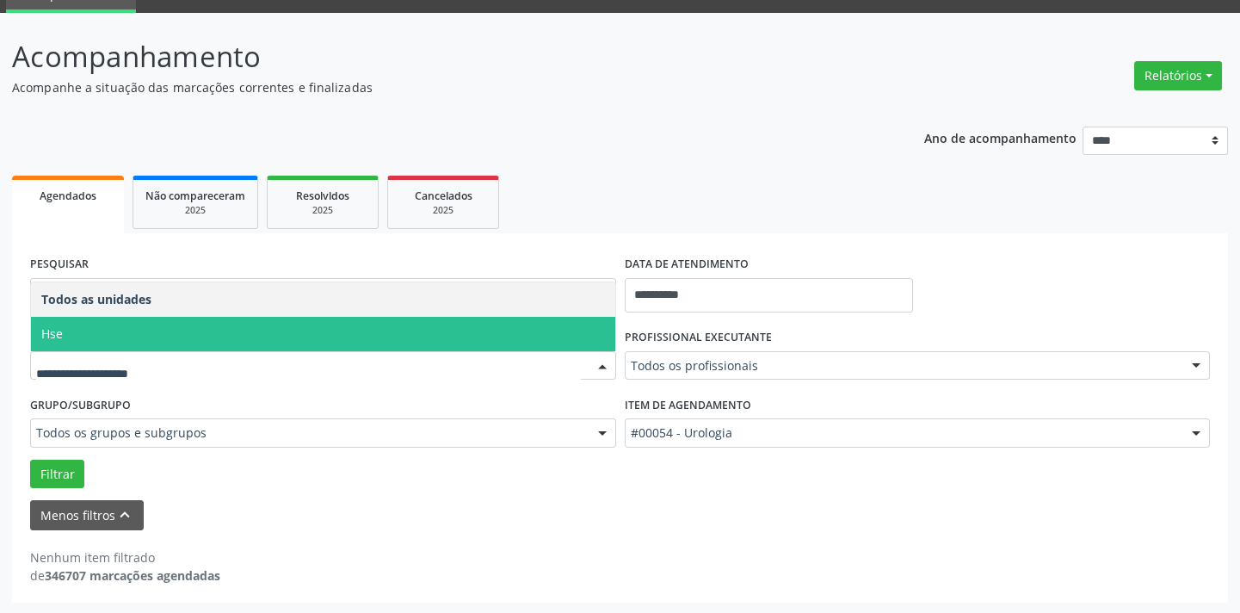
click at [563, 377] on div at bounding box center [323, 365] width 586 height 29
click at [336, 333] on span "Hse" at bounding box center [323, 334] width 584 height 34
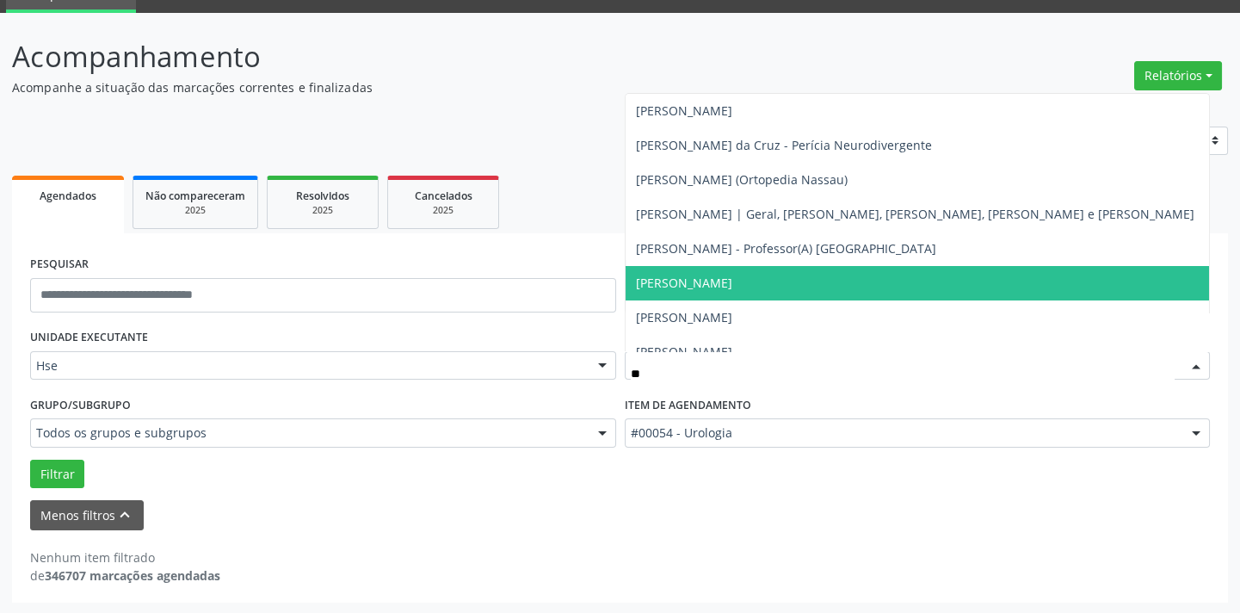
type input "***"
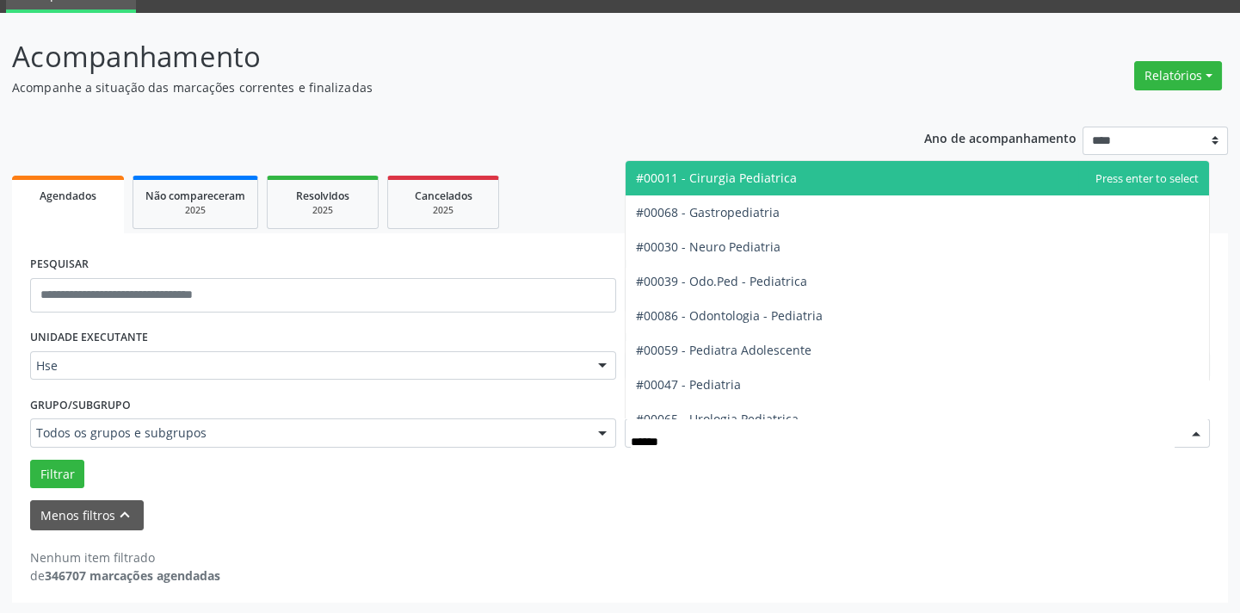
type input "*******"
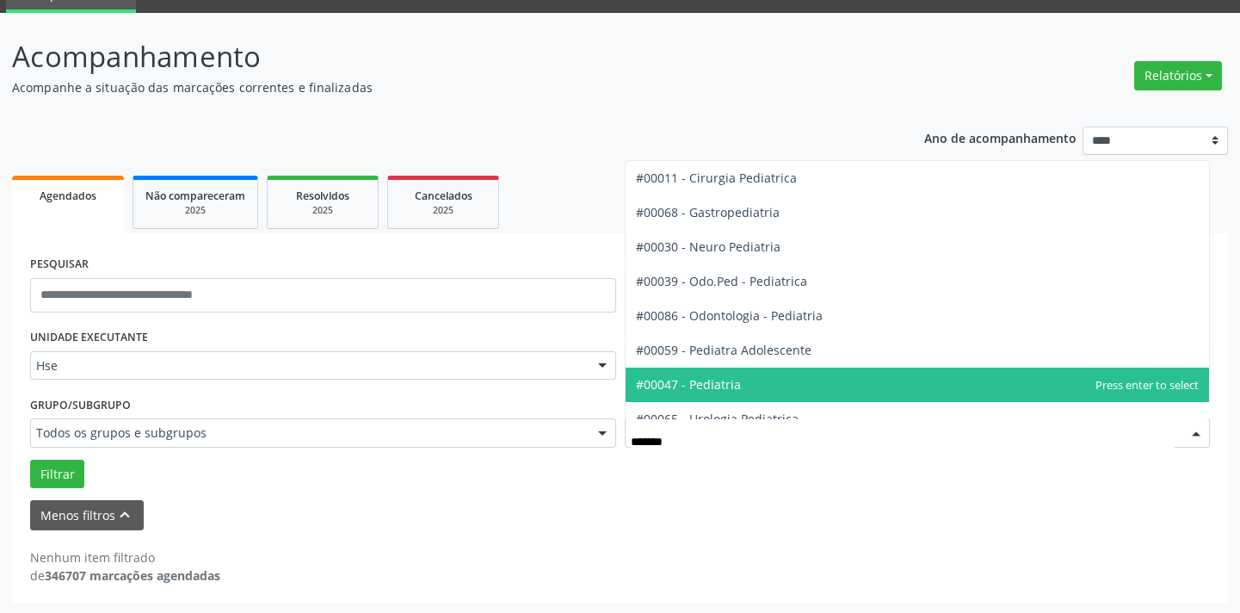
click at [763, 380] on span "#00047 - Pediatria" at bounding box center [917, 384] width 584 height 34
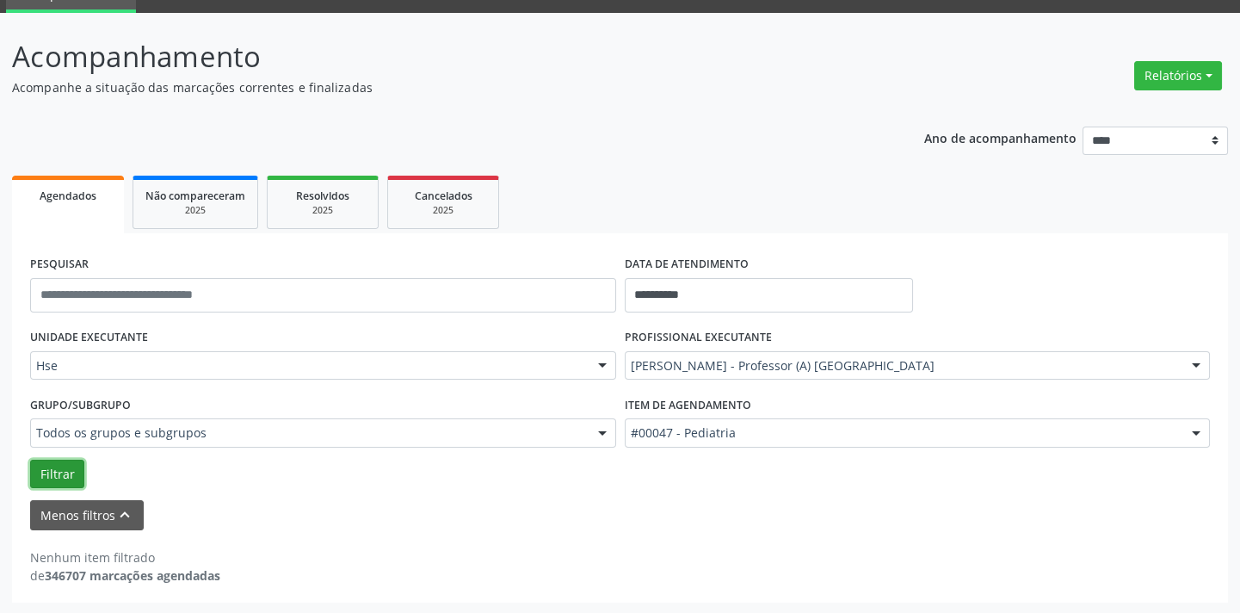
click at [77, 473] on button "Filtrar" at bounding box center [57, 473] width 54 height 29
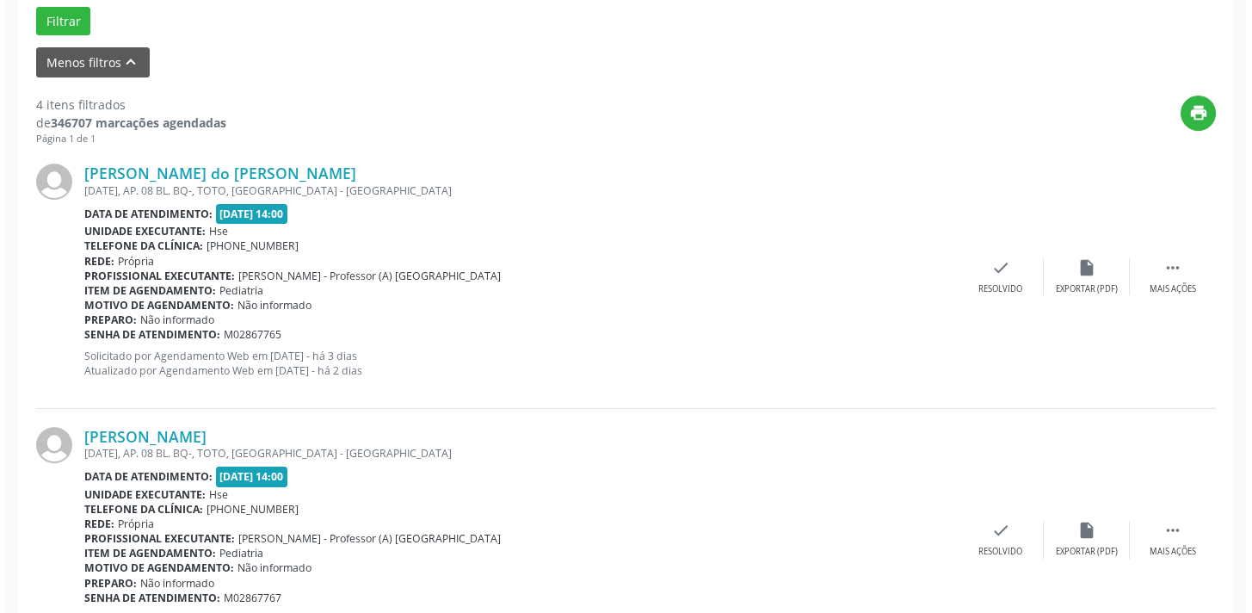
scroll to position [520, 0]
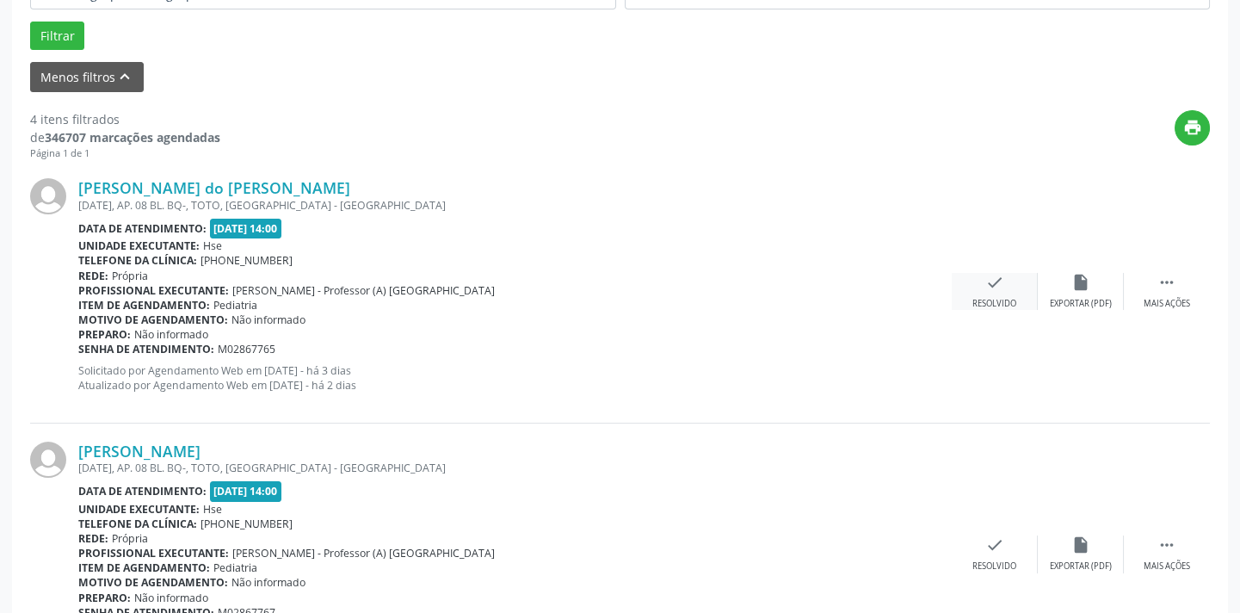
click at [988, 280] on icon "check" at bounding box center [994, 282] width 19 height 19
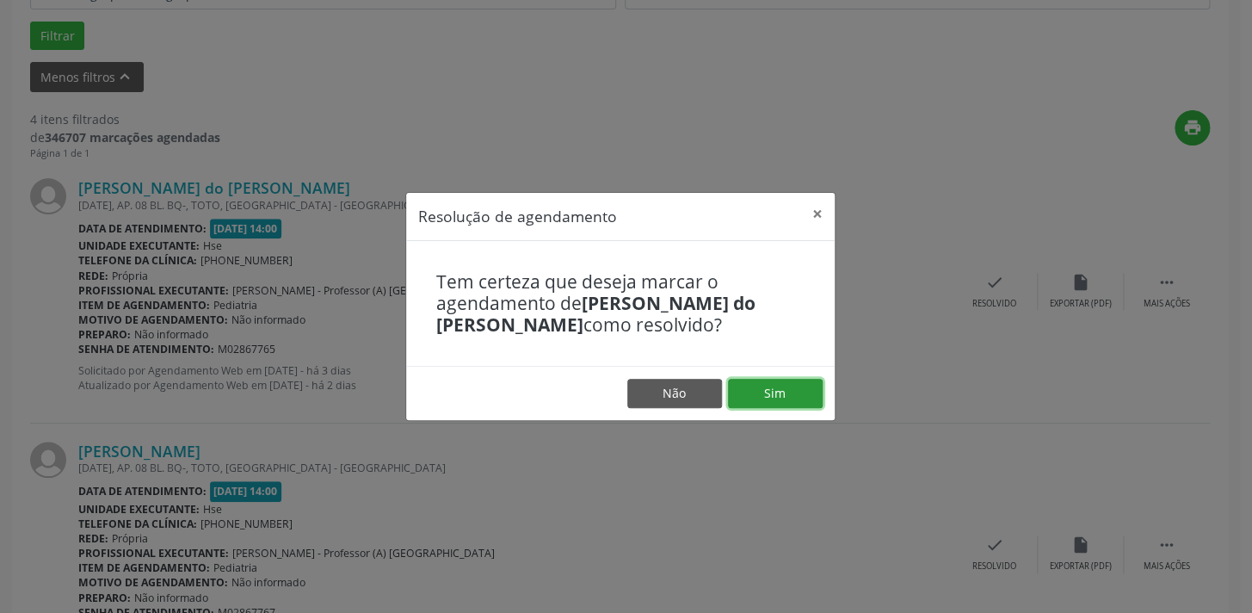
click at [757, 396] on button "Sim" at bounding box center [775, 393] width 95 height 29
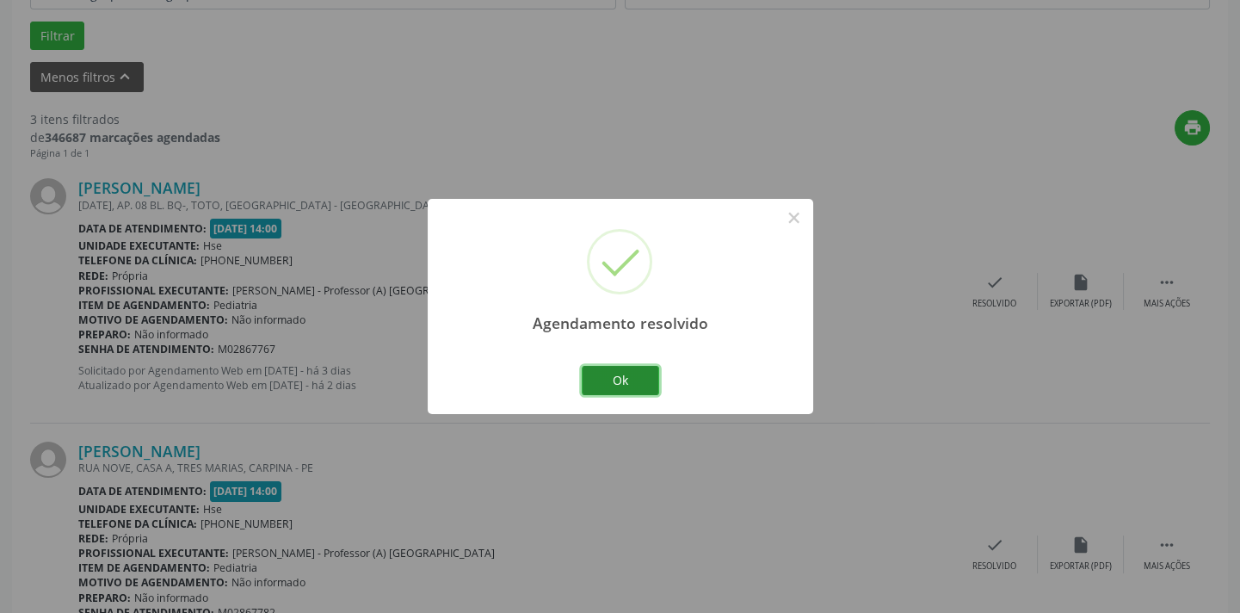
click at [611, 369] on button "Ok" at bounding box center [620, 380] width 77 height 29
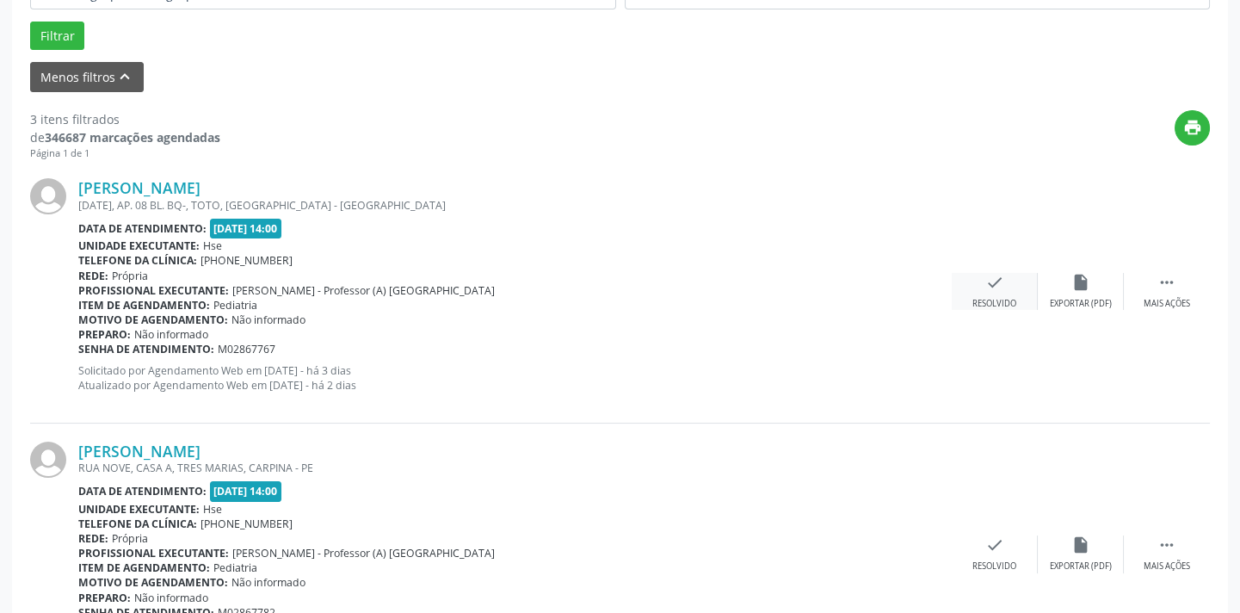
click at [995, 279] on icon "check" at bounding box center [994, 282] width 19 height 19
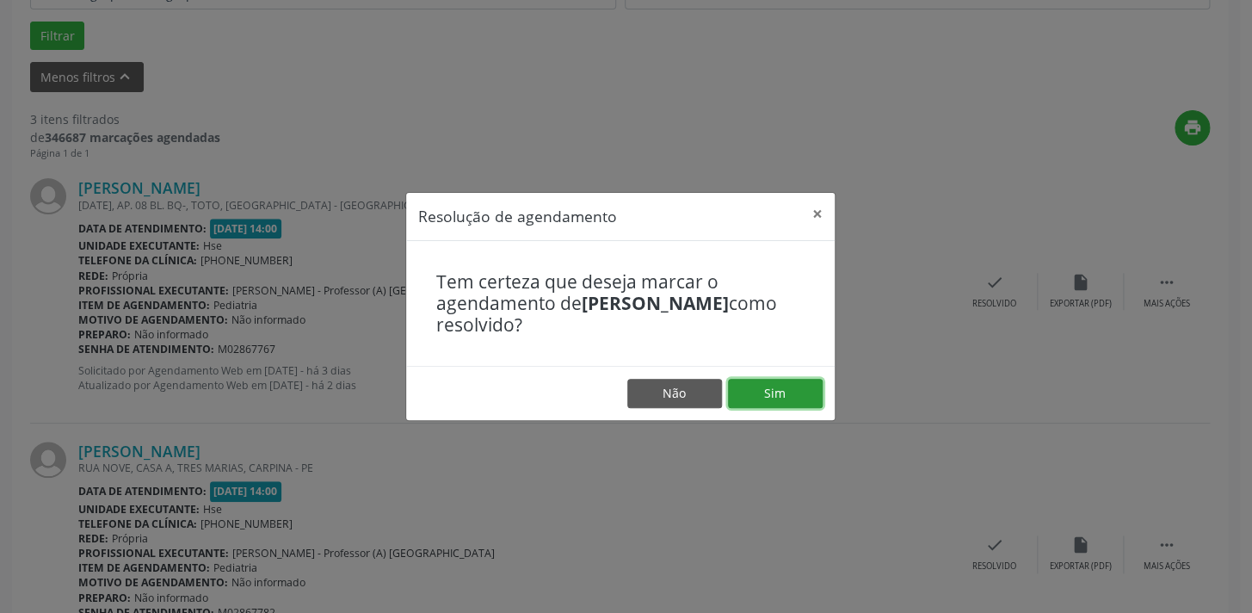
click at [779, 394] on button "Sim" at bounding box center [775, 393] width 95 height 29
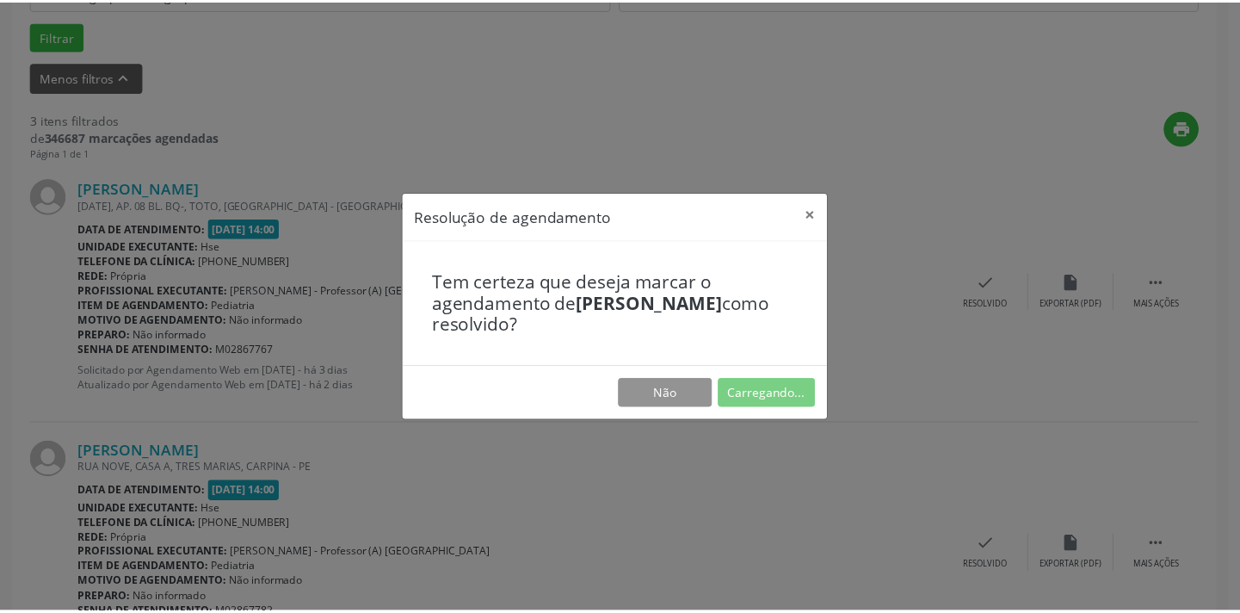
scroll to position [120, 0]
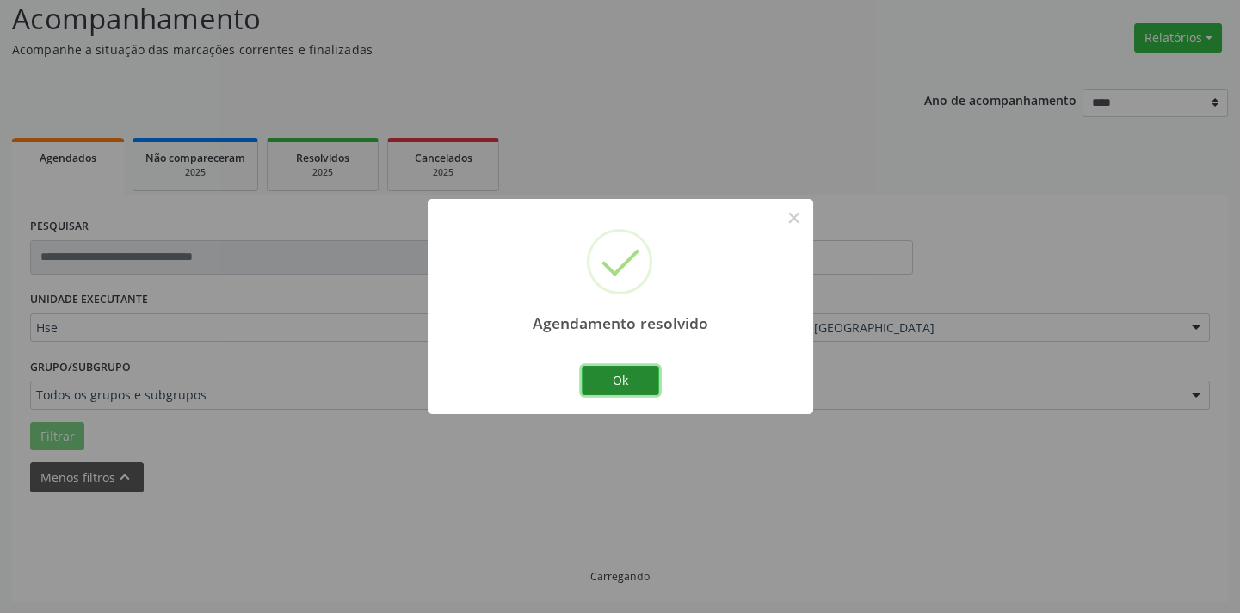
click at [654, 378] on button "Ok" at bounding box center [620, 380] width 77 height 29
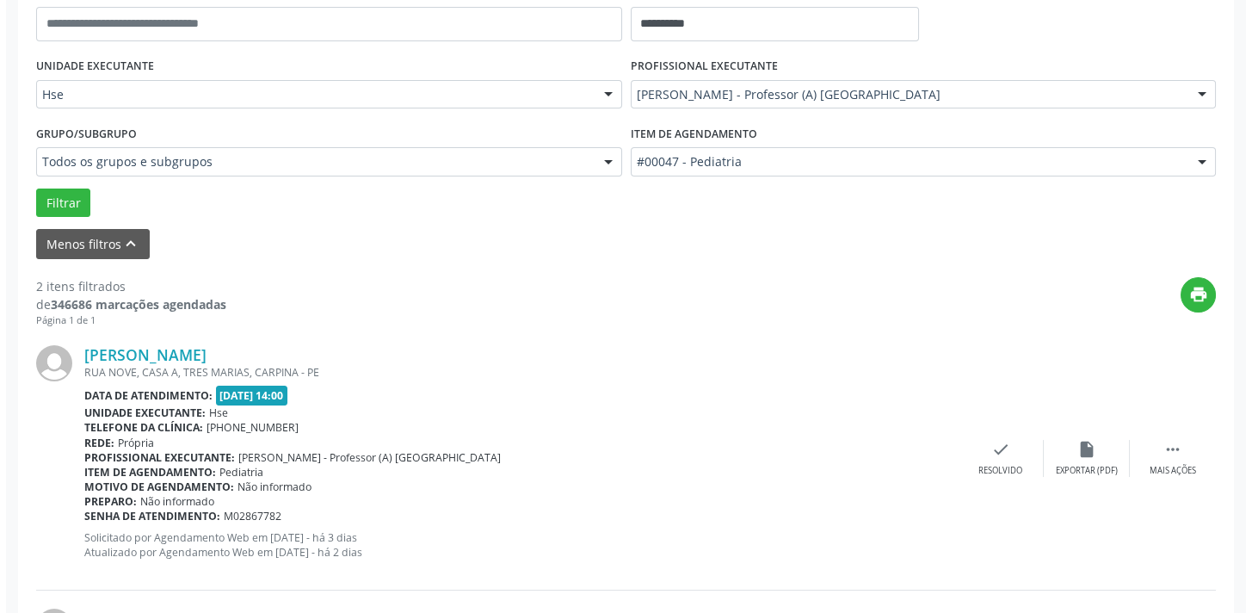
scroll to position [354, 0]
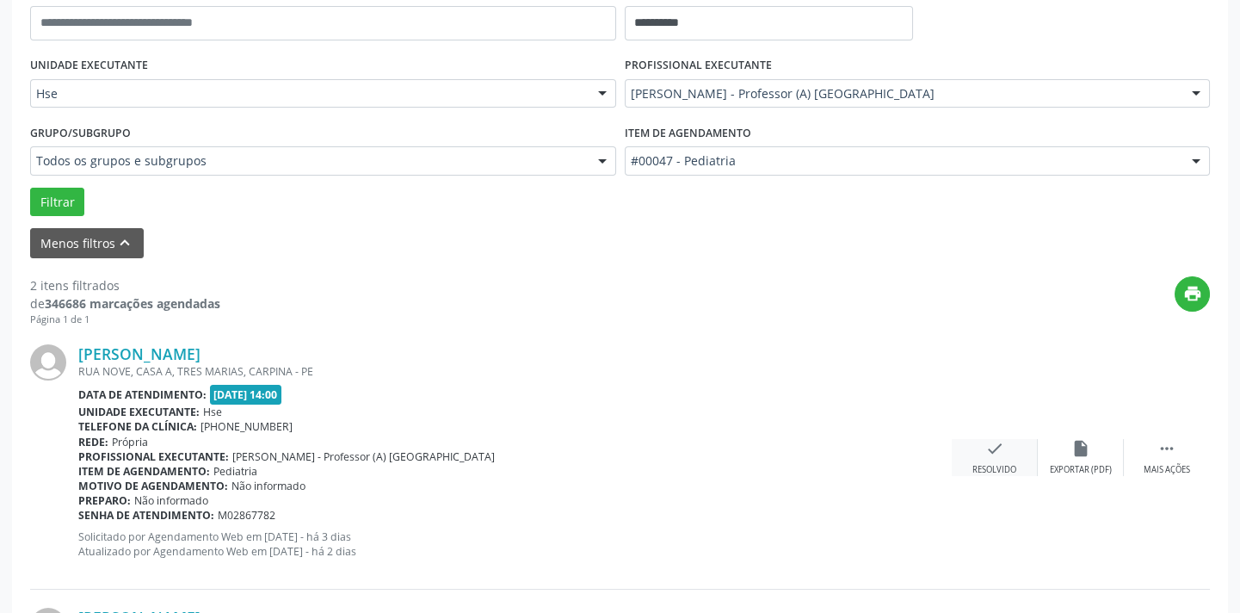
click at [1016, 460] on div "check Resolvido" at bounding box center [995, 457] width 86 height 37
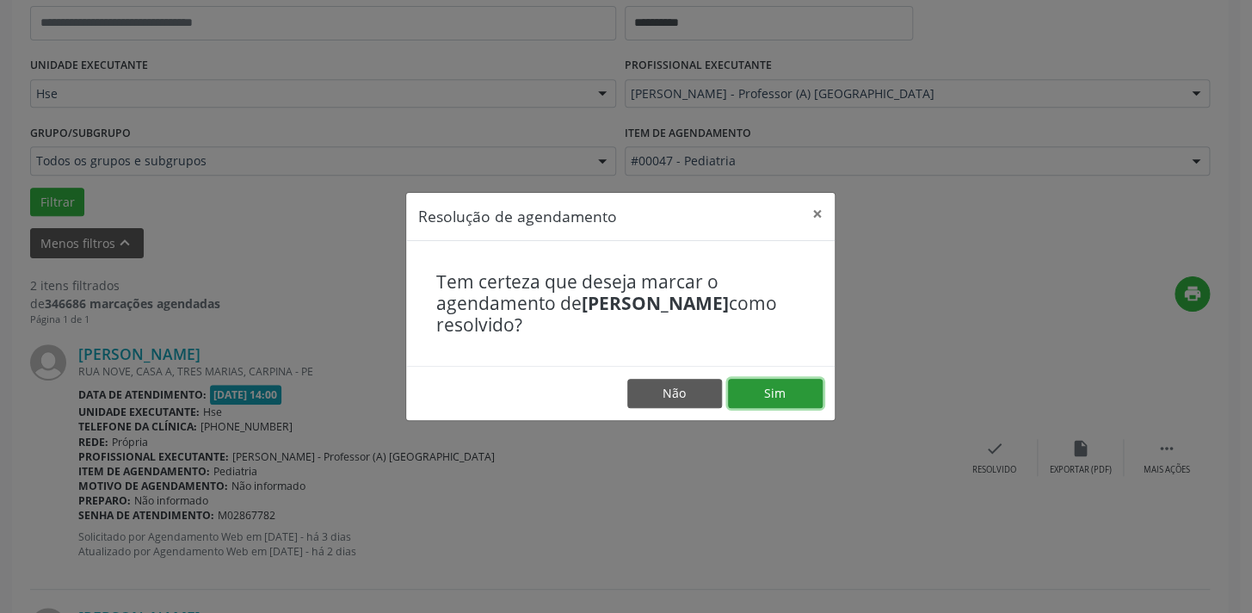
click at [785, 395] on button "Sim" at bounding box center [775, 393] width 95 height 29
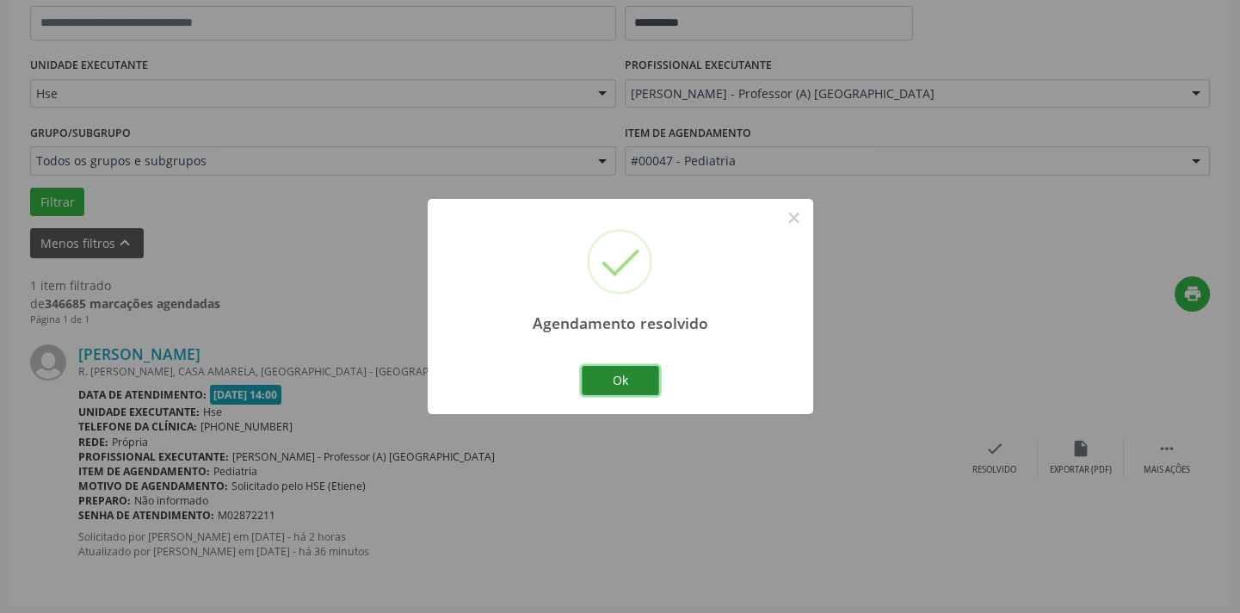
click at [631, 384] on button "Ok" at bounding box center [620, 380] width 77 height 29
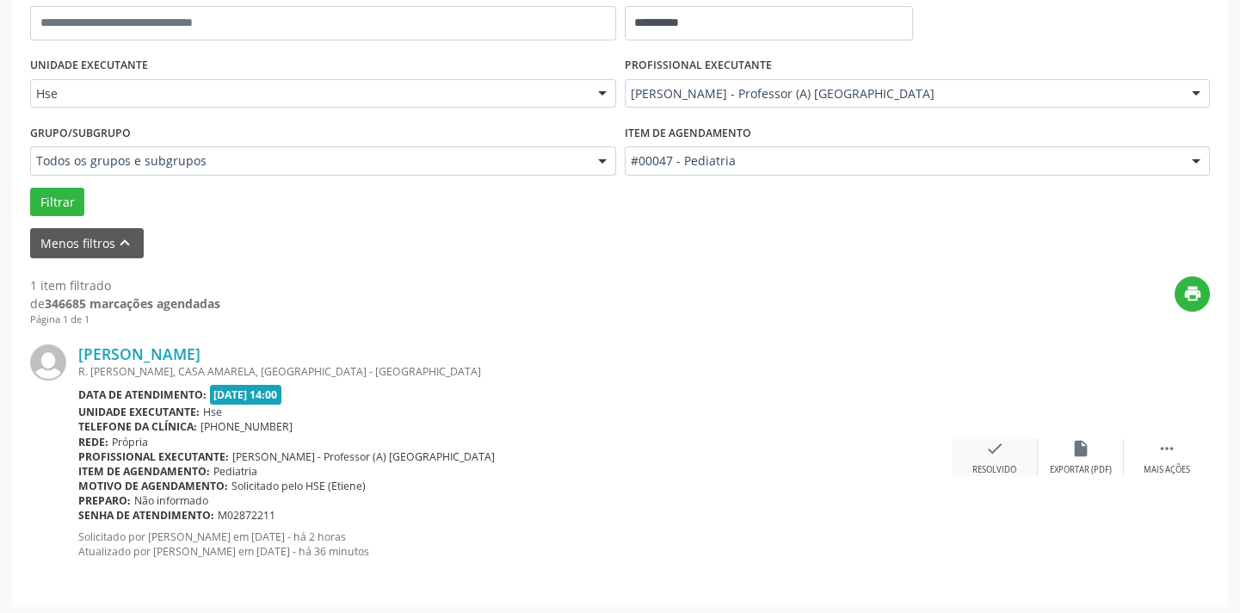
click at [964, 459] on div "check Resolvido" at bounding box center [995, 457] width 86 height 37
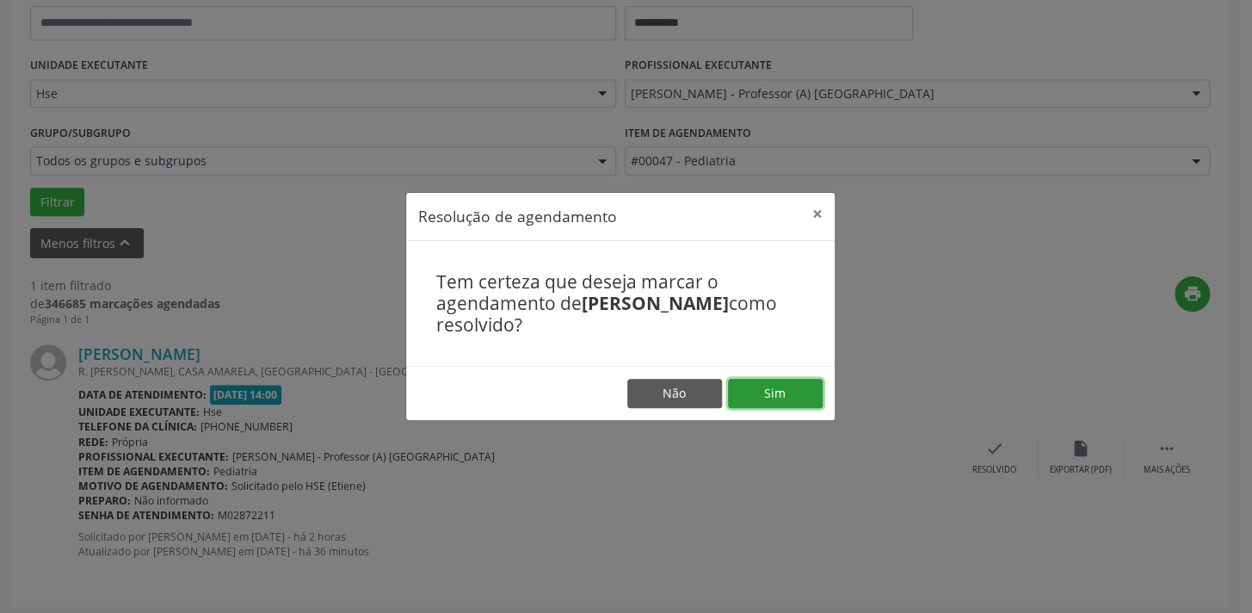
click at [773, 404] on button "Sim" at bounding box center [775, 393] width 95 height 29
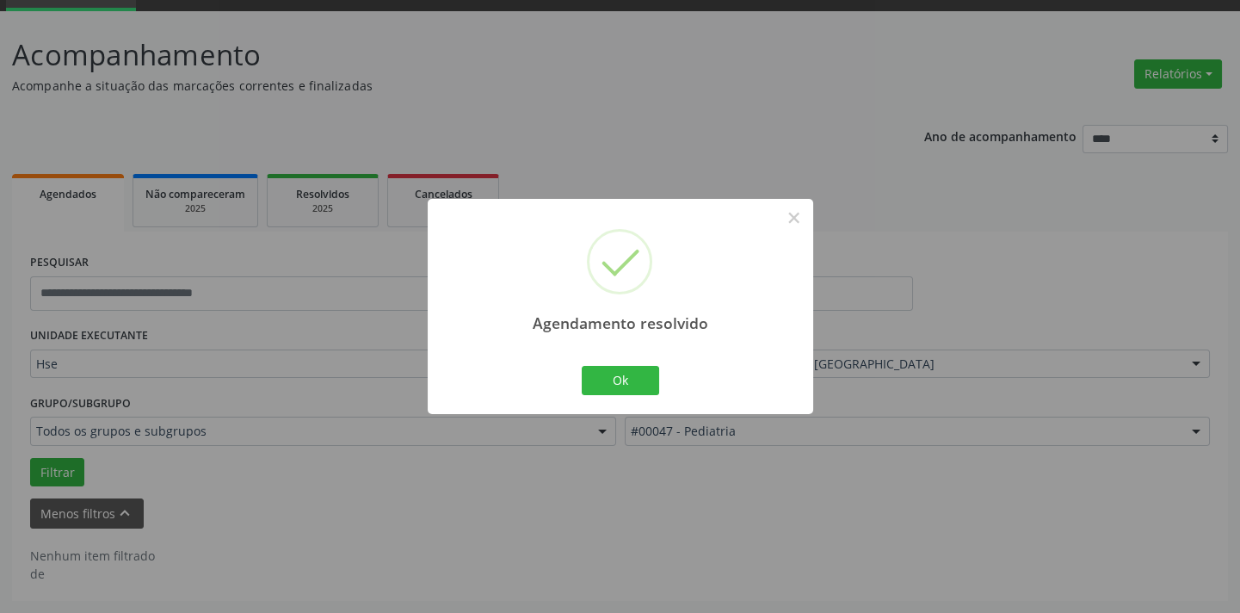
scroll to position [82, 0]
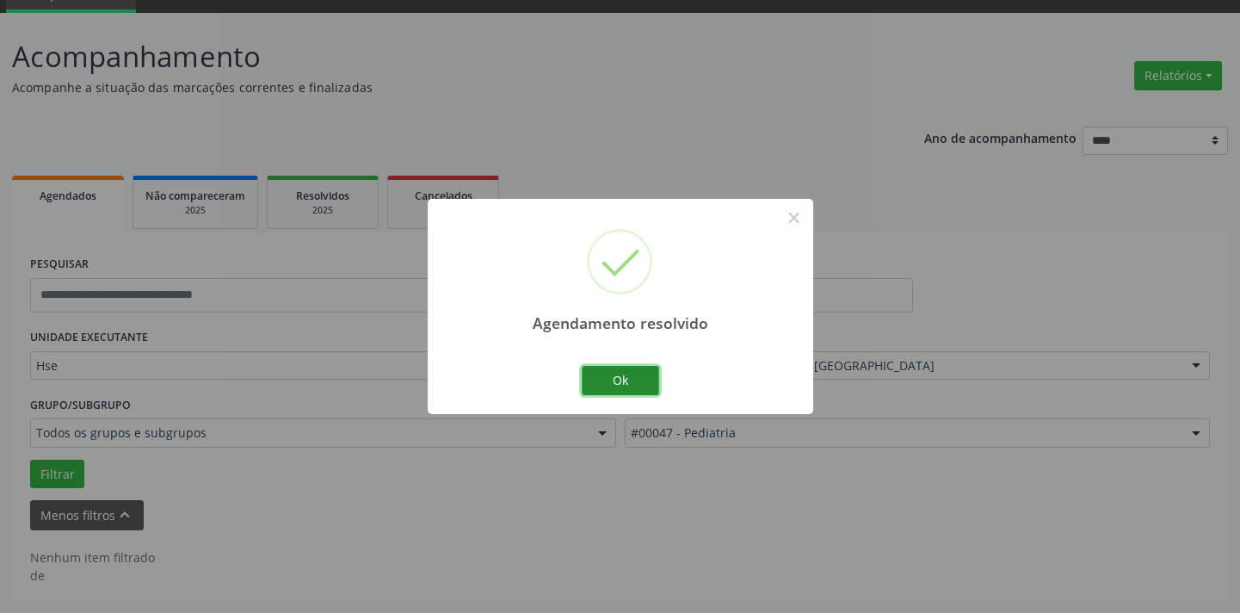
click at [637, 384] on button "Ok" at bounding box center [620, 380] width 77 height 29
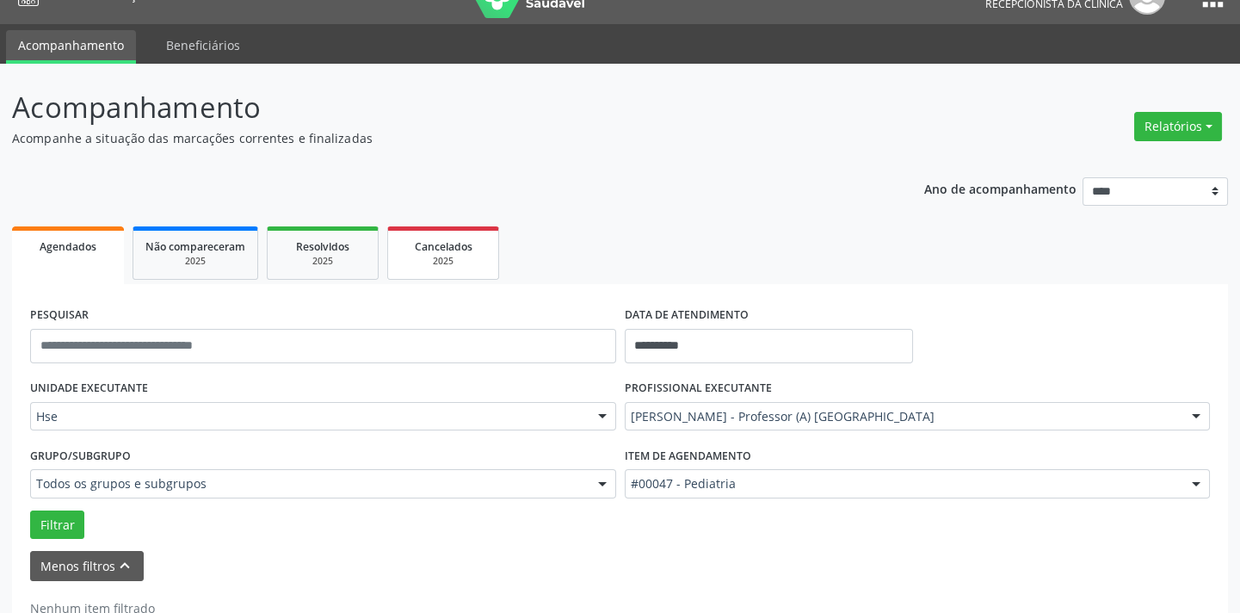
scroll to position [3, 0]
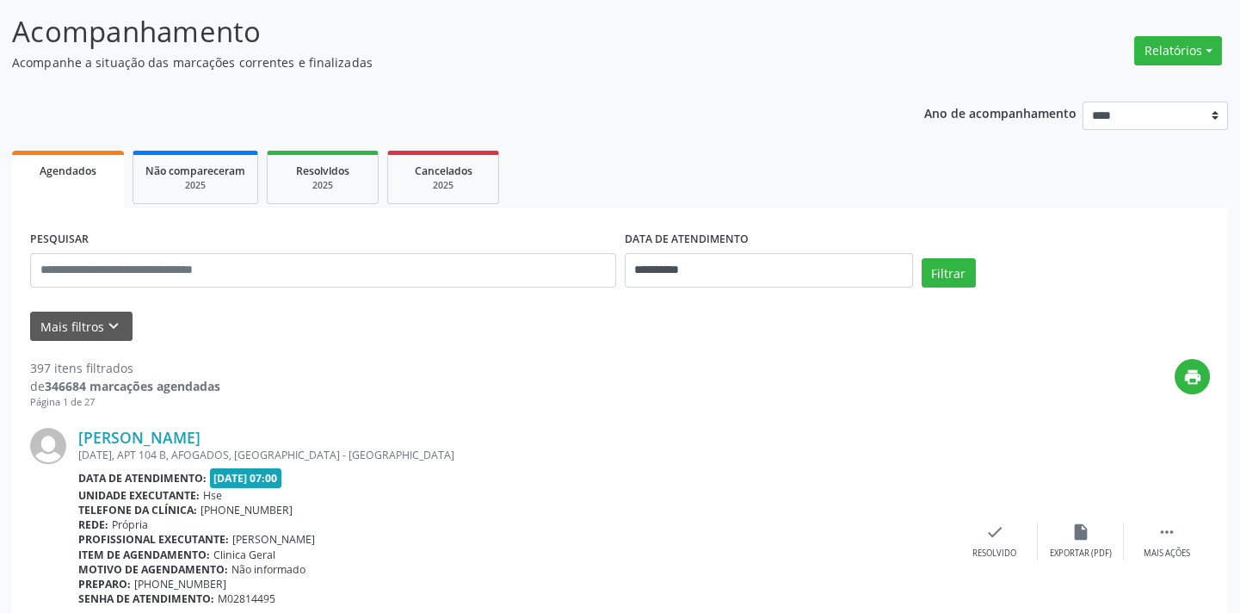
scroll to position [82, 0]
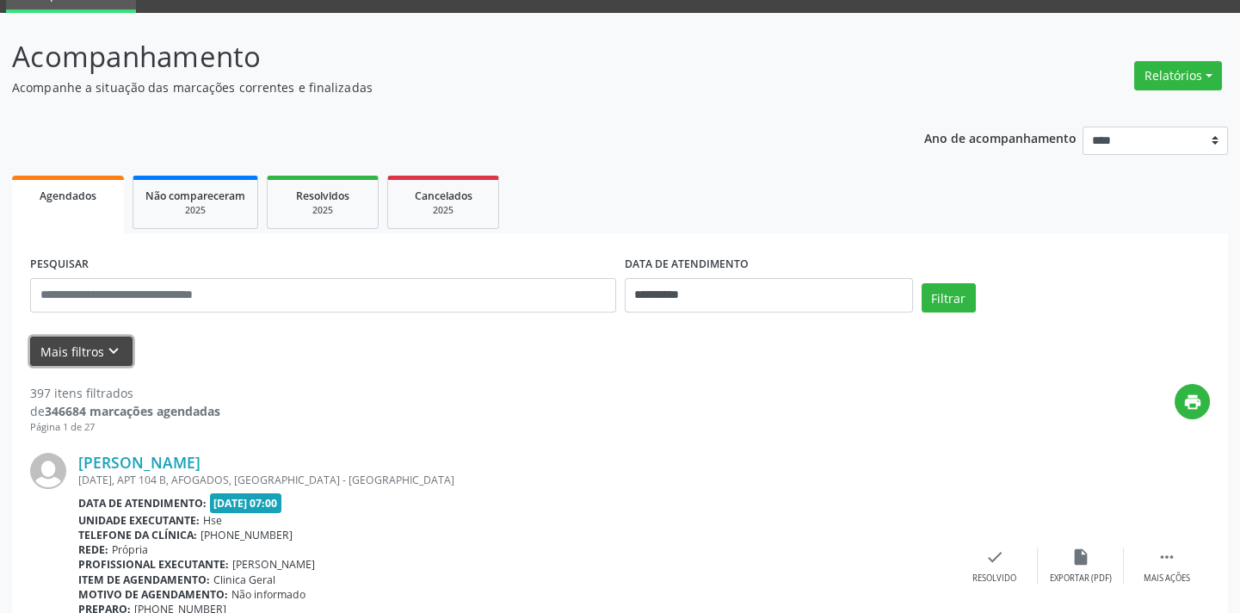
click at [106, 339] on button "Mais filtros keyboard_arrow_down" at bounding box center [81, 351] width 102 height 30
